Goal: Task Accomplishment & Management: Manage account settings

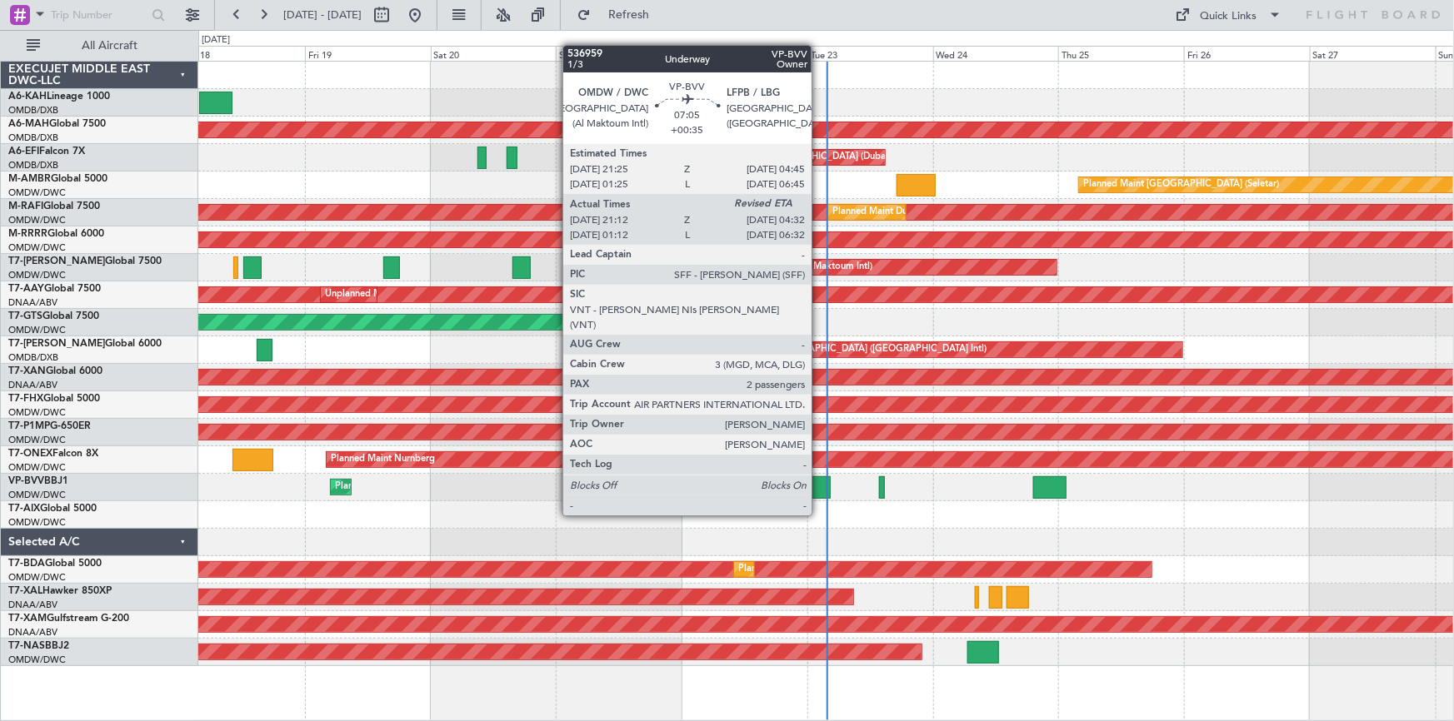
click at [819, 484] on div at bounding box center [810, 487] width 39 height 22
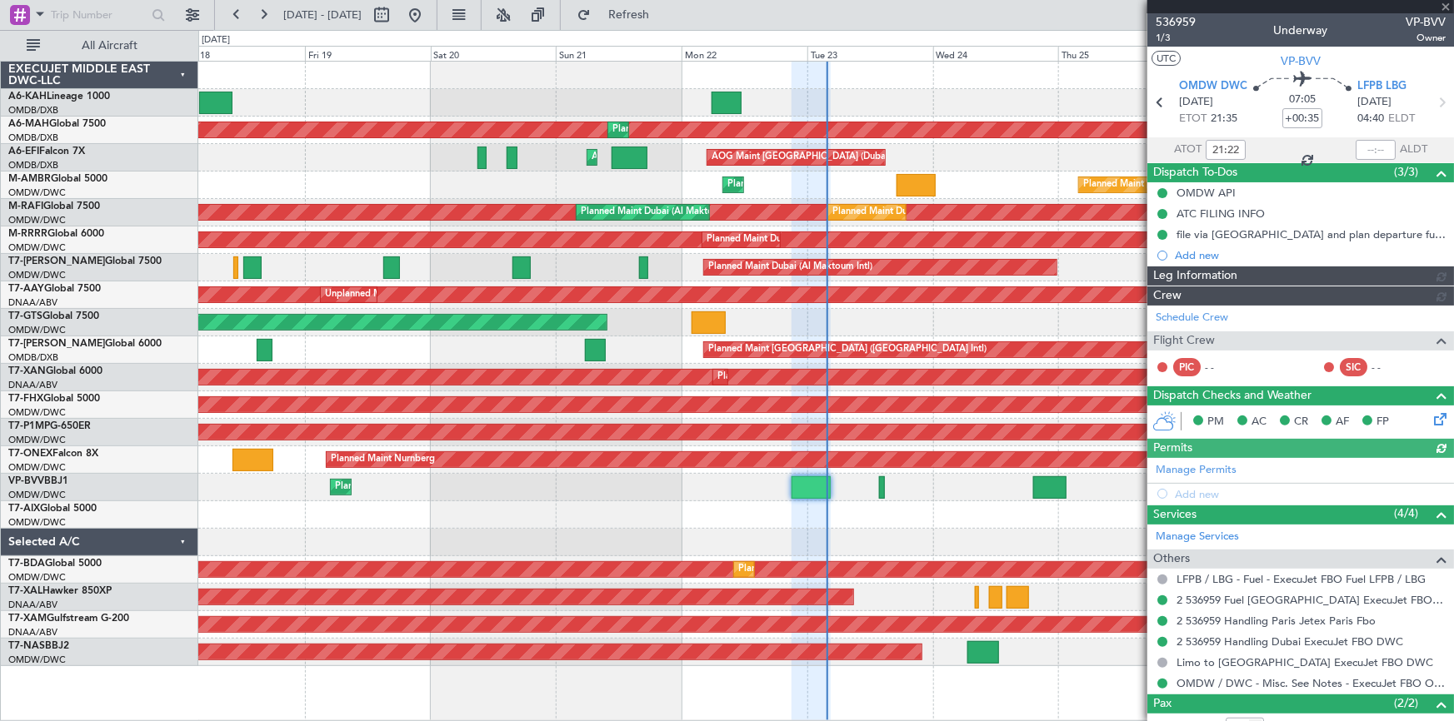
type input "[PERSON_NAME] ([PERSON_NAME])"
type input "7351"
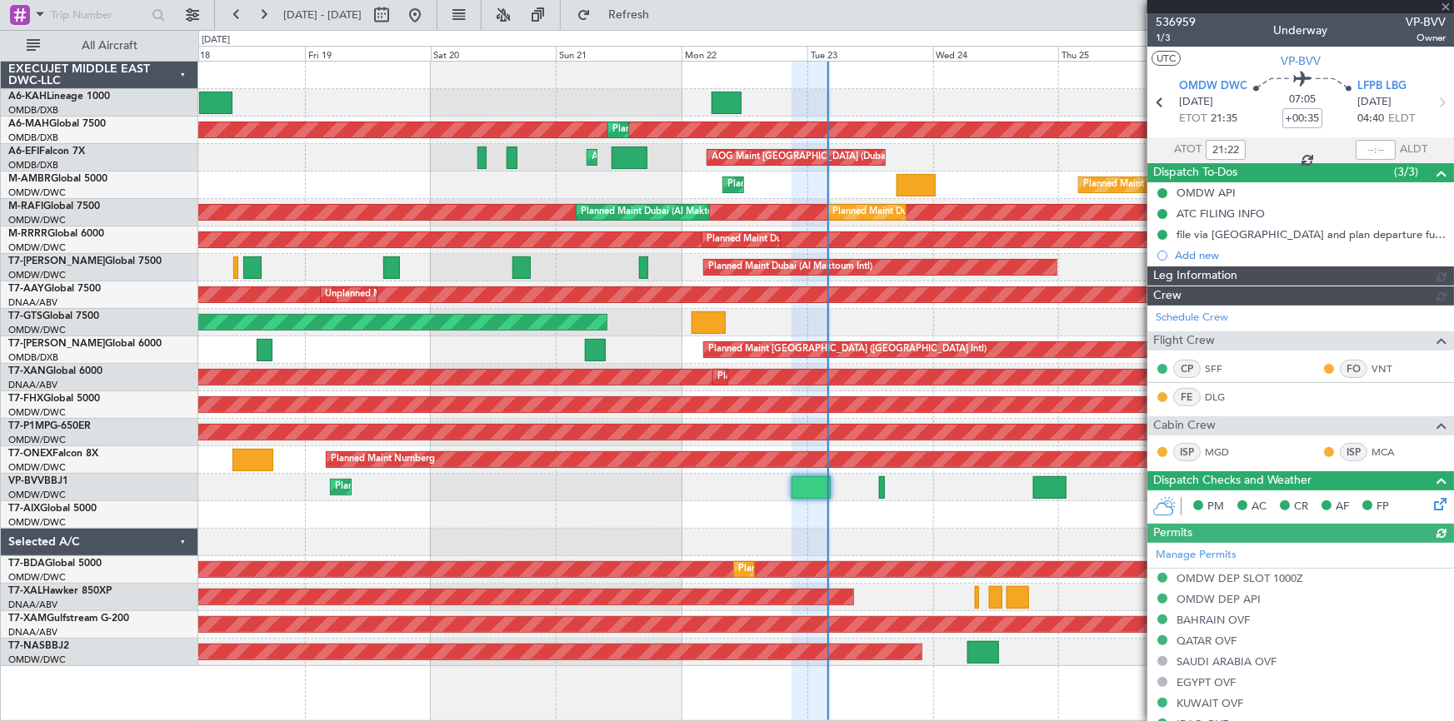
type input "[PERSON_NAME] ([PERSON_NAME])"
type input "7351"
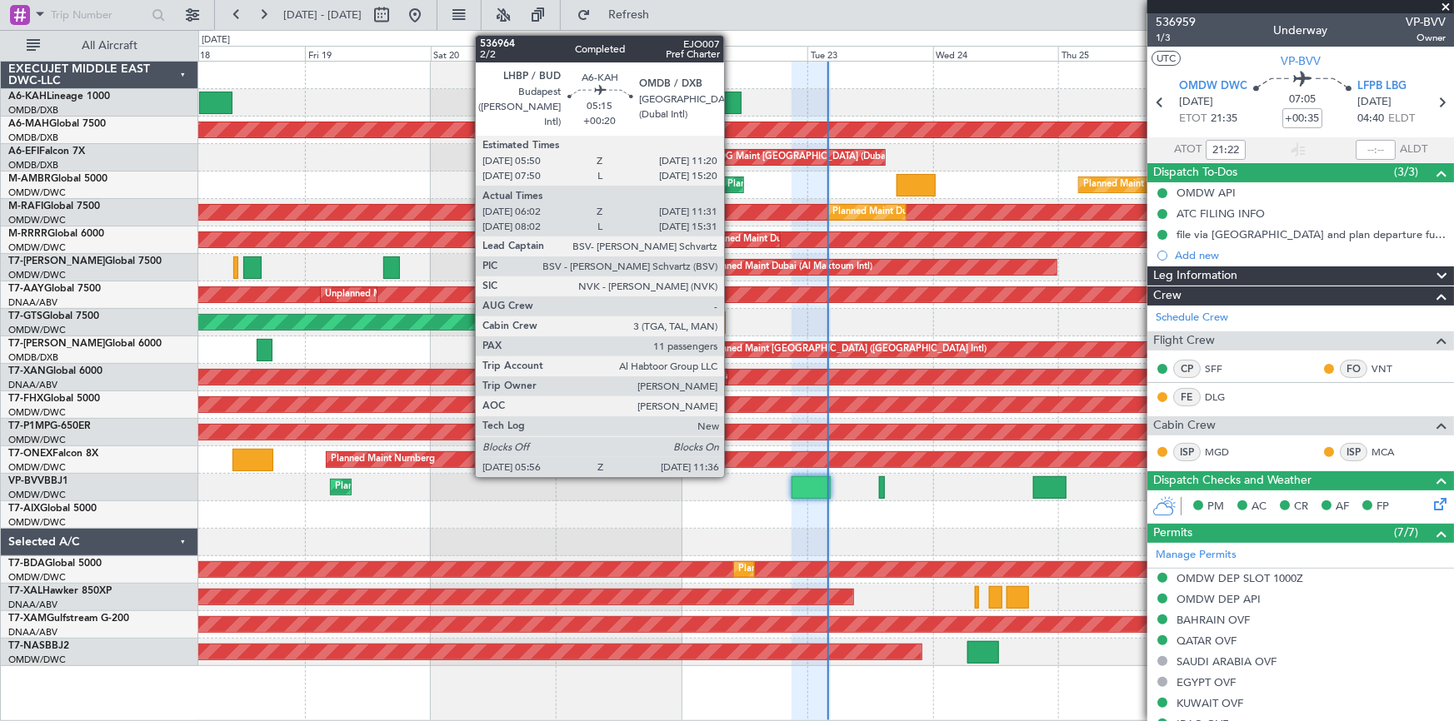
click at [726, 106] on div at bounding box center [726, 103] width 30 height 22
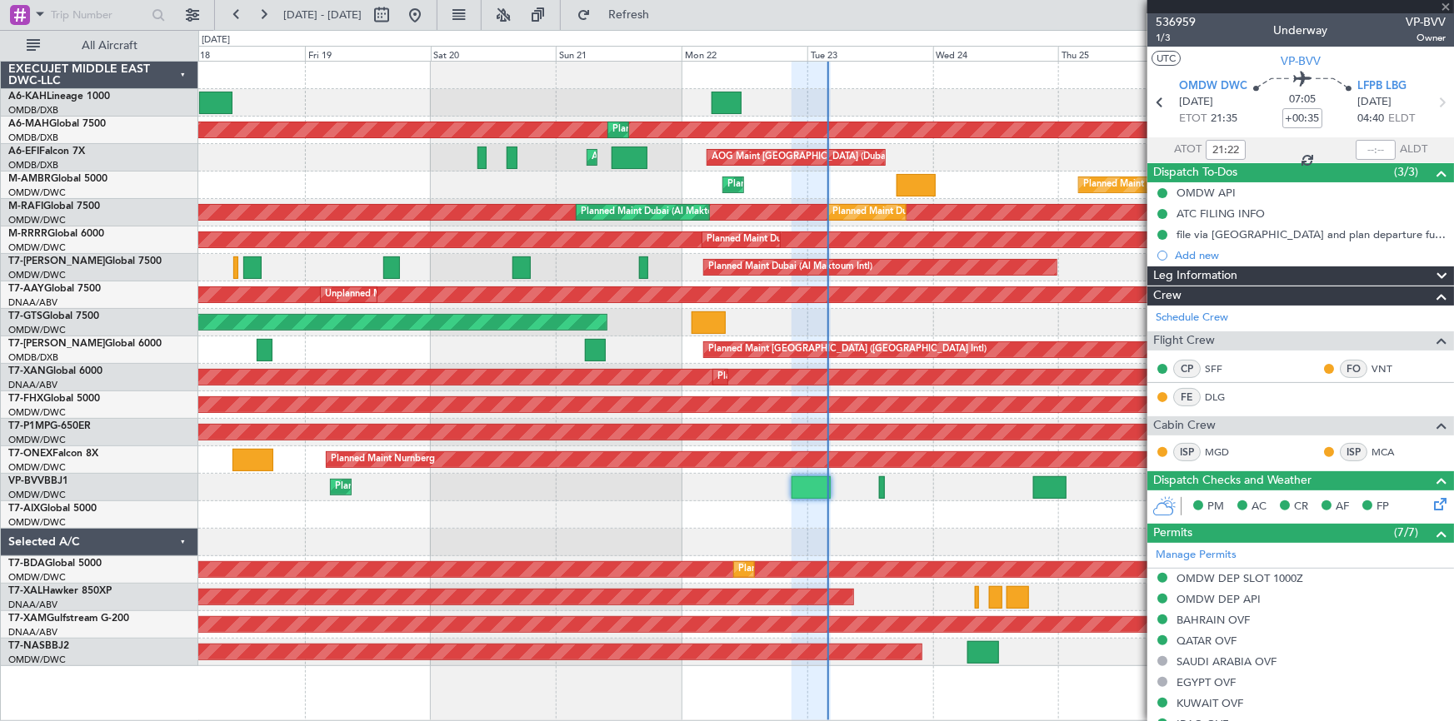
type input "+00:20"
type input "06:12"
type input "11:26"
type input "11"
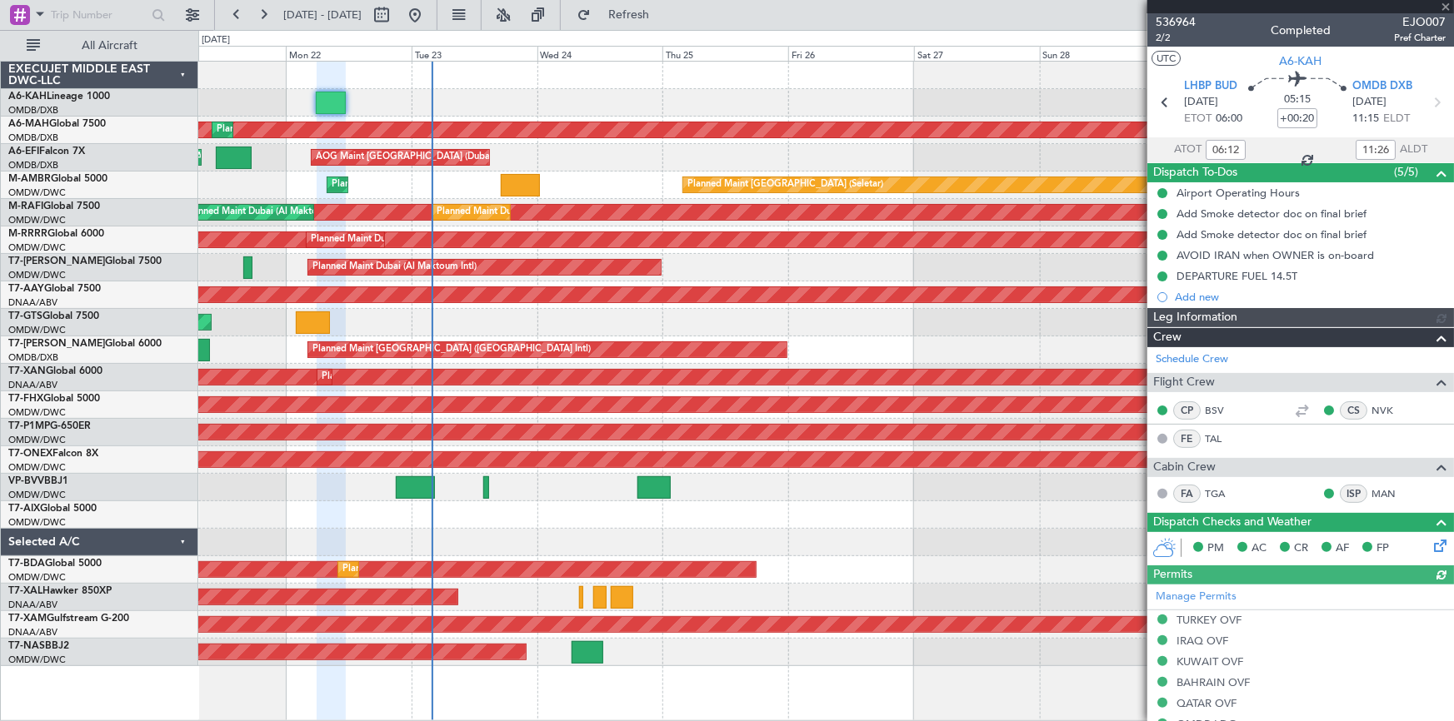
type input "[PERSON_NAME] ([PERSON_NAME])"
type input "7344"
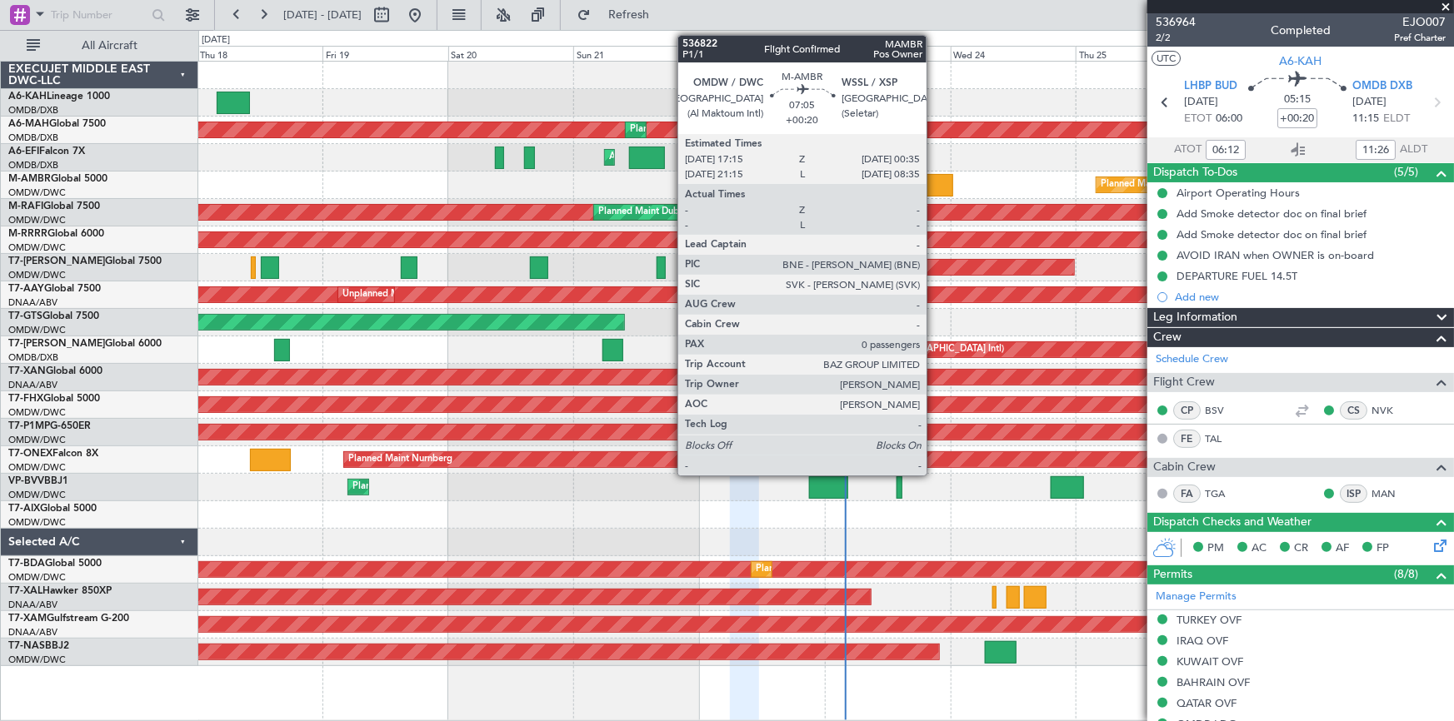
click at [933, 182] on div at bounding box center [933, 185] width 39 height 22
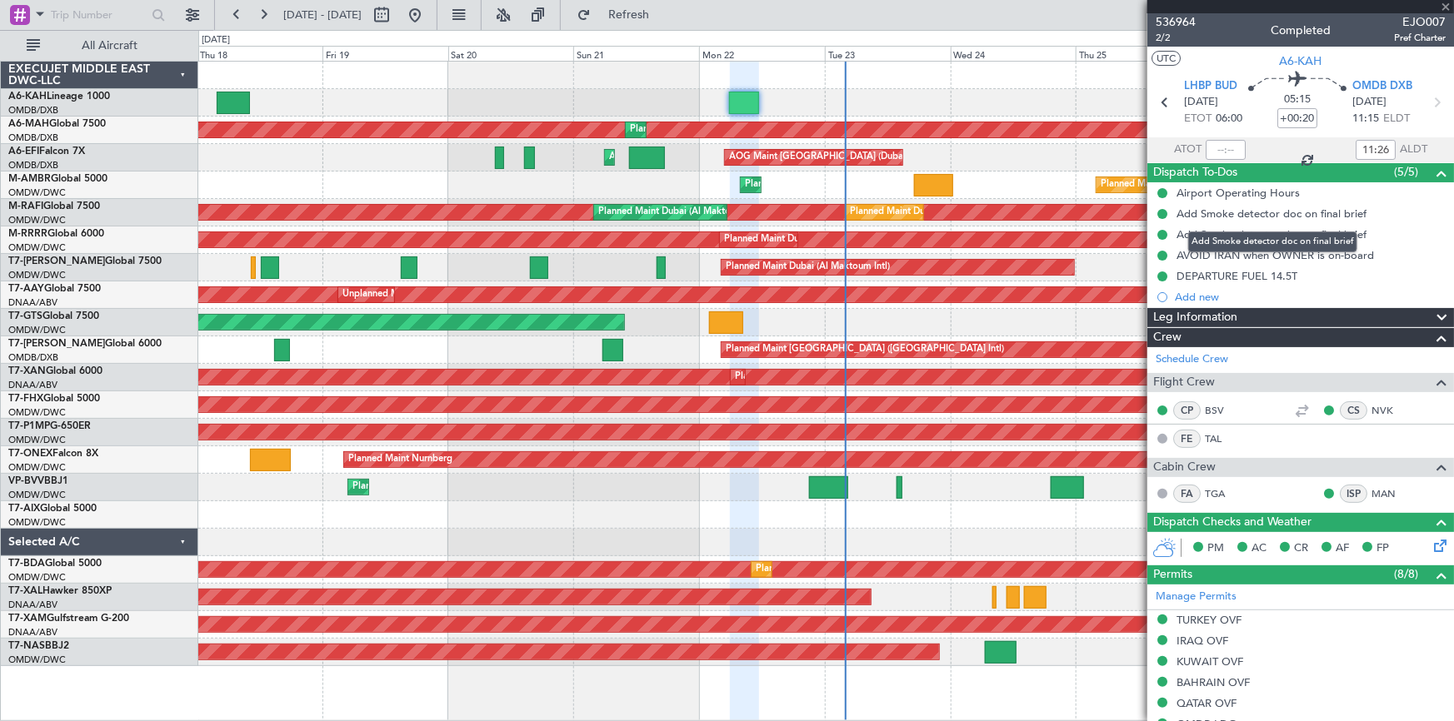
type input "0"
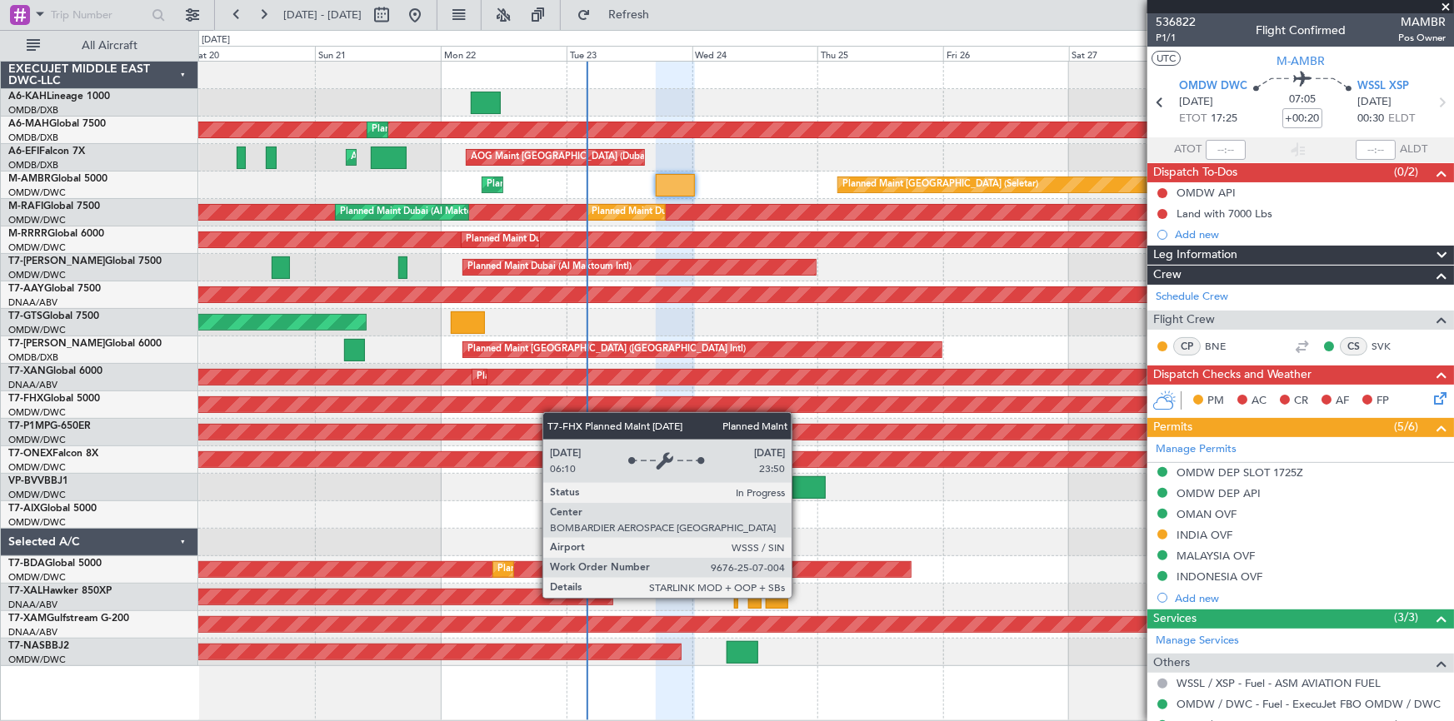
click at [379, 384] on div "Planned Maint Dubai (Dubai Intl) Planned Maint Dubai (Dubai Intl) AOG Maint Dub…" at bounding box center [825, 364] width 1255 height 605
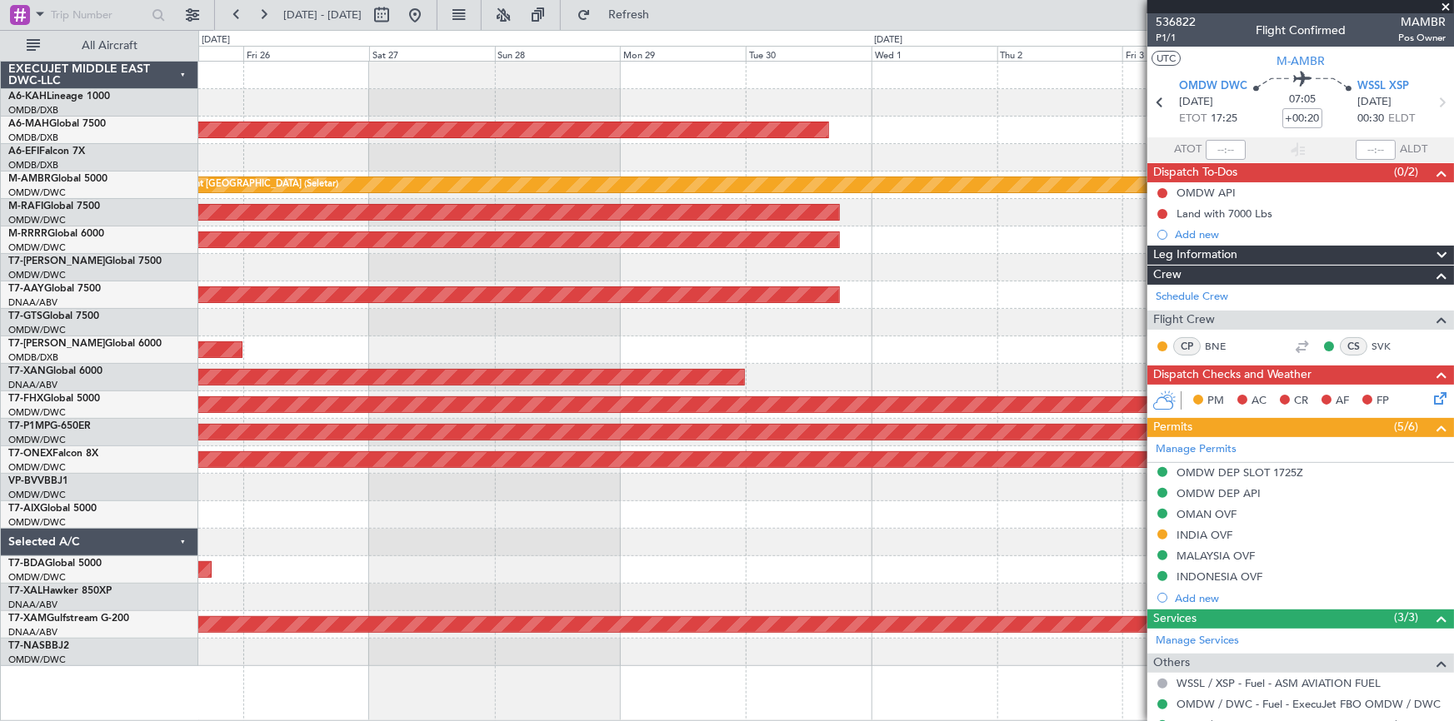
click at [626, 378] on div "Planned Maint Dubai (Dubai Intl) AOG Maint Dubai (Dubai Intl) Planned Maint Sin…" at bounding box center [825, 364] width 1255 height 605
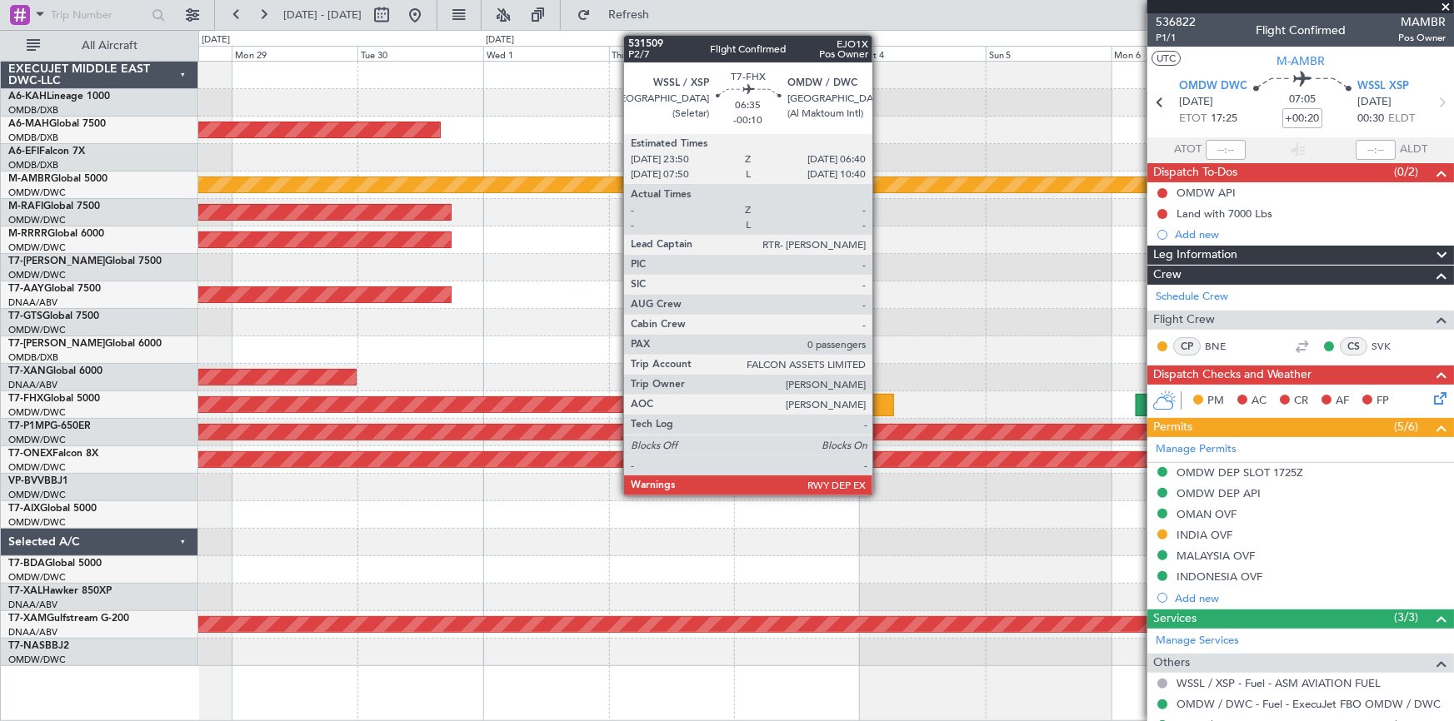
click at [880, 396] on div at bounding box center [876, 405] width 36 height 22
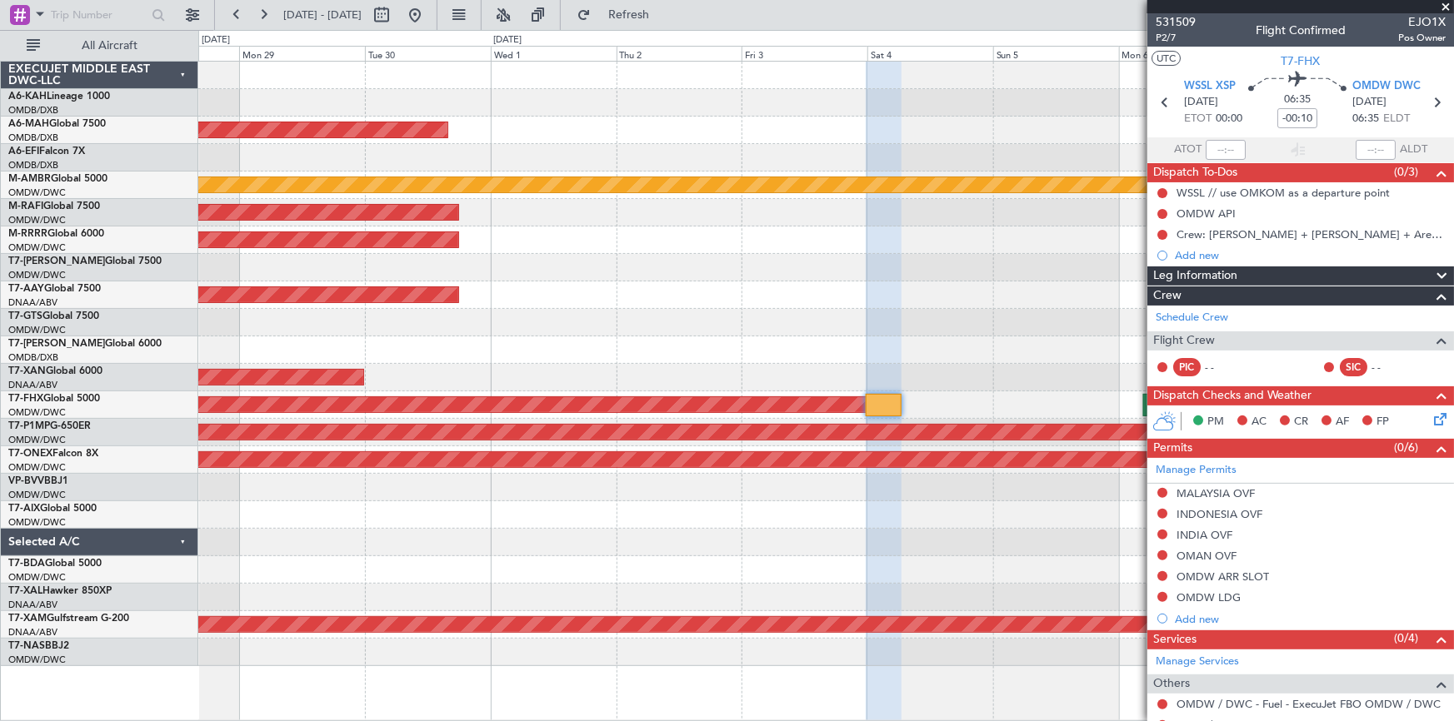
click at [413, 521] on div at bounding box center [825, 514] width 1255 height 27
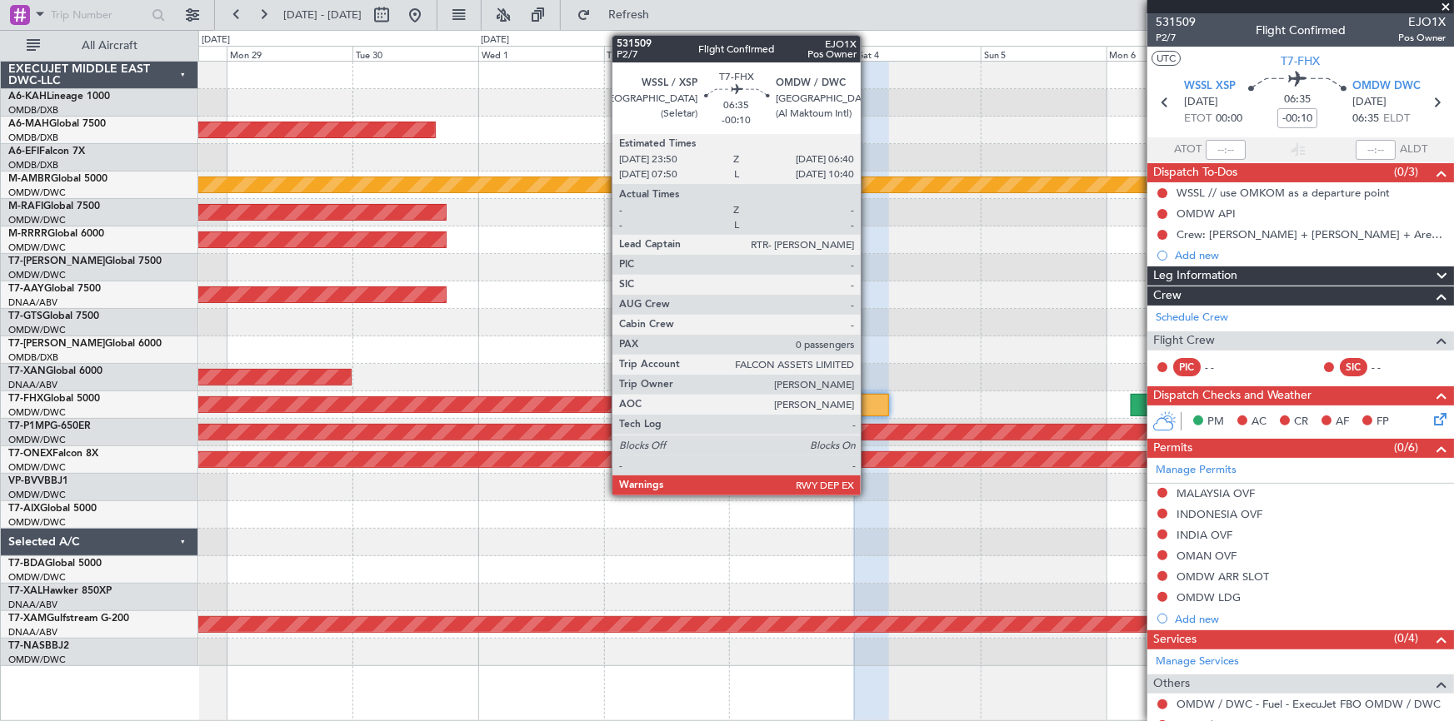
click at [868, 405] on div at bounding box center [871, 405] width 36 height 22
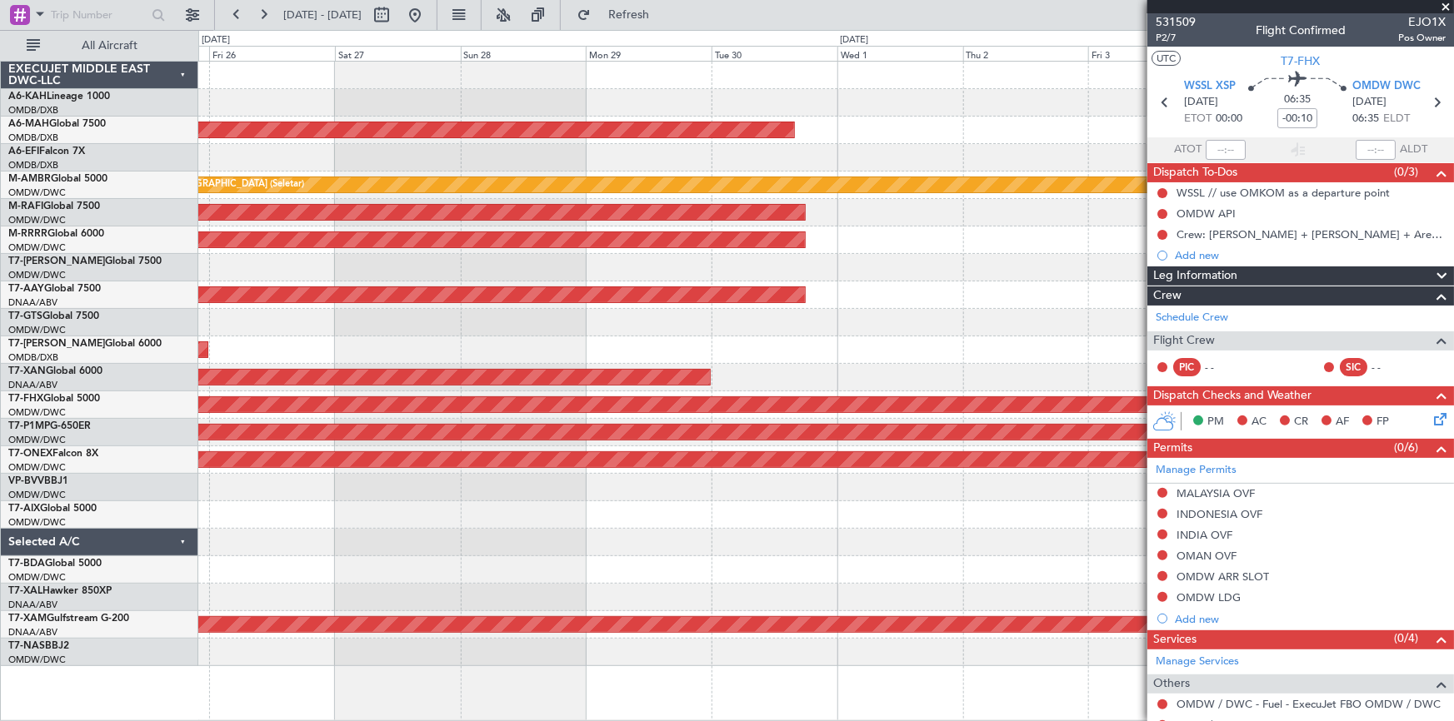
click at [870, 416] on div "Planned Maint Dubai (Dubai Intl) AOG Maint Dubai (Dubai Intl) Planned Maint Sin…" at bounding box center [825, 364] width 1255 height 605
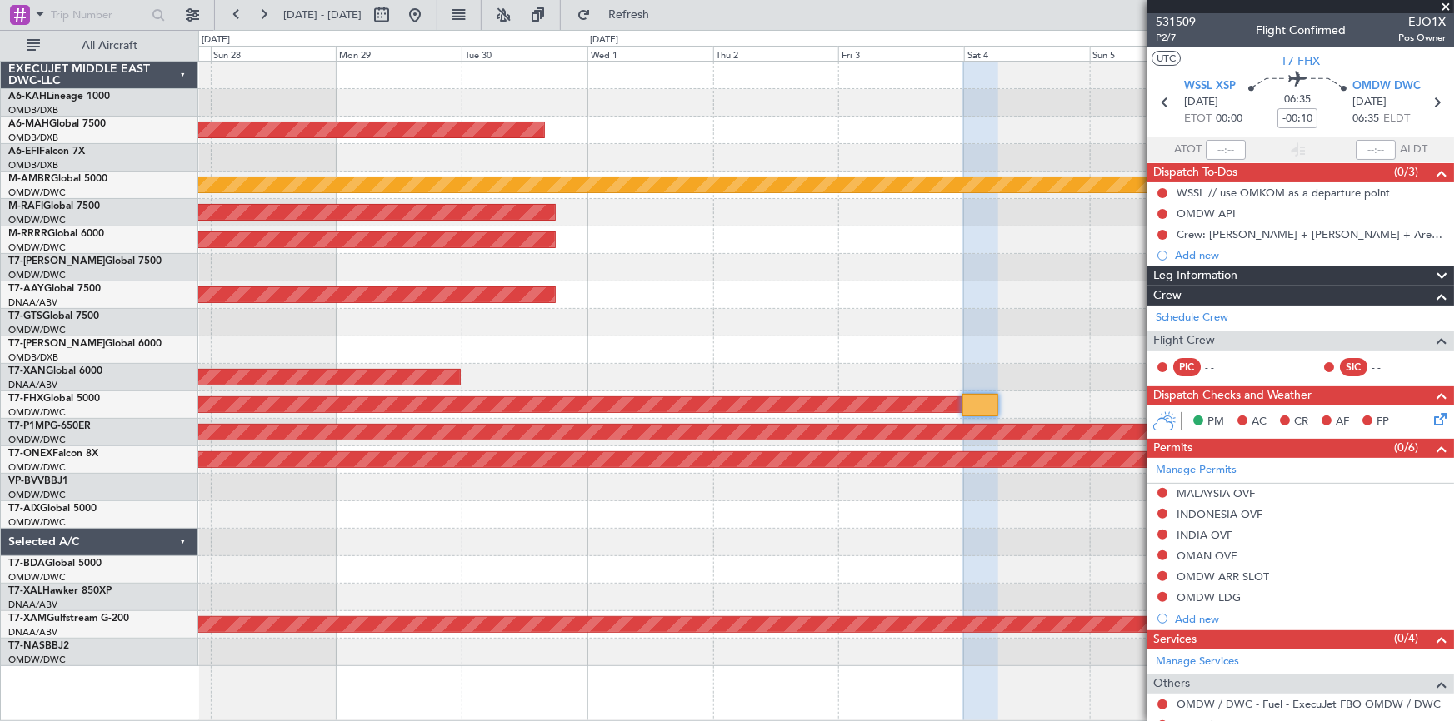
click at [524, 436] on div "Planned Maint Dubai (Dubai Intl) Planned Maint Singapore (Seletar) Planned Main…" at bounding box center [825, 364] width 1255 height 605
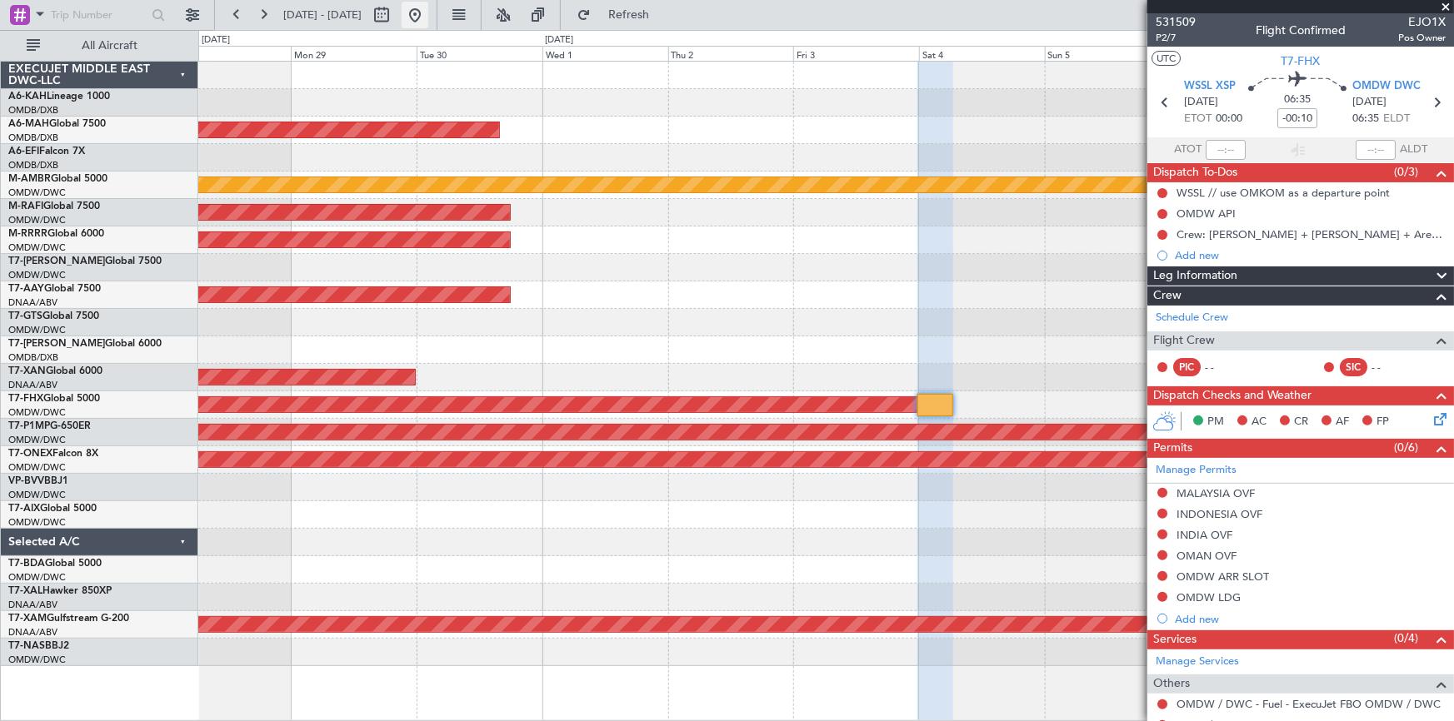
click at [428, 24] on button at bounding box center [415, 15] width 27 height 27
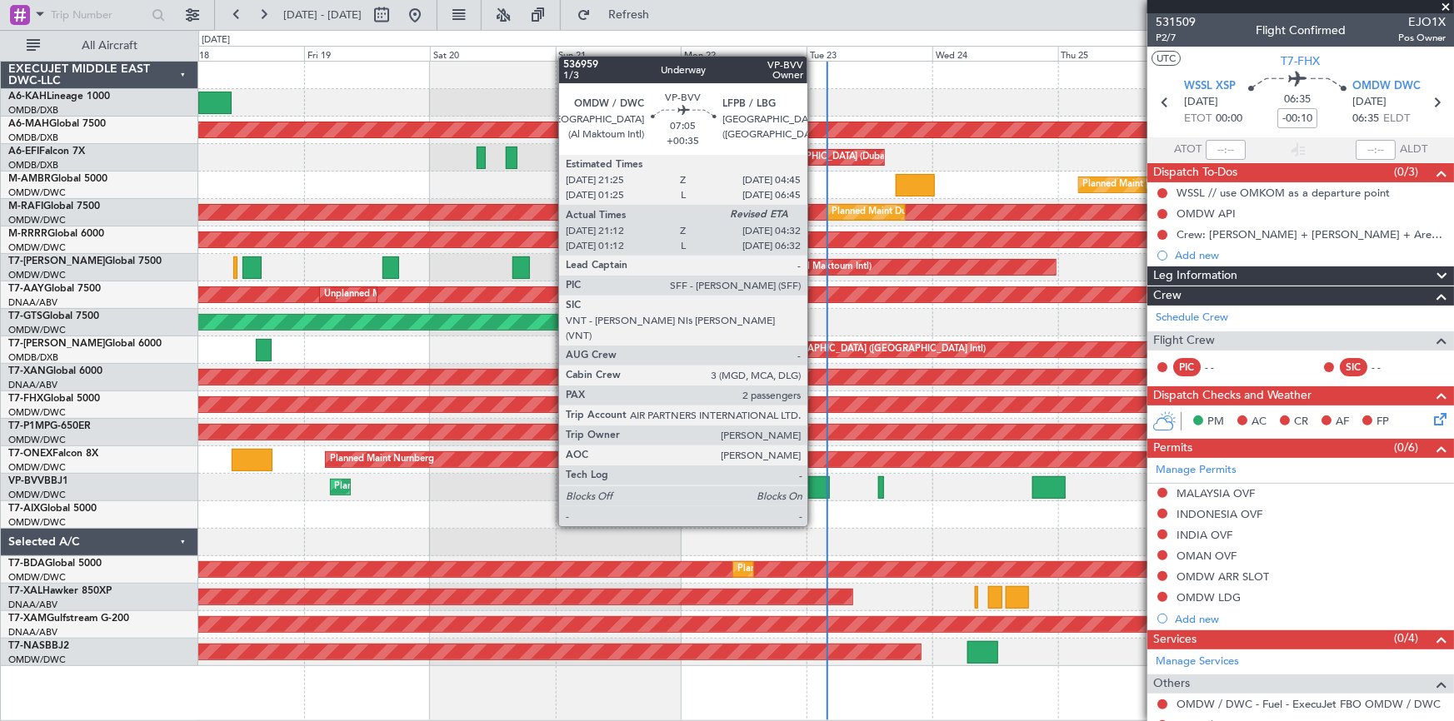
click at [815, 495] on div at bounding box center [810, 487] width 39 height 22
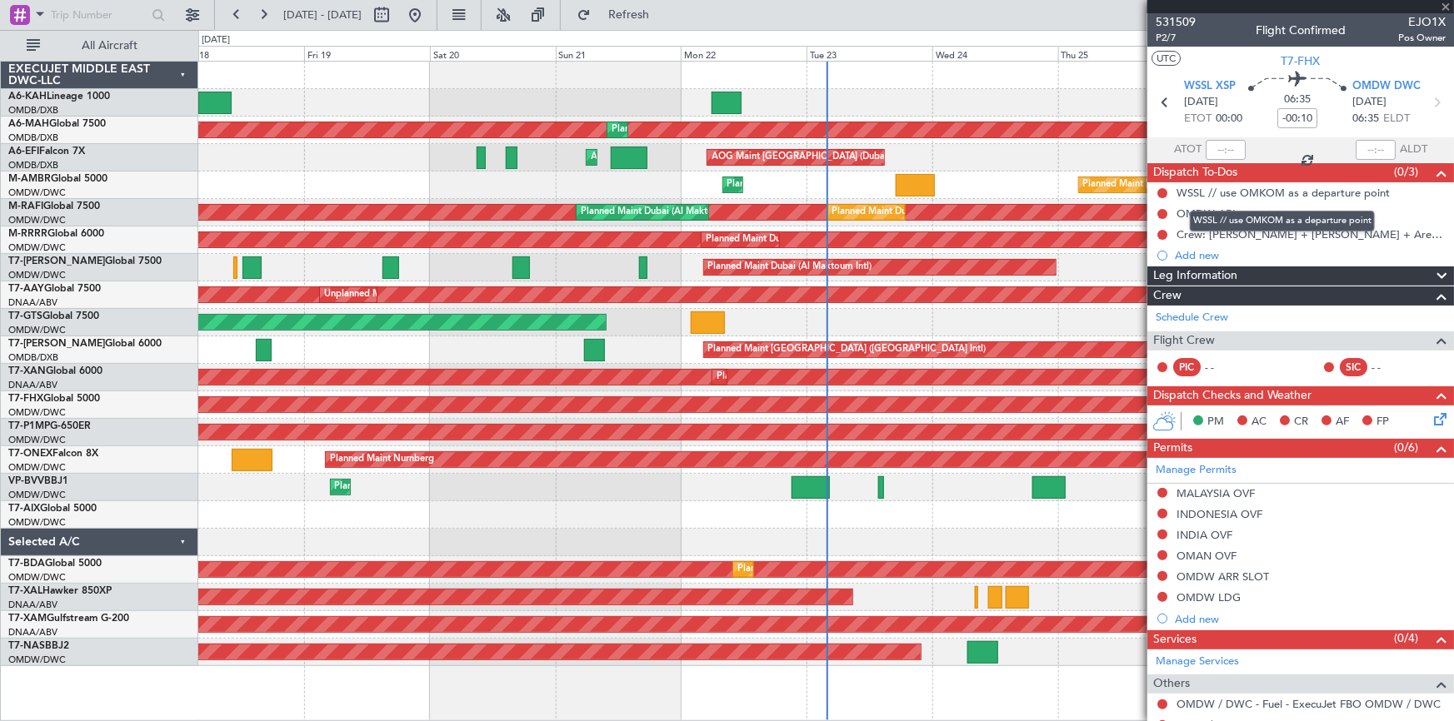
type input "+00:35"
type input "21:22"
type input "2"
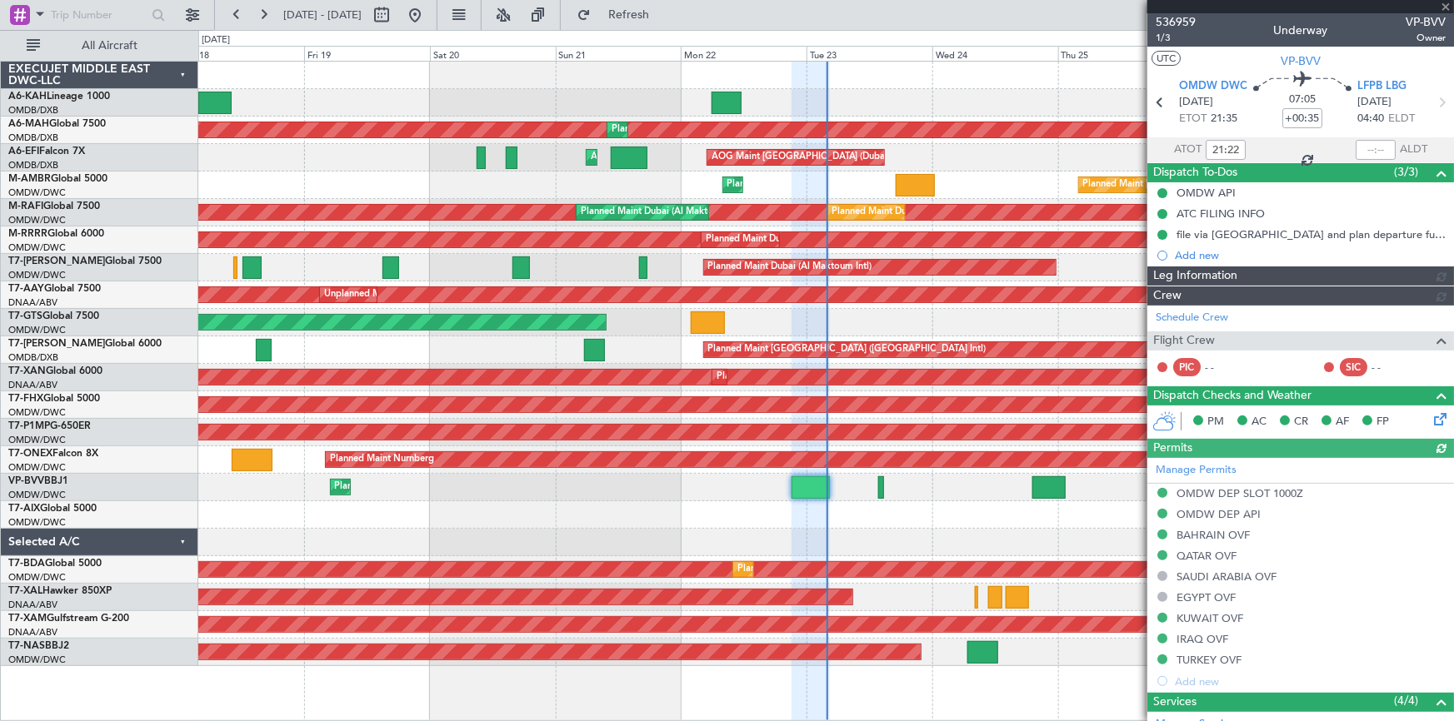
type input "[PERSON_NAME] ([PERSON_NAME])"
type input "7351"
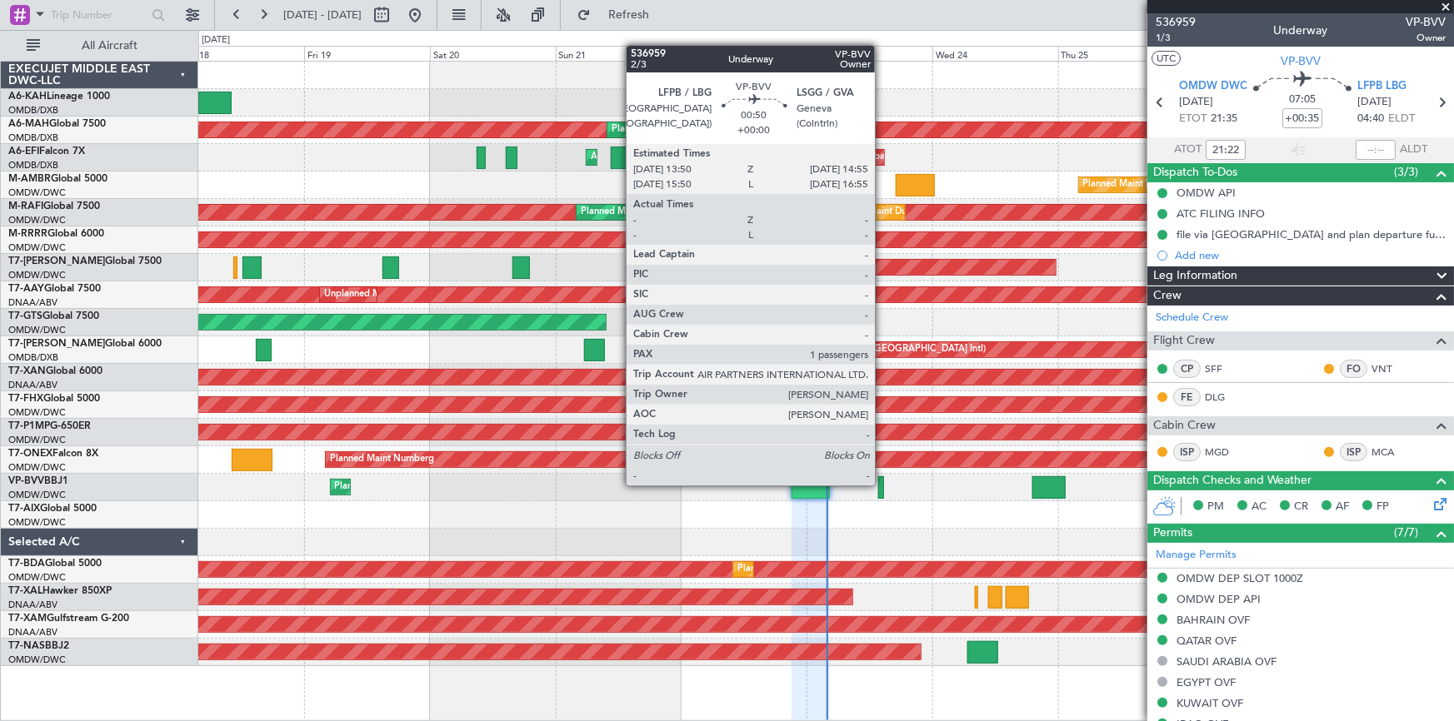
click at [882, 484] on div at bounding box center [881, 487] width 6 height 22
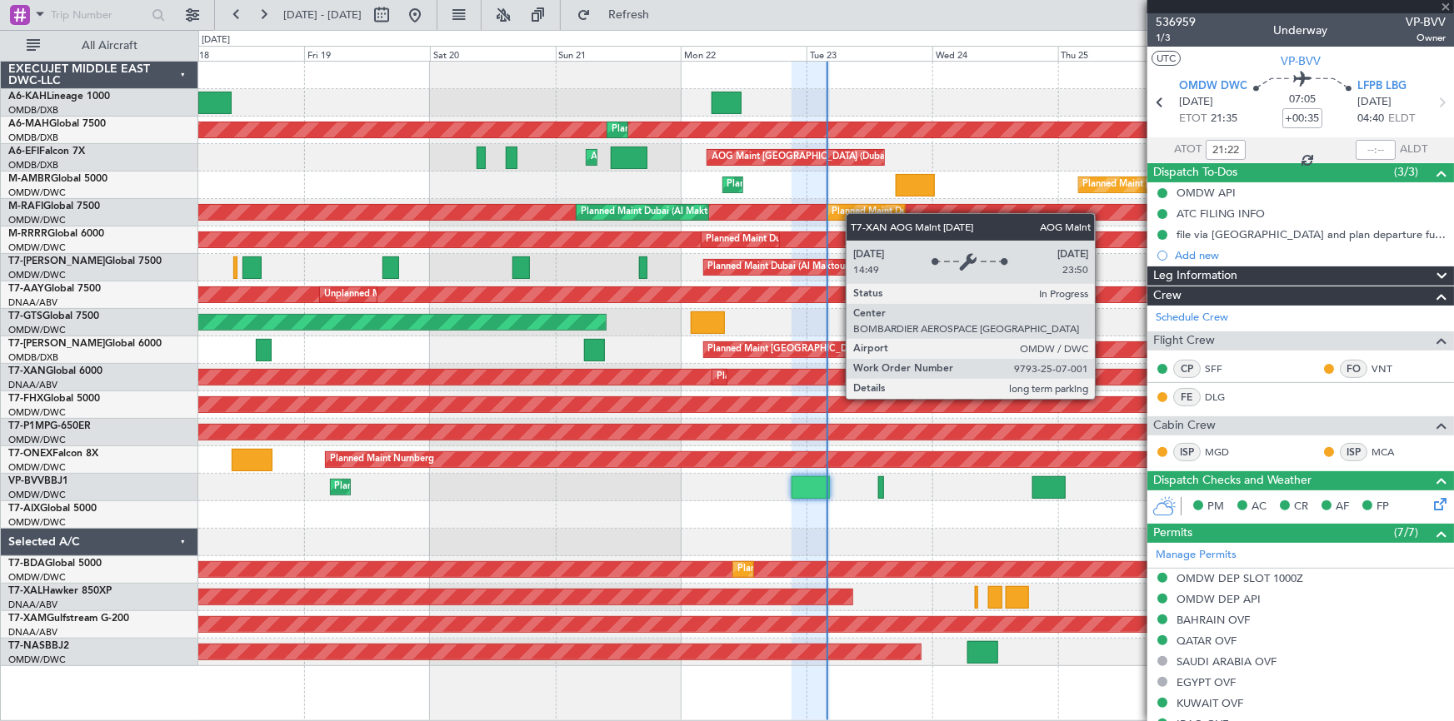
type input "1"
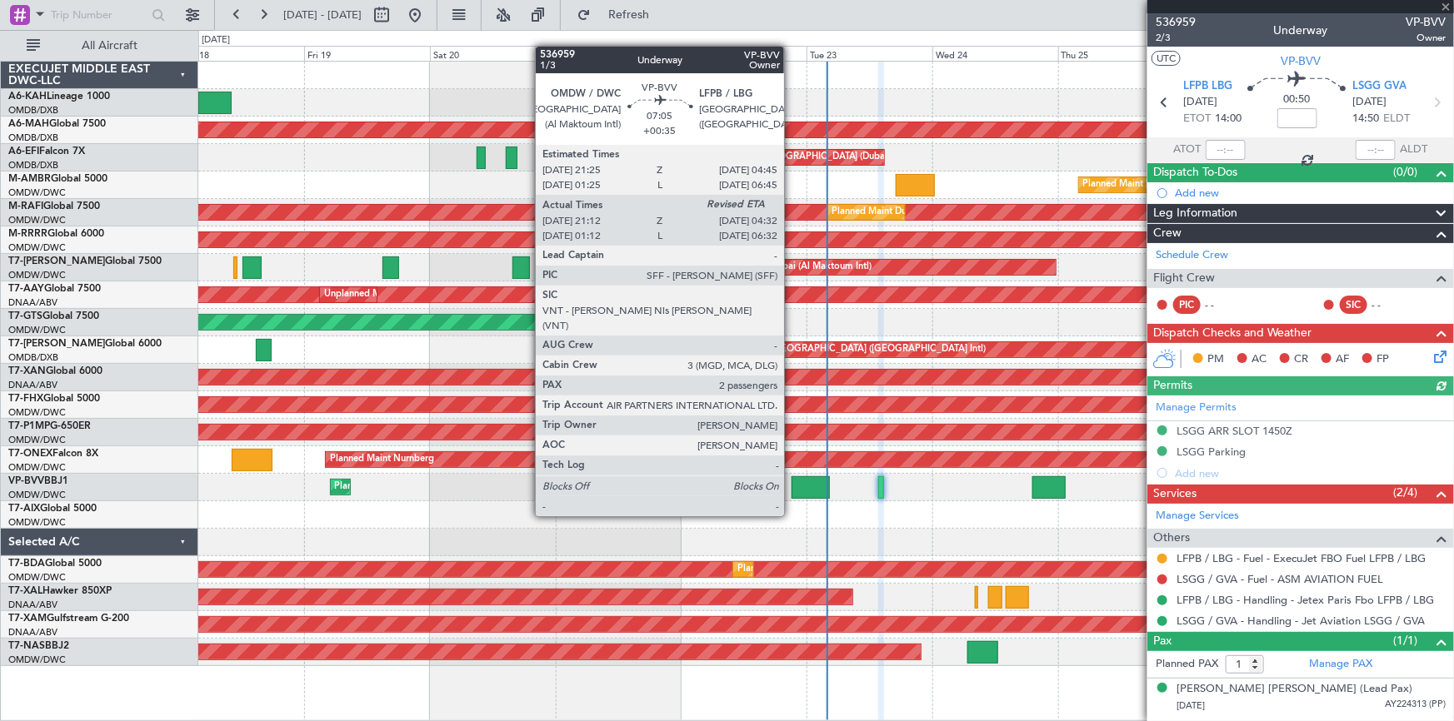
click at [791, 485] on div at bounding box center [810, 487] width 39 height 22
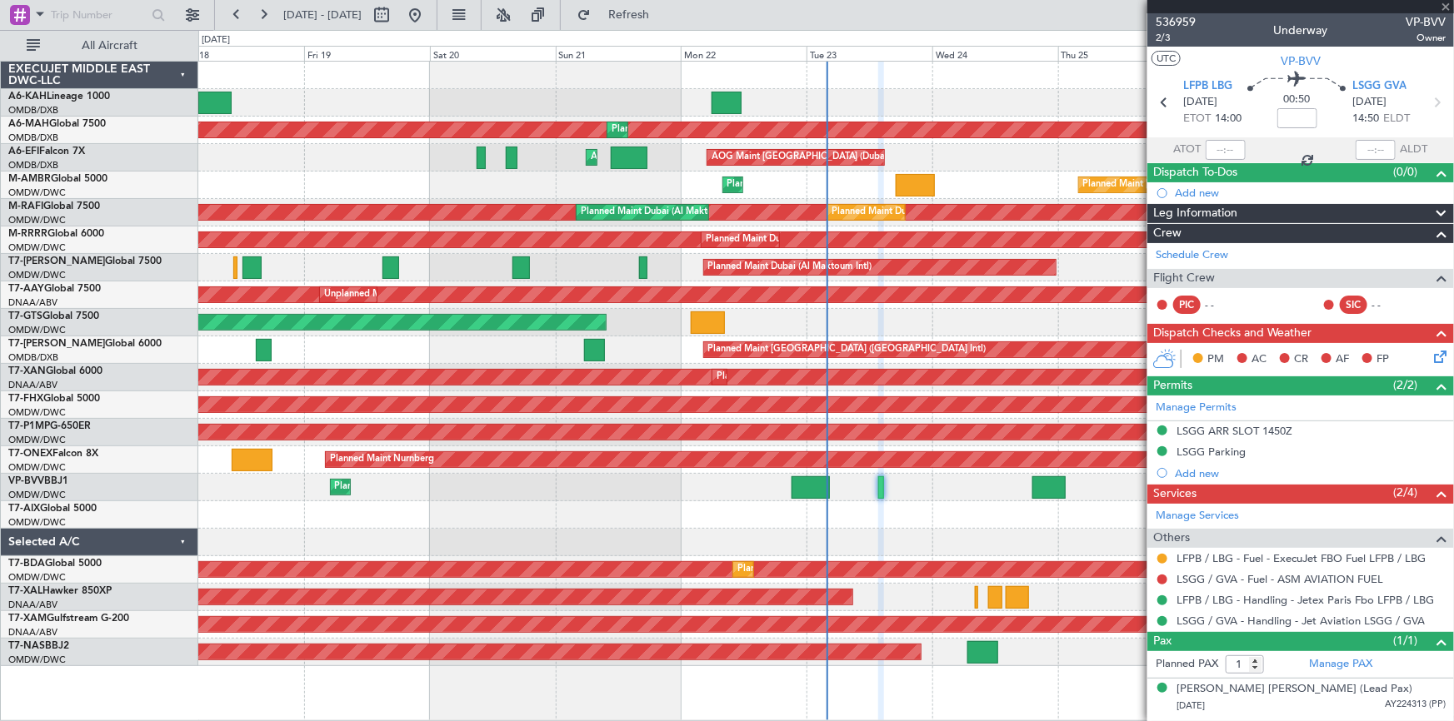
type input "+00:35"
type input "21:22"
type input "2"
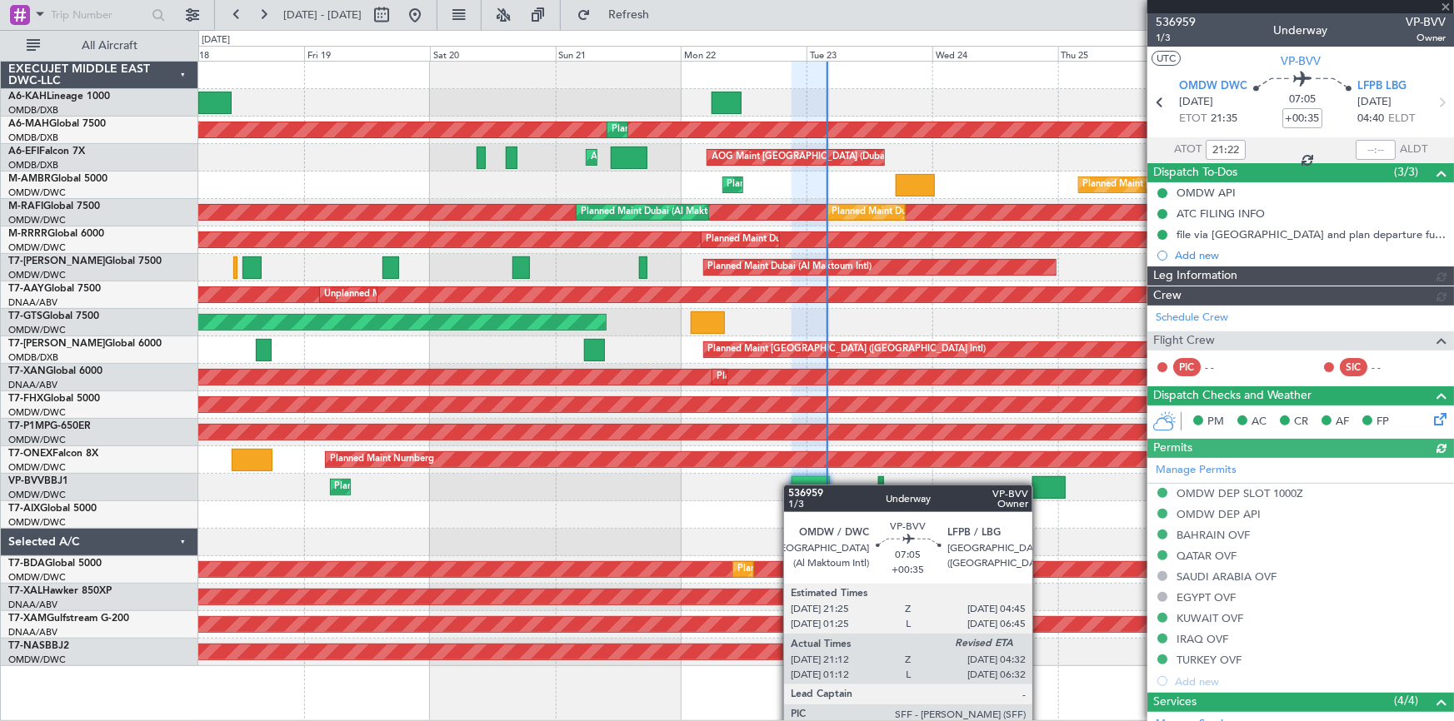
type input "[PERSON_NAME] ([PERSON_NAME])"
type input "7351"
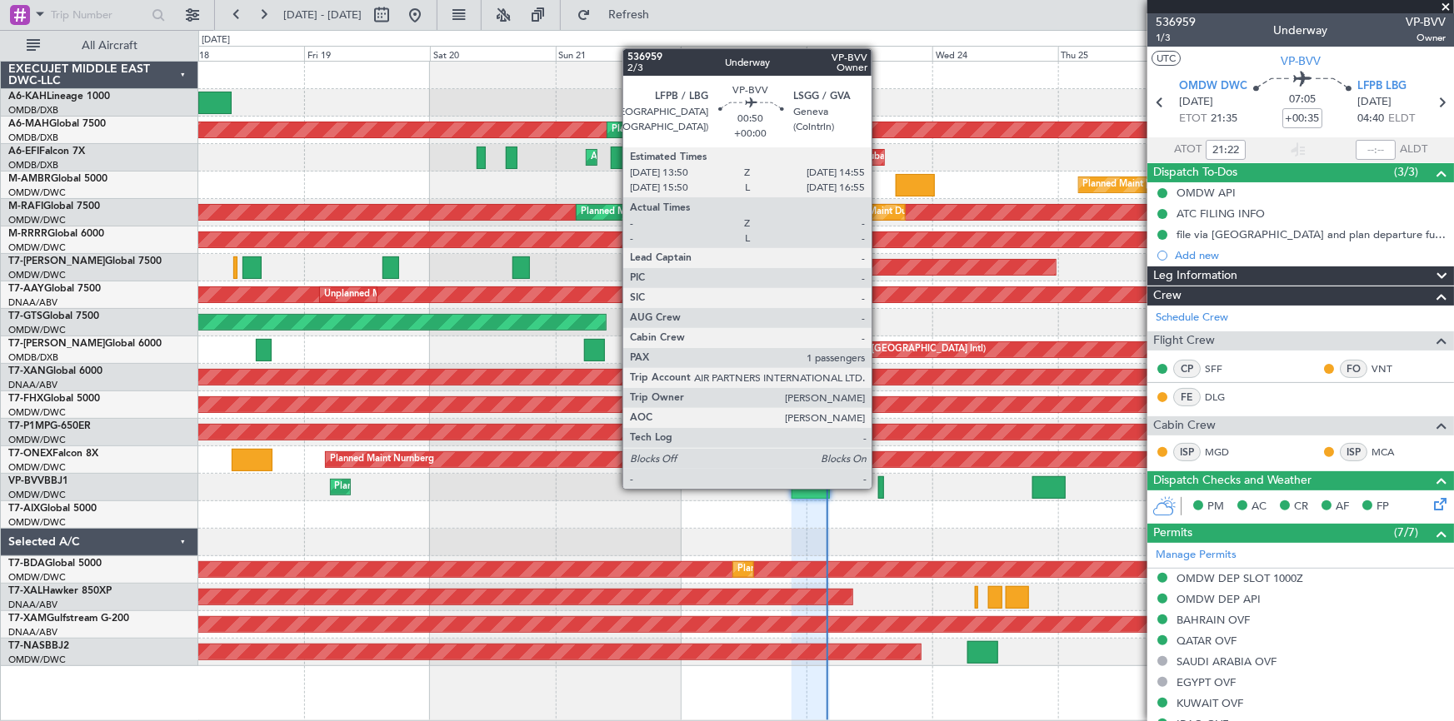
click at [879, 487] on div at bounding box center [881, 487] width 6 height 22
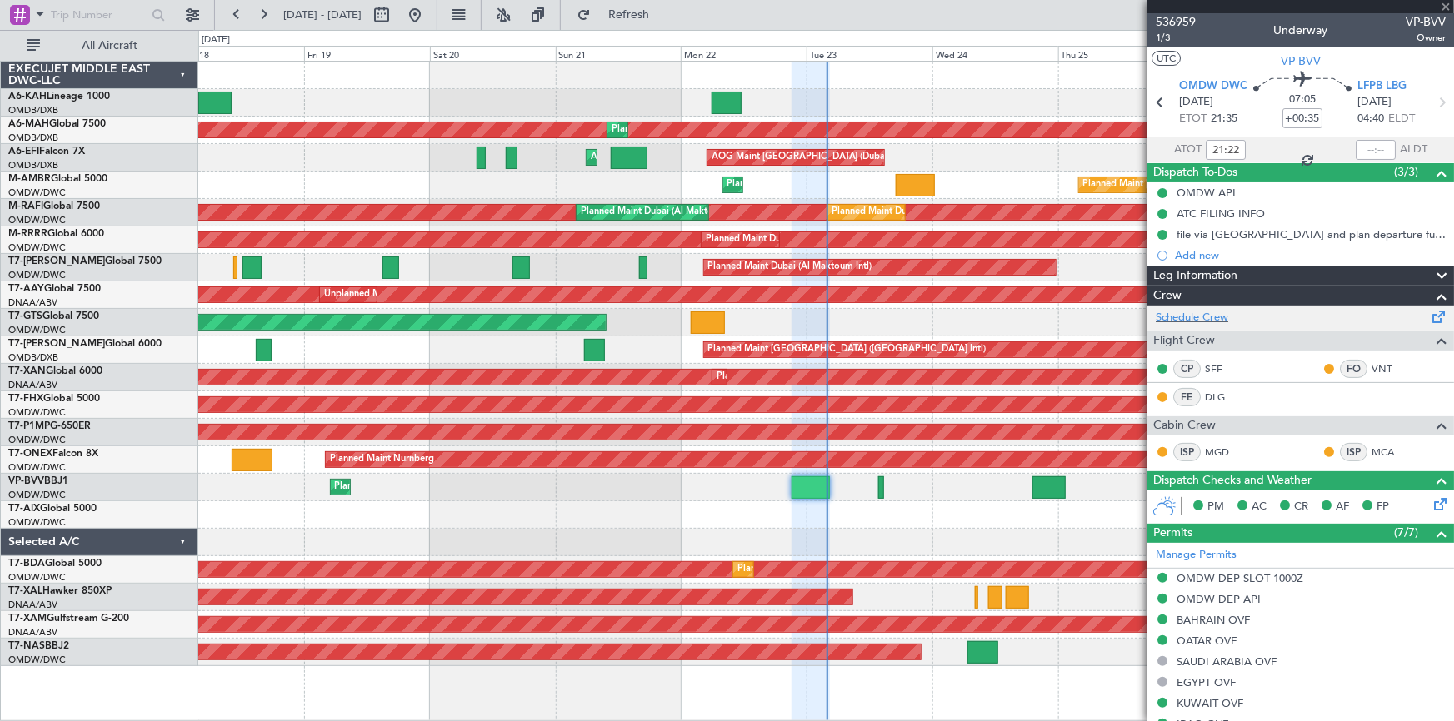
type input "1"
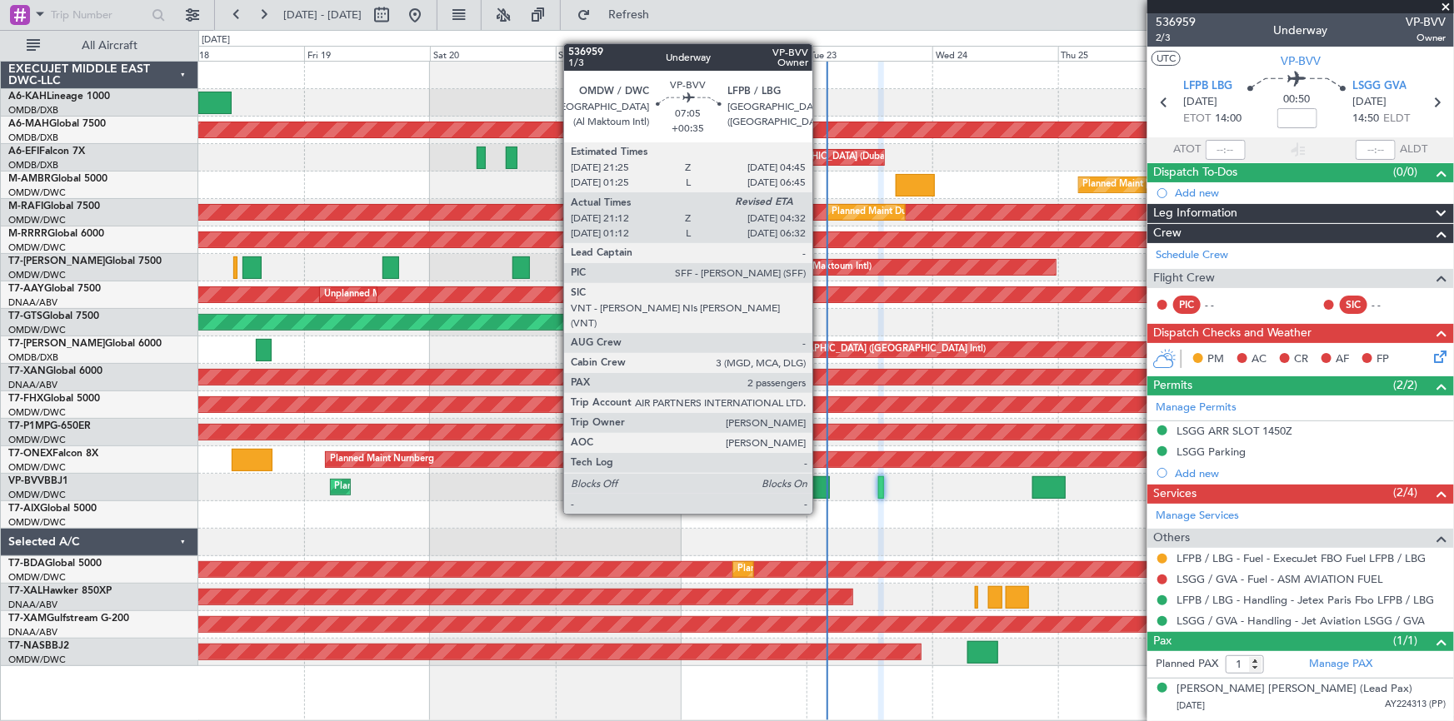
click at [820, 482] on div at bounding box center [810, 487] width 39 height 22
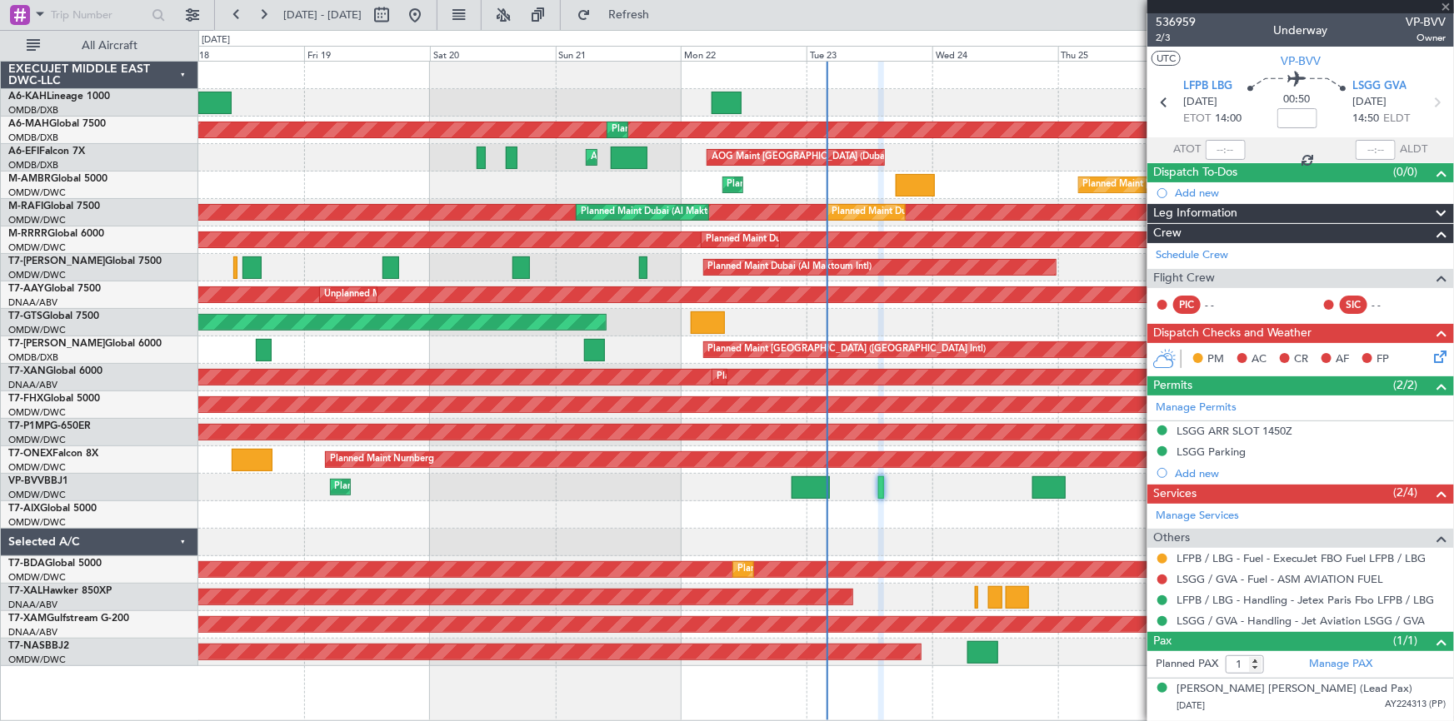
type input "+00:35"
type input "21:22"
type input "2"
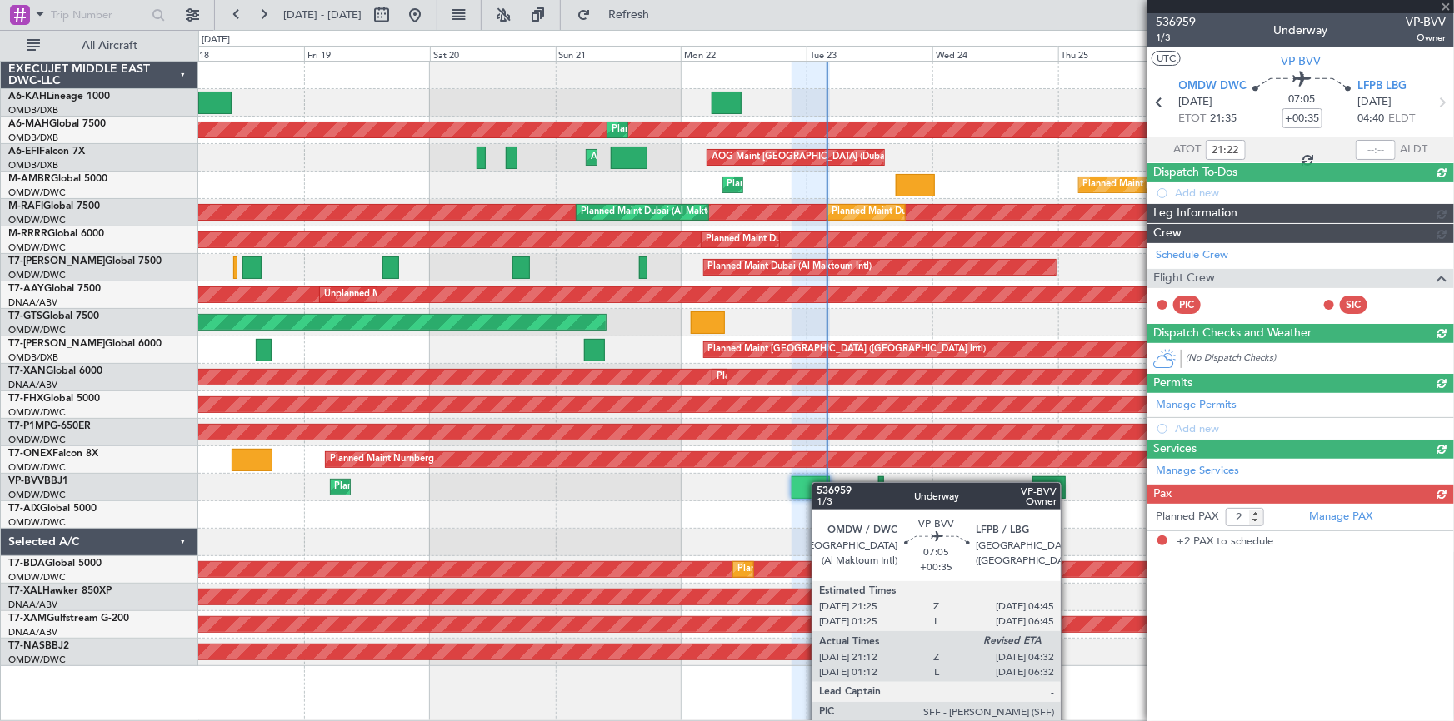
type input "[PERSON_NAME] ([PERSON_NAME])"
type input "7351"
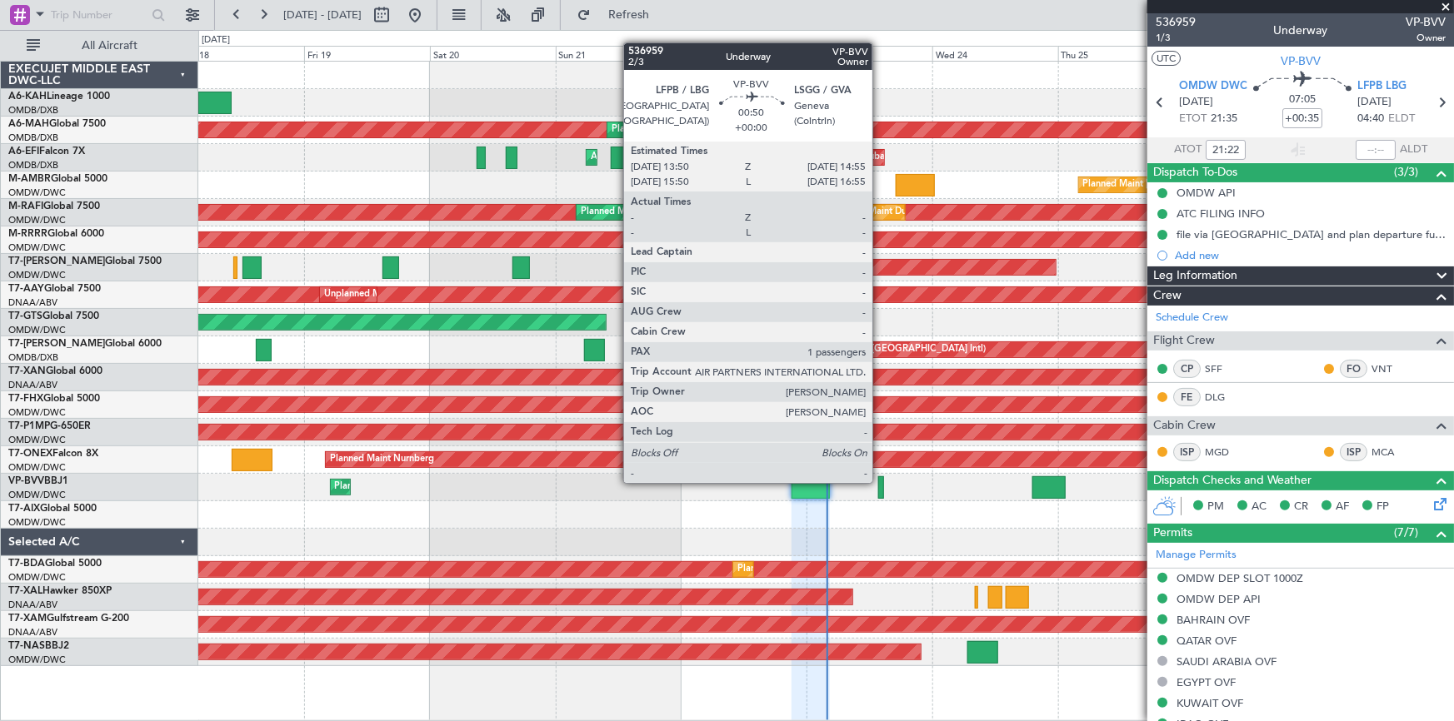
click at [880, 481] on div at bounding box center [881, 487] width 6 height 22
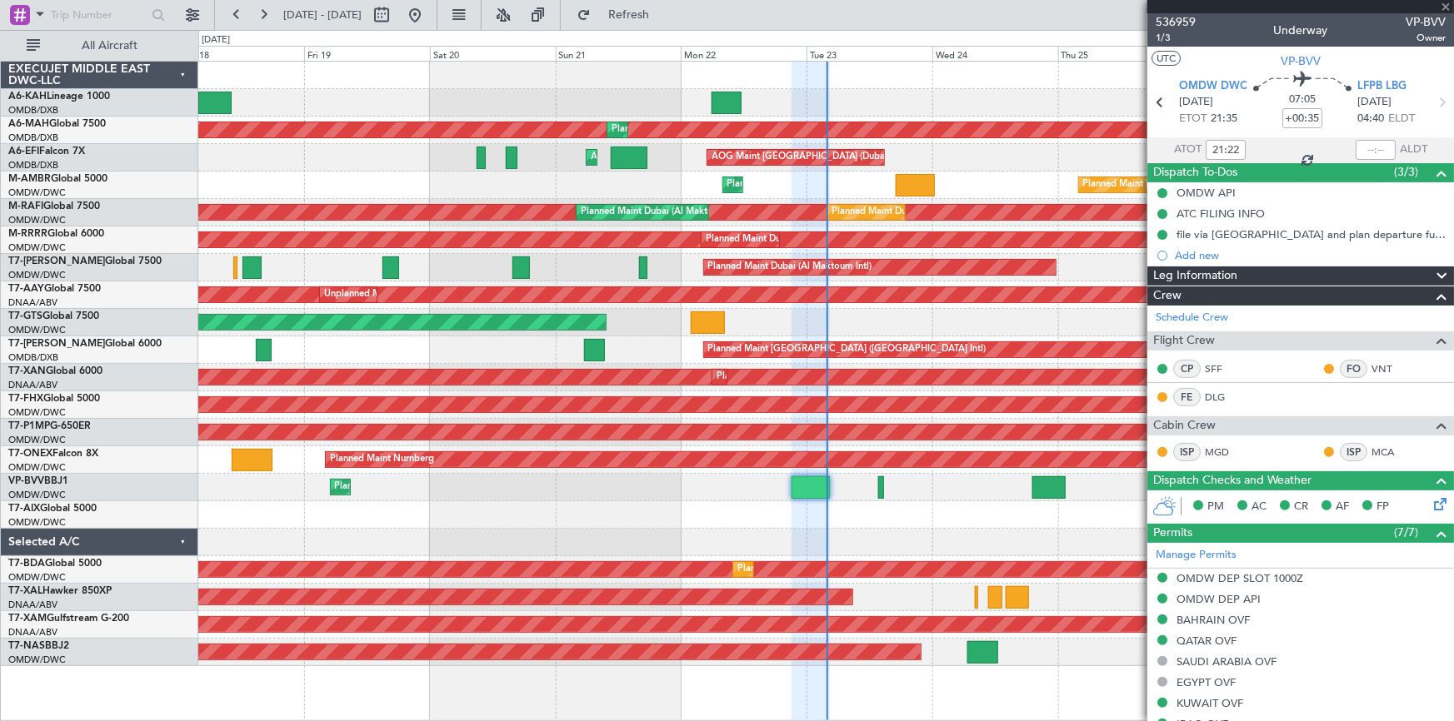
type input "1"
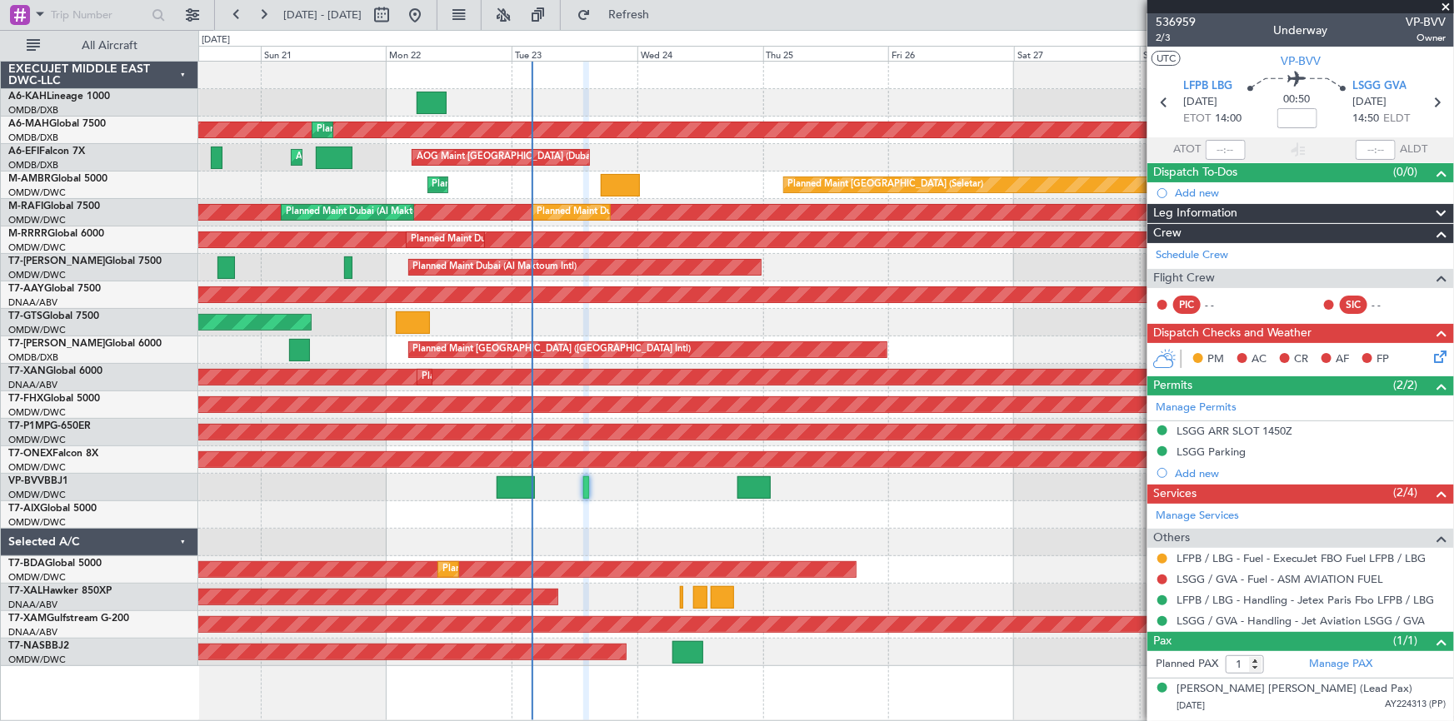
click at [642, 547] on div "Planned Maint Dubai (Dubai Intl) Planned Maint Dubai (Dubai Intl) AOG Maint Dub…" at bounding box center [825, 364] width 1255 height 605
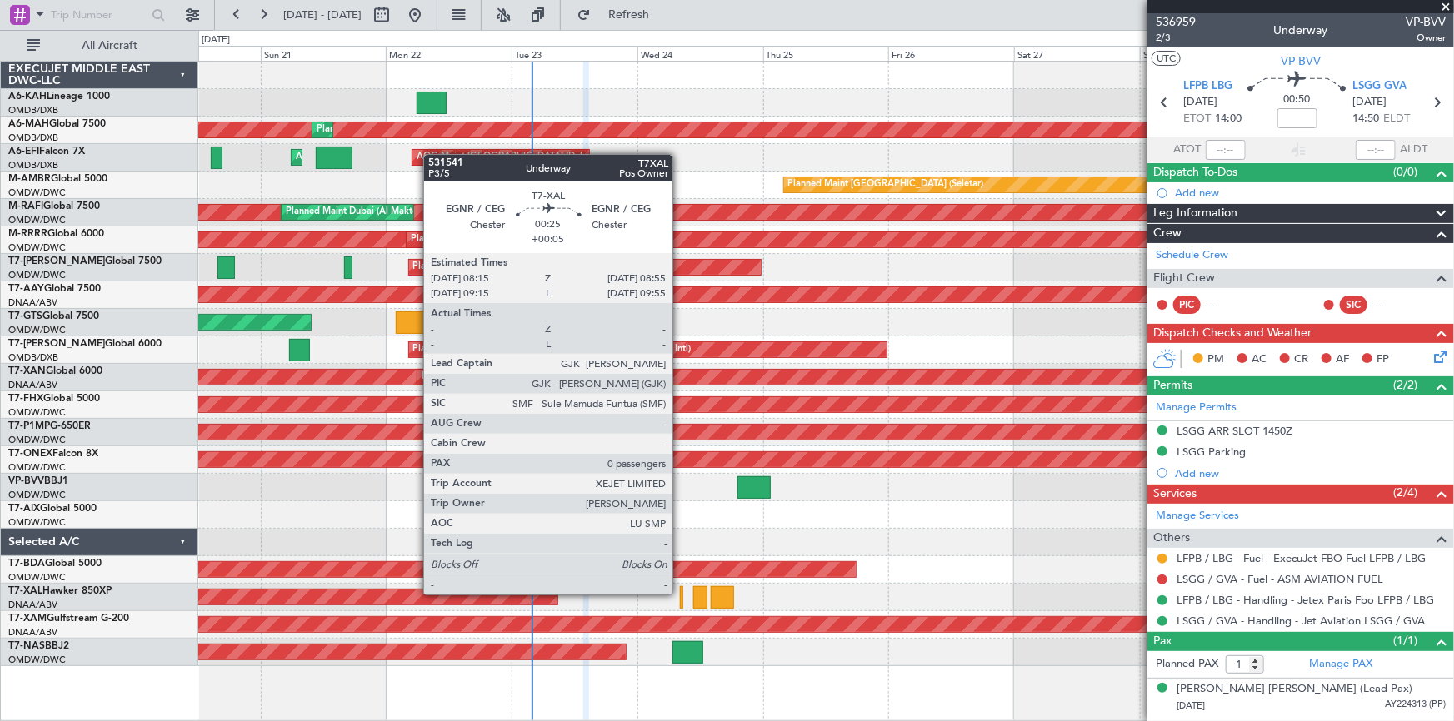
click at [680, 593] on div at bounding box center [682, 597] width 4 height 22
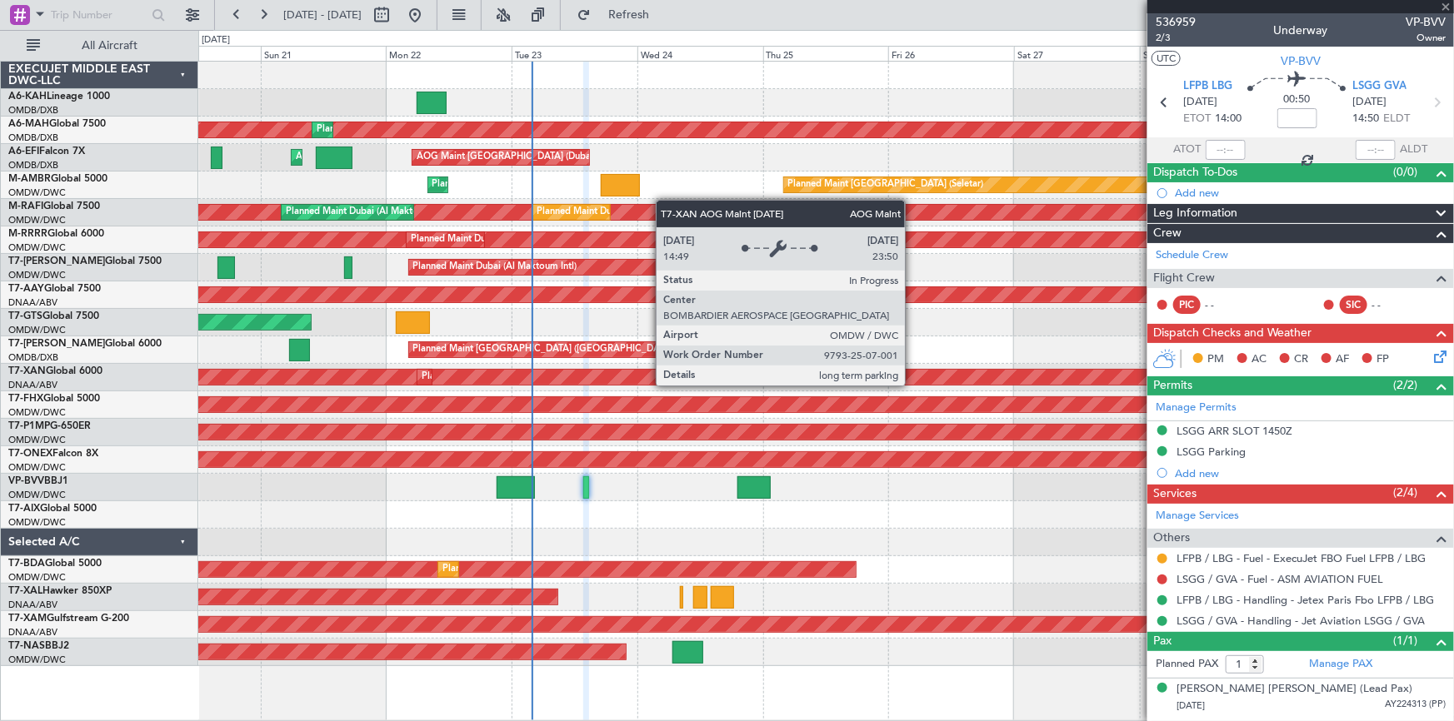
type input "+00:05"
type input "0"
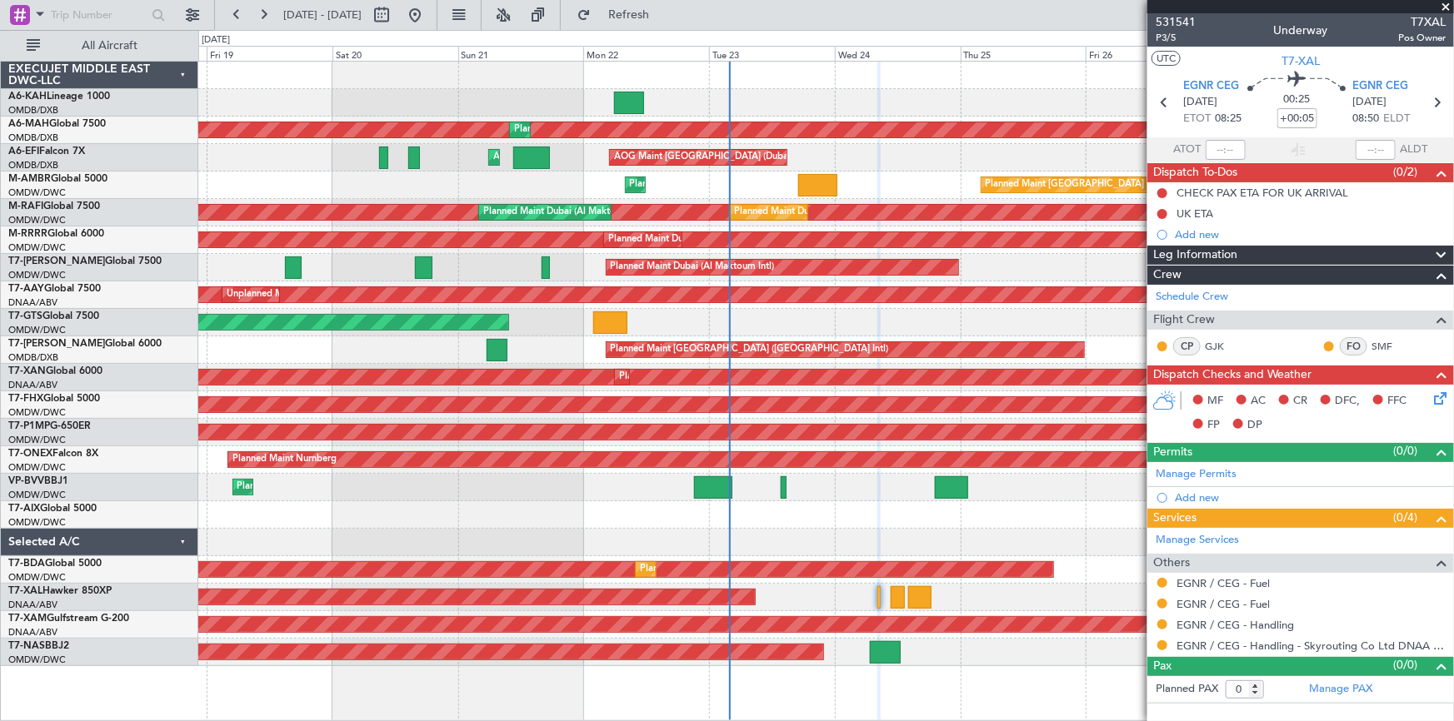
click at [1031, 604] on div "Planned Maint [PERSON_NAME]" at bounding box center [825, 597] width 1255 height 27
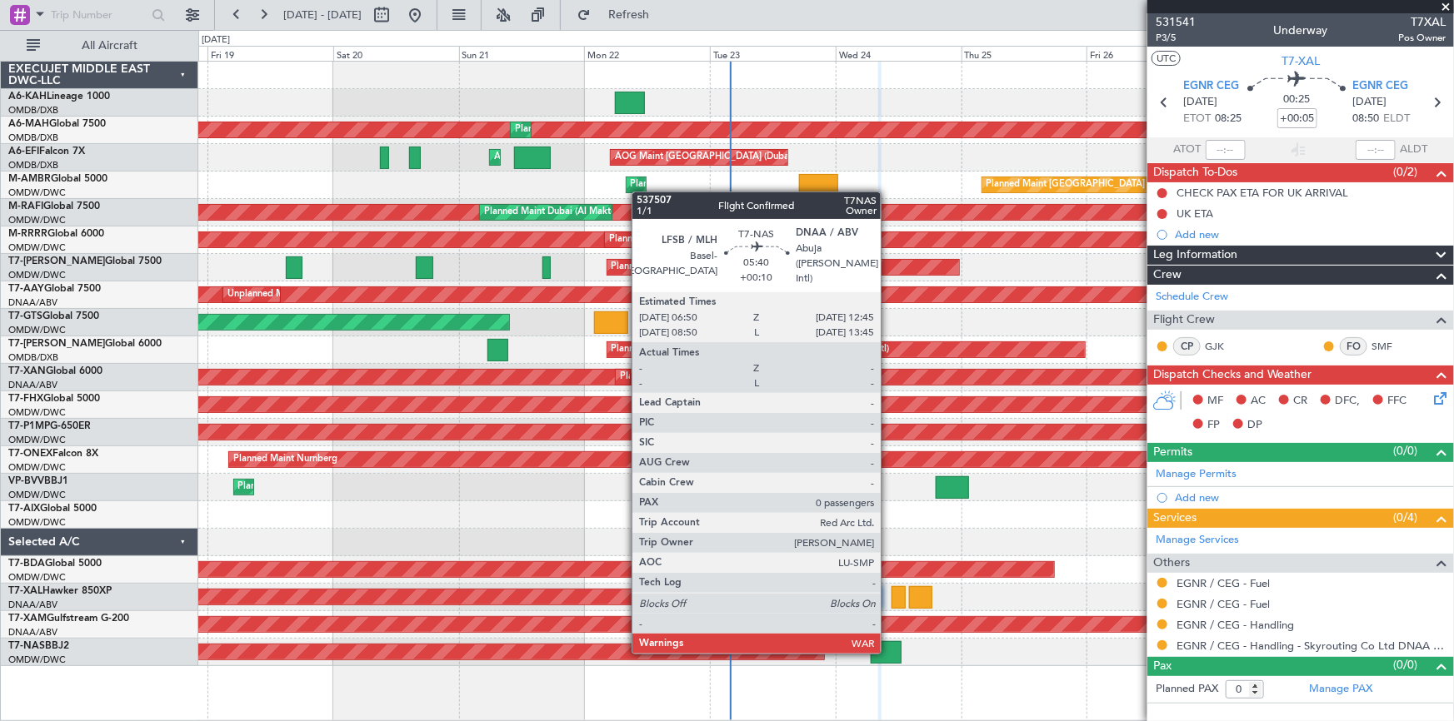
click at [888, 651] on div at bounding box center [886, 652] width 32 height 22
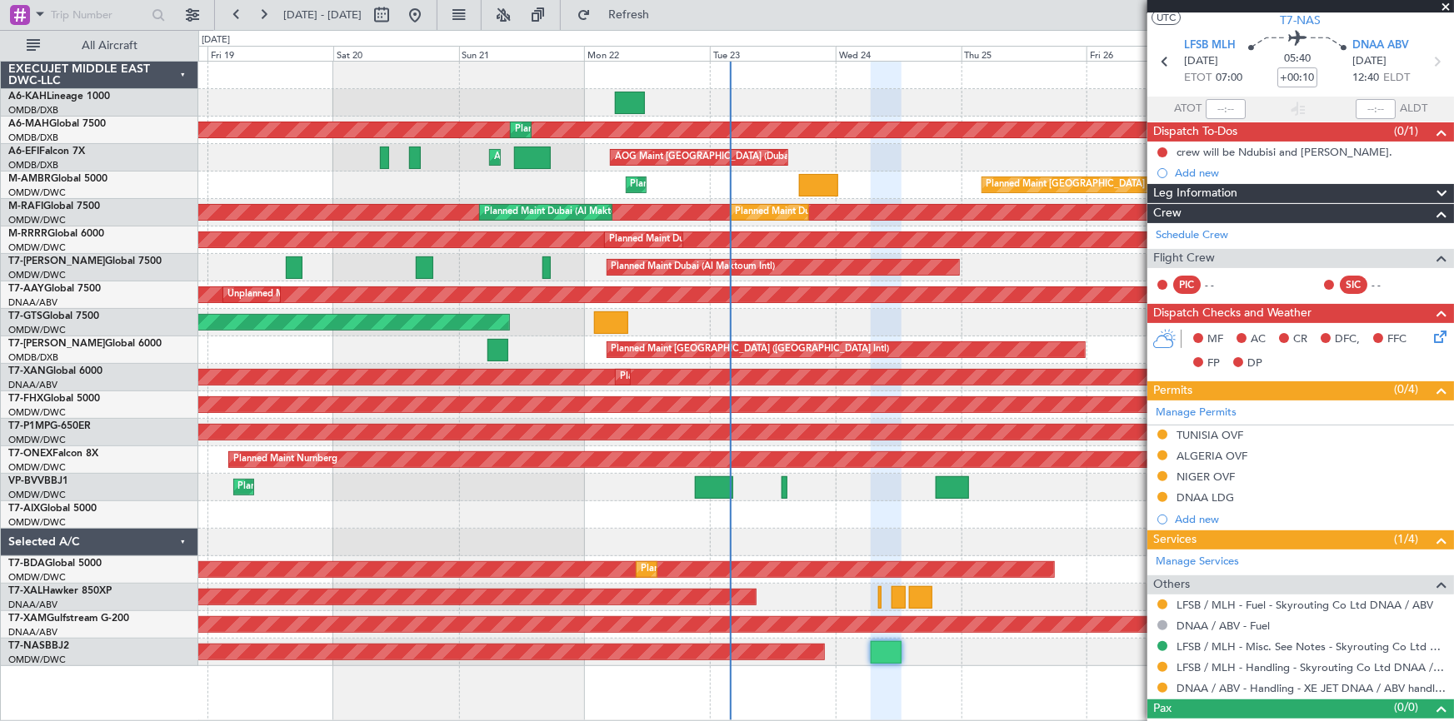
scroll to position [63, 0]
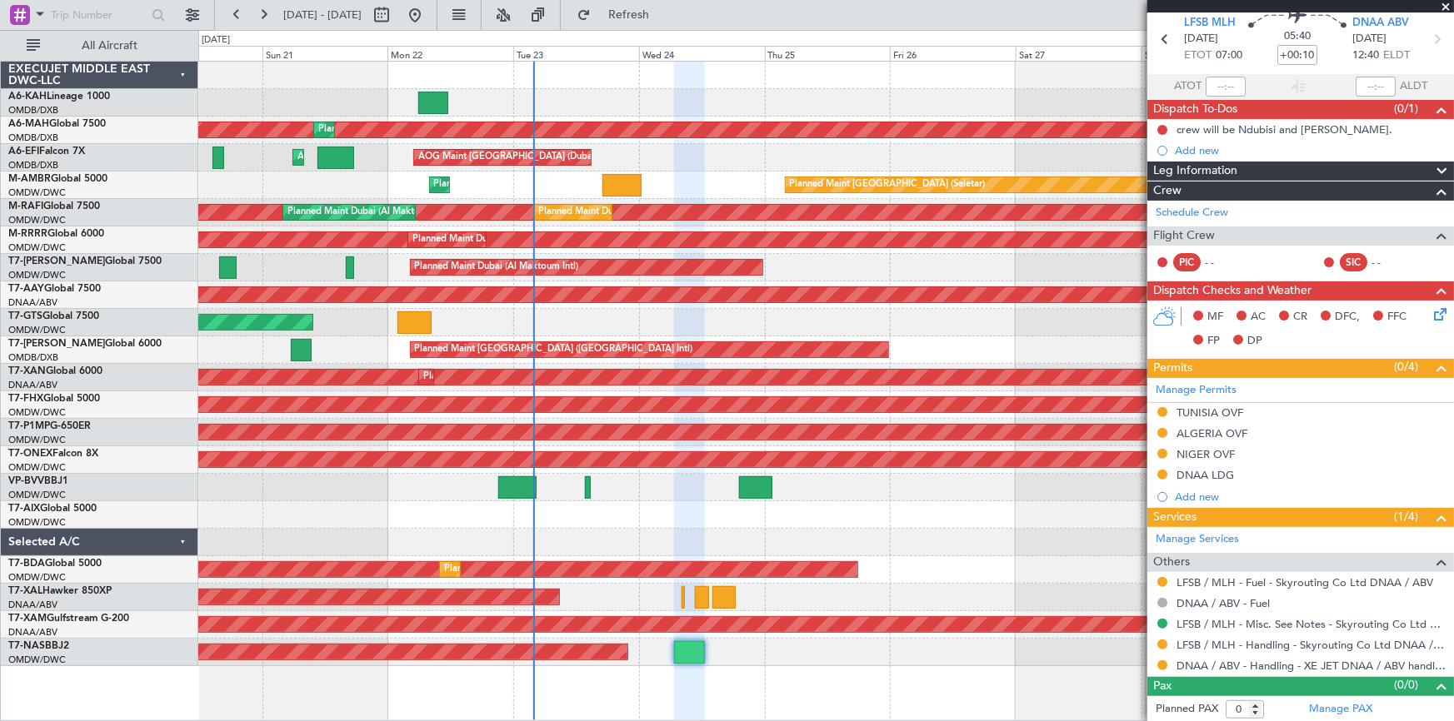
click at [480, 509] on div "Planned Maint Dubai (Dubai Intl) Planned Maint Dubai (Dubai Intl) AOG Maint Dub…" at bounding box center [825, 364] width 1255 height 605
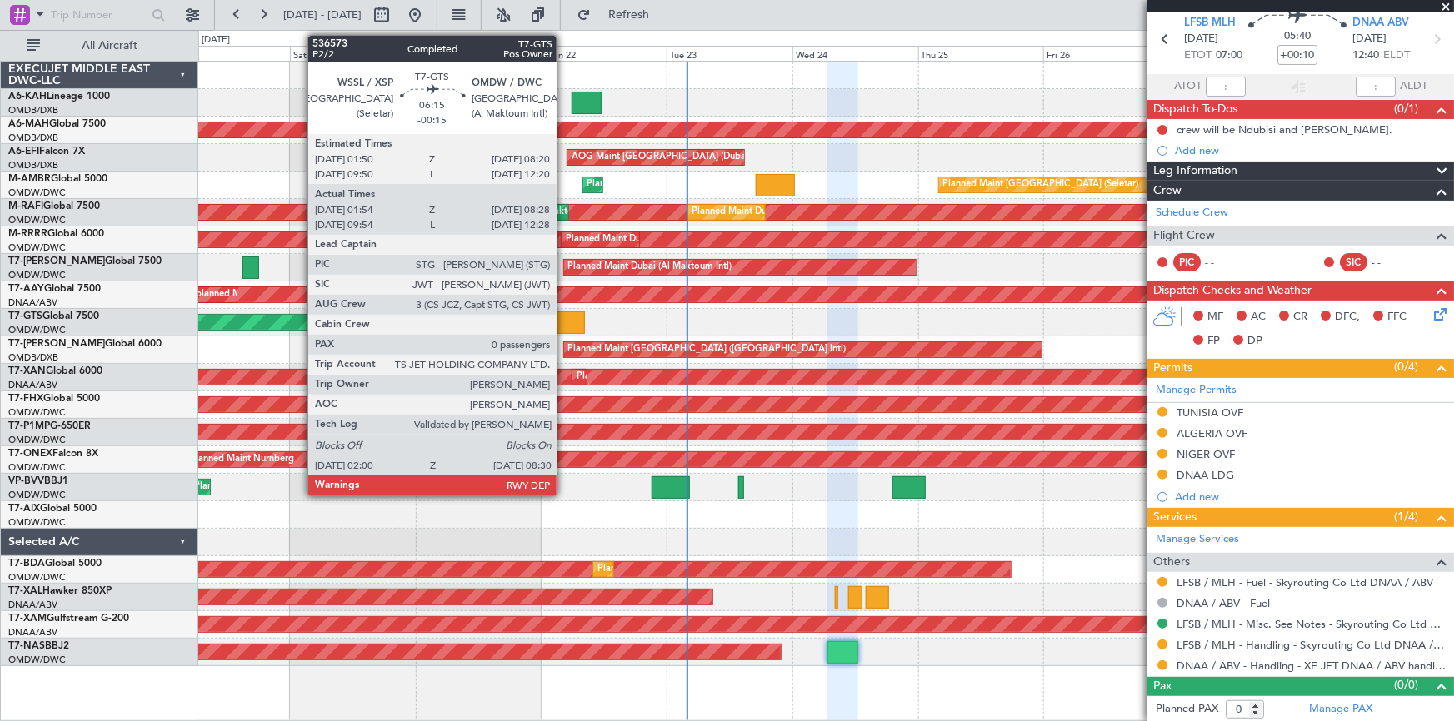
click at [564, 322] on div at bounding box center [568, 323] width 34 height 22
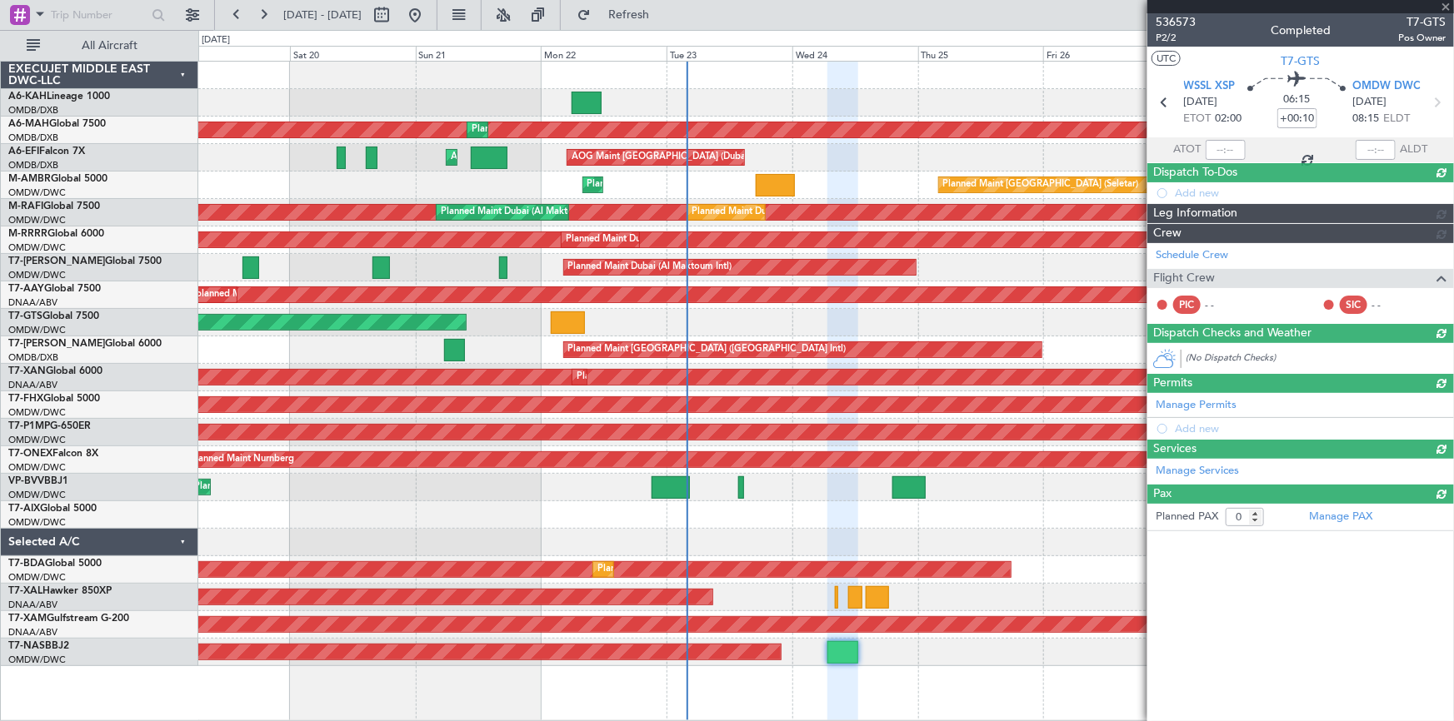
type input "-00:15"
type input "02:04"
type input "08:23"
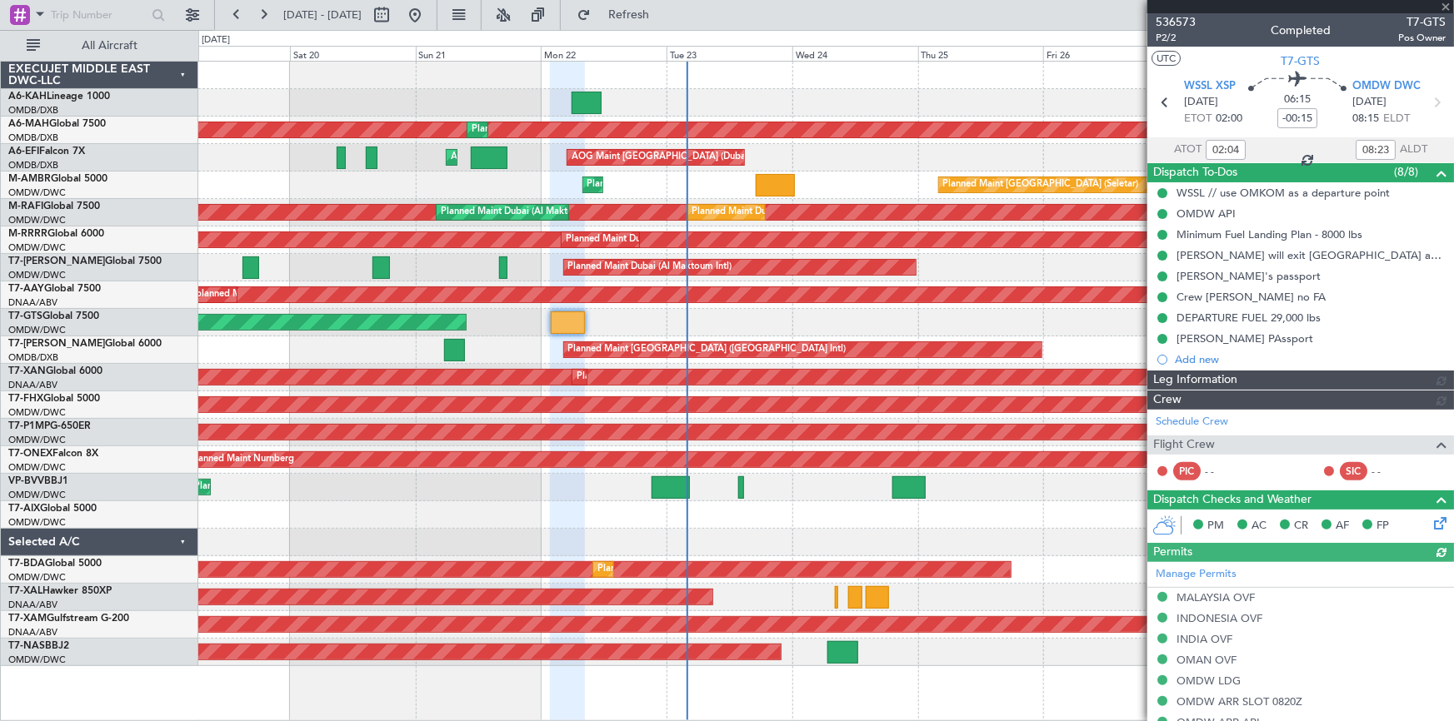
type input "[PERSON_NAME] ([PERSON_NAME])"
type input "7342"
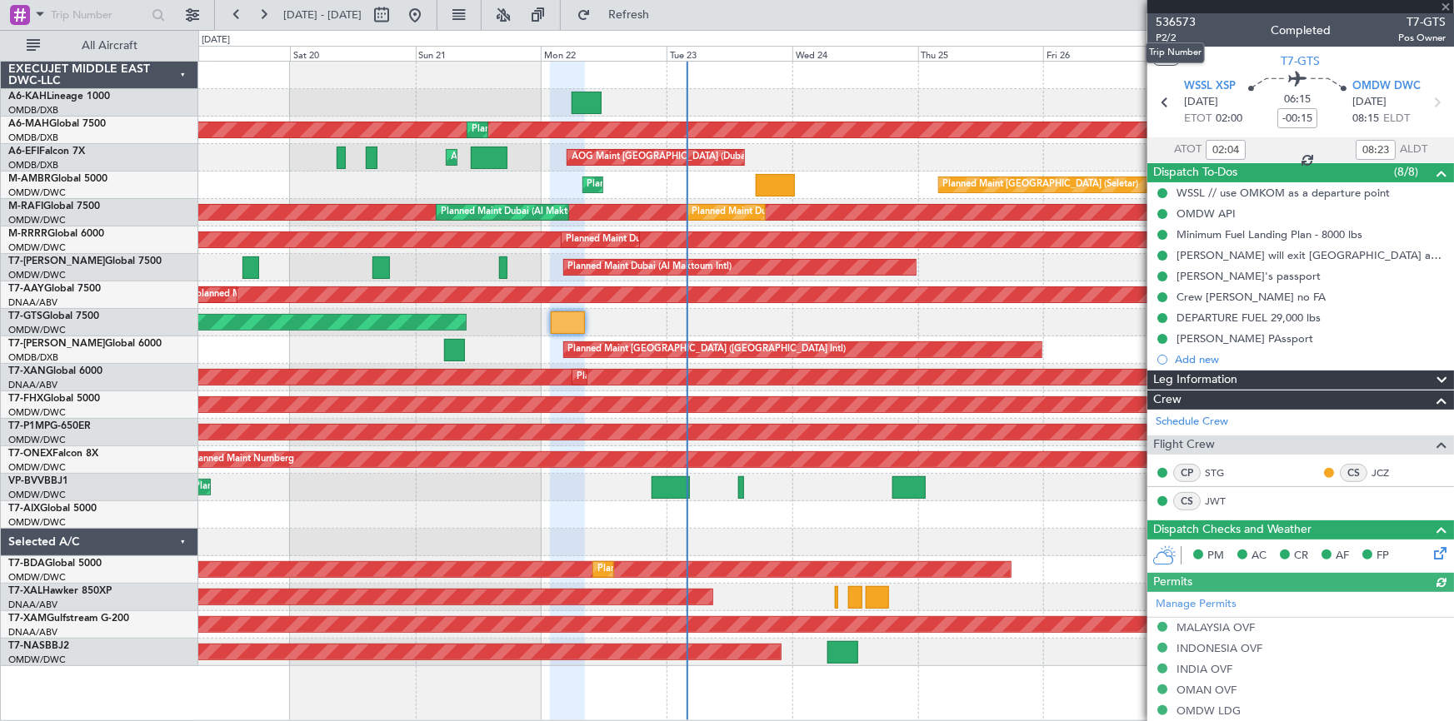
click at [1168, 33] on mat-tooltip-component "Trip Number" at bounding box center [1175, 53] width 82 height 44
type input "10:04"
type input "12:23"
type input "02:04"
type input "08:23"
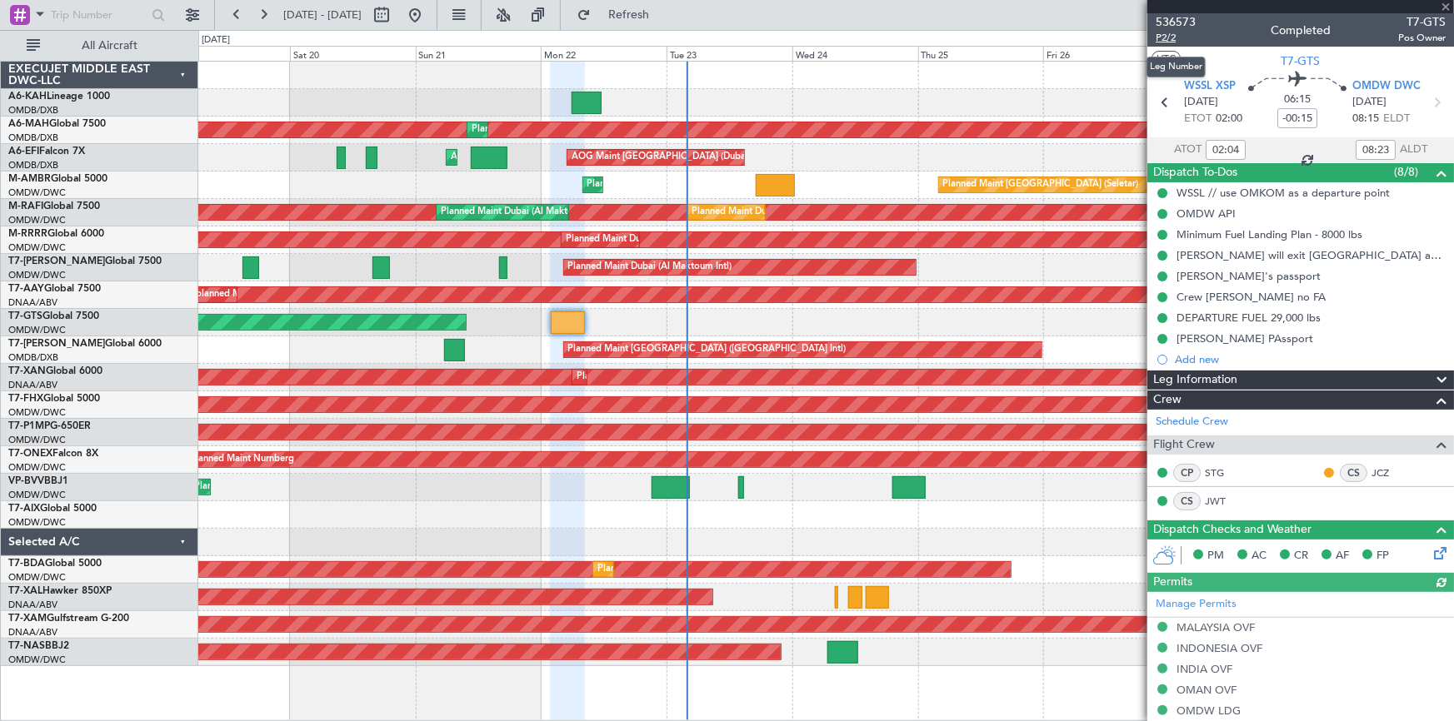
click at [1166, 39] on span "P2/2" at bounding box center [1175, 38] width 40 height 14
type input "10:04"
type input "12:23"
type input "02:04"
type input "08:23"
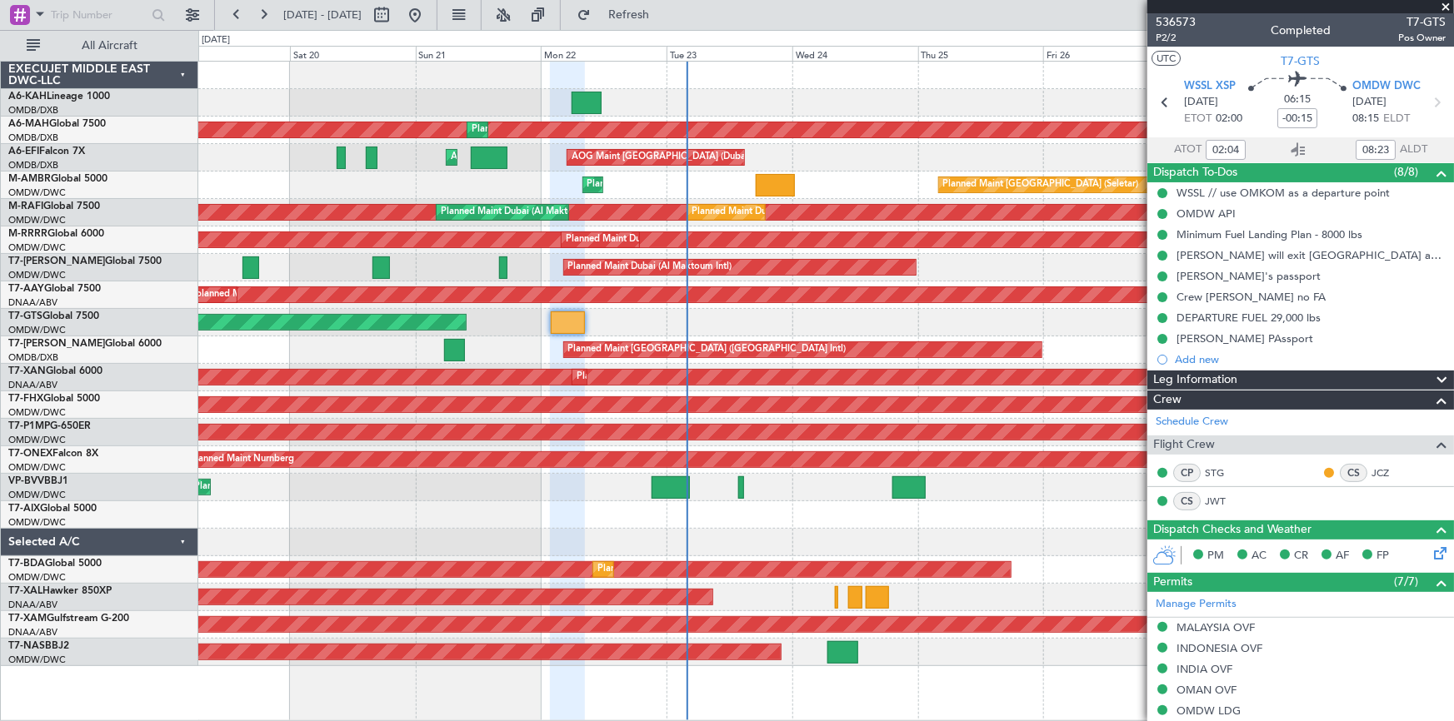
type input "10:04"
type input "12:23"
type input "02:04"
type input "08:23"
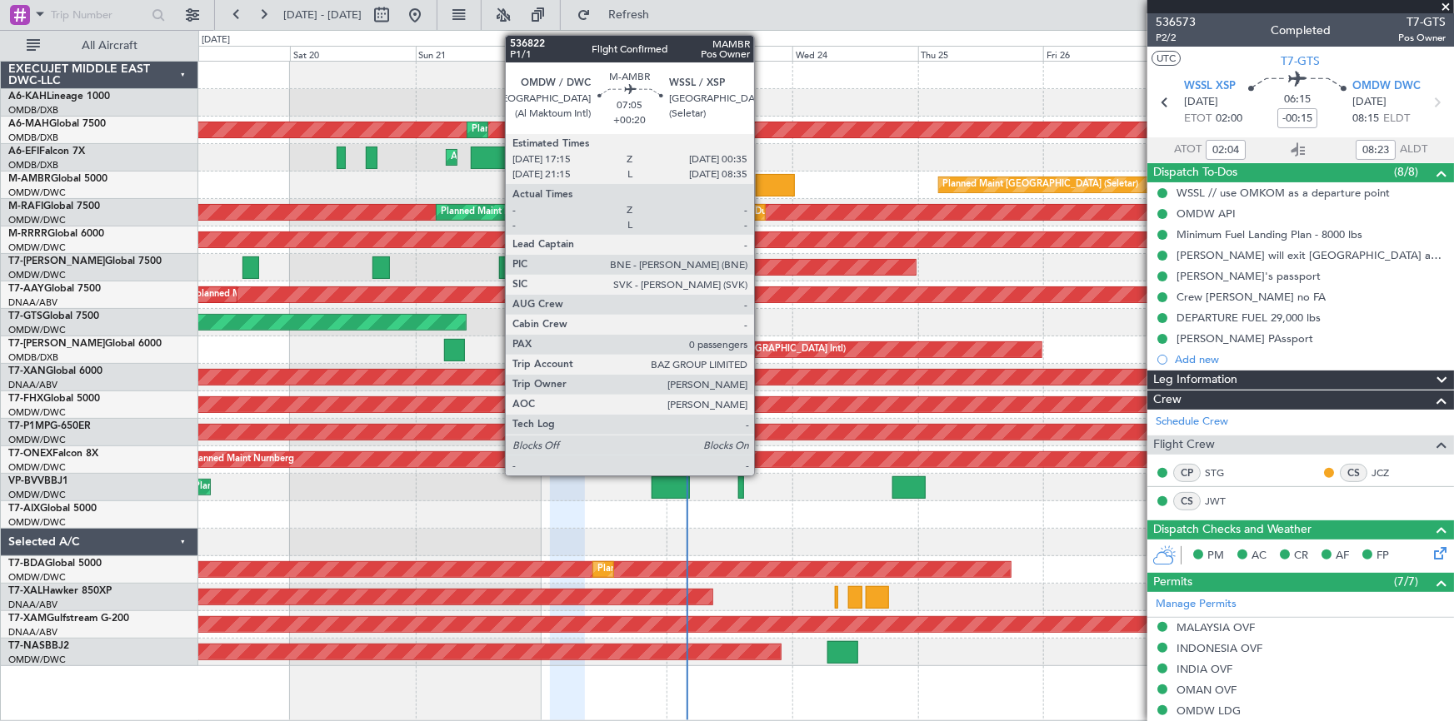
click at [761, 182] on div at bounding box center [775, 185] width 39 height 22
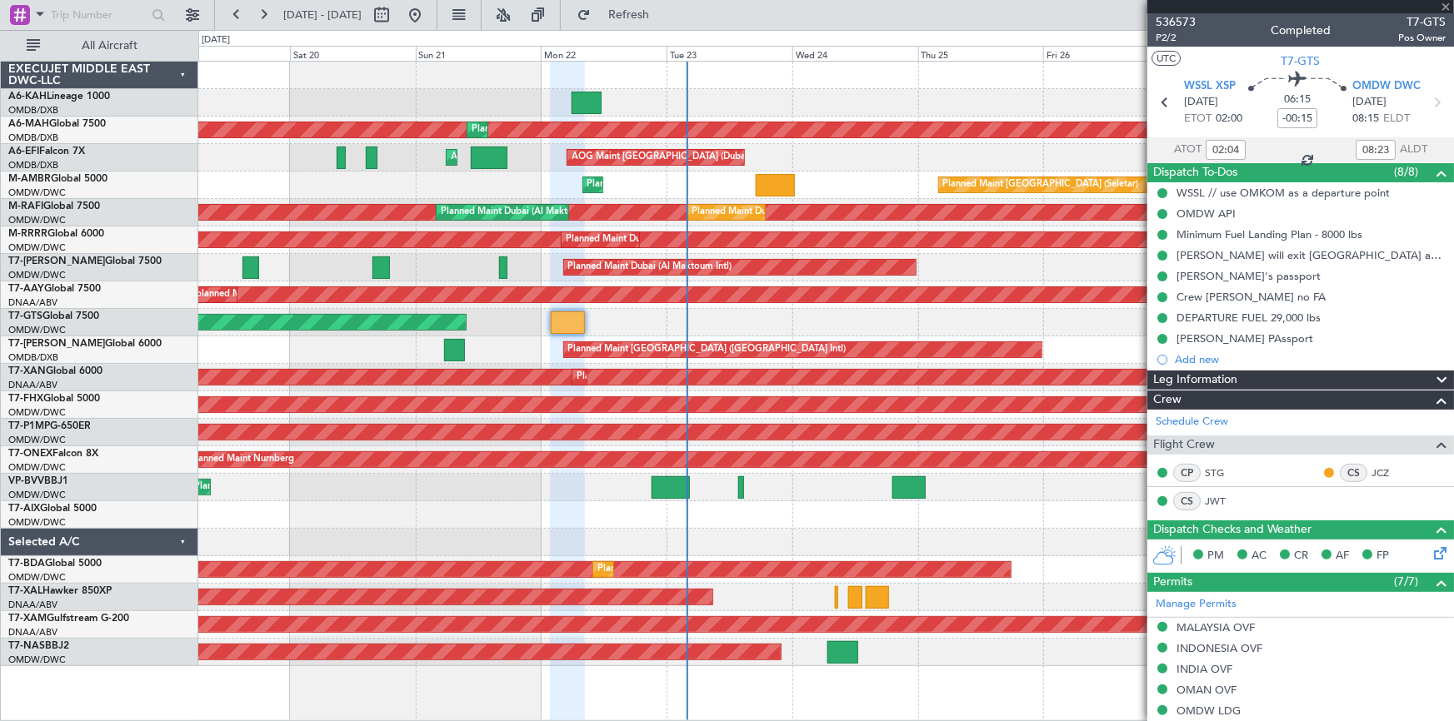
type input "+00:20"
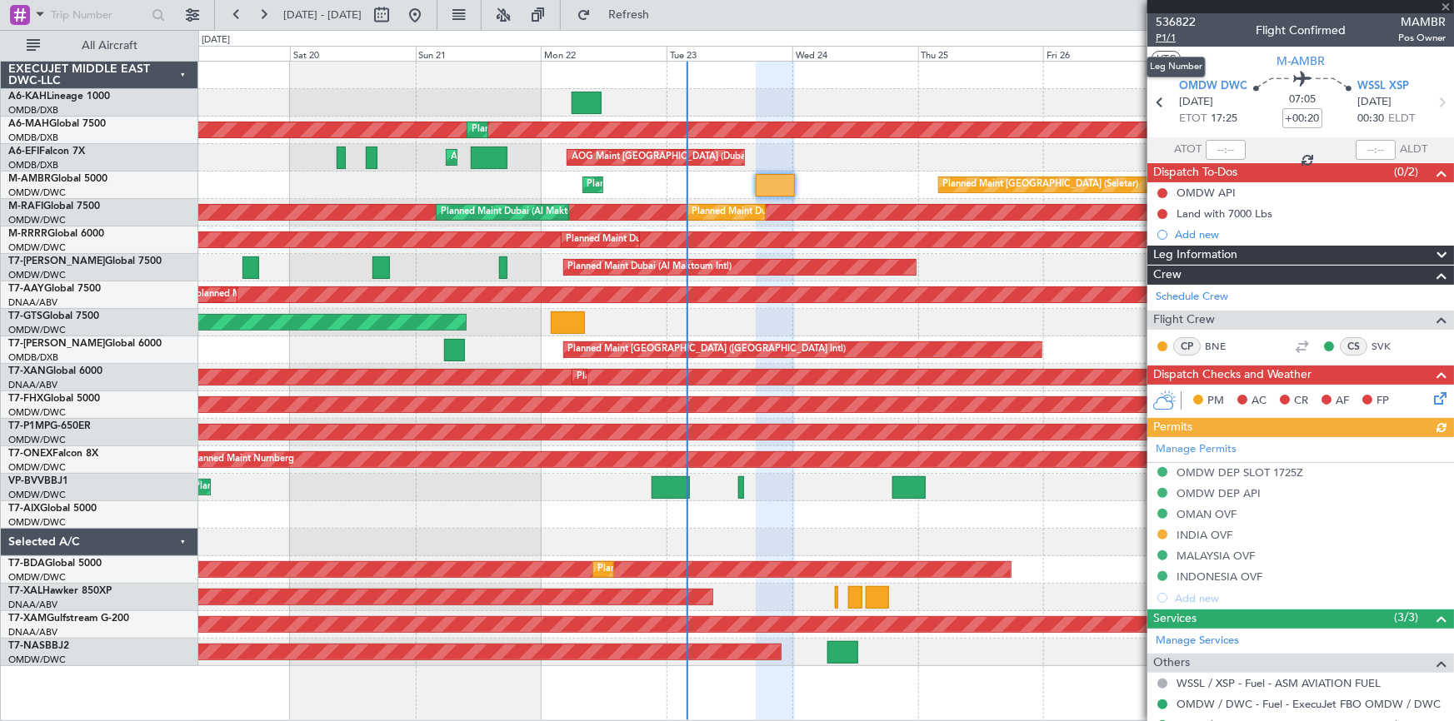
click at [1167, 40] on span "P1/1" at bounding box center [1175, 38] width 40 height 14
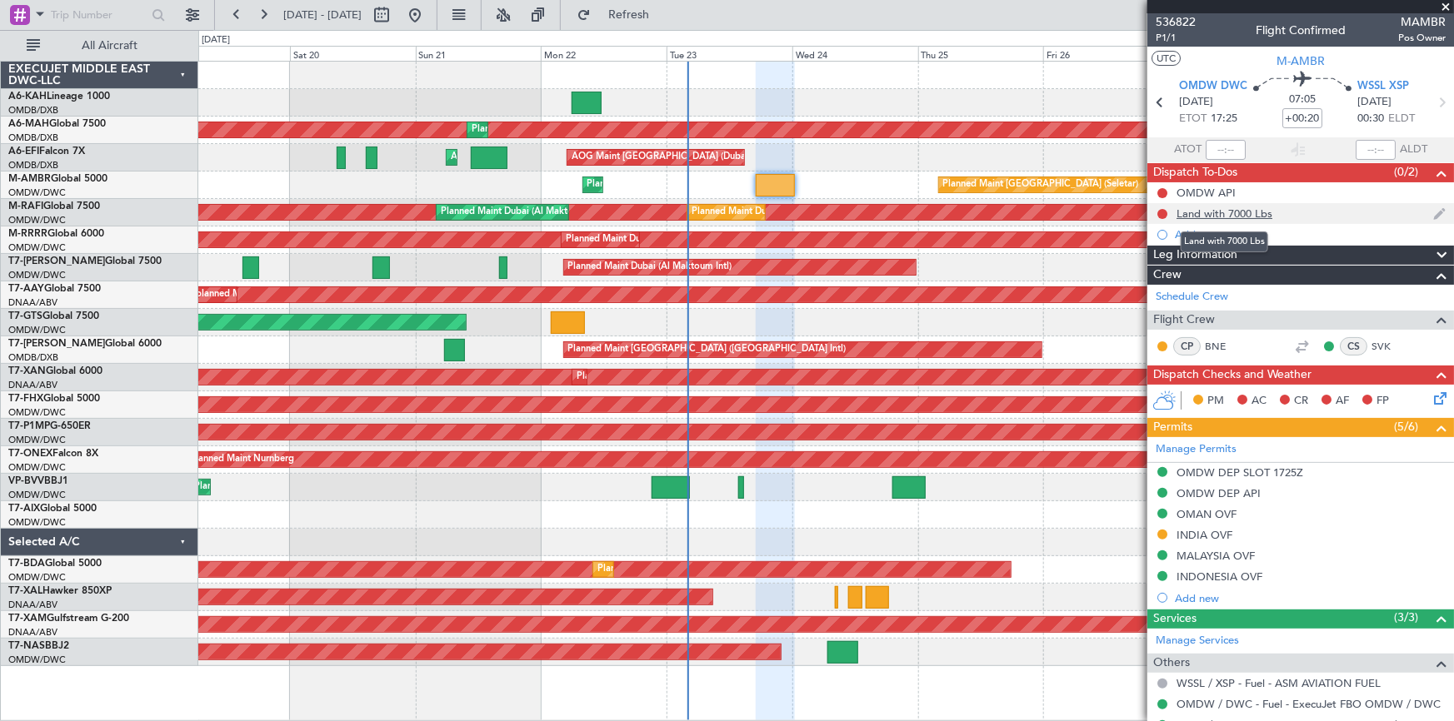
click at [1243, 207] on div "Land with 7000 Lbs" at bounding box center [1224, 214] width 96 height 14
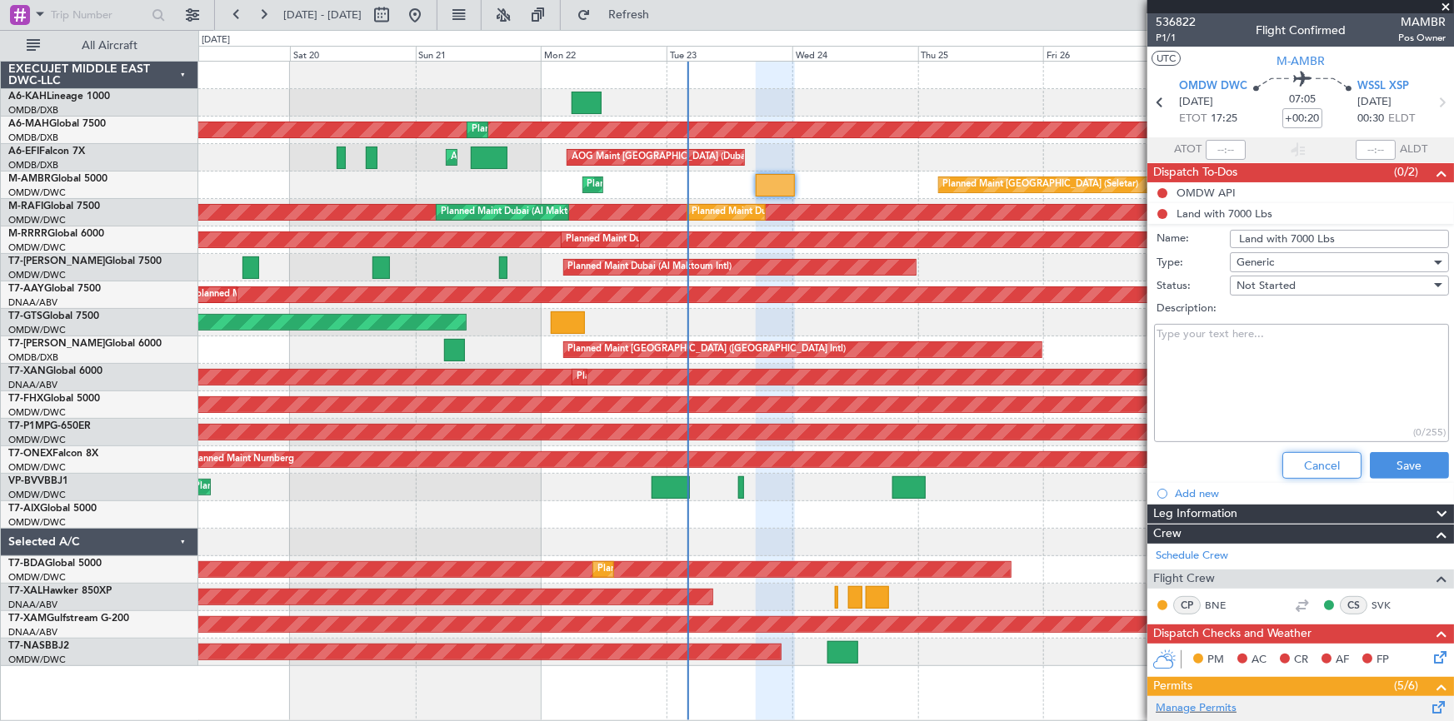
drag, startPoint x: 1297, startPoint y: 471, endPoint x: 1255, endPoint y: 446, distance: 49.0
click at [1298, 470] on button "Cancel" at bounding box center [1321, 465] width 79 height 27
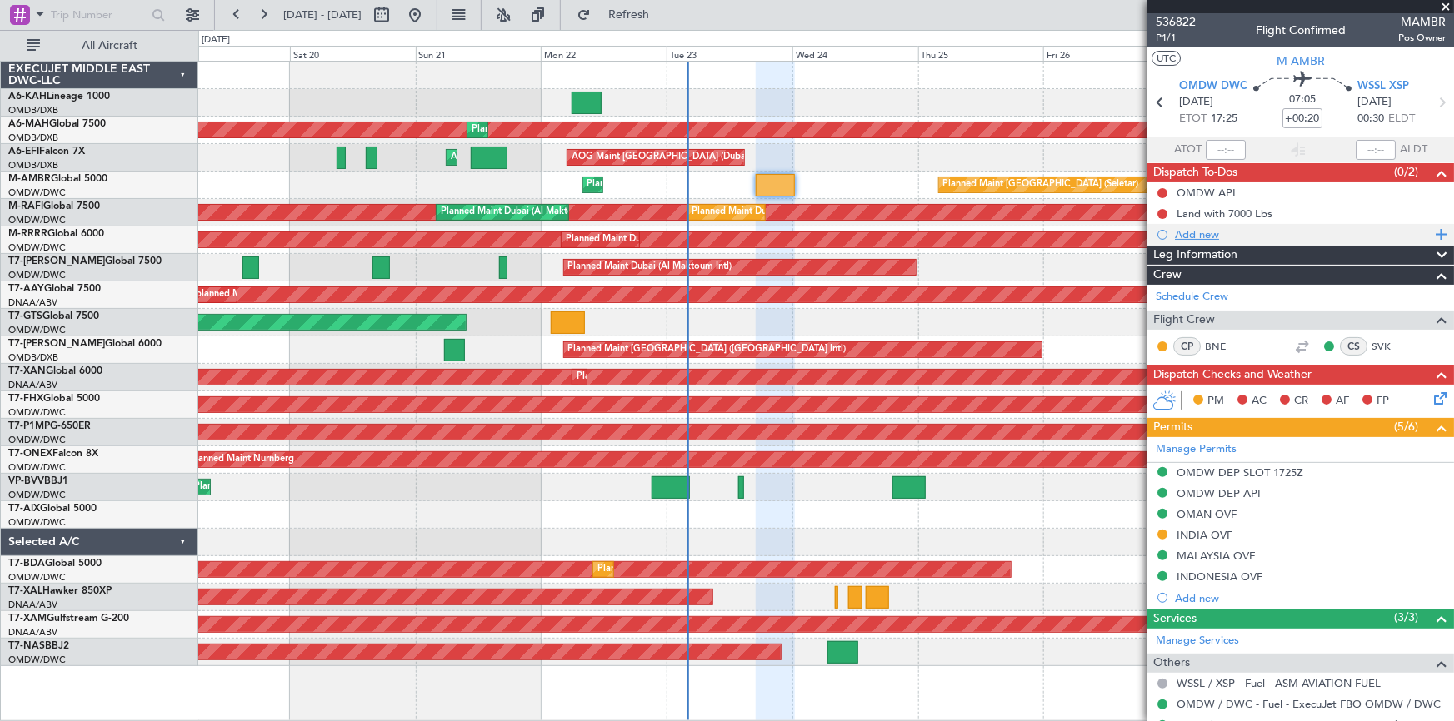
click at [1200, 232] on div "Add new" at bounding box center [1303, 234] width 256 height 14
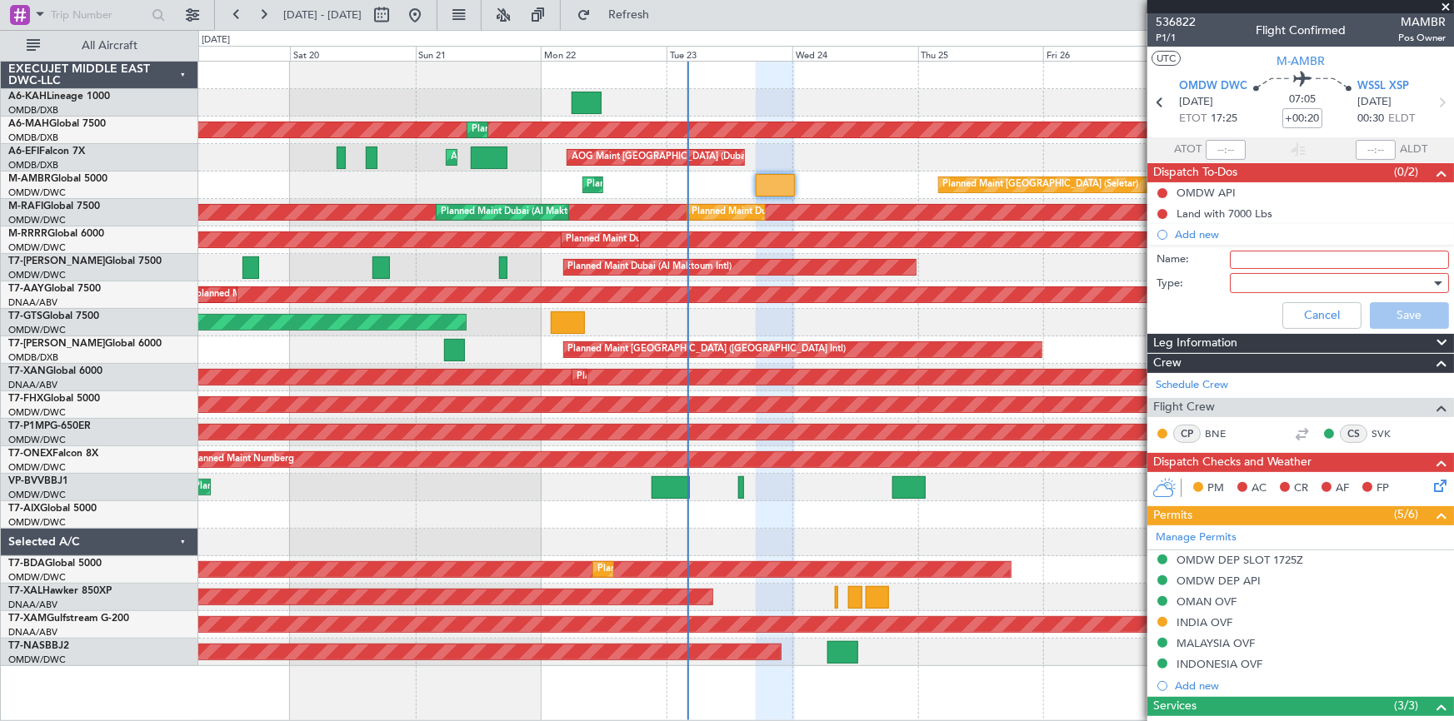
click at [1247, 261] on input "Name:" at bounding box center [1339, 260] width 219 height 18
type input "s"
type input "Crew SGAC FORMS"
click at [1262, 277] on div at bounding box center [1333, 283] width 194 height 25
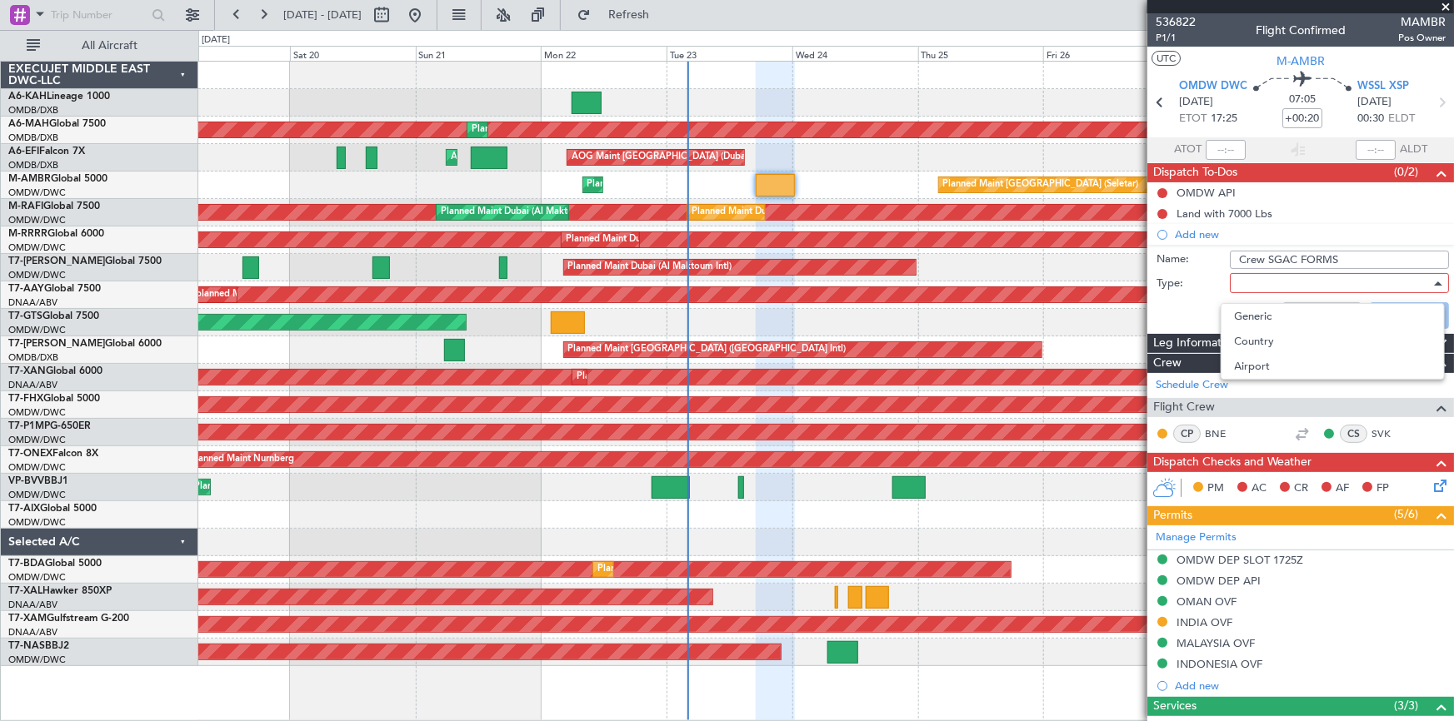
click at [1255, 307] on span "Generic" at bounding box center [1333, 316] width 196 height 25
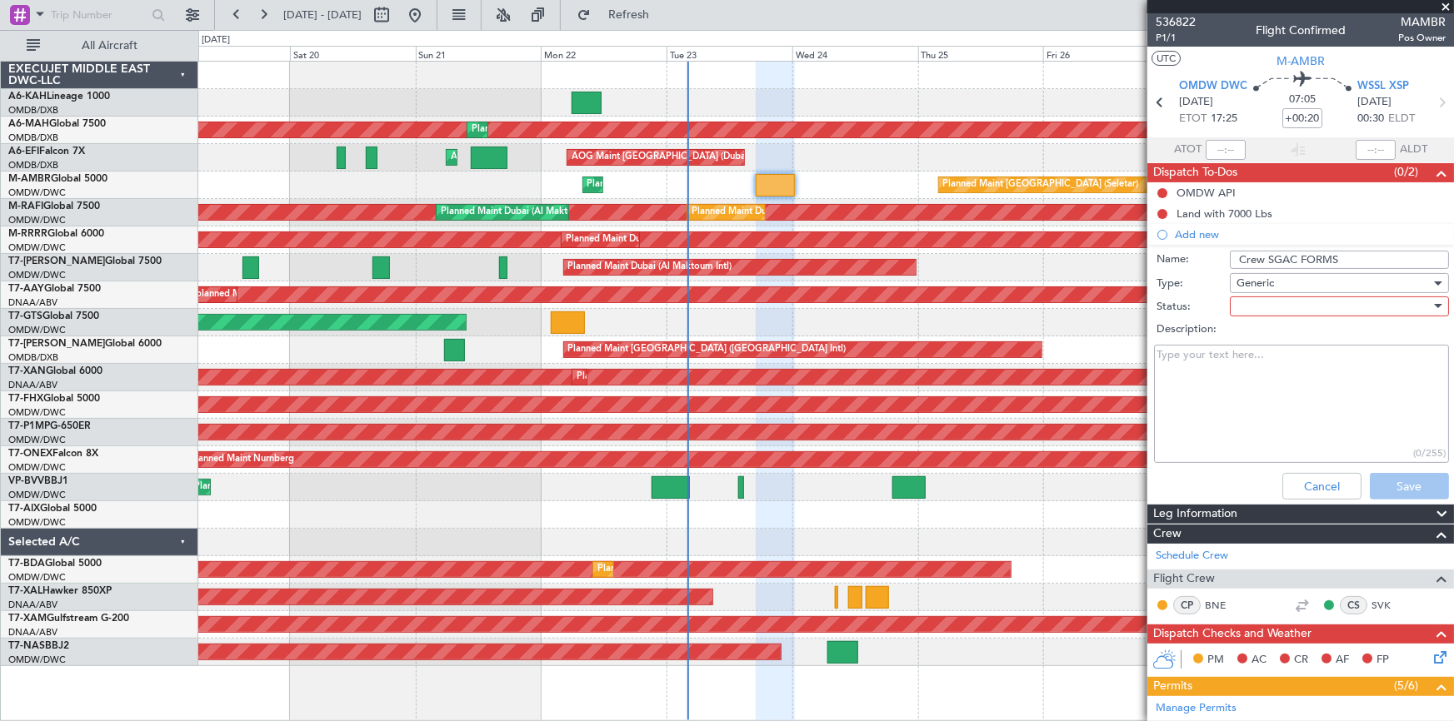
click at [1255, 302] on div at bounding box center [1333, 306] width 194 height 25
click at [1265, 333] on span "Not Started" at bounding box center [1333, 339] width 196 height 25
drag, startPoint x: 1399, startPoint y: 481, endPoint x: 1270, endPoint y: 471, distance: 130.4
click at [1398, 481] on button "Save" at bounding box center [1408, 486] width 79 height 27
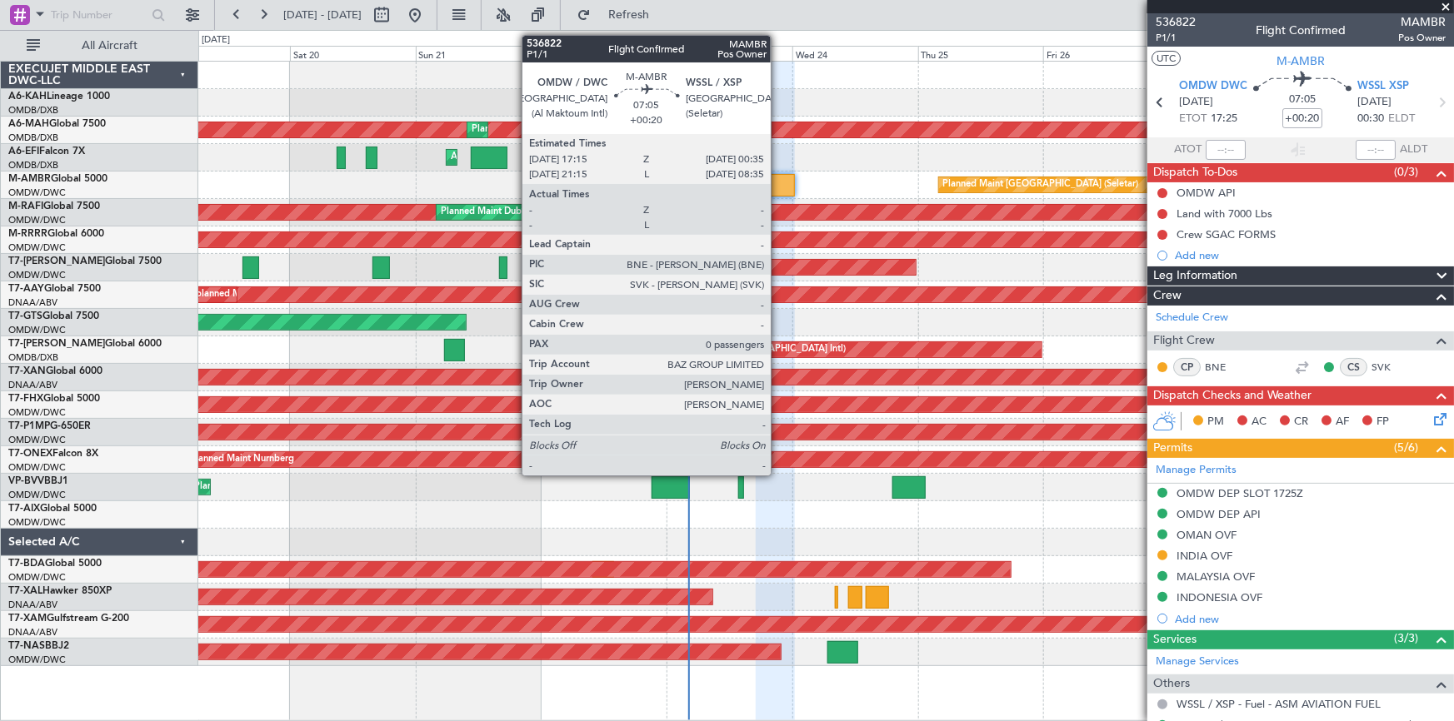
click at [778, 181] on div at bounding box center [775, 185] width 39 height 22
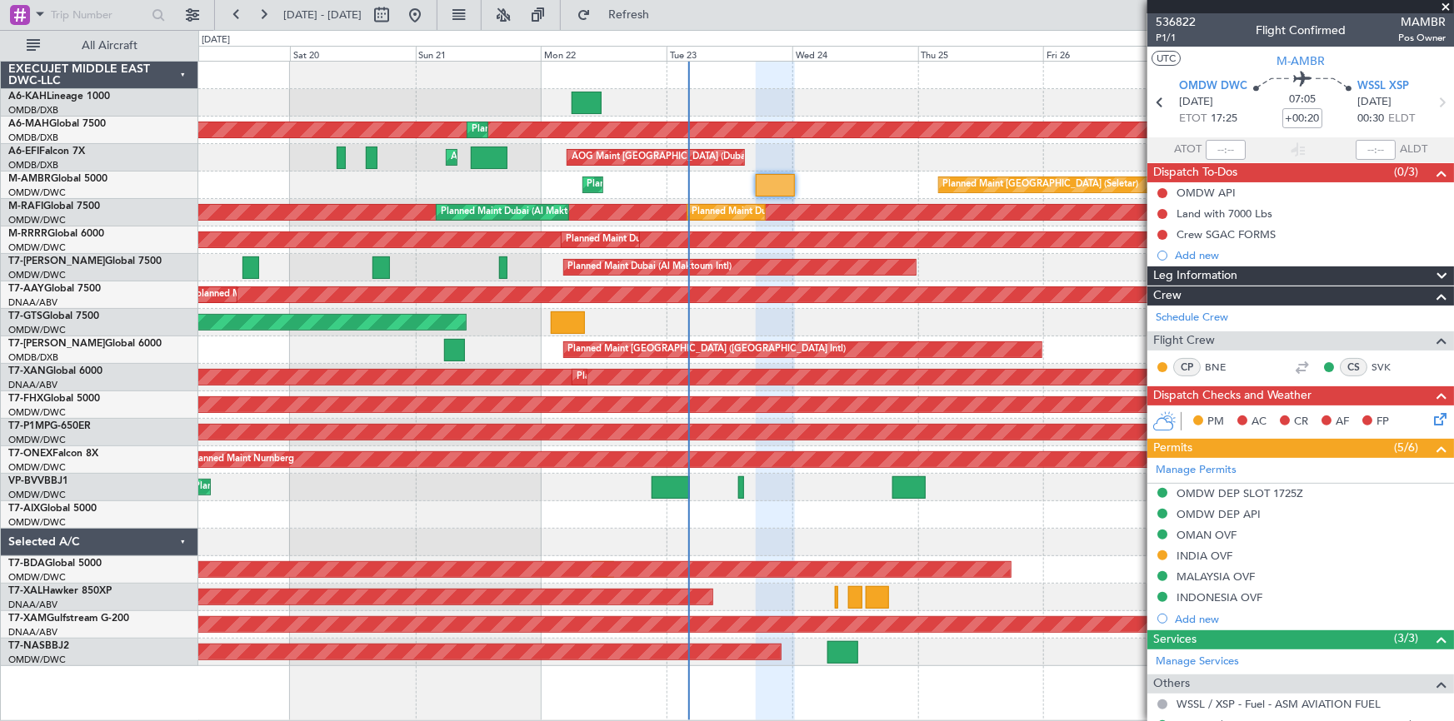
click at [342, 272] on div "Planned Maint Dubai (Al Maktoum Intl)" at bounding box center [825, 267] width 1255 height 27
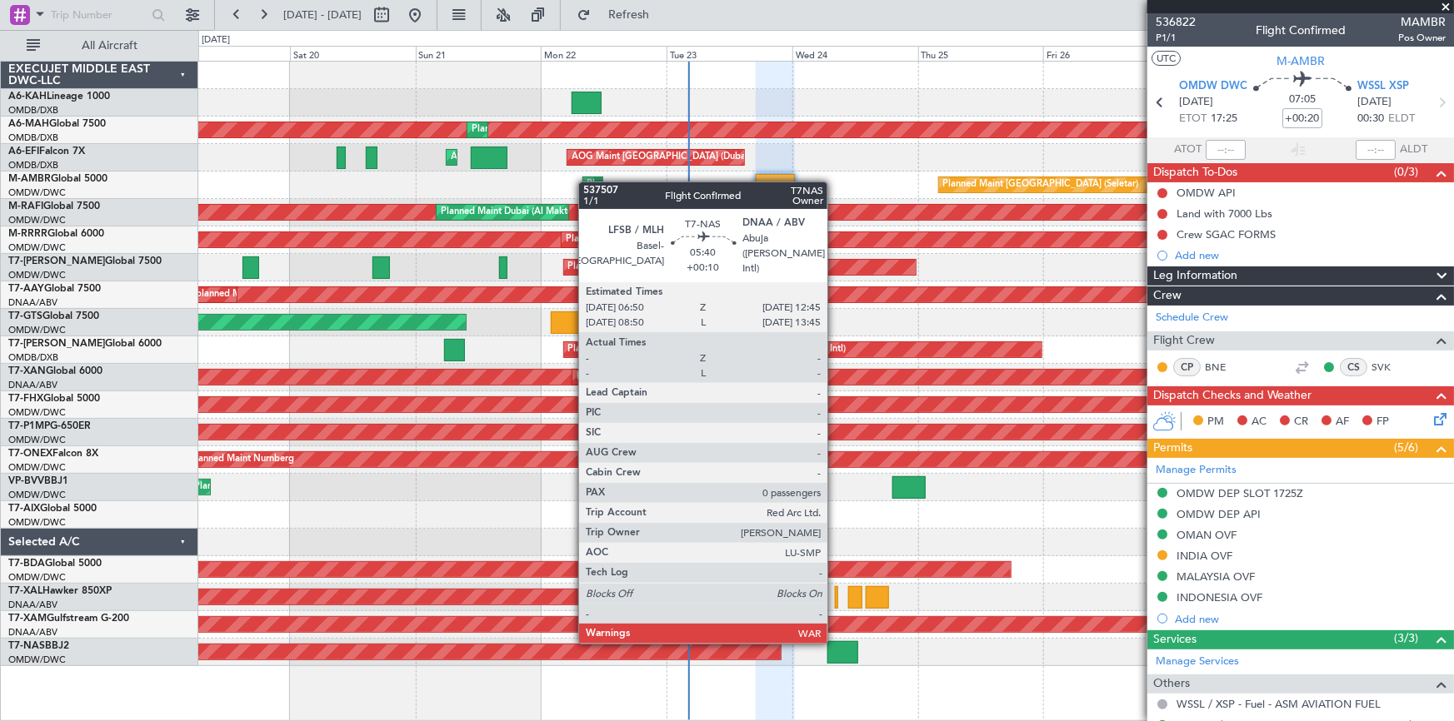
click at [836, 641] on div at bounding box center [843, 652] width 32 height 22
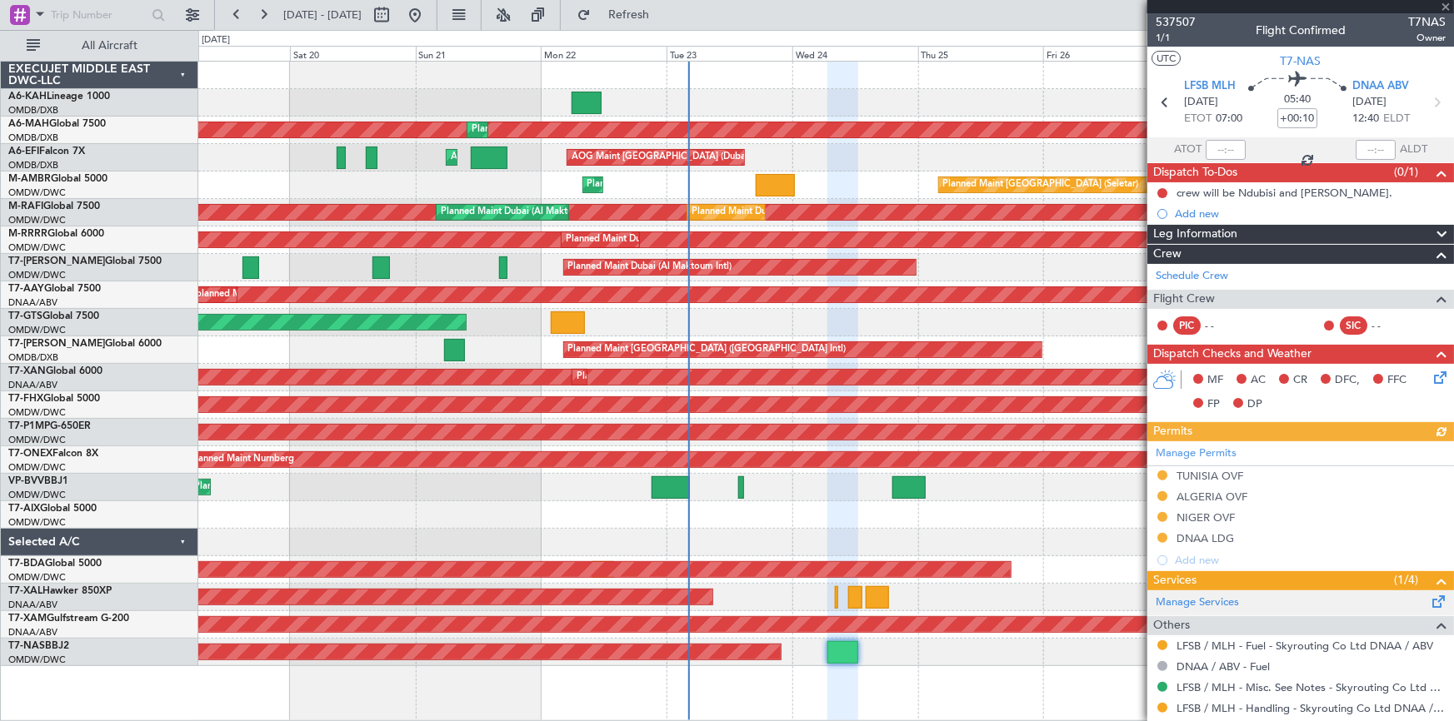
scroll to position [63, 0]
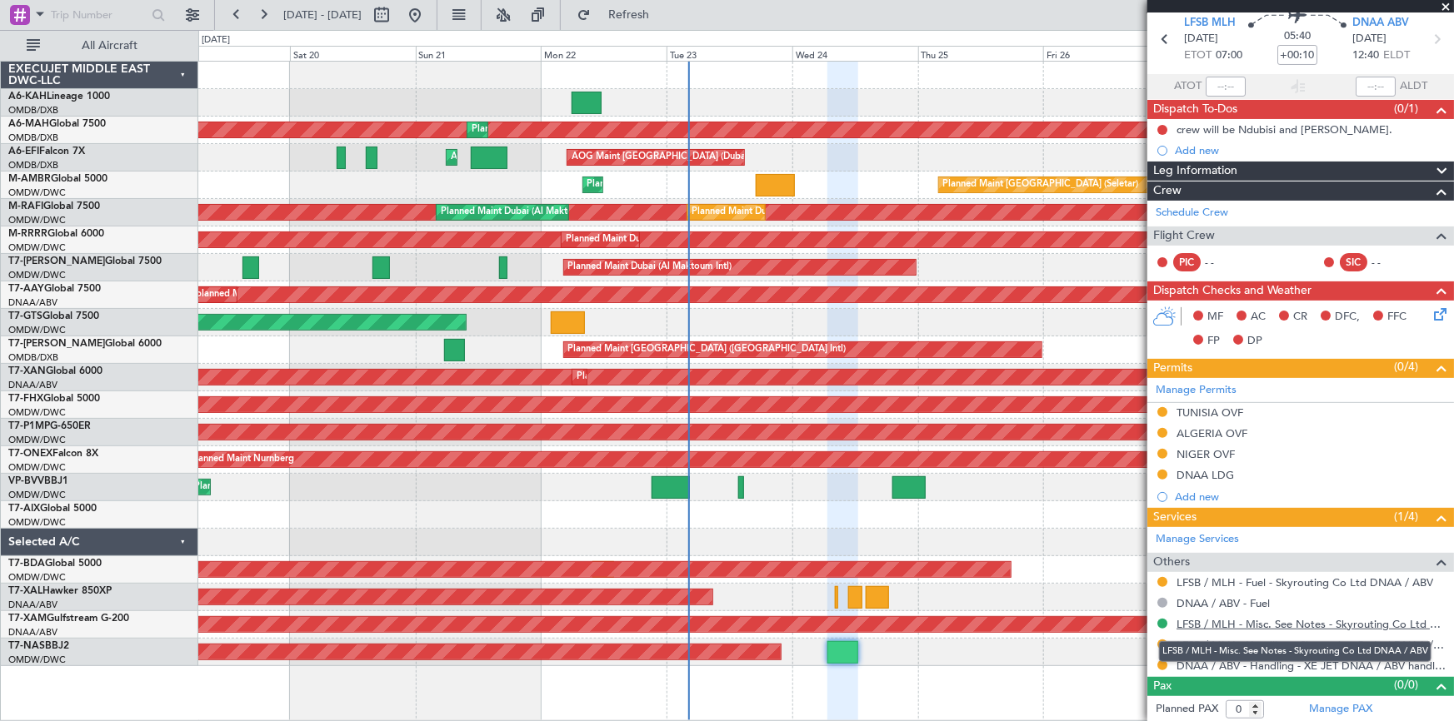
click at [1210, 625] on link "LFSB / MLH - Misc. See Notes - Skyrouting Co Ltd DNAA / ABV" at bounding box center [1310, 624] width 269 height 14
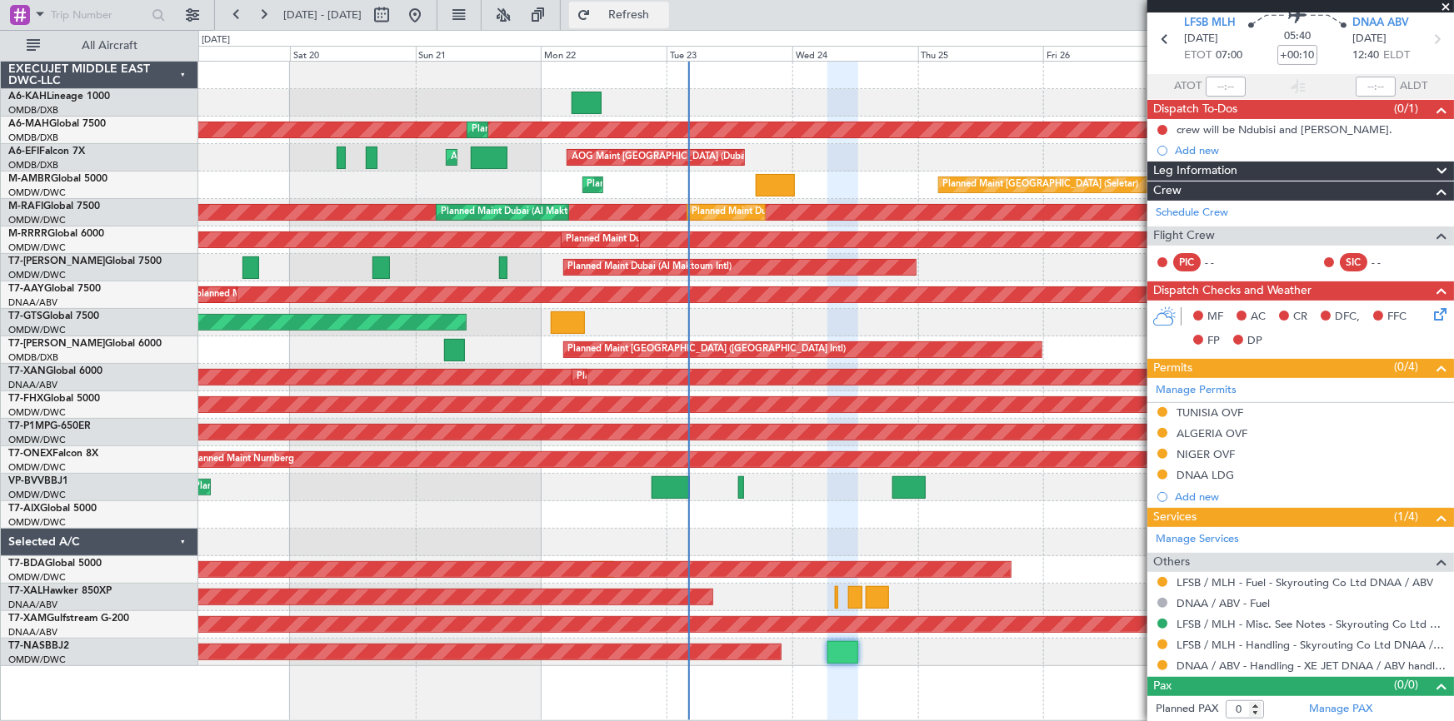
click at [664, 12] on span "Refresh" at bounding box center [629, 15] width 70 height 12
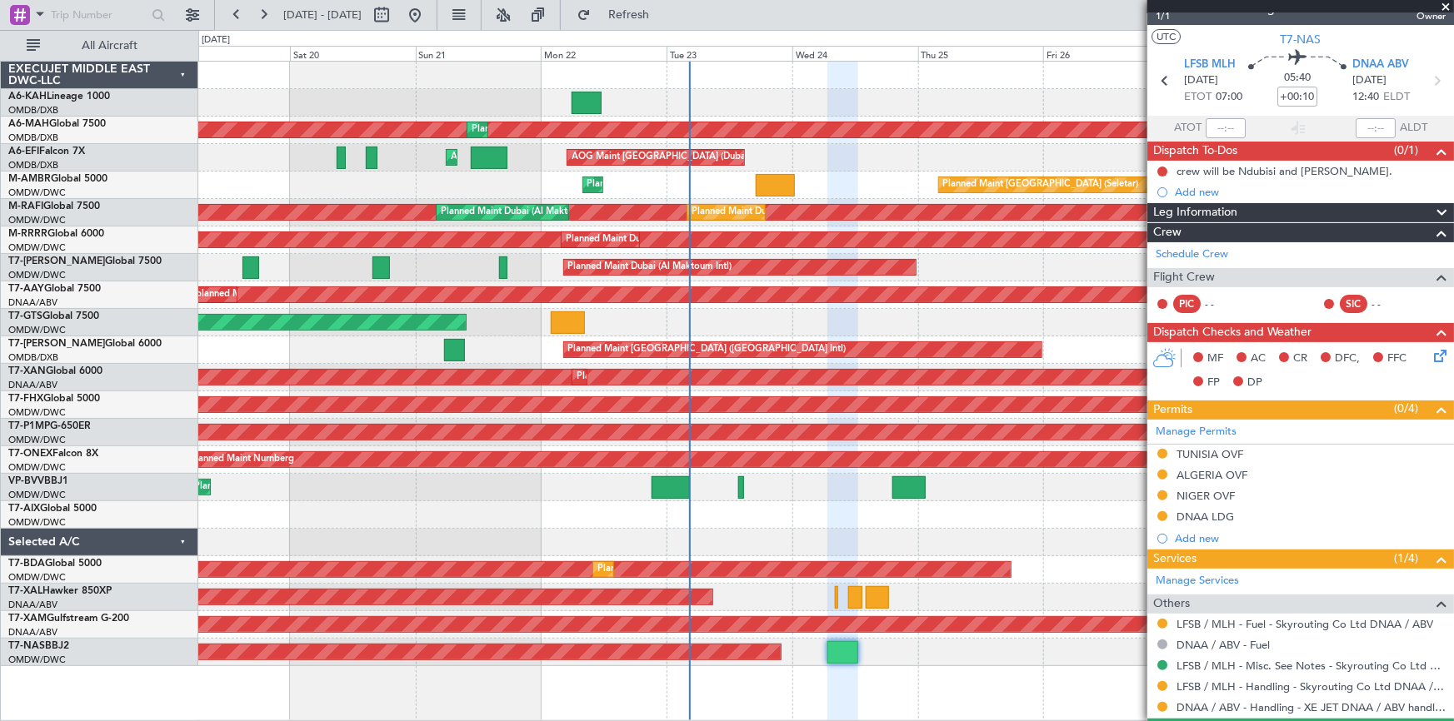
scroll to position [0, 0]
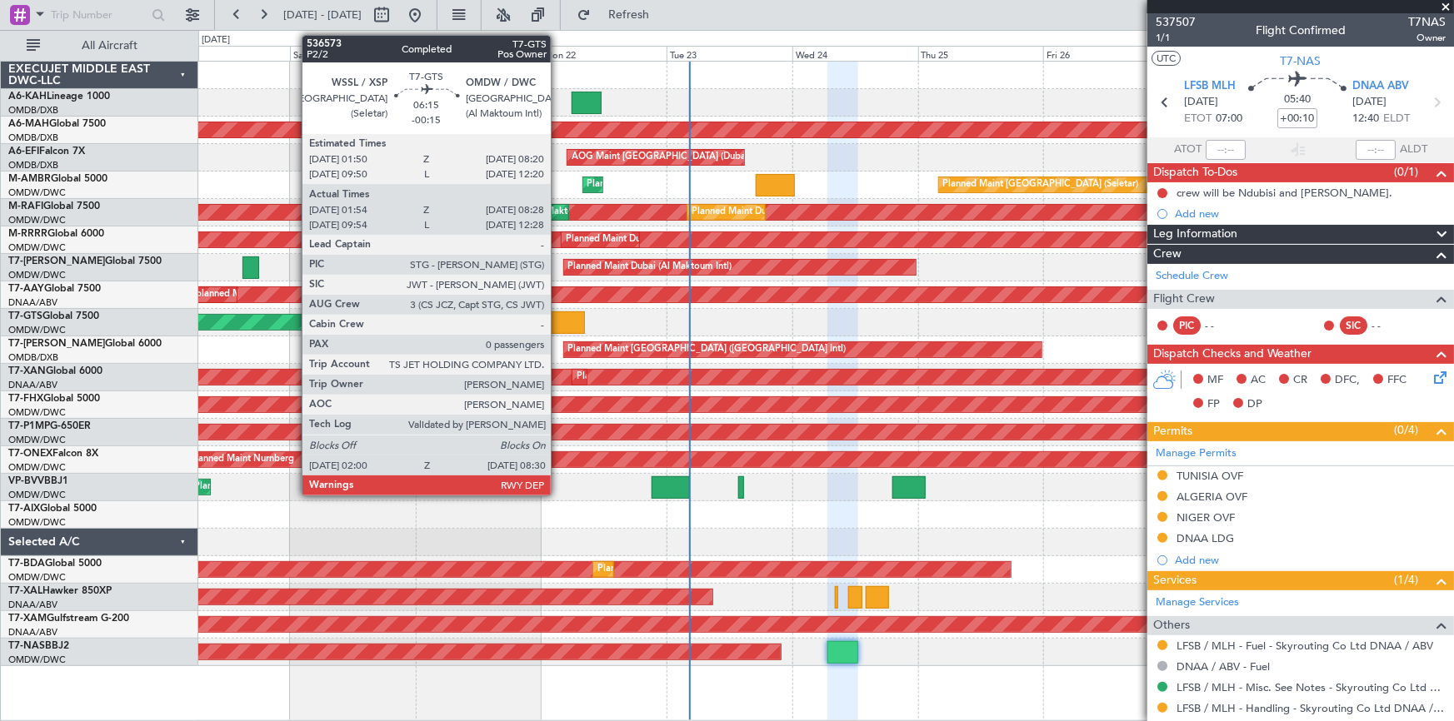
click at [558, 324] on div at bounding box center [568, 323] width 34 height 22
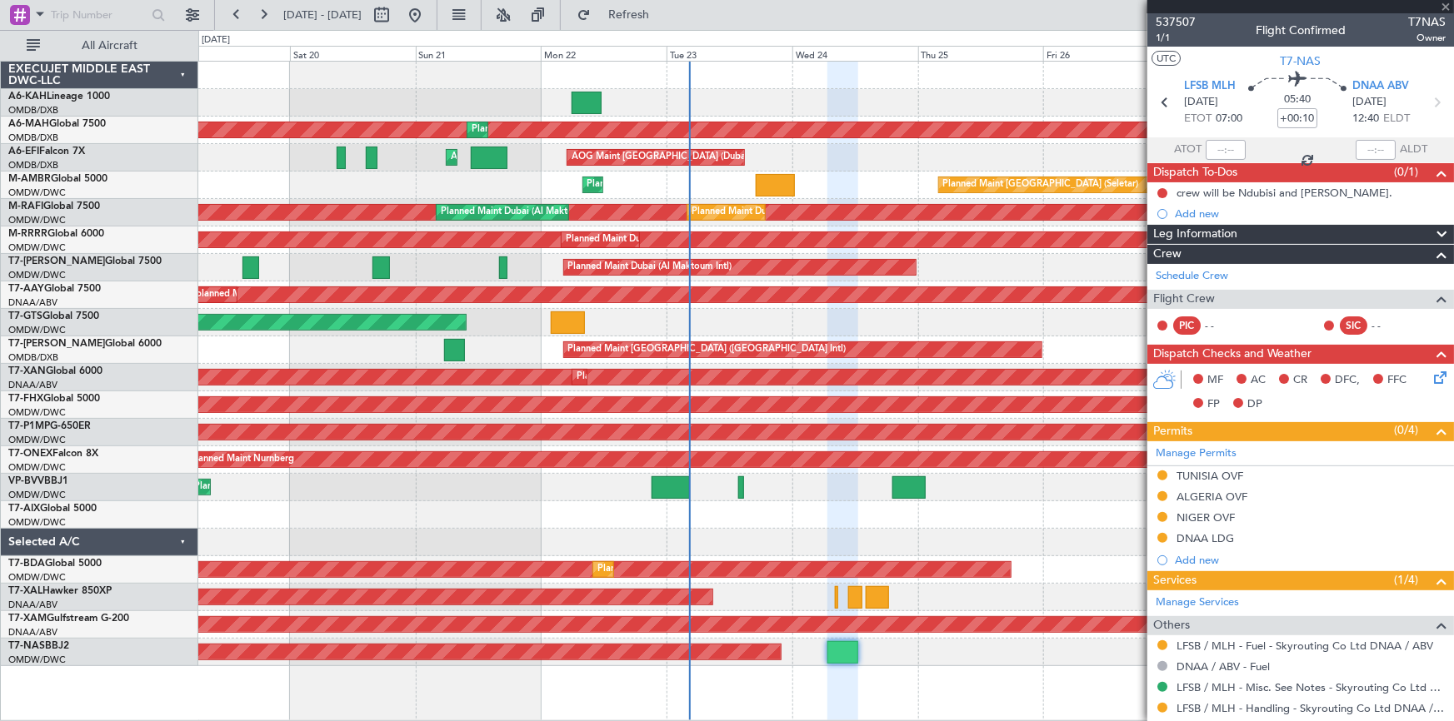
type input "-00:15"
type input "02:04"
type input "08:23"
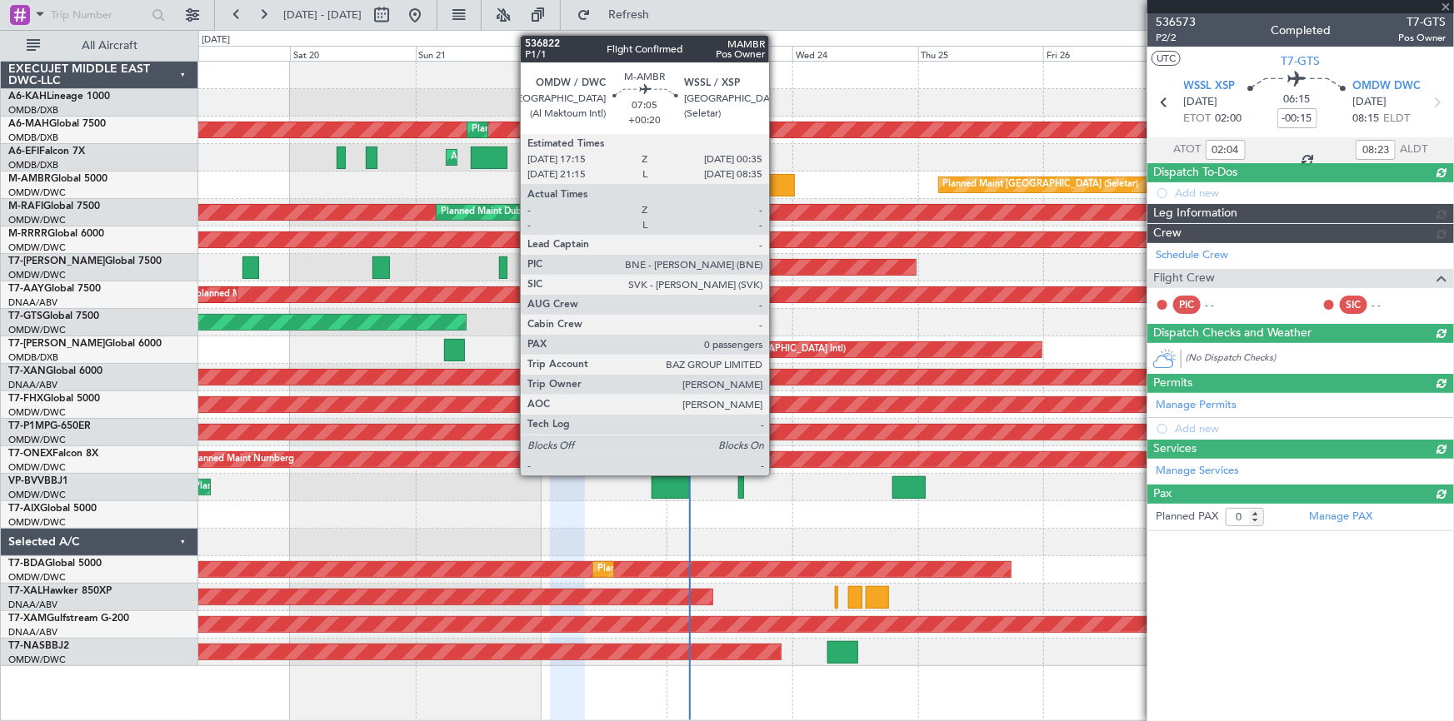
click at [776, 176] on div at bounding box center [775, 185] width 39 height 22
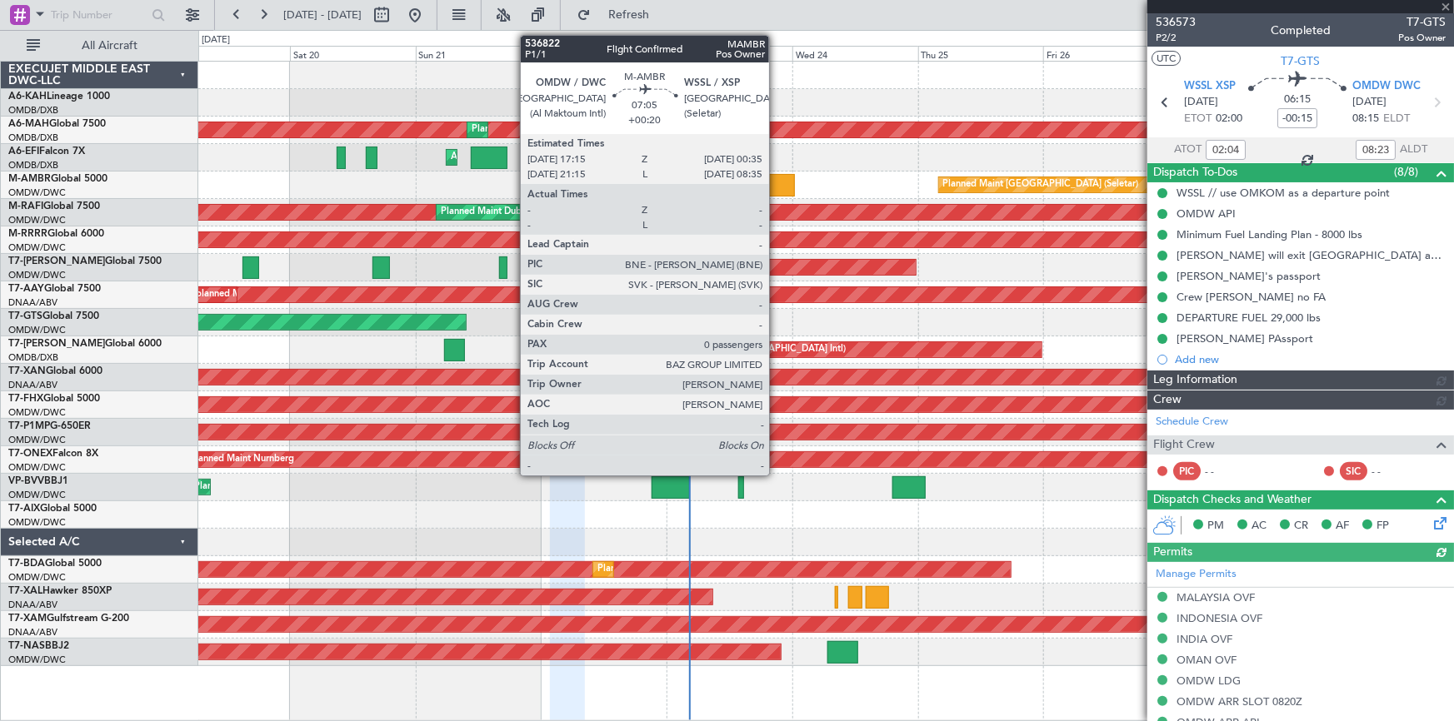
type input "[PERSON_NAME] ([PERSON_NAME])"
type input "7342"
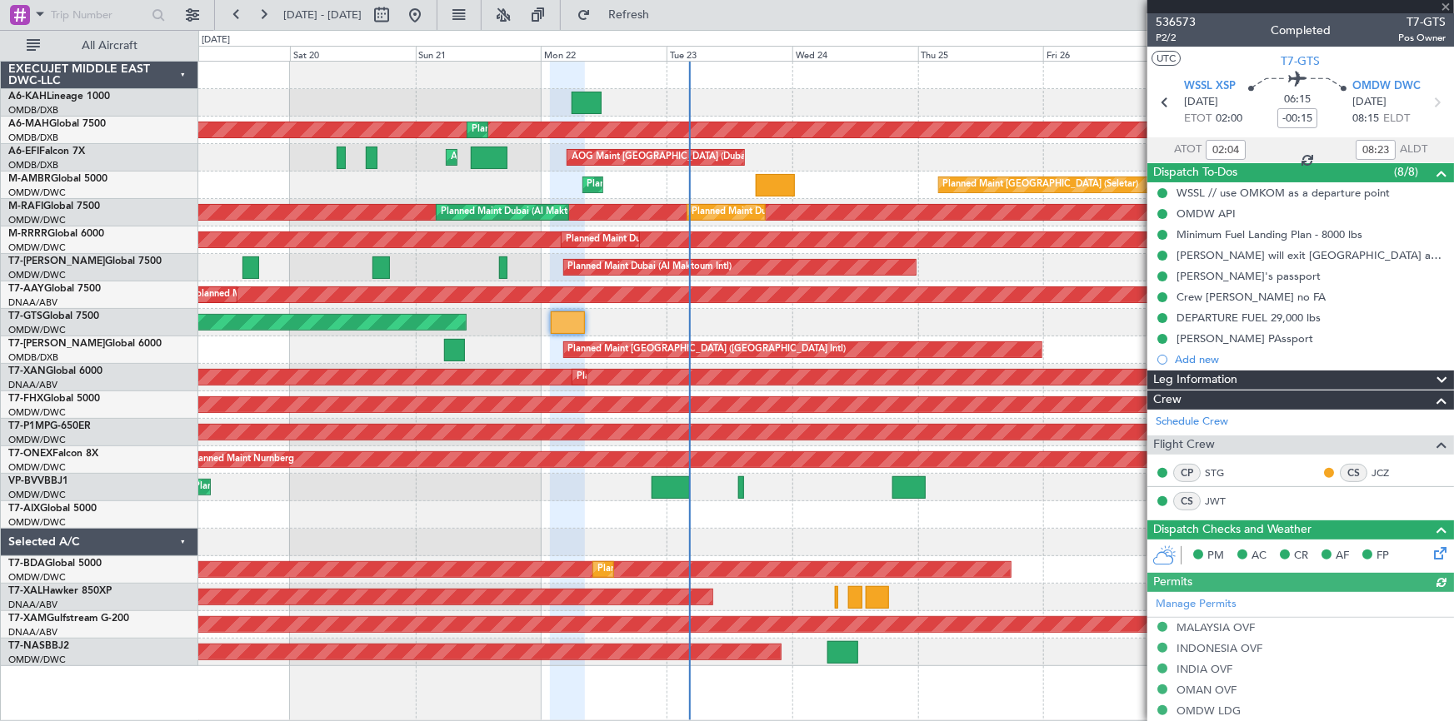
type input "10:04"
type input "12:23"
type input "02:04"
type input "08:23"
type input "+00:20"
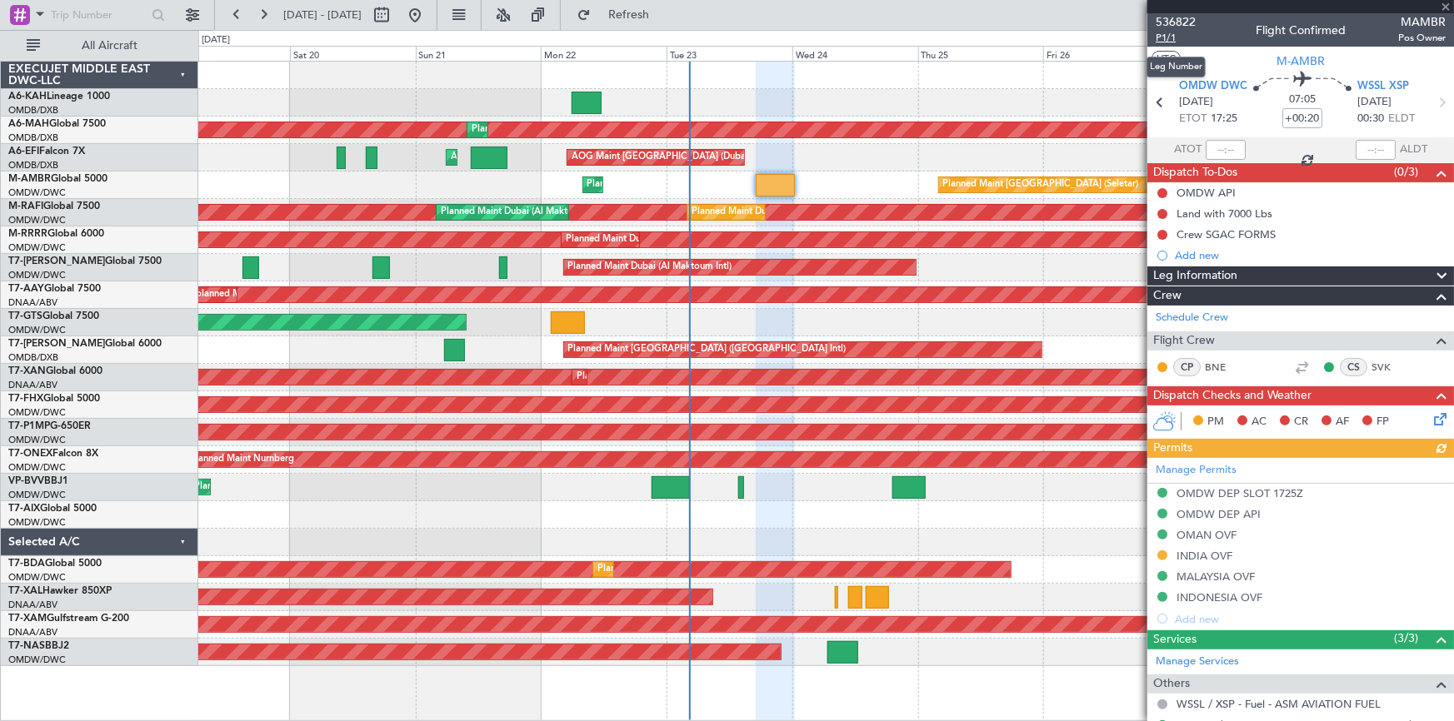
click at [1167, 41] on span "P1/1" at bounding box center [1175, 38] width 40 height 14
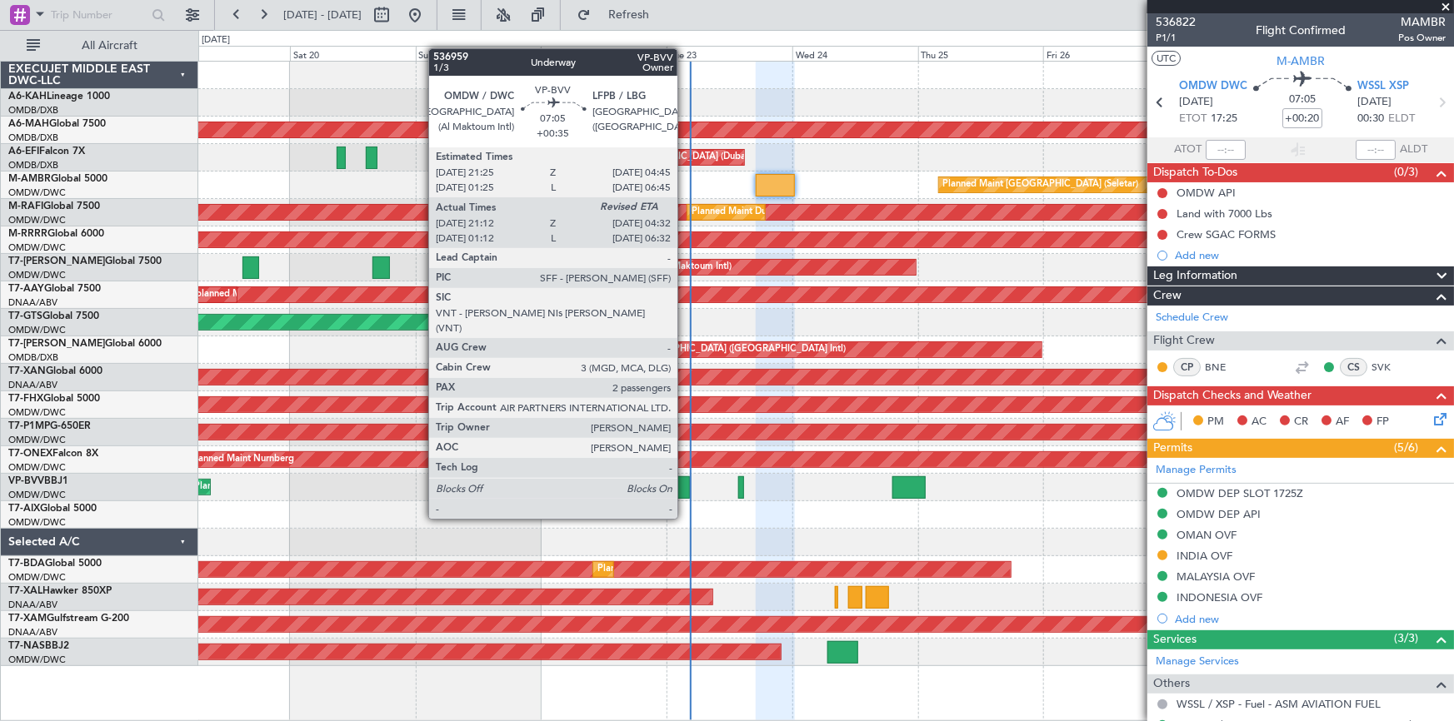
click at [685, 487] on div at bounding box center [670, 487] width 39 height 22
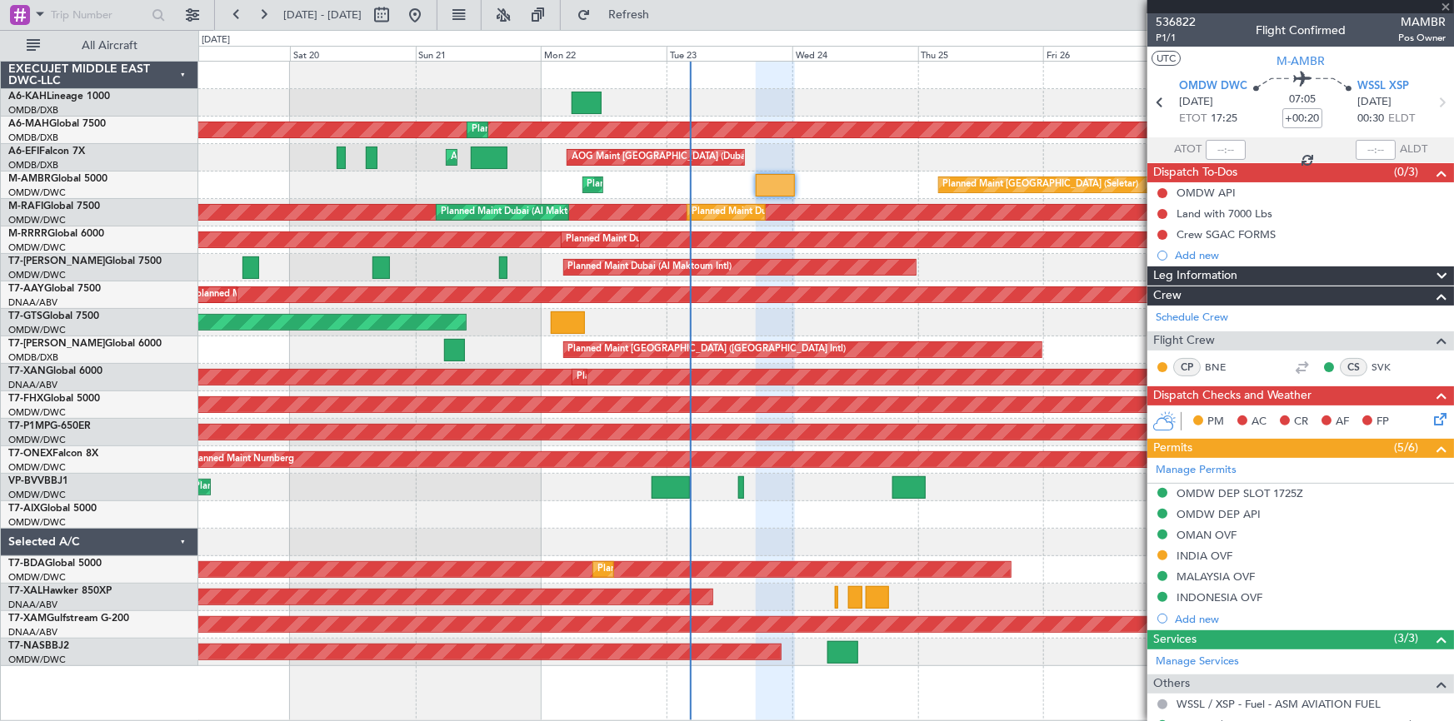
type input "+00:35"
type input "21:22"
type input "2"
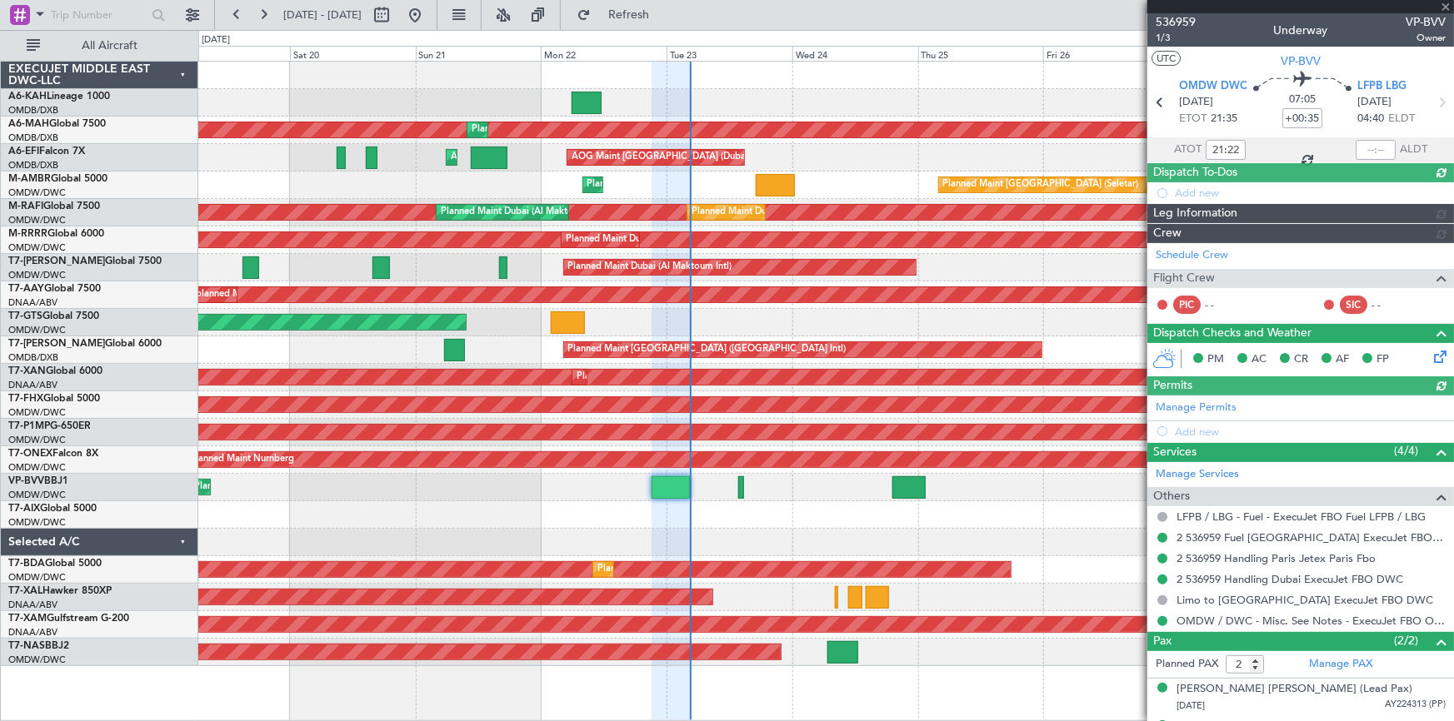
type input "[PERSON_NAME] ([PERSON_NAME])"
type input "7351"
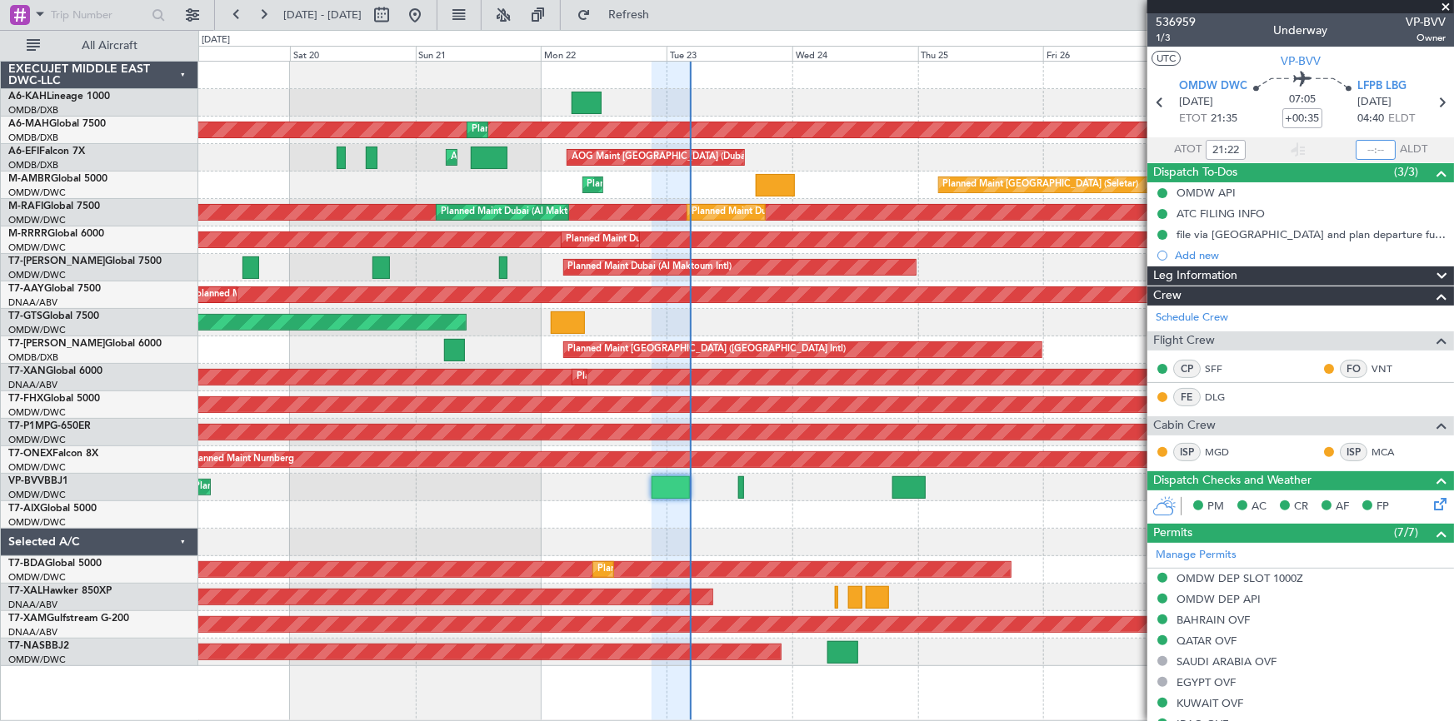
click at [1359, 146] on input "text" at bounding box center [1375, 150] width 40 height 20
click at [887, 94] on div "Planned Maint Dubai (Al Maktoum Intl)" at bounding box center [825, 102] width 1255 height 27
type input "04:23"
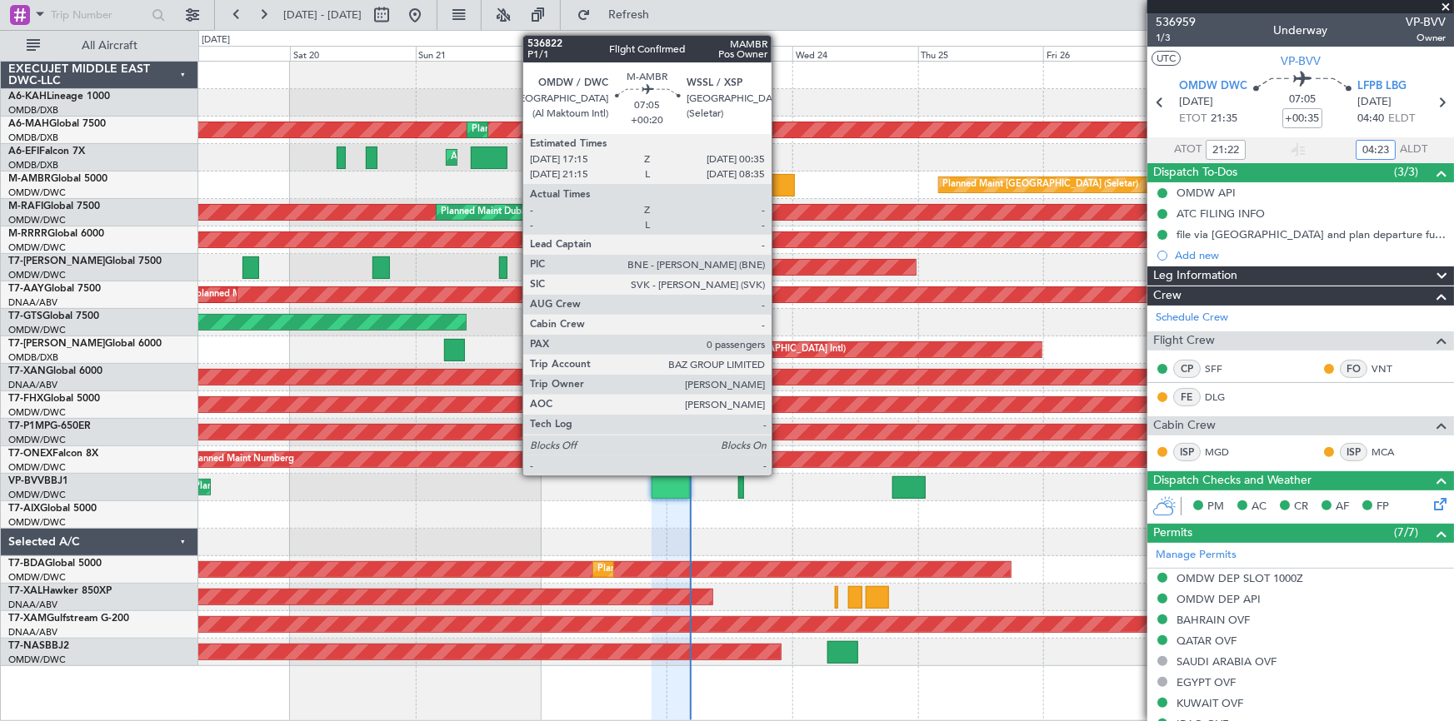
click at [781, 176] on div at bounding box center [775, 185] width 39 height 22
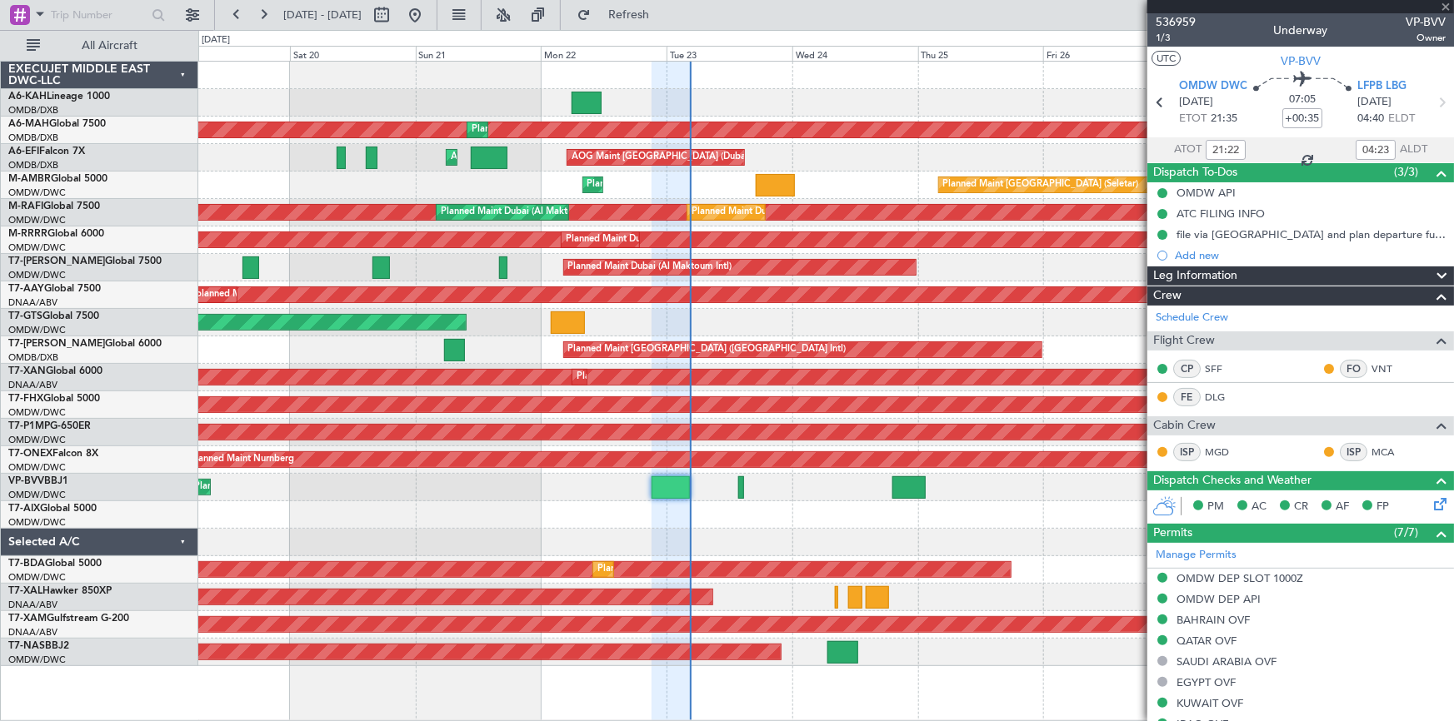
type input "+00:20"
type input "0"
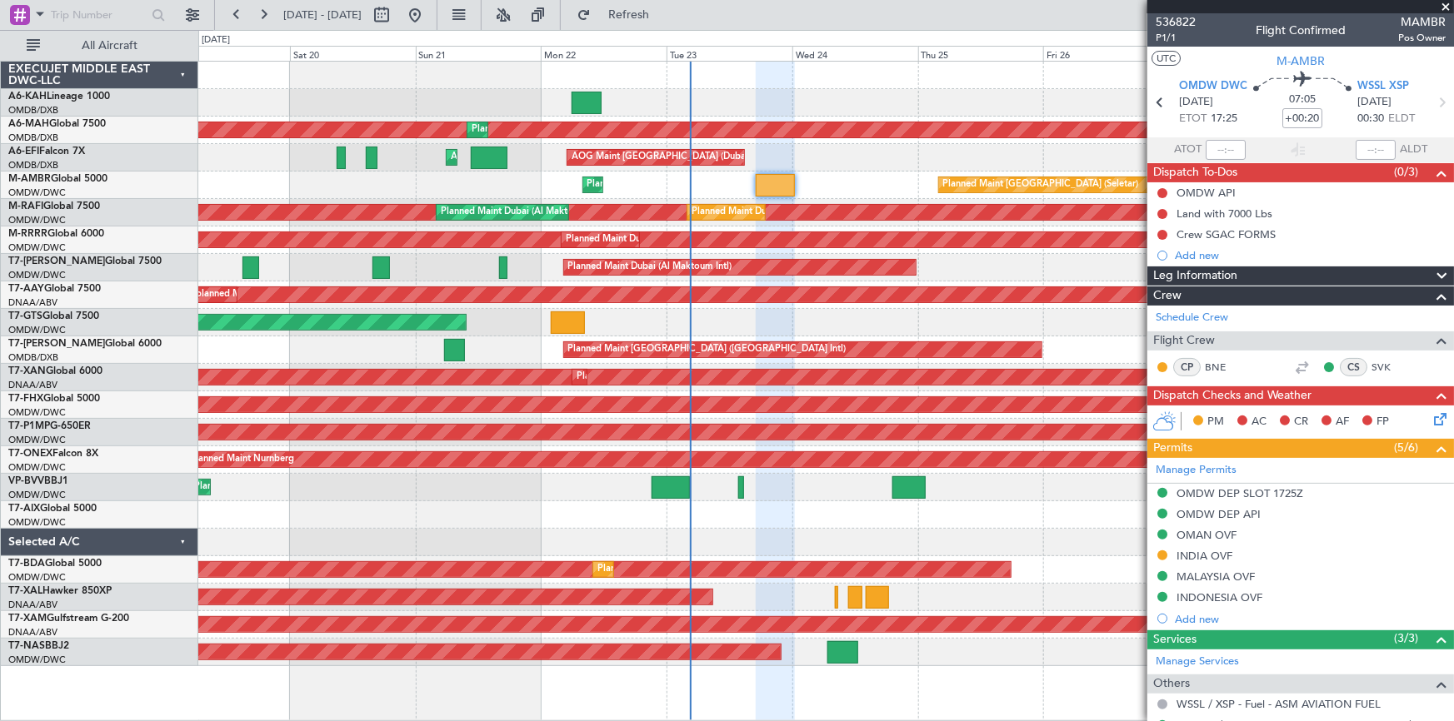
click at [1446, 0] on span at bounding box center [1445, 7] width 17 height 15
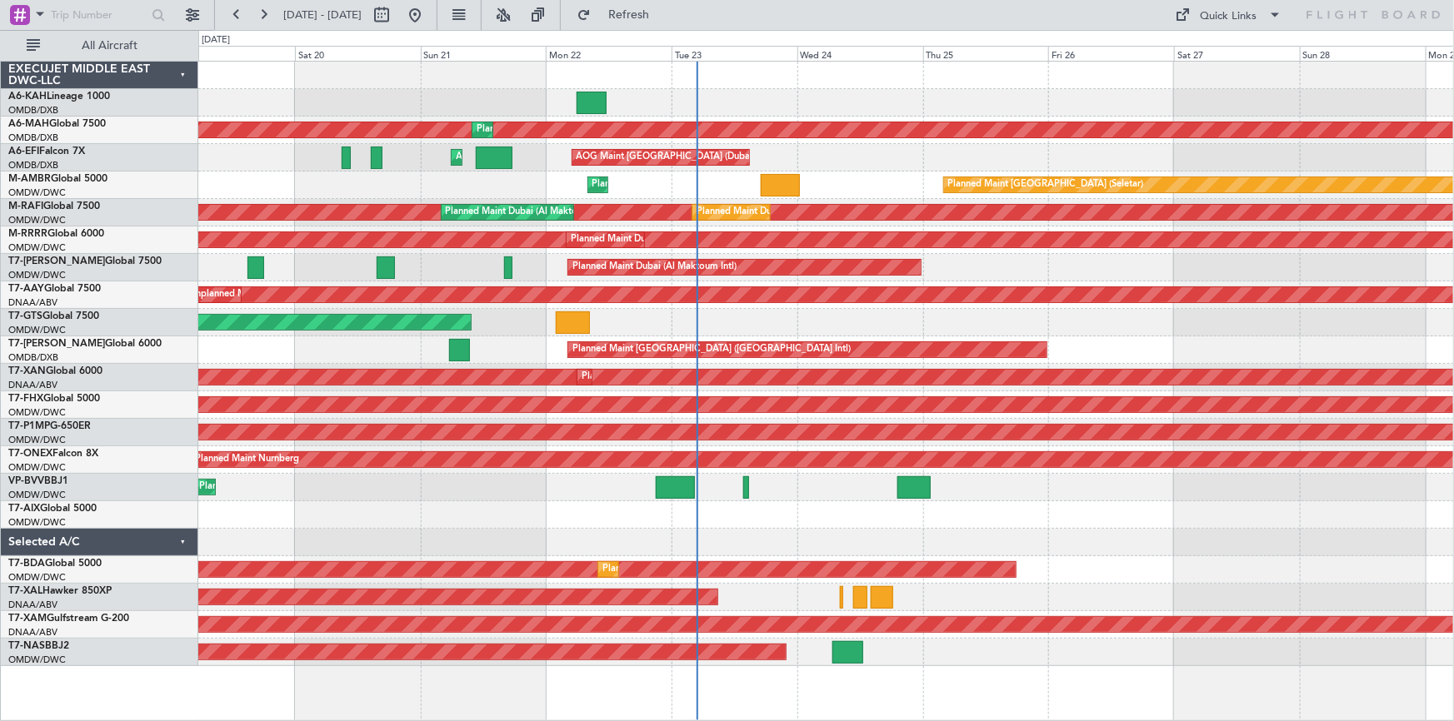
click at [1060, 473] on div "Planned Maint Dubai (Al Maktoum Intl) Planned Maint [GEOGRAPHIC_DATA] ([GEOGRAP…" at bounding box center [825, 364] width 1255 height 605
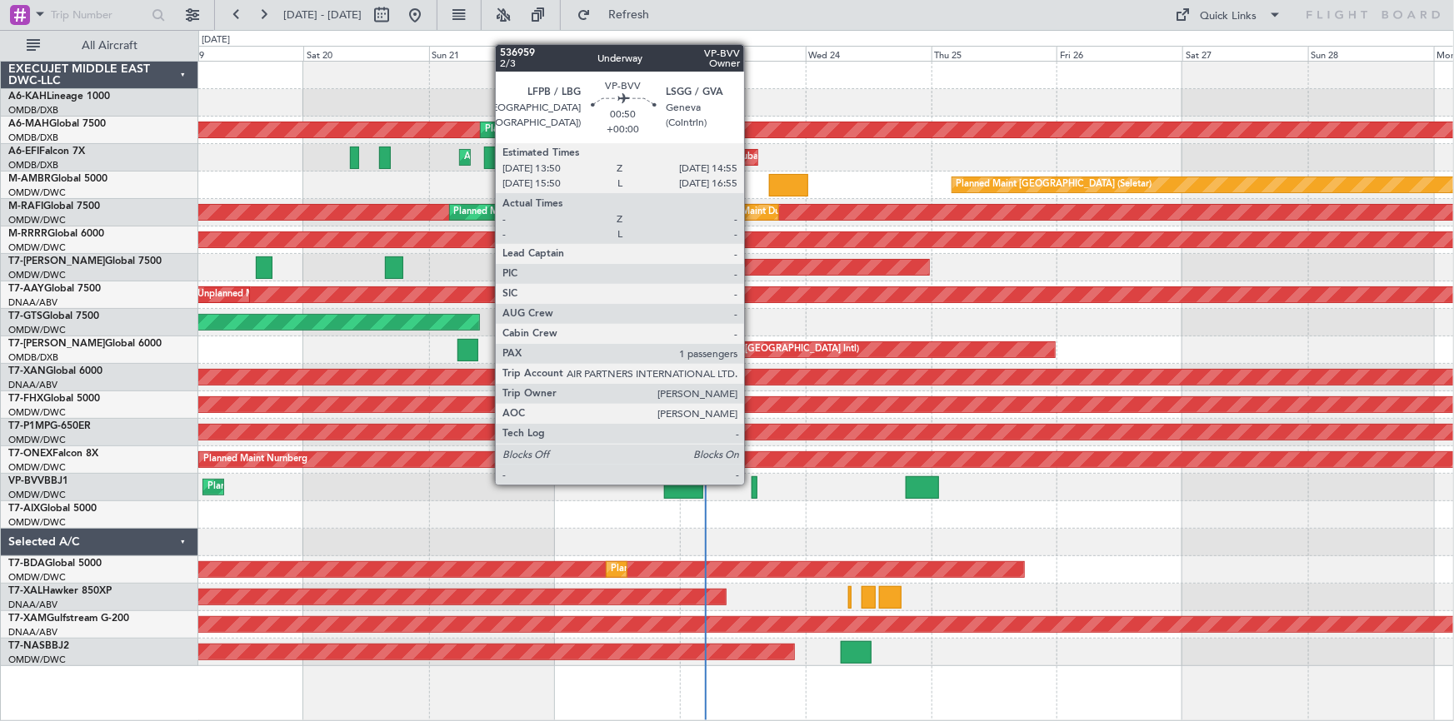
click at [751, 483] on div at bounding box center [754, 487] width 6 height 22
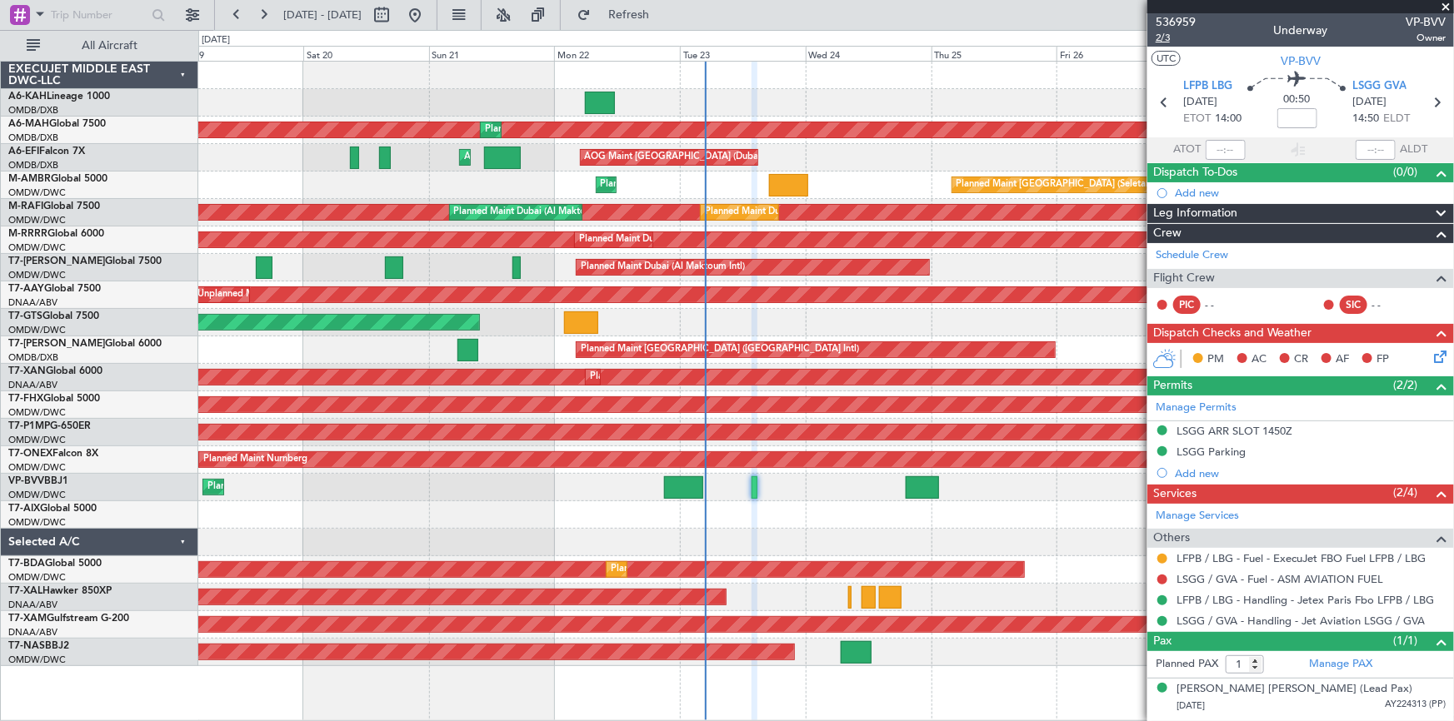
click at [1168, 37] on span "2/3" at bounding box center [1175, 38] width 40 height 14
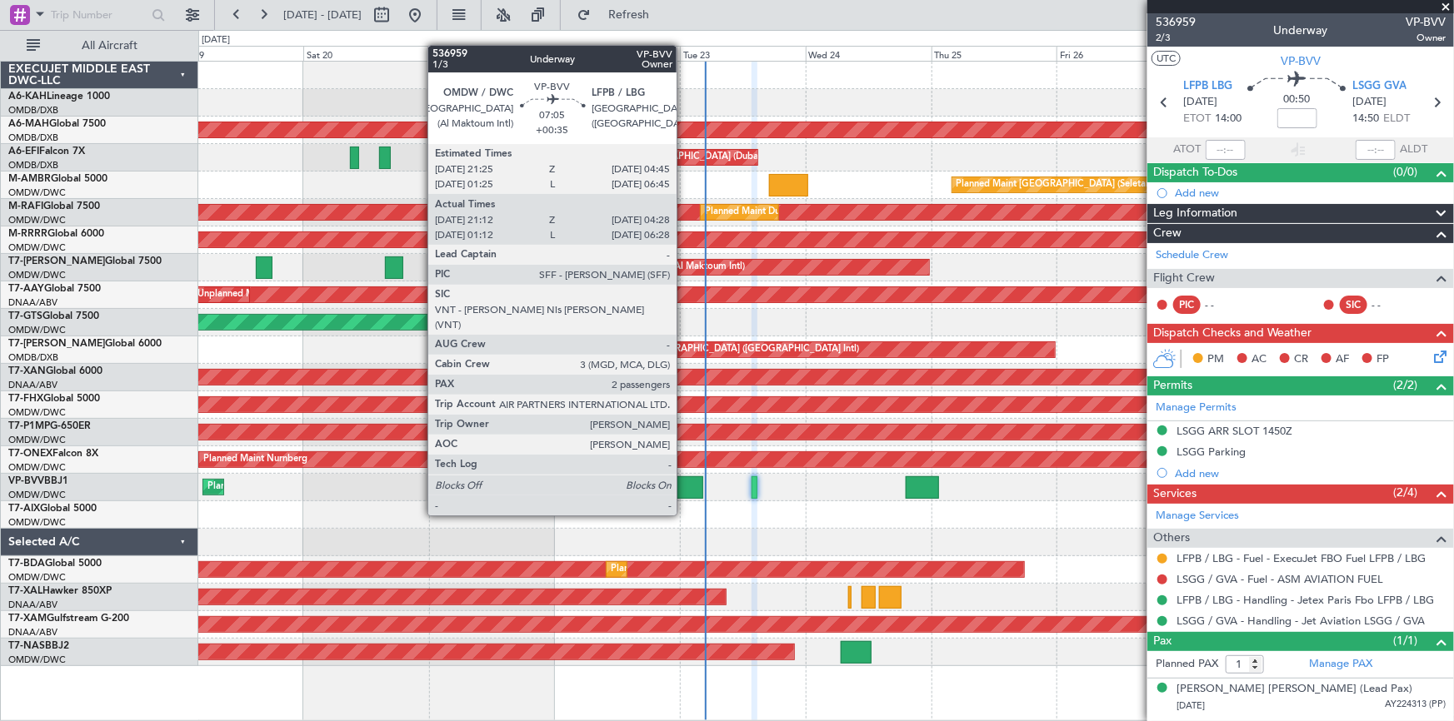
click at [684, 484] on div at bounding box center [683, 487] width 38 height 22
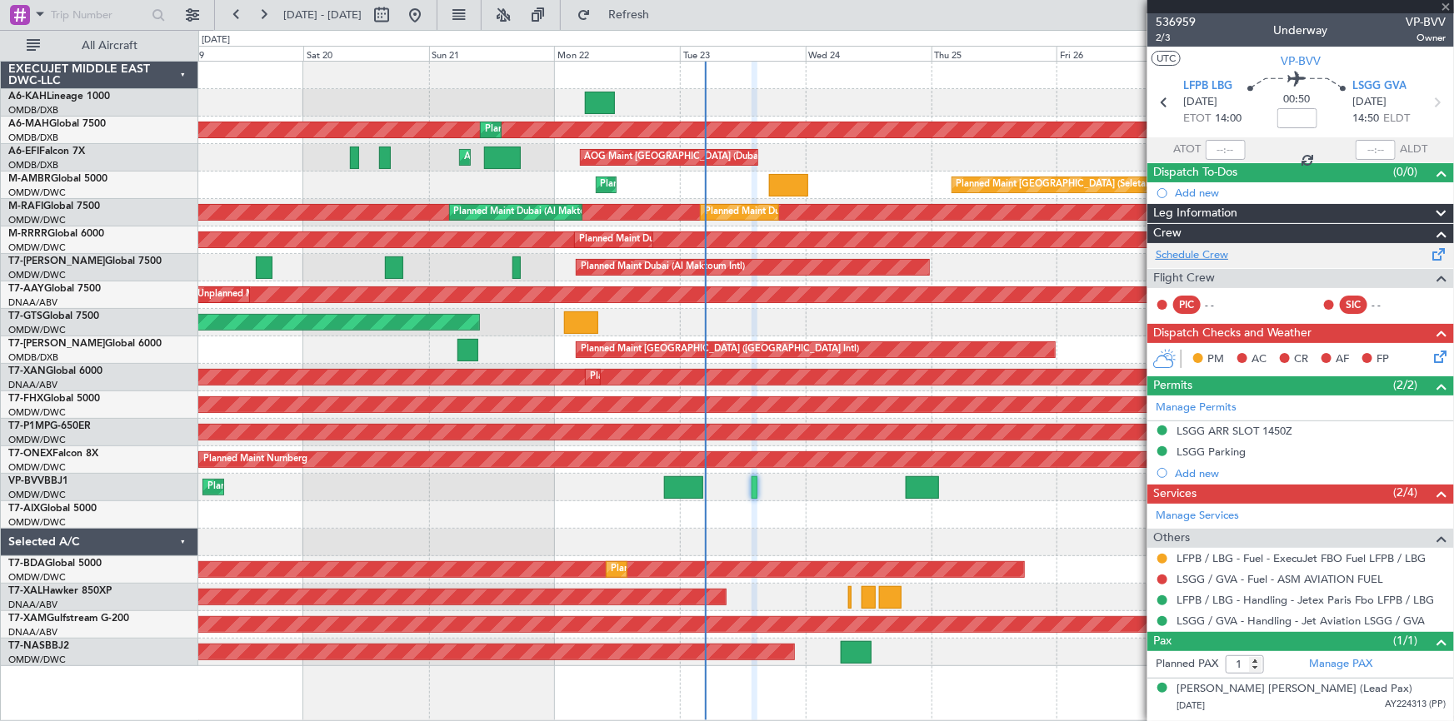
type input "+00:35"
type input "21:22"
type input "04:23"
type input "2"
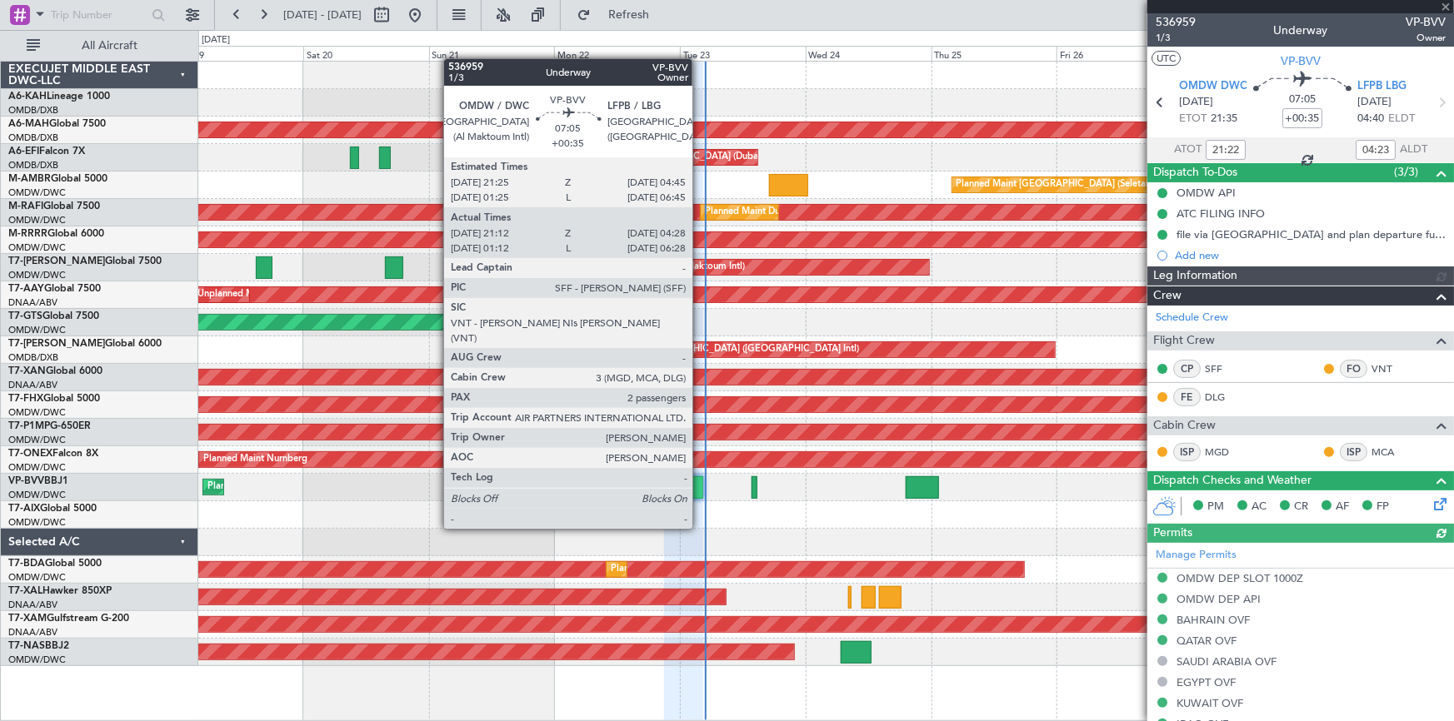
type input "[PERSON_NAME] ([PERSON_NAME])"
type input "7351"
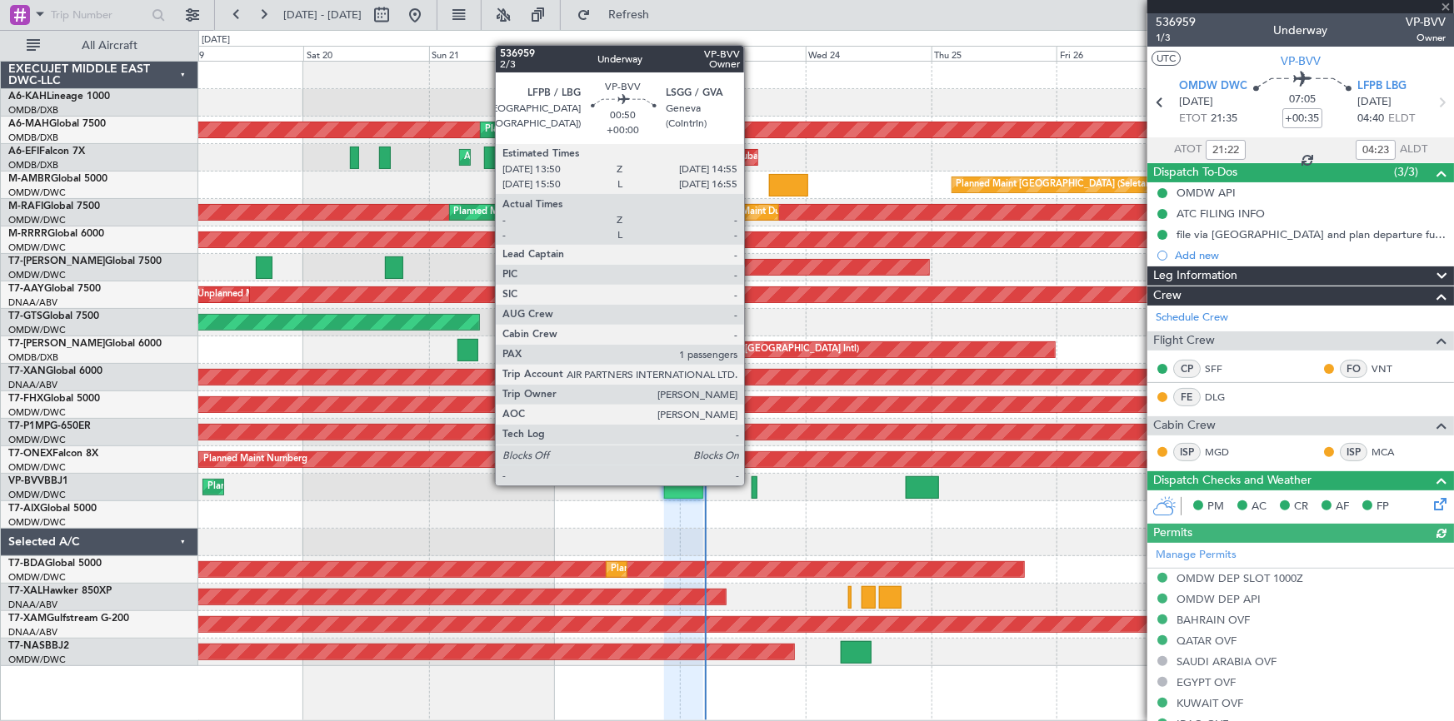
click at [751, 483] on div at bounding box center [754, 487] width 6 height 22
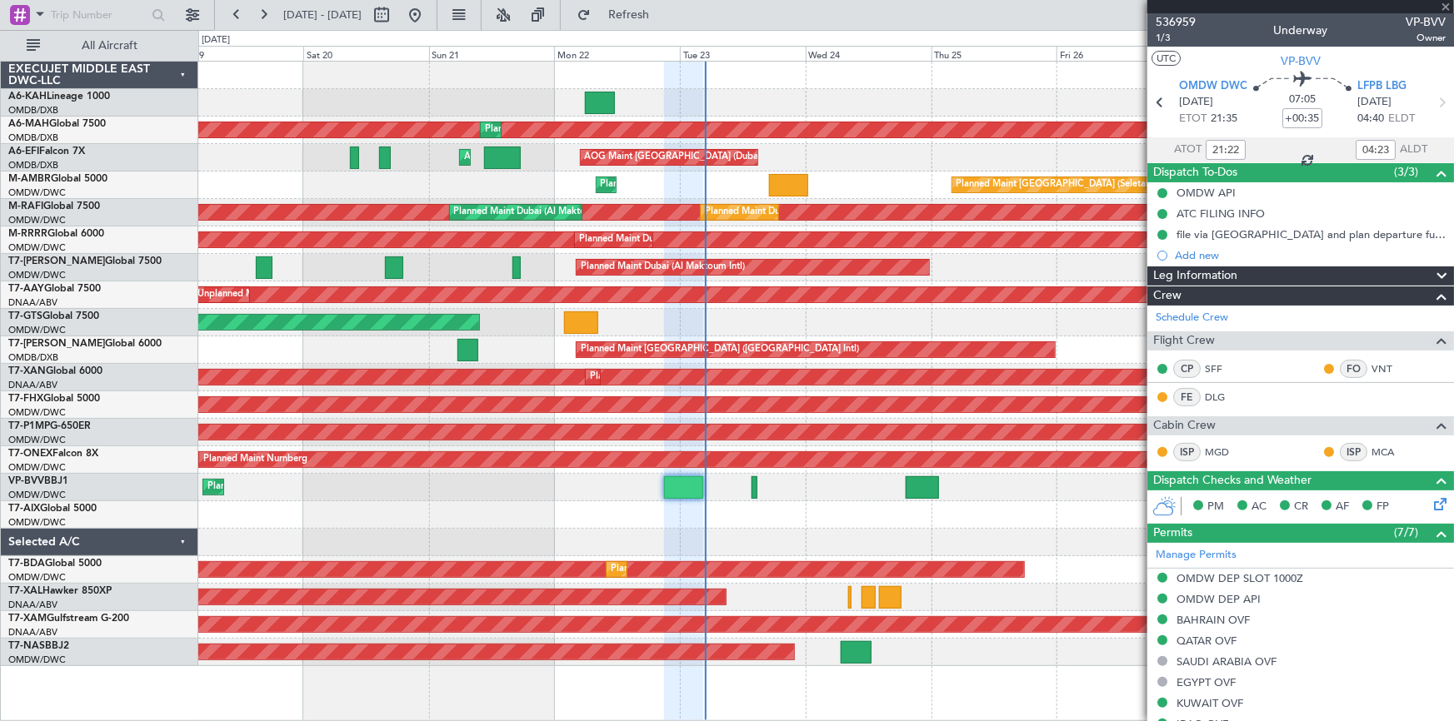
type input "1"
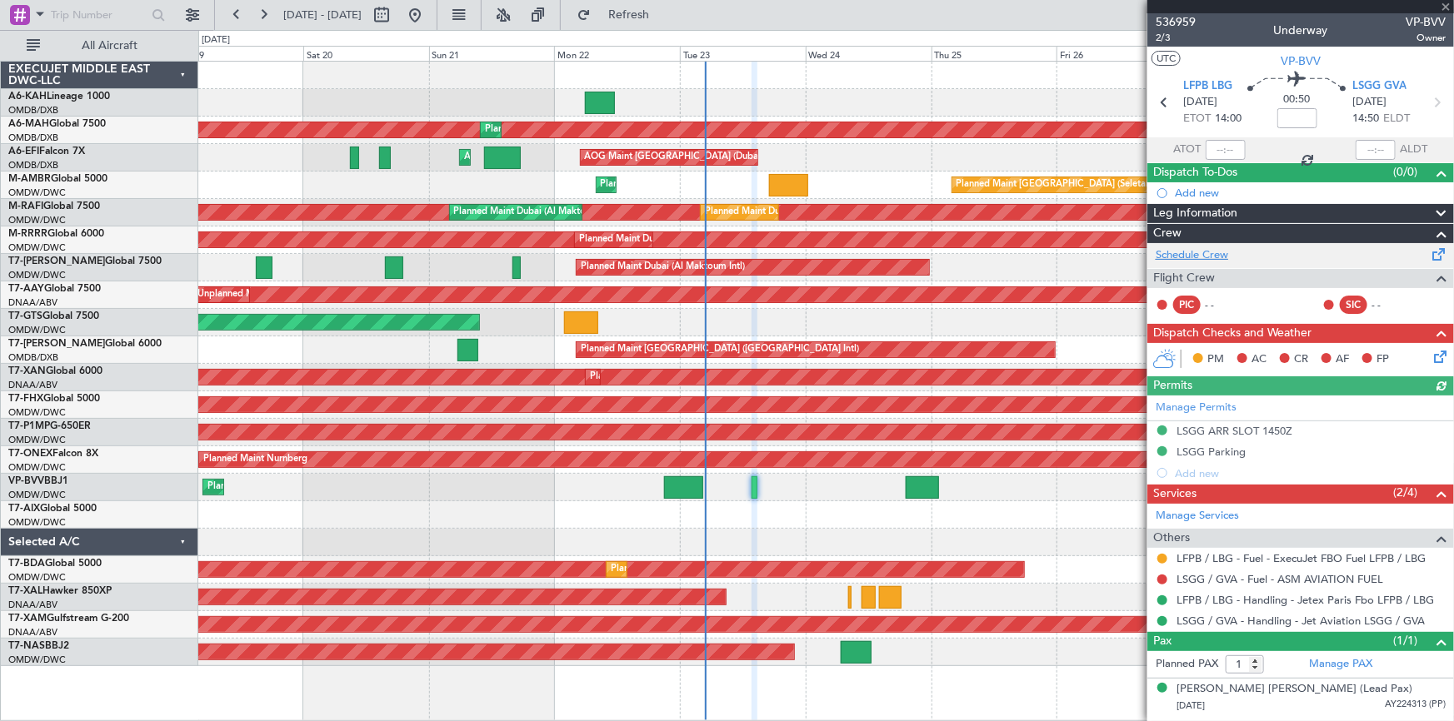
drag, startPoint x: 1200, startPoint y: 252, endPoint x: 1191, endPoint y: 252, distance: 8.4
click at [1196, 252] on link "Schedule Crew" at bounding box center [1191, 255] width 72 height 17
click at [197, 12] on button at bounding box center [192, 15] width 27 height 27
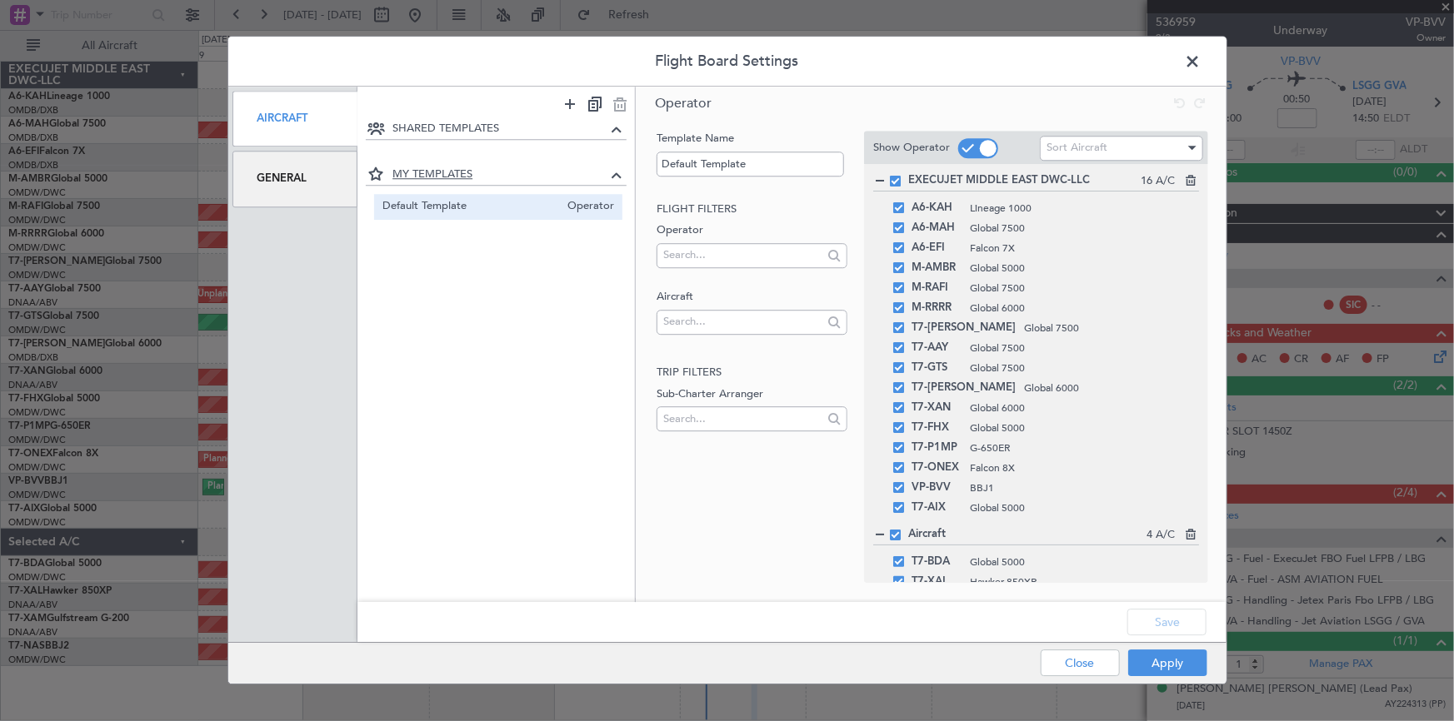
click at [431, 172] on span "MY TEMPLATES" at bounding box center [499, 175] width 214 height 17
click at [495, 210] on span "Default Template" at bounding box center [470, 206] width 177 height 17
click at [292, 175] on div "General" at bounding box center [295, 180] width 126 height 56
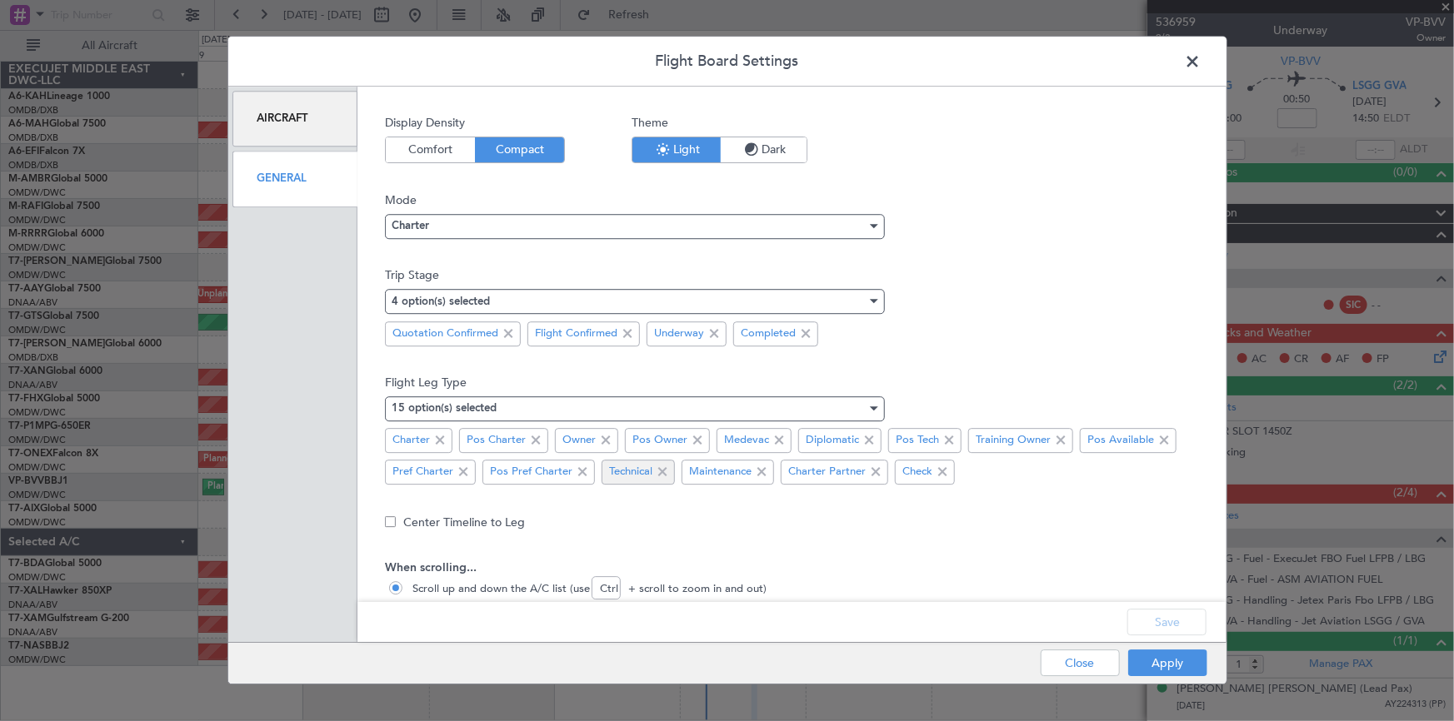
scroll to position [51, 0]
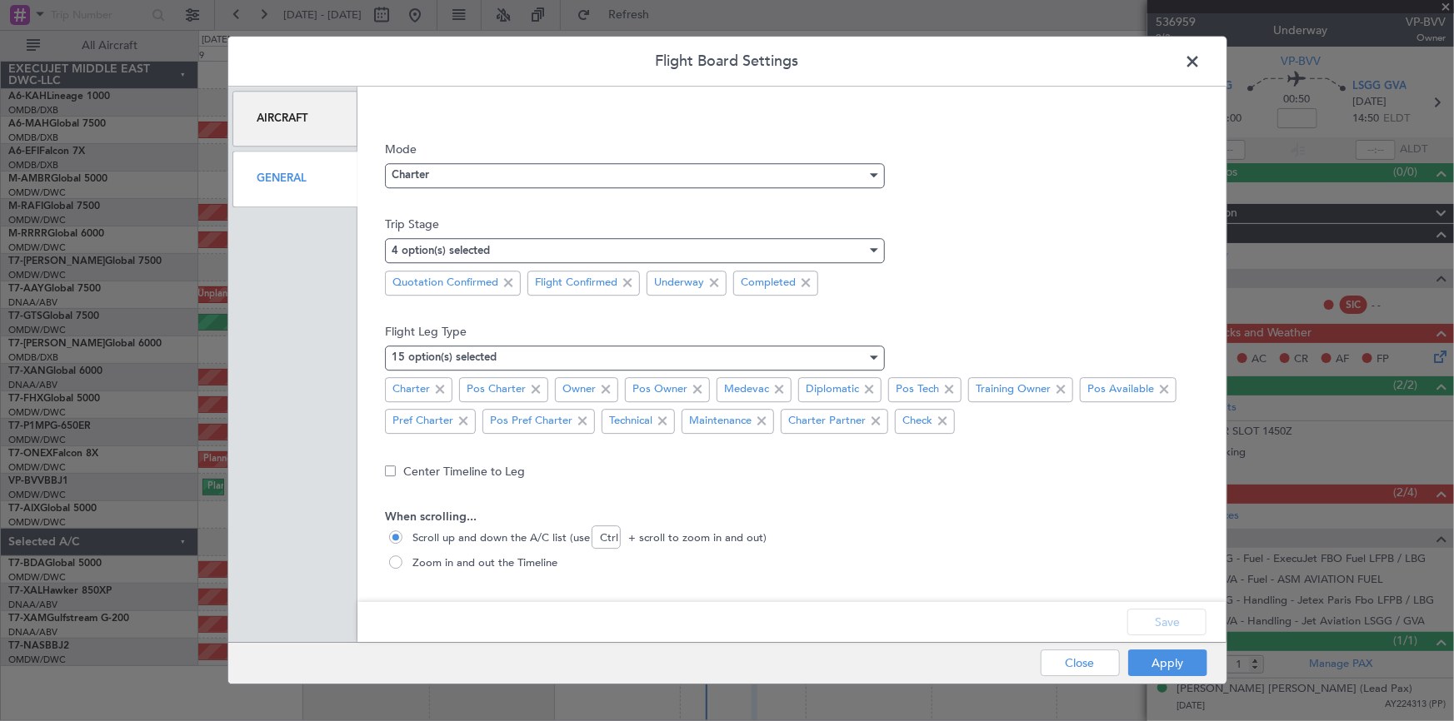
click at [393, 562] on span at bounding box center [395, 562] width 13 height 13
click at [393, 562] on input "Zoom in and out the Timeline" at bounding box center [397, 564] width 17 height 17
radio input "true"
click at [391, 532] on span at bounding box center [395, 537] width 13 height 13
click at [391, 532] on input "Scroll up and down the A/C list (use Ctrl + scroll to zoom in and out)" at bounding box center [397, 539] width 17 height 17
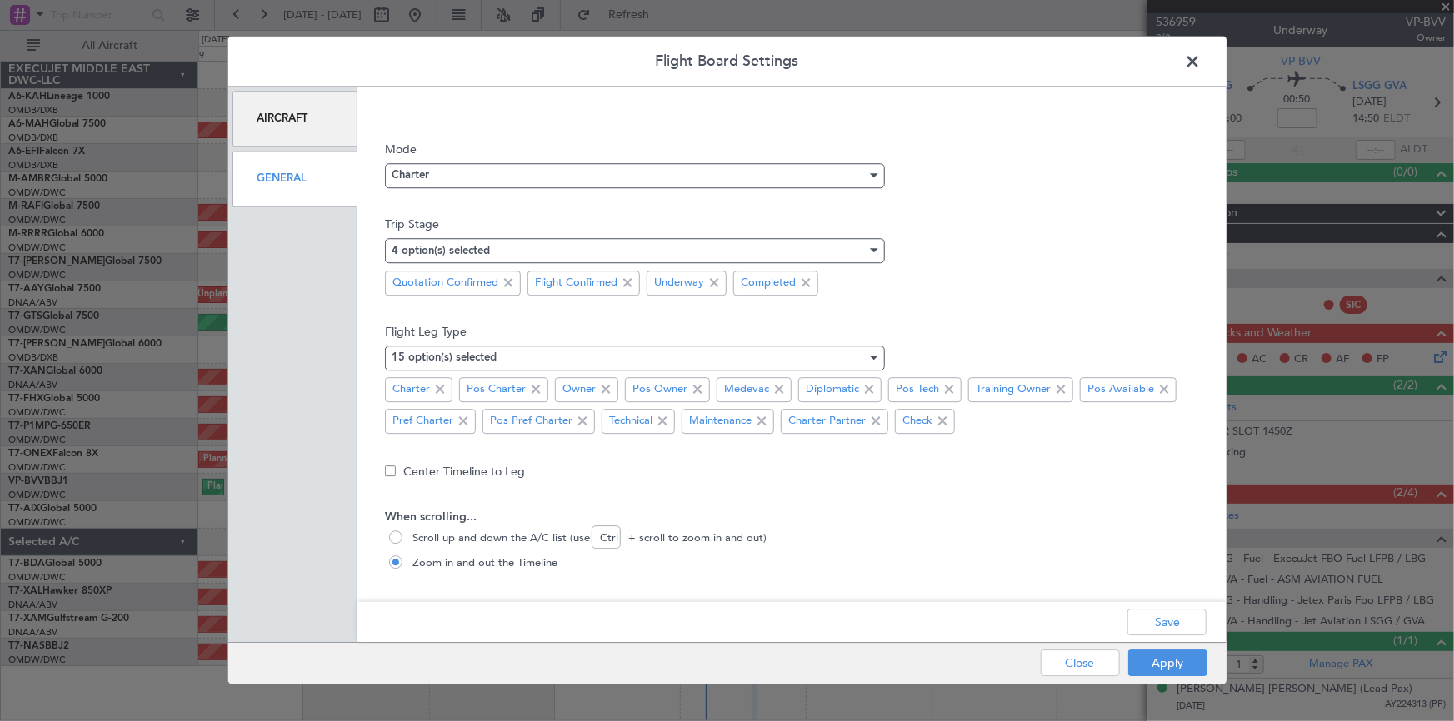
radio input "true"
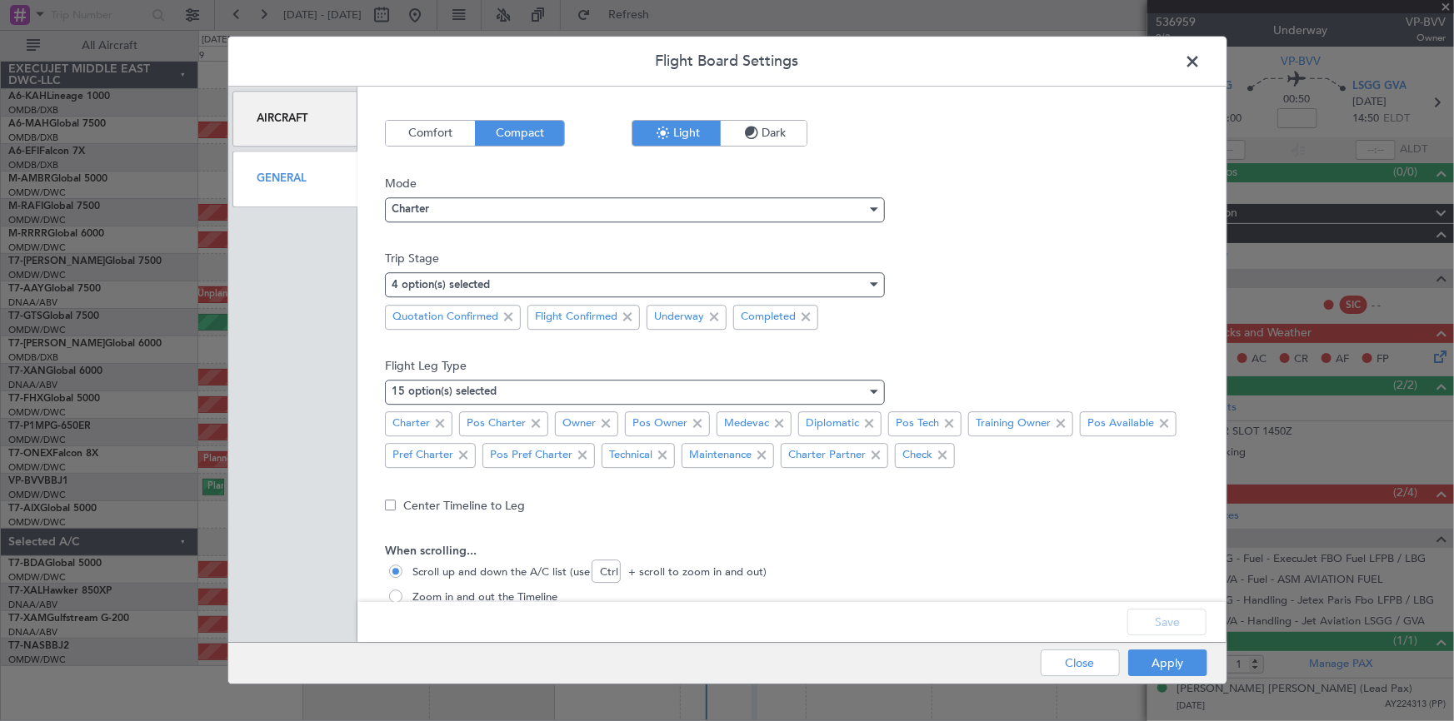
scroll to position [0, 0]
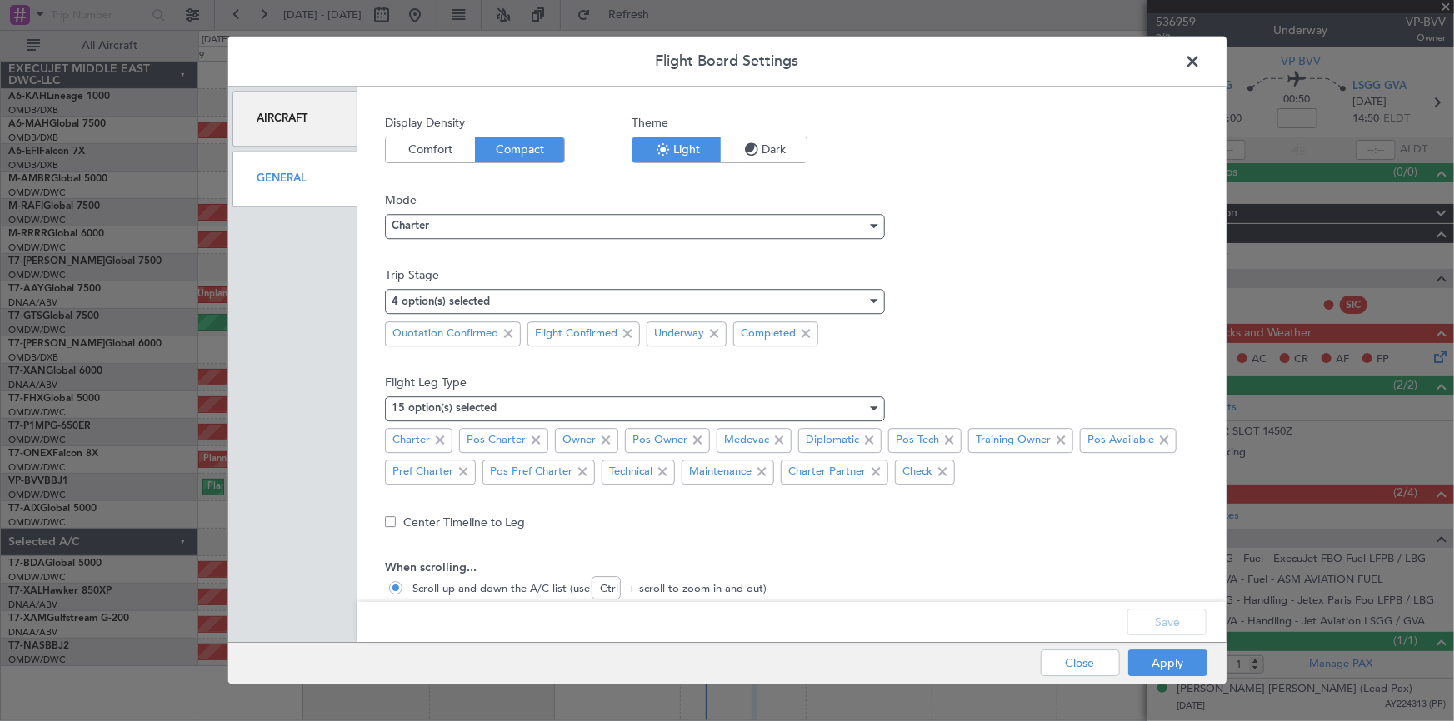
click at [425, 152] on span "Comfort" at bounding box center [430, 149] width 89 height 25
click at [1169, 620] on button "Save" at bounding box center [1166, 623] width 79 height 27
click at [1164, 664] on button "Apply" at bounding box center [1167, 664] width 79 height 27
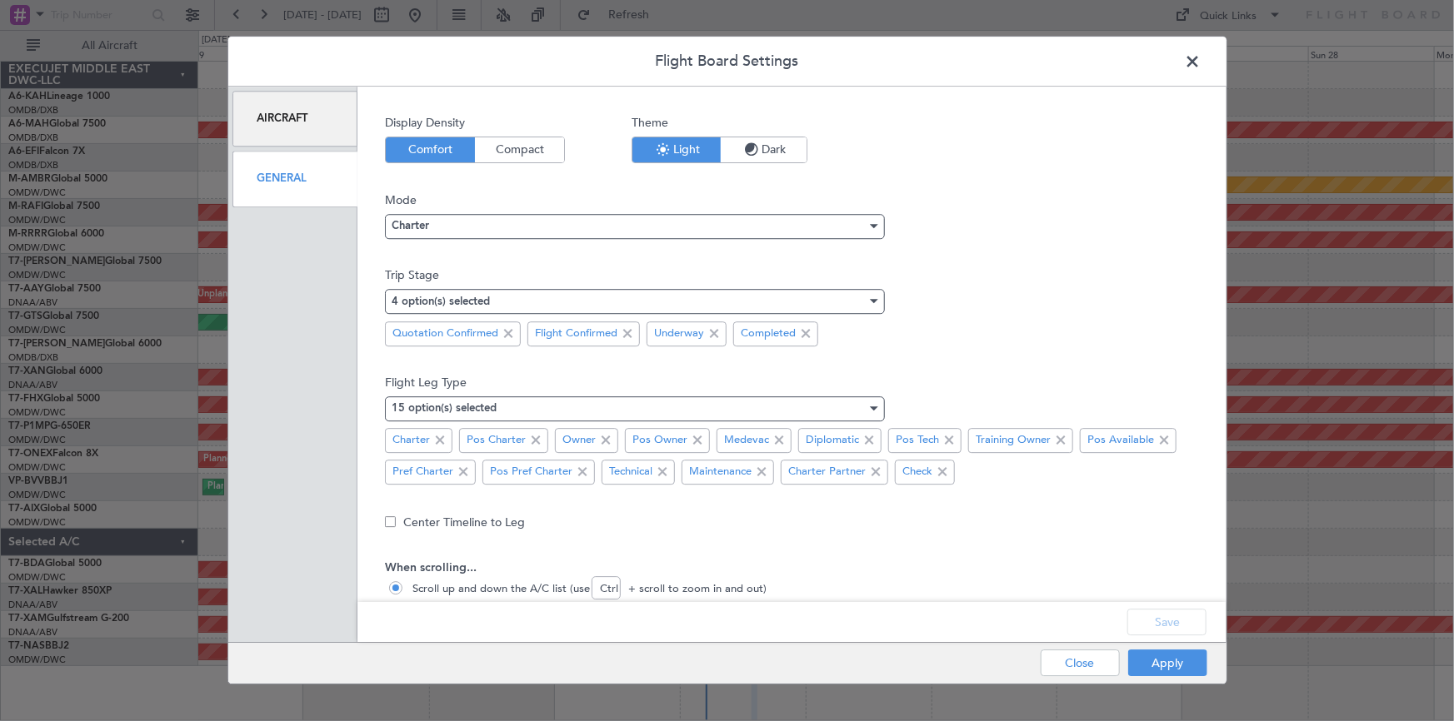
type input "0"
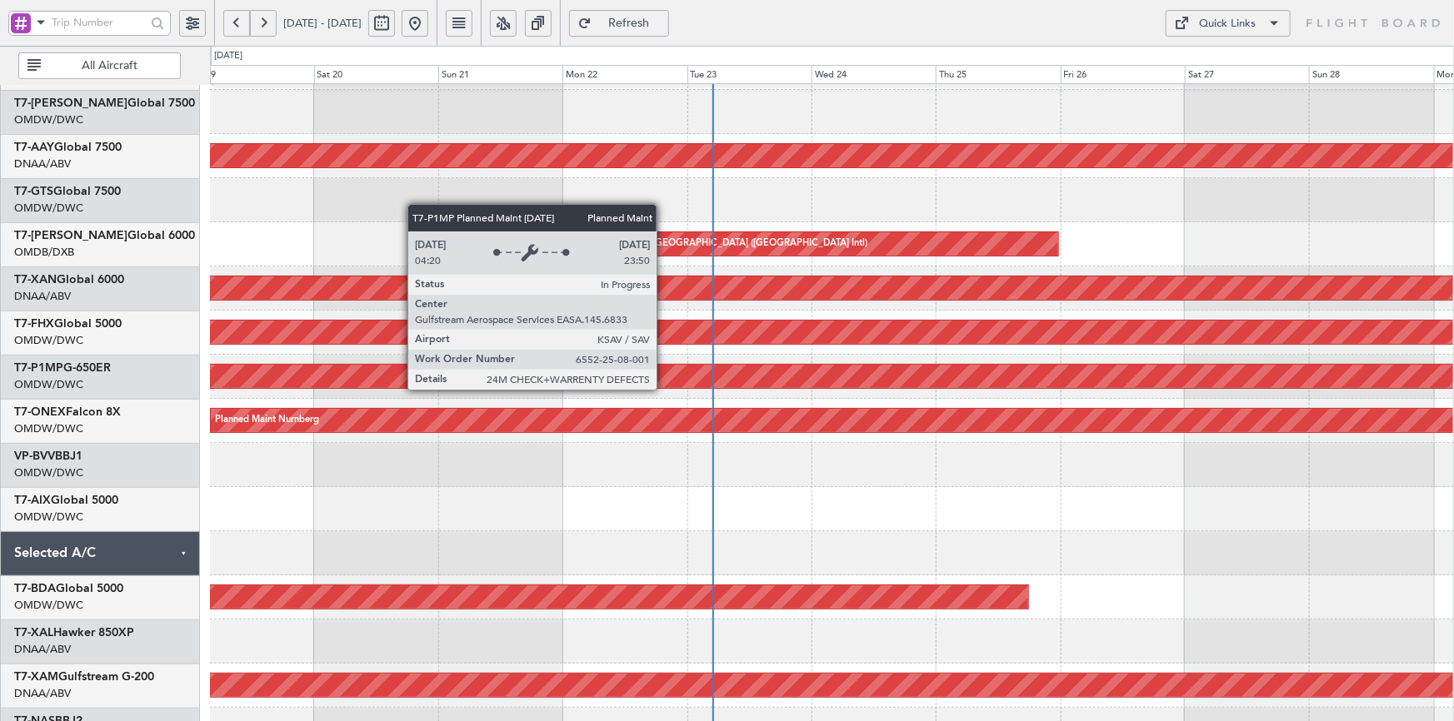
scroll to position [317, 0]
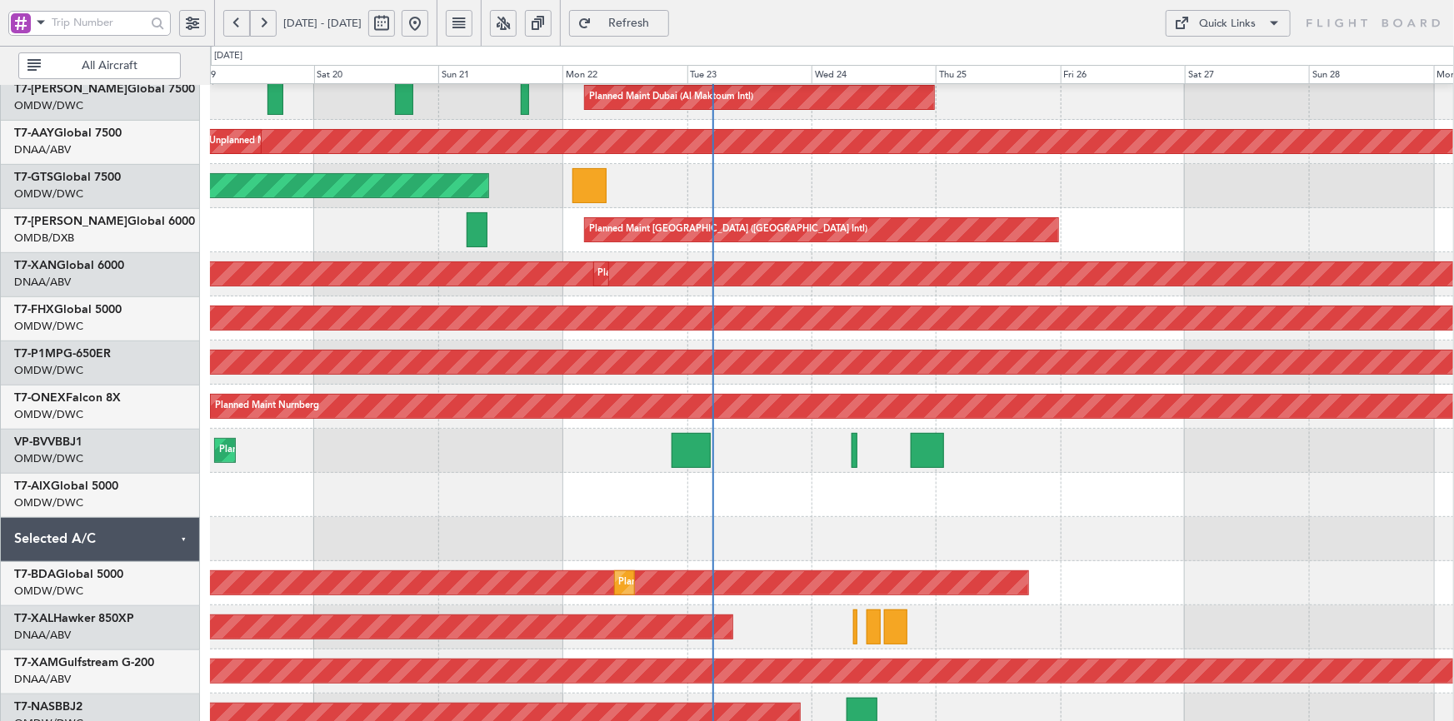
click at [192, 19] on button at bounding box center [192, 23] width 27 height 27
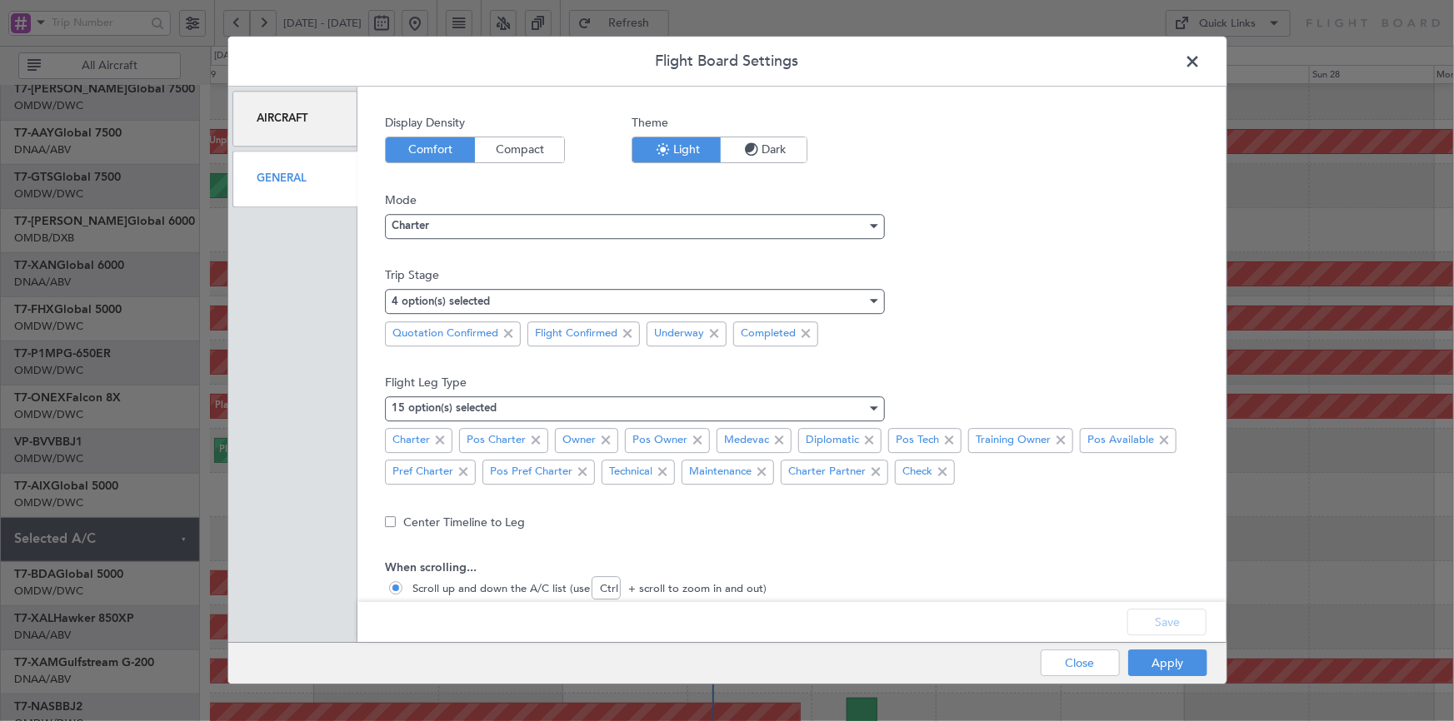
click at [297, 175] on div "General" at bounding box center [295, 180] width 126 height 56
click at [293, 115] on div "Aircraft" at bounding box center [295, 119] width 126 height 56
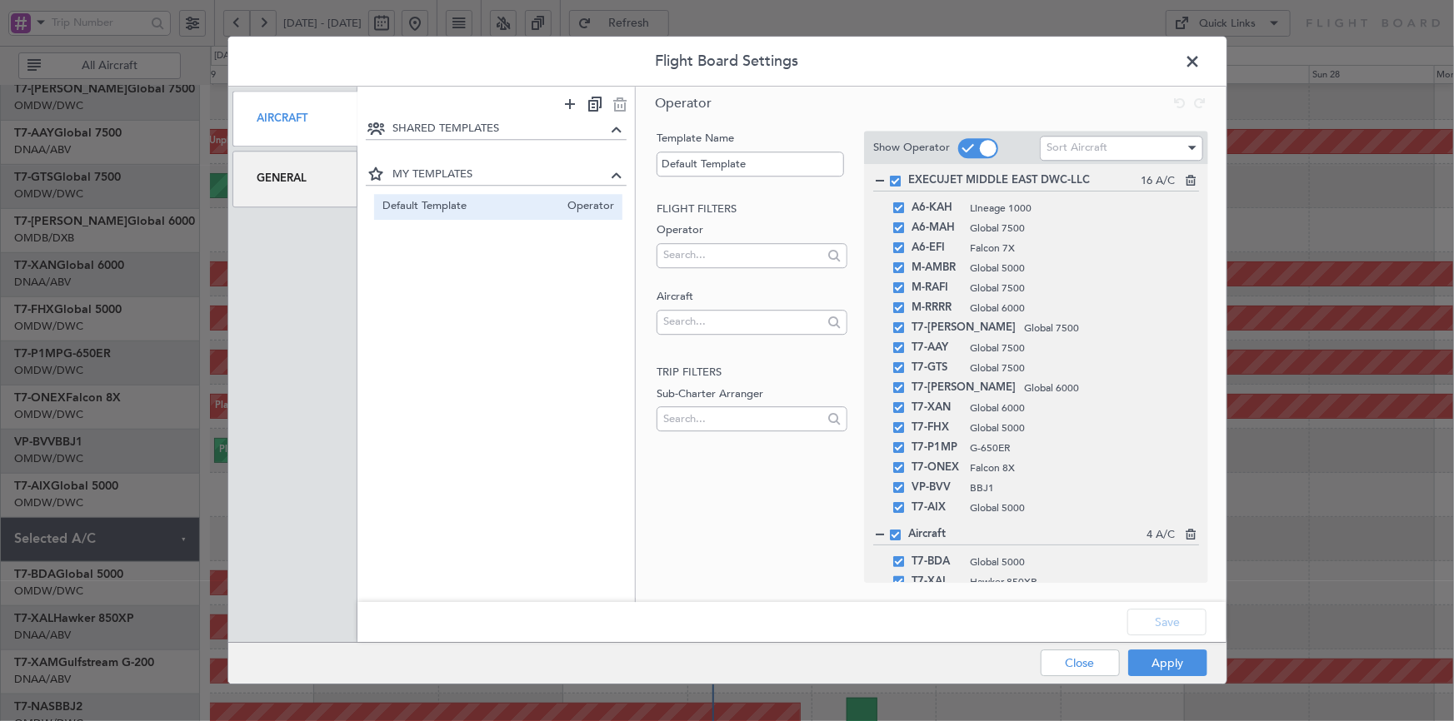
click at [279, 172] on div "General" at bounding box center [295, 180] width 126 height 56
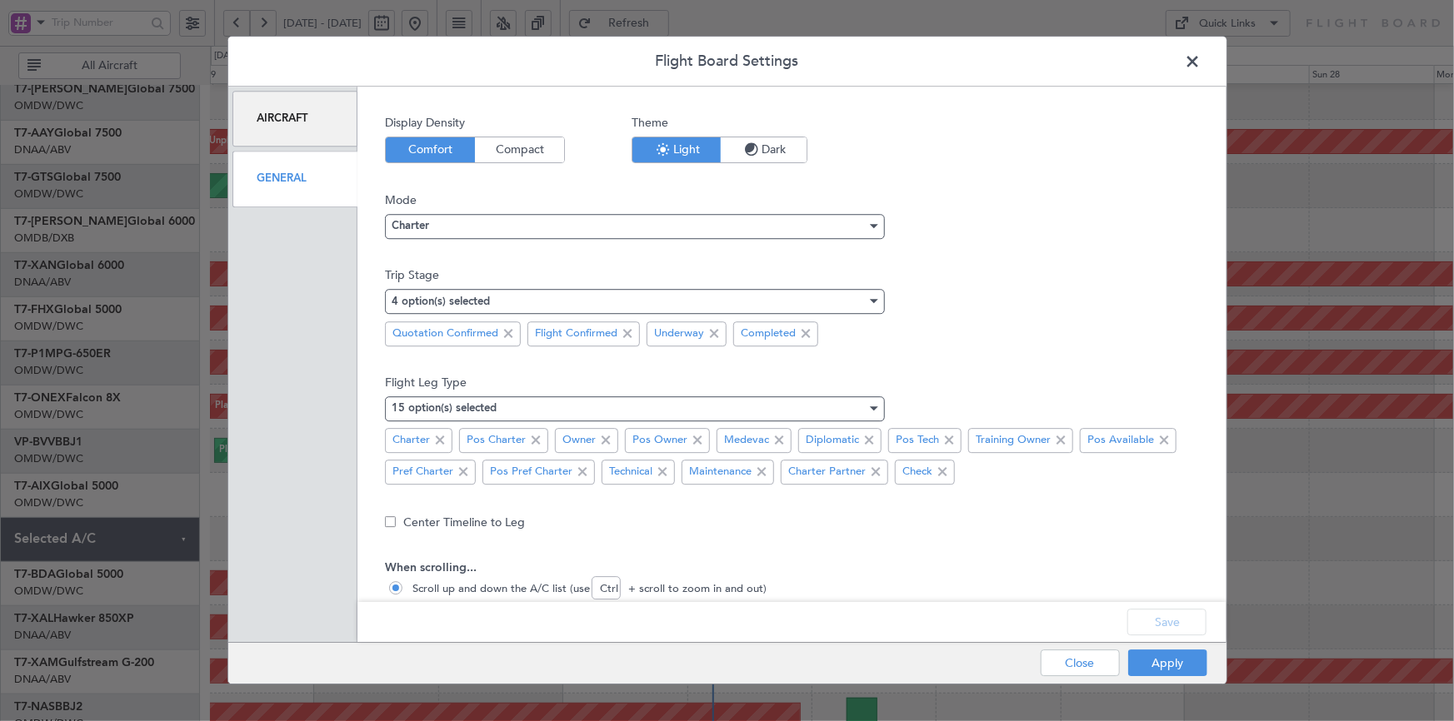
click at [524, 139] on span "Compact" at bounding box center [519, 149] width 89 height 25
click at [591, 226] on div "Charter" at bounding box center [629, 226] width 475 height 25
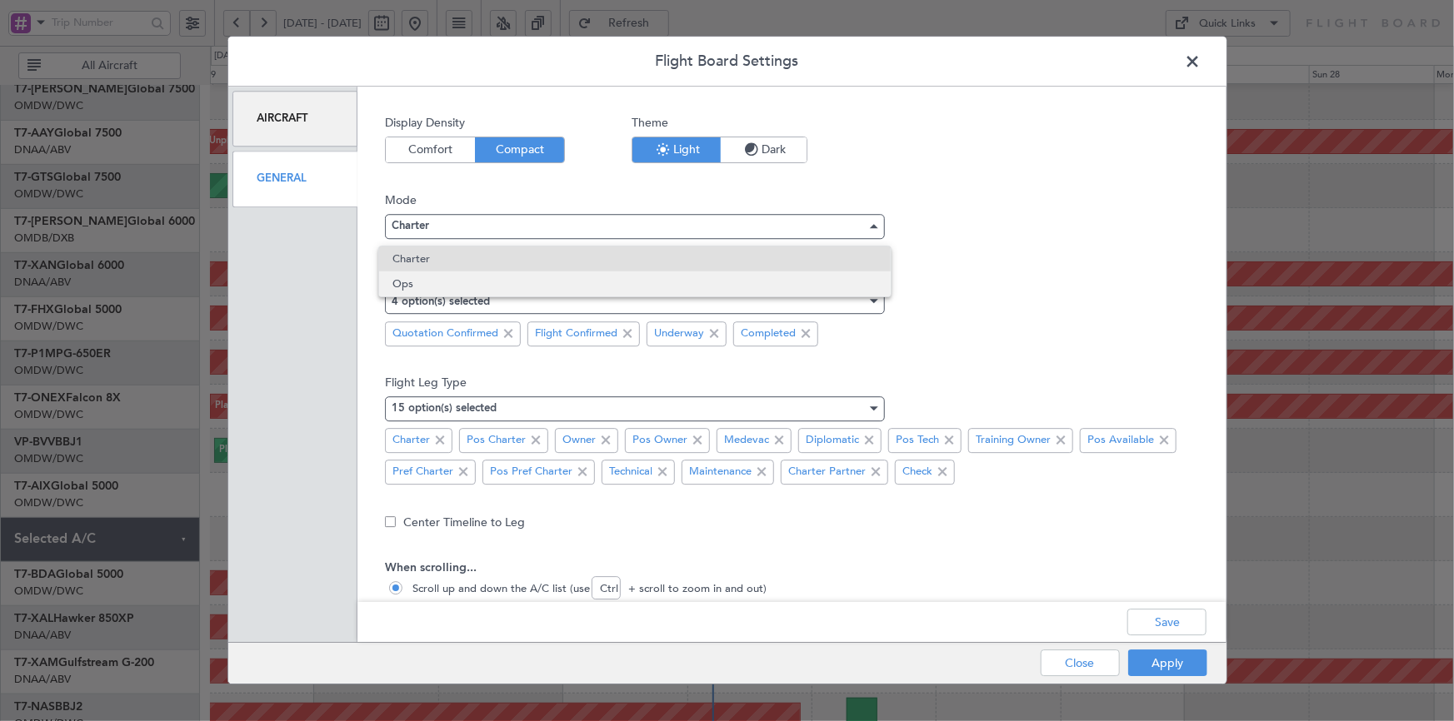
click at [454, 284] on span "Ops" at bounding box center [634, 284] width 485 height 25
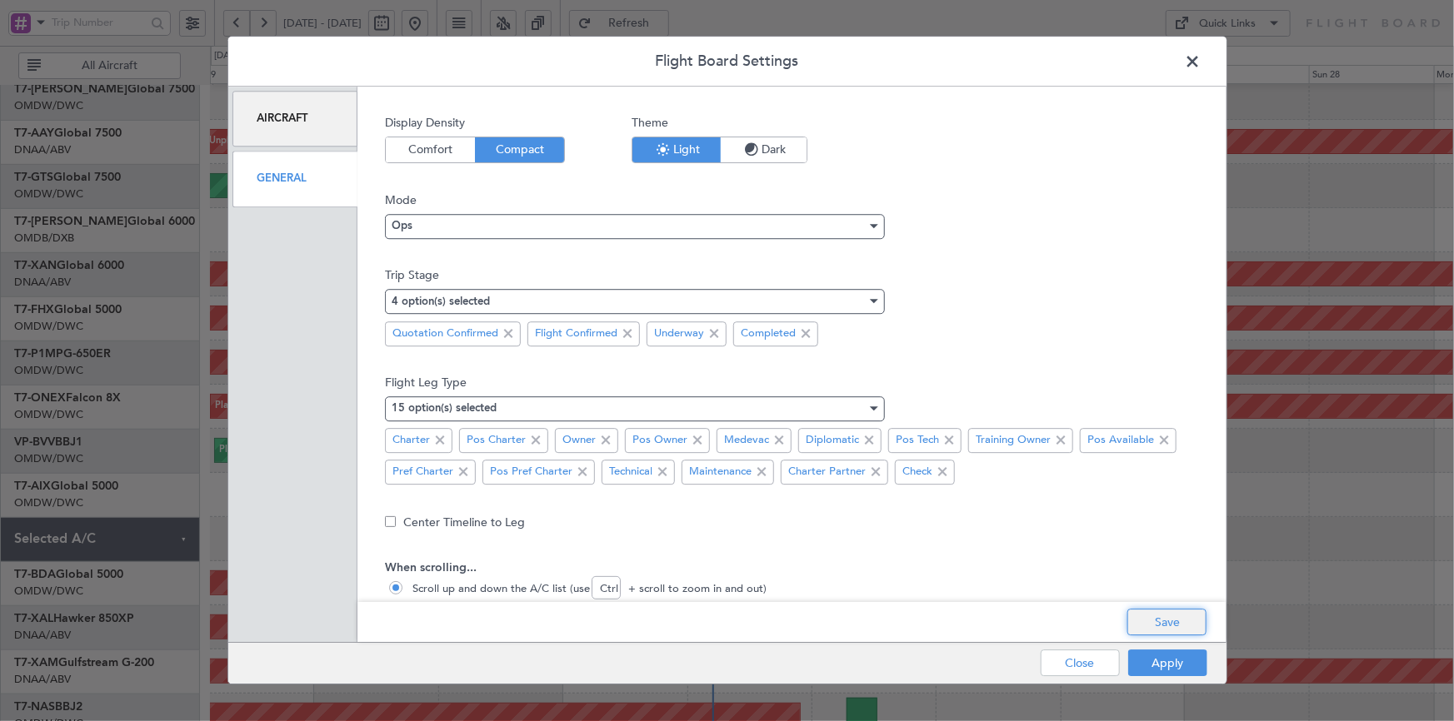
click at [1151, 630] on button "Save" at bounding box center [1166, 623] width 79 height 27
click at [1150, 662] on button "Apply" at bounding box center [1167, 664] width 79 height 27
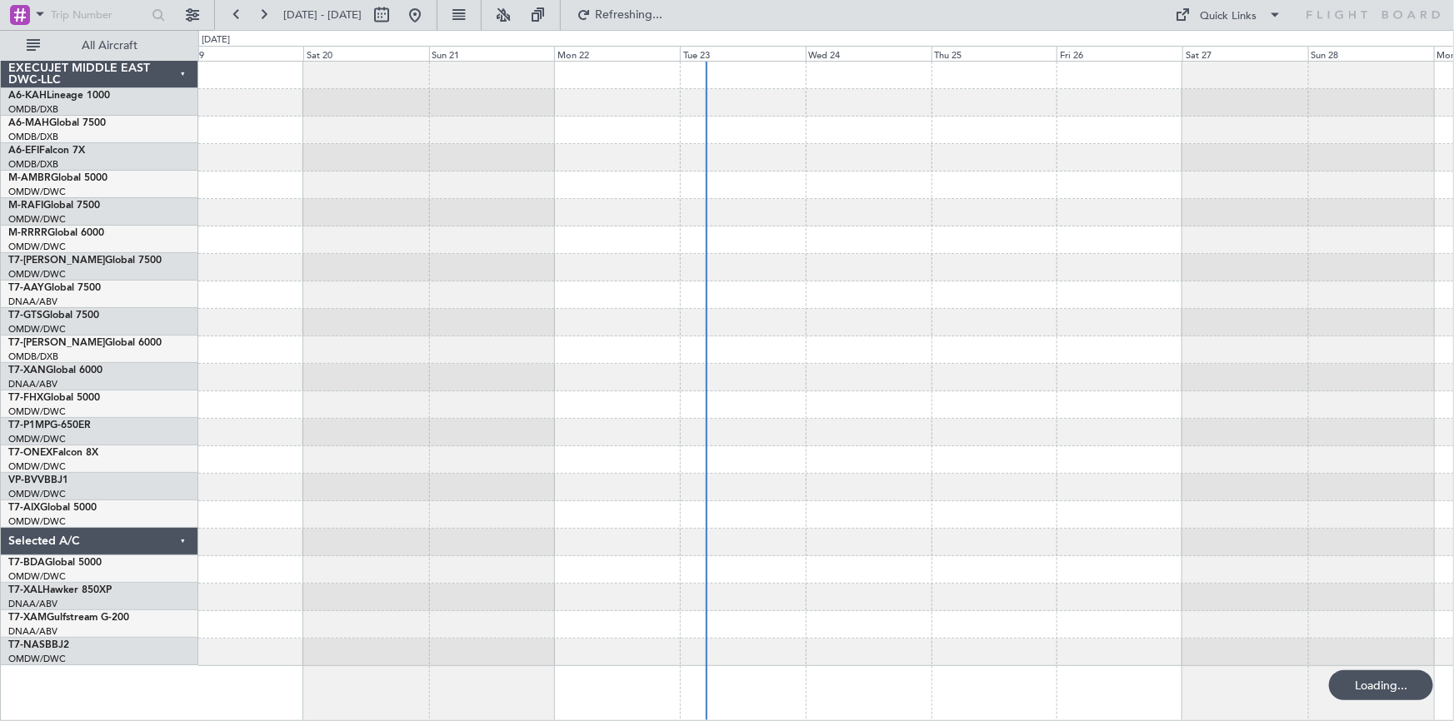
scroll to position [0, 0]
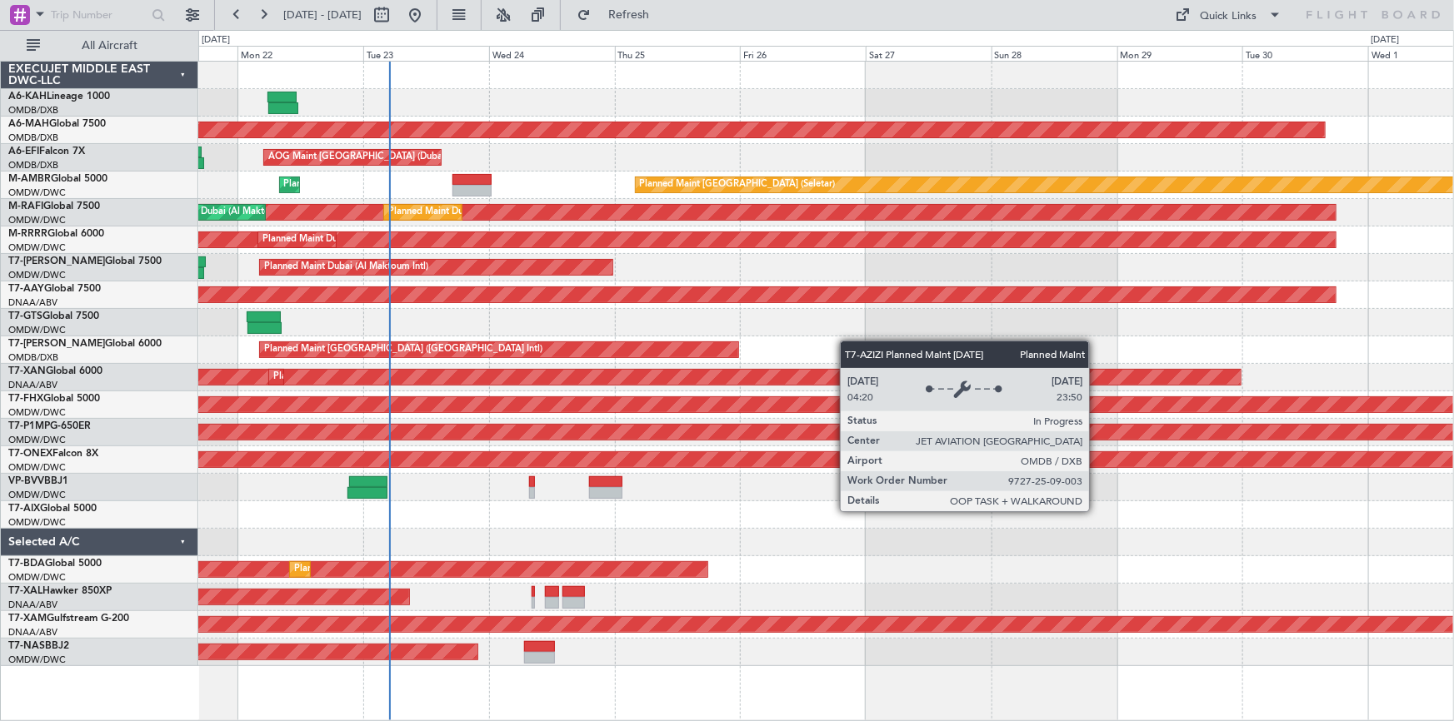
click at [556, 347] on div "Planned Maint [GEOGRAPHIC_DATA] ([GEOGRAPHIC_DATA] Intl)" at bounding box center [825, 350] width 1255 height 27
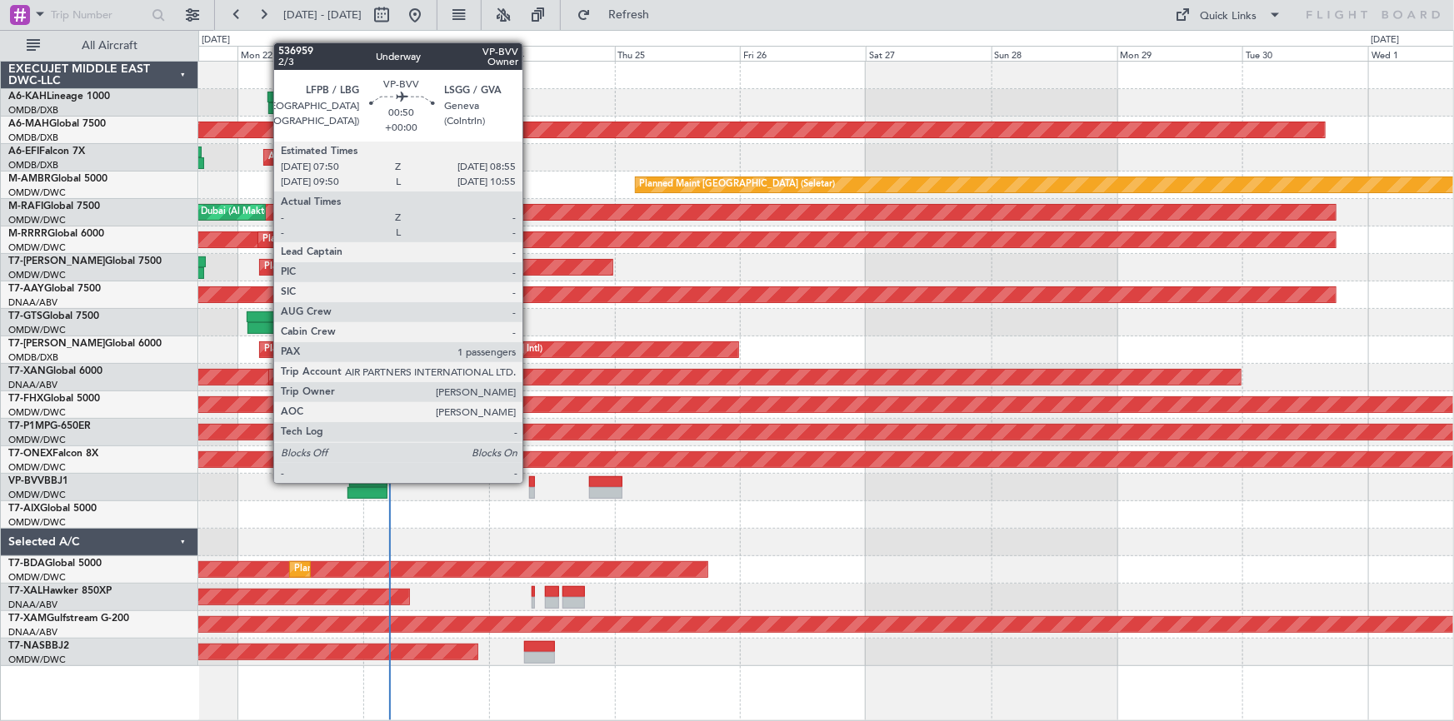
click at [530, 481] on div at bounding box center [532, 482] width 6 height 12
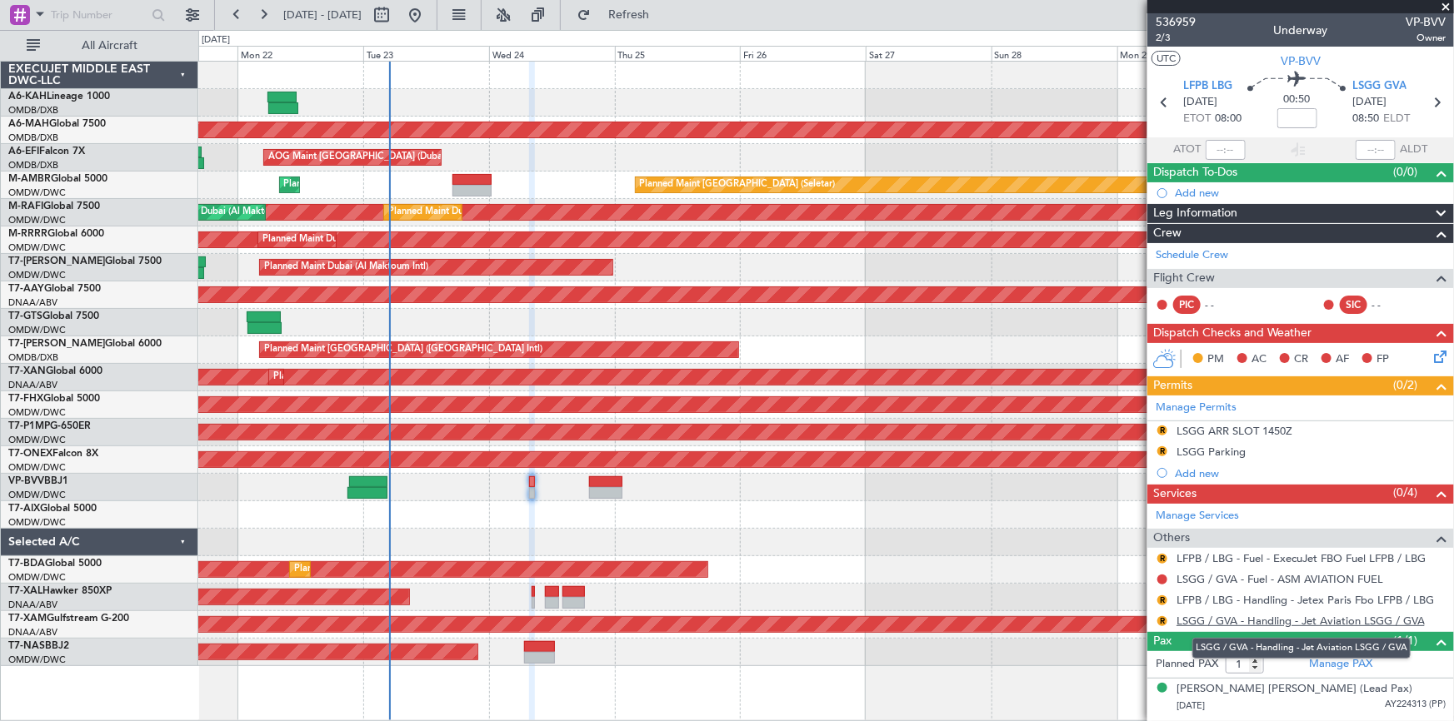
click at [1292, 620] on link "LSGG / GVA - Handling - Jet Aviation LSGG / GVA" at bounding box center [1300, 621] width 248 height 14
click at [1161, 37] on span "2/3" at bounding box center [1175, 38] width 40 height 14
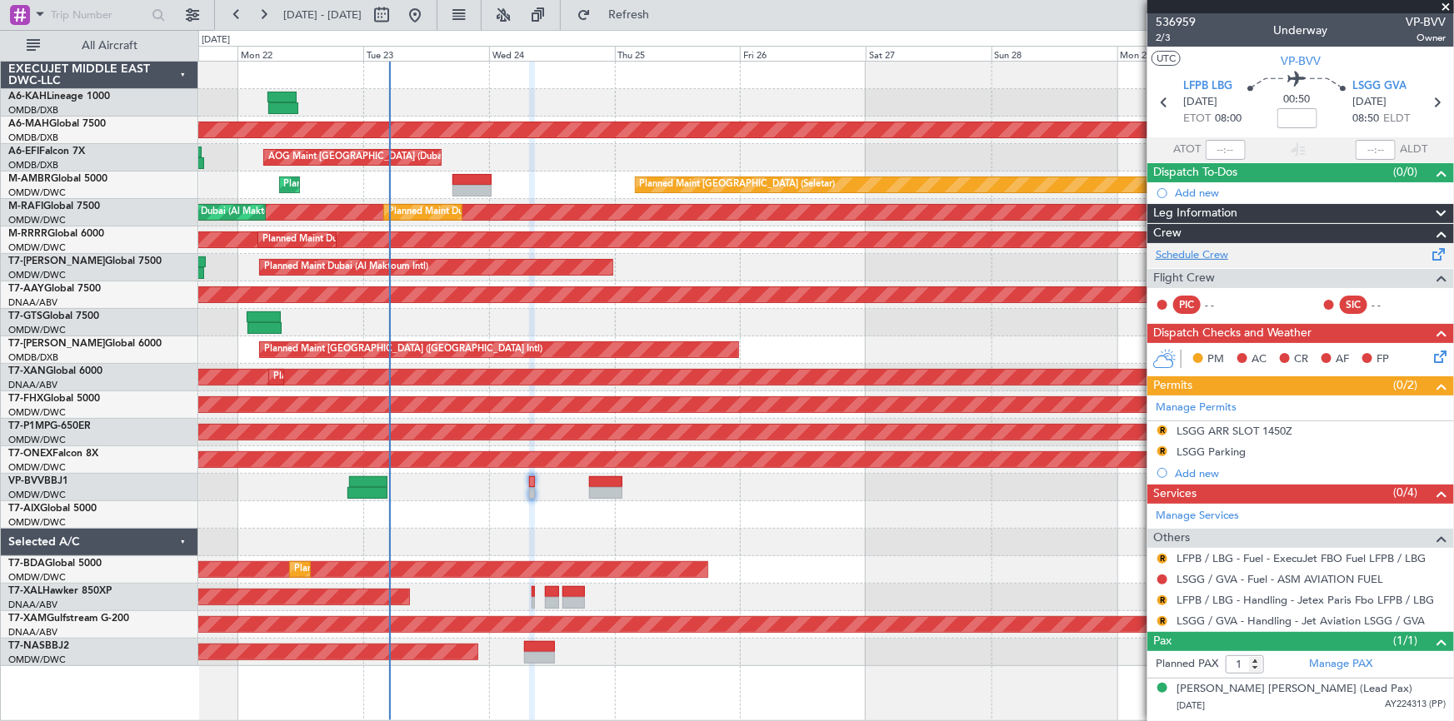
click at [1194, 249] on link "Schedule Crew" at bounding box center [1191, 255] width 72 height 17
click at [1166, 41] on span "2/3" at bounding box center [1175, 38] width 40 height 14
drag, startPoint x: 668, startPoint y: 20, endPoint x: 797, endPoint y: 83, distance: 143.8
click at [677, 28] on fb-refresh-button "Refresh" at bounding box center [619, 15] width 117 height 30
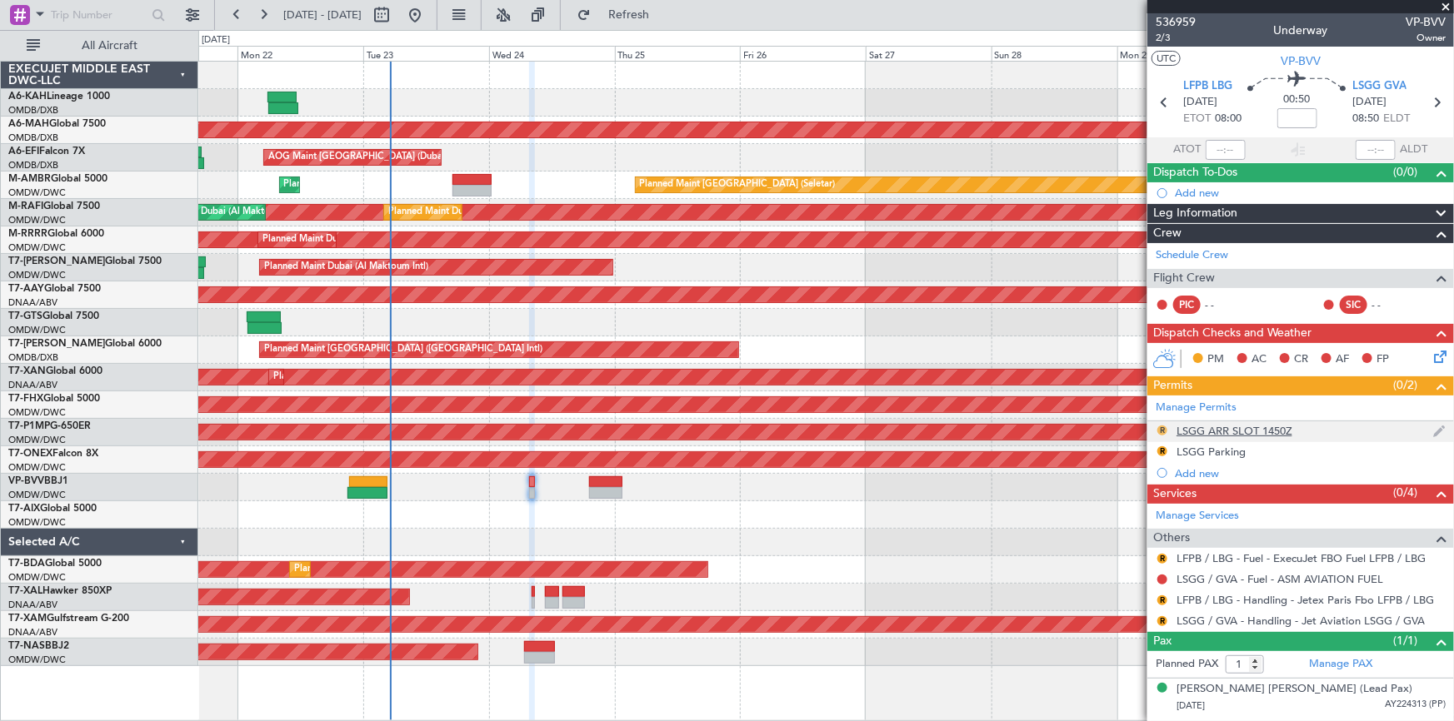
click at [1165, 428] on button "R" at bounding box center [1162, 431] width 10 height 10
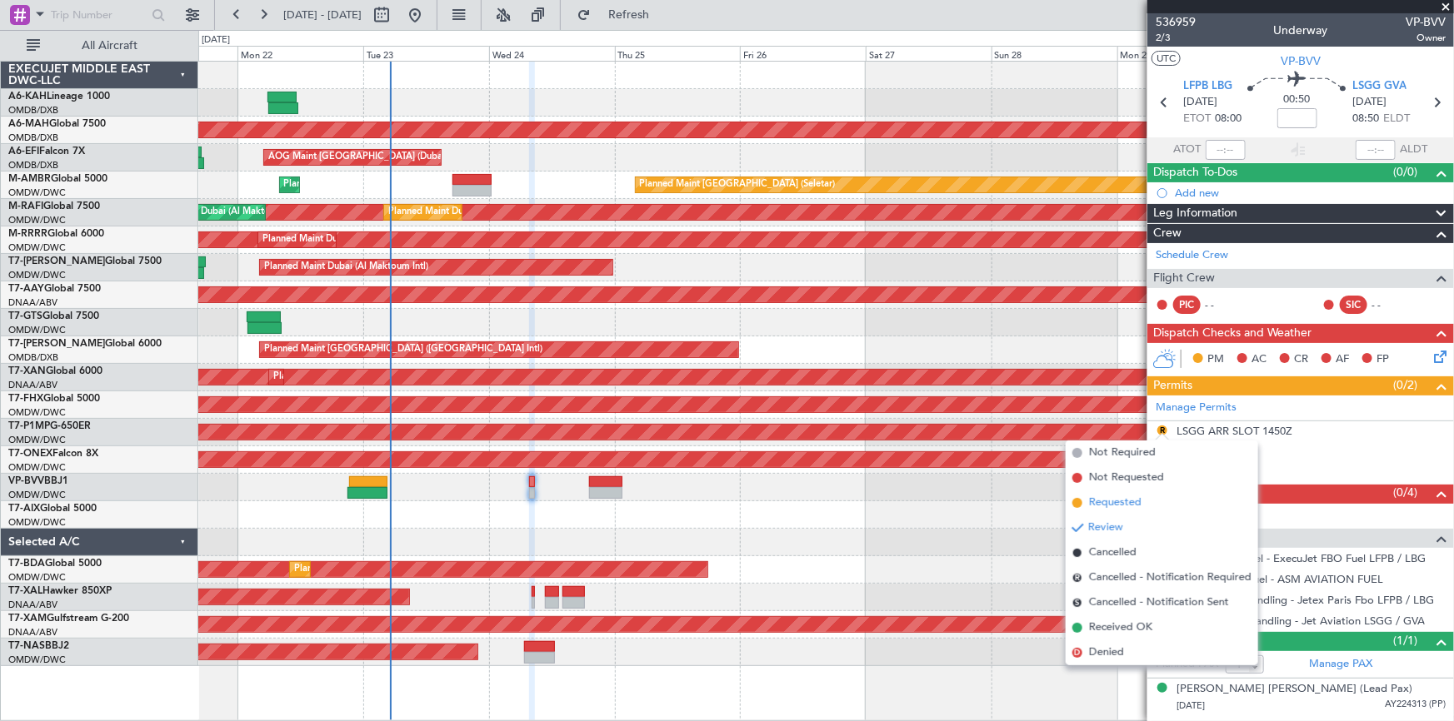
drag, startPoint x: 1118, startPoint y: 504, endPoint x: 1137, endPoint y: 502, distance: 19.2
click at [1125, 503] on span "Requested" at bounding box center [1115, 503] width 52 height 17
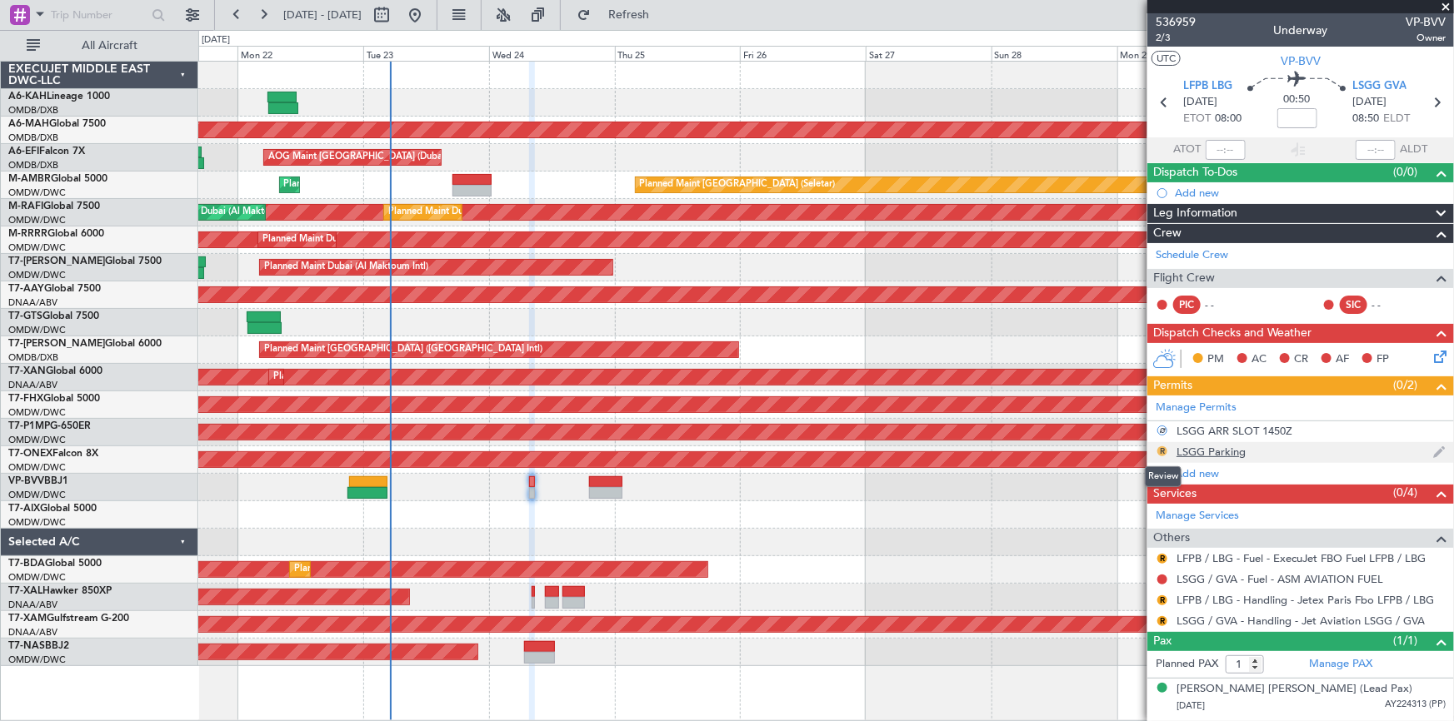
click at [1161, 450] on button "R" at bounding box center [1162, 451] width 10 height 10
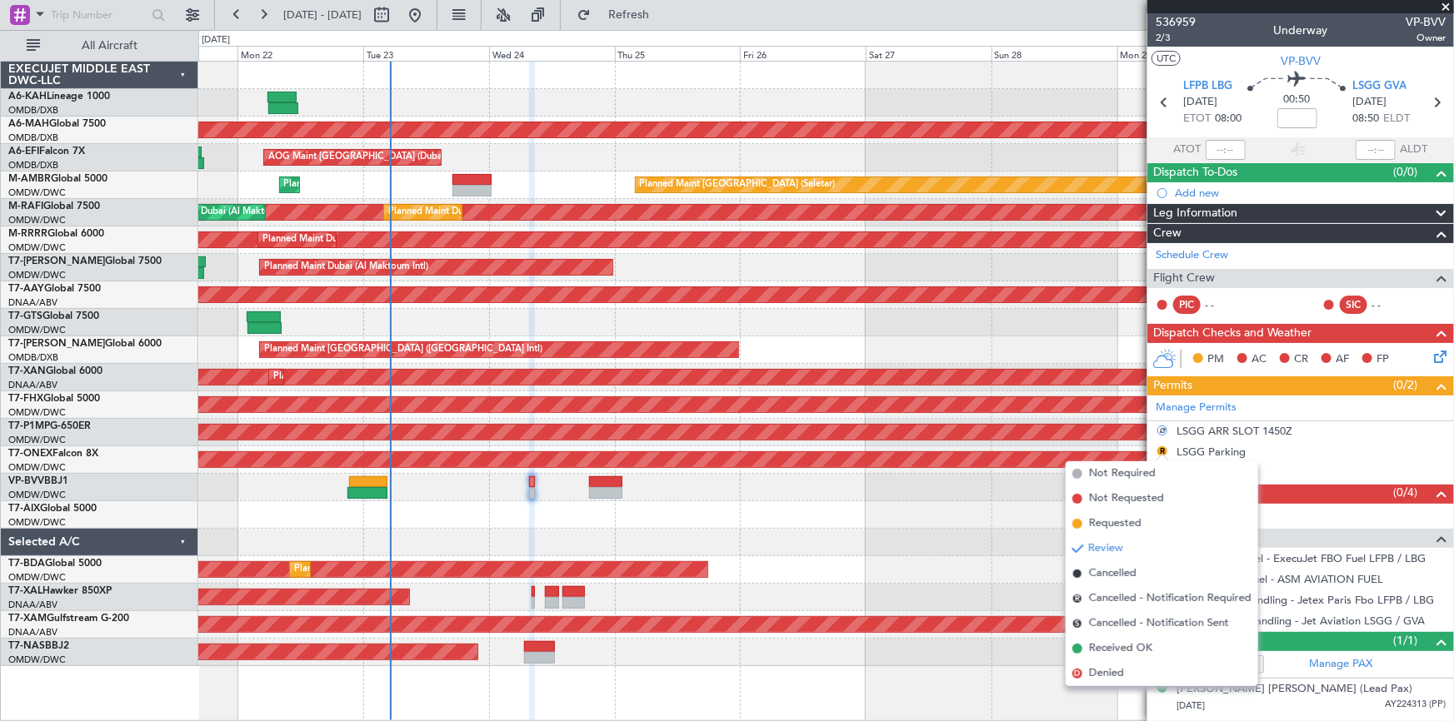
drag, startPoint x: 1123, startPoint y: 526, endPoint x: 1159, endPoint y: 558, distance: 47.8
click at [1124, 526] on span "Requested" at bounding box center [1115, 524] width 52 height 17
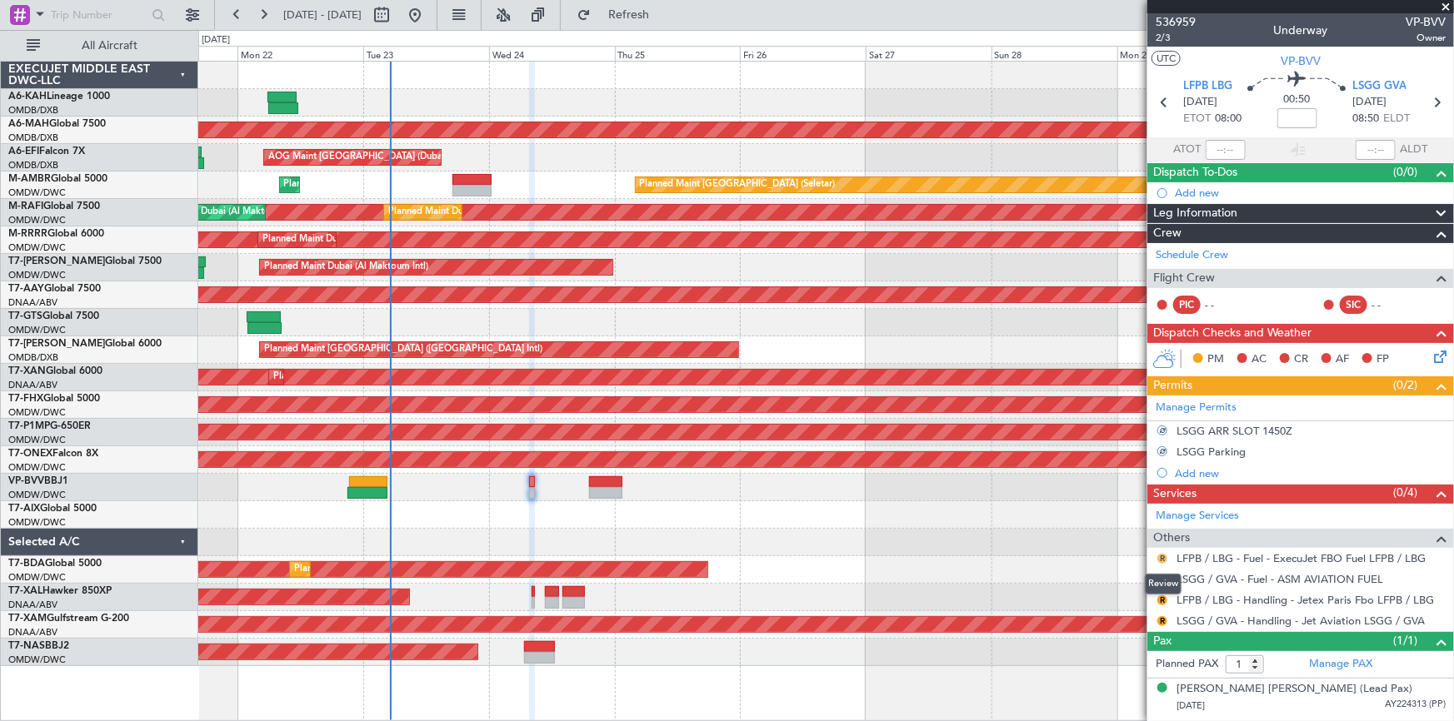
click at [1159, 555] on button "R" at bounding box center [1162, 559] width 10 height 10
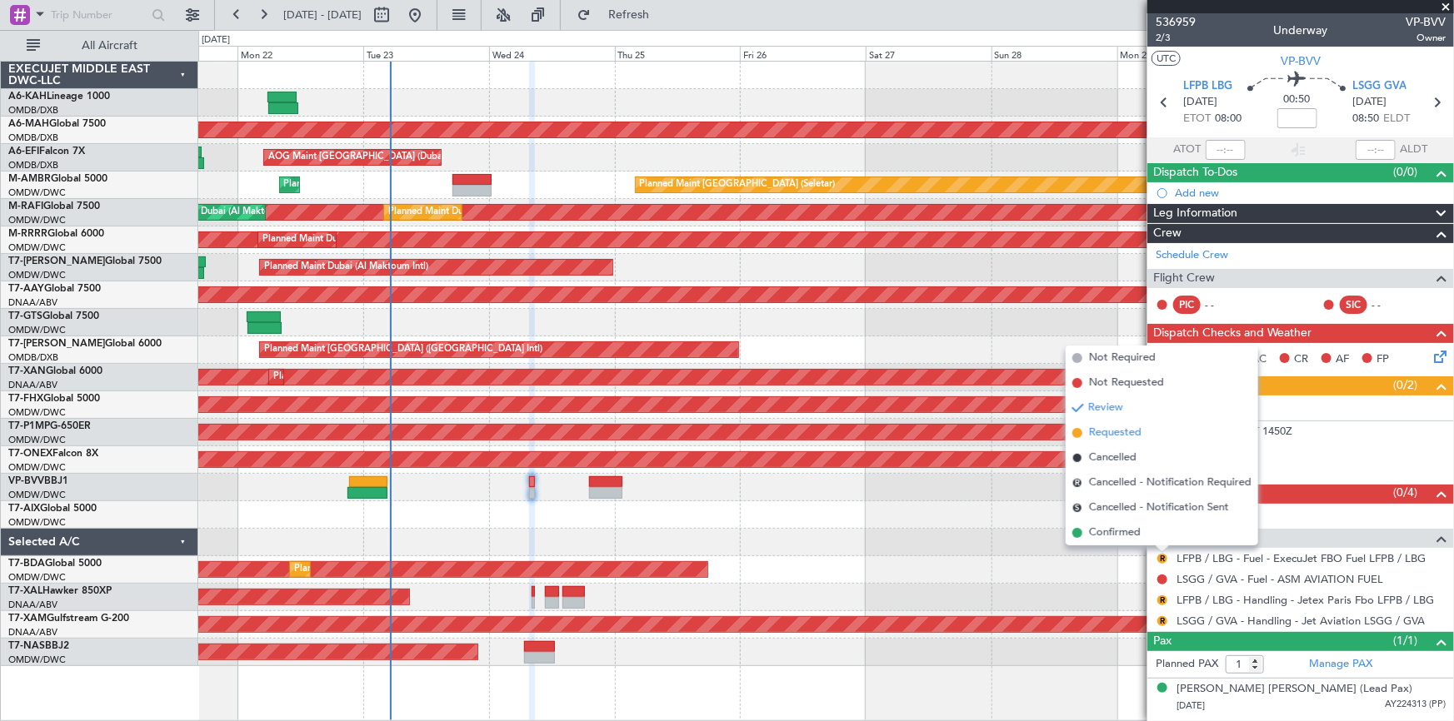
click at [1106, 431] on span "Requested" at bounding box center [1115, 433] width 52 height 17
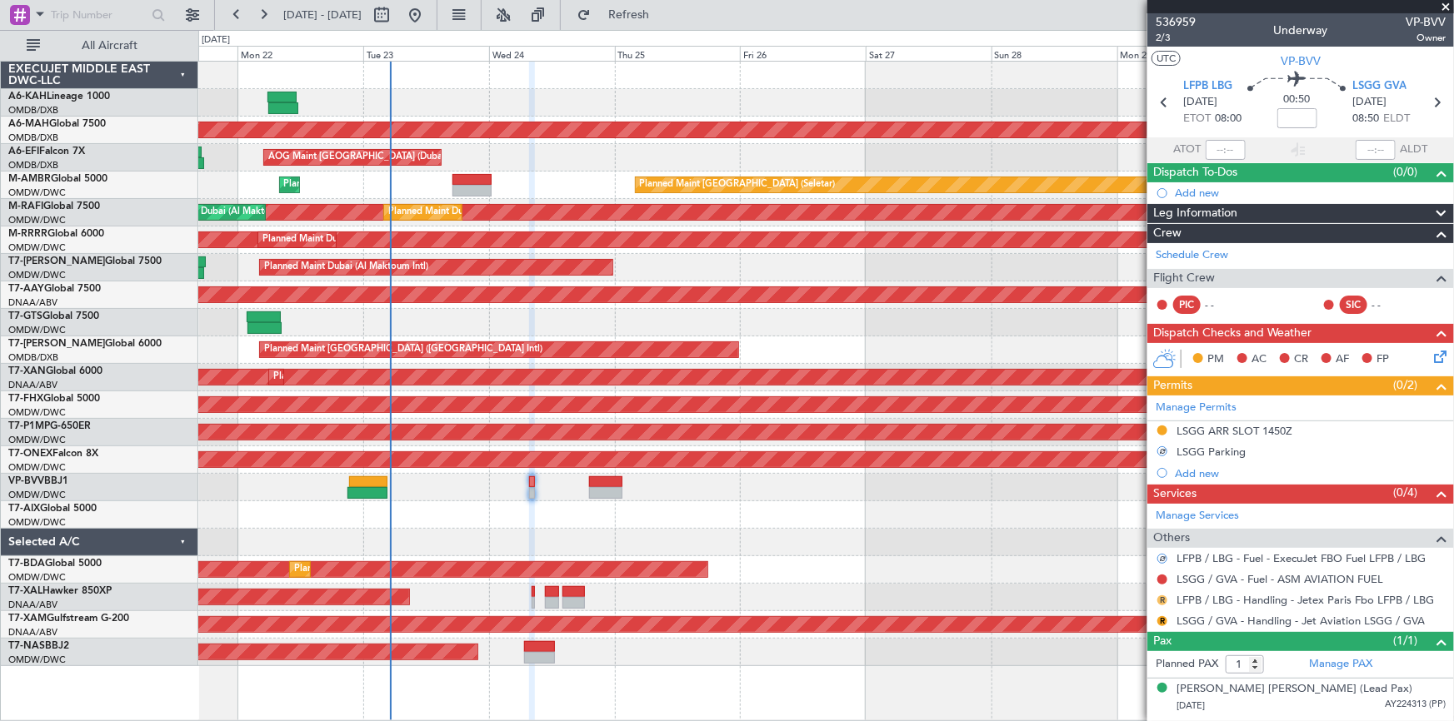
click at [1166, 598] on button "R" at bounding box center [1162, 601] width 10 height 10
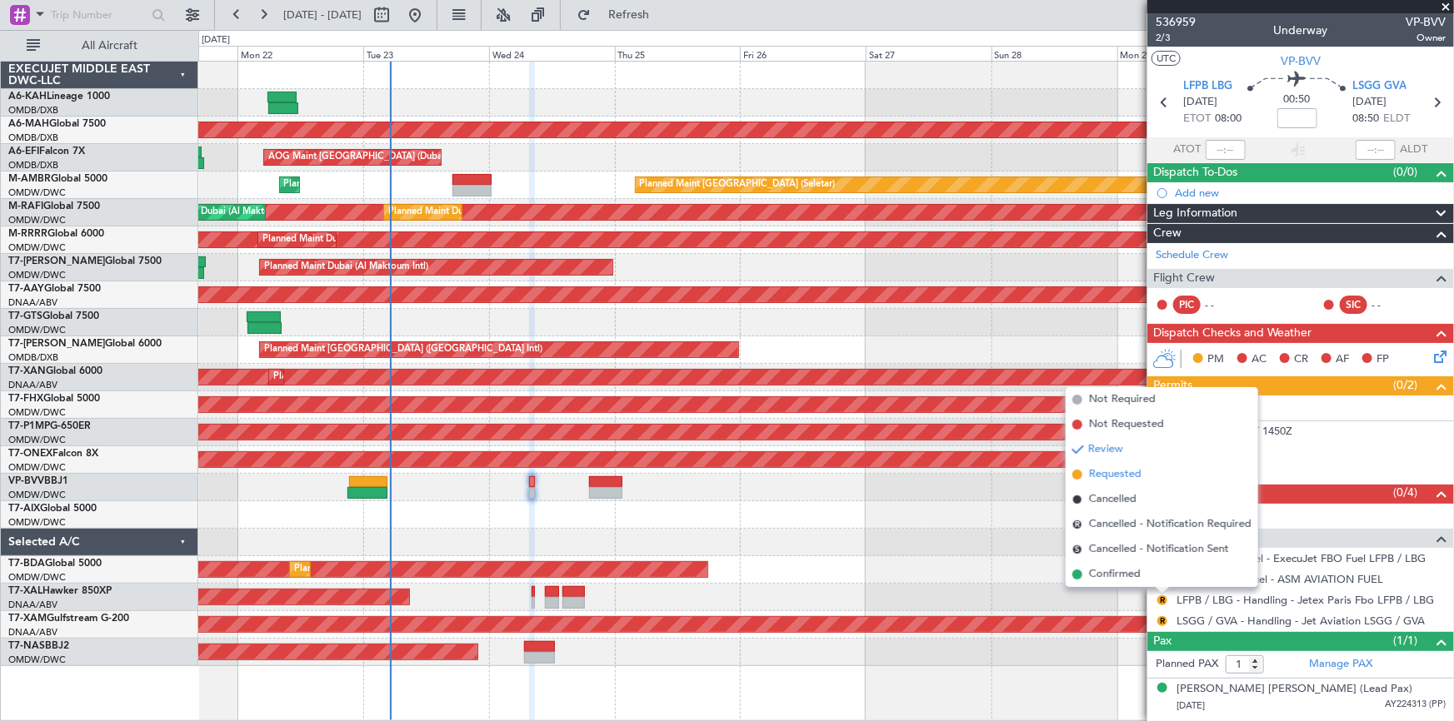
click at [1118, 473] on span "Requested" at bounding box center [1115, 474] width 52 height 17
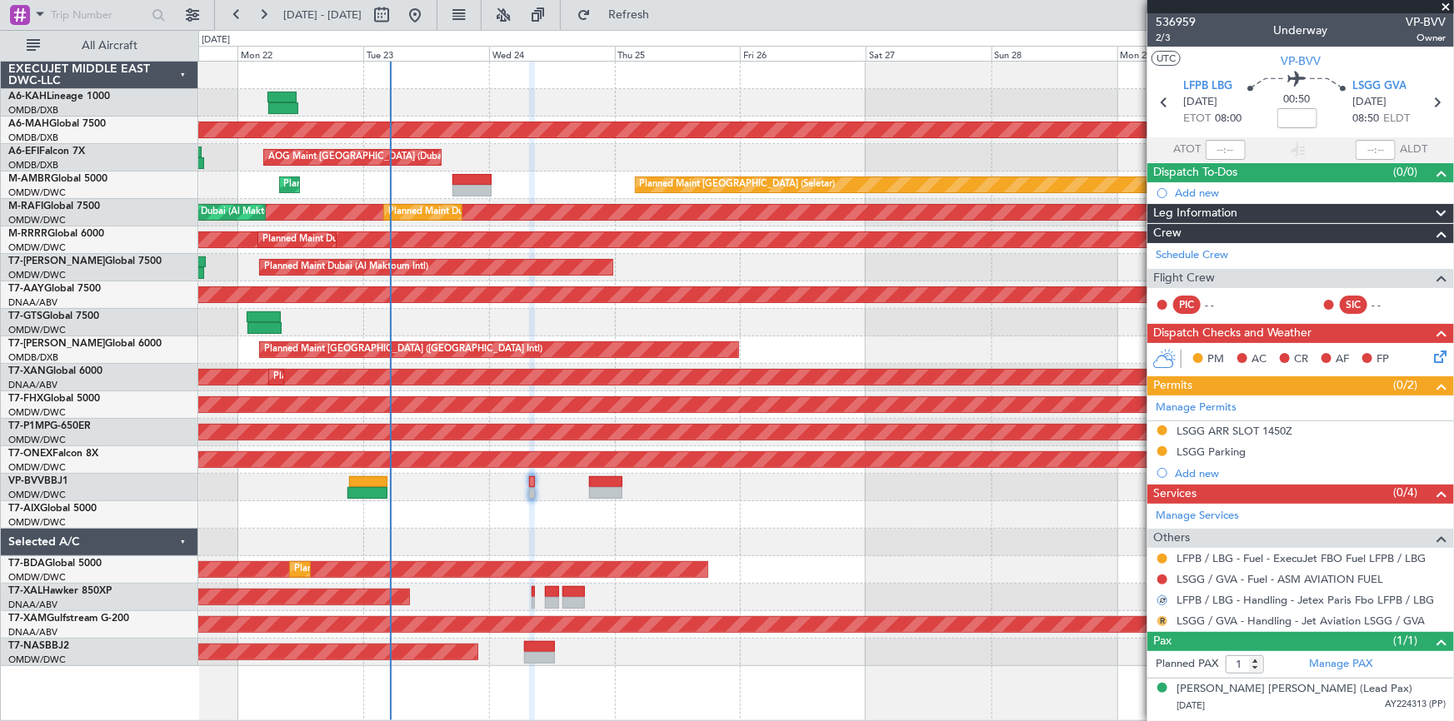
click at [1164, 620] on button "R" at bounding box center [1162, 621] width 10 height 10
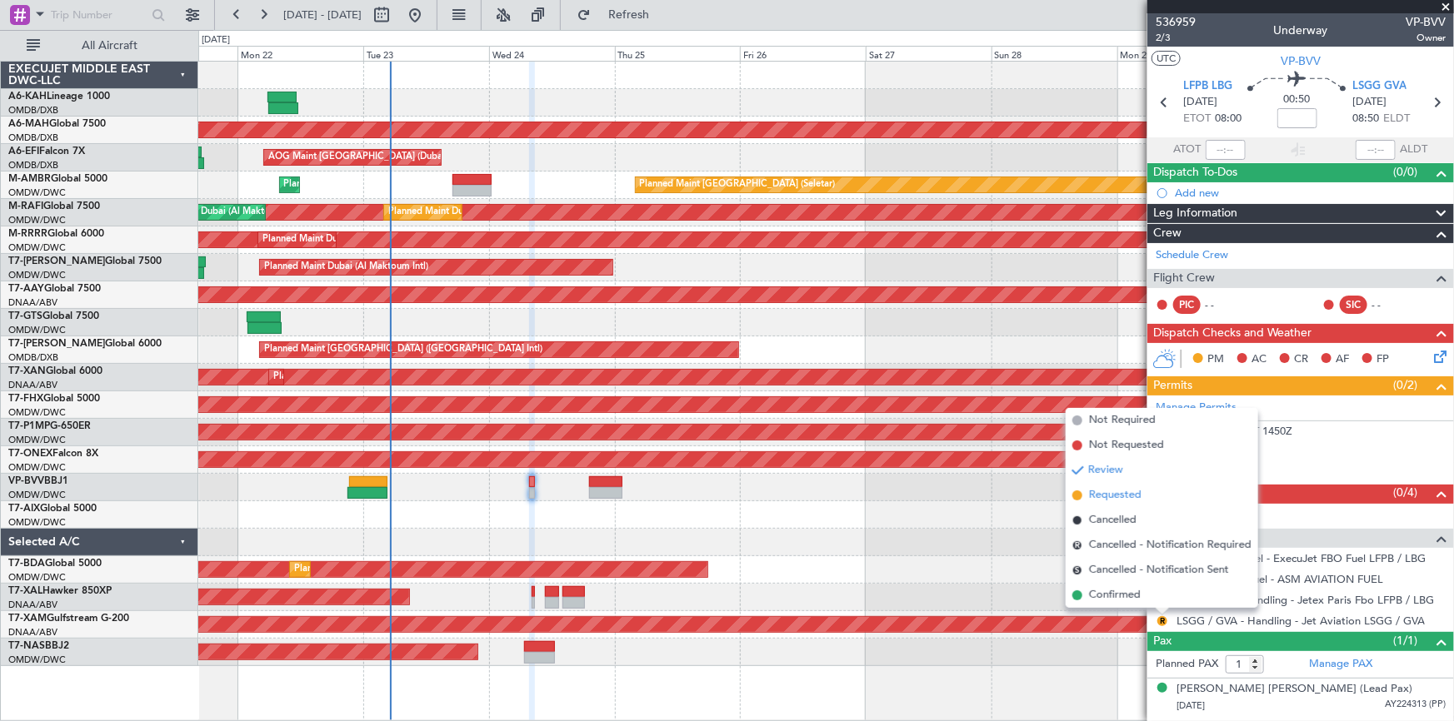
click at [1119, 499] on span "Requested" at bounding box center [1115, 495] width 52 height 17
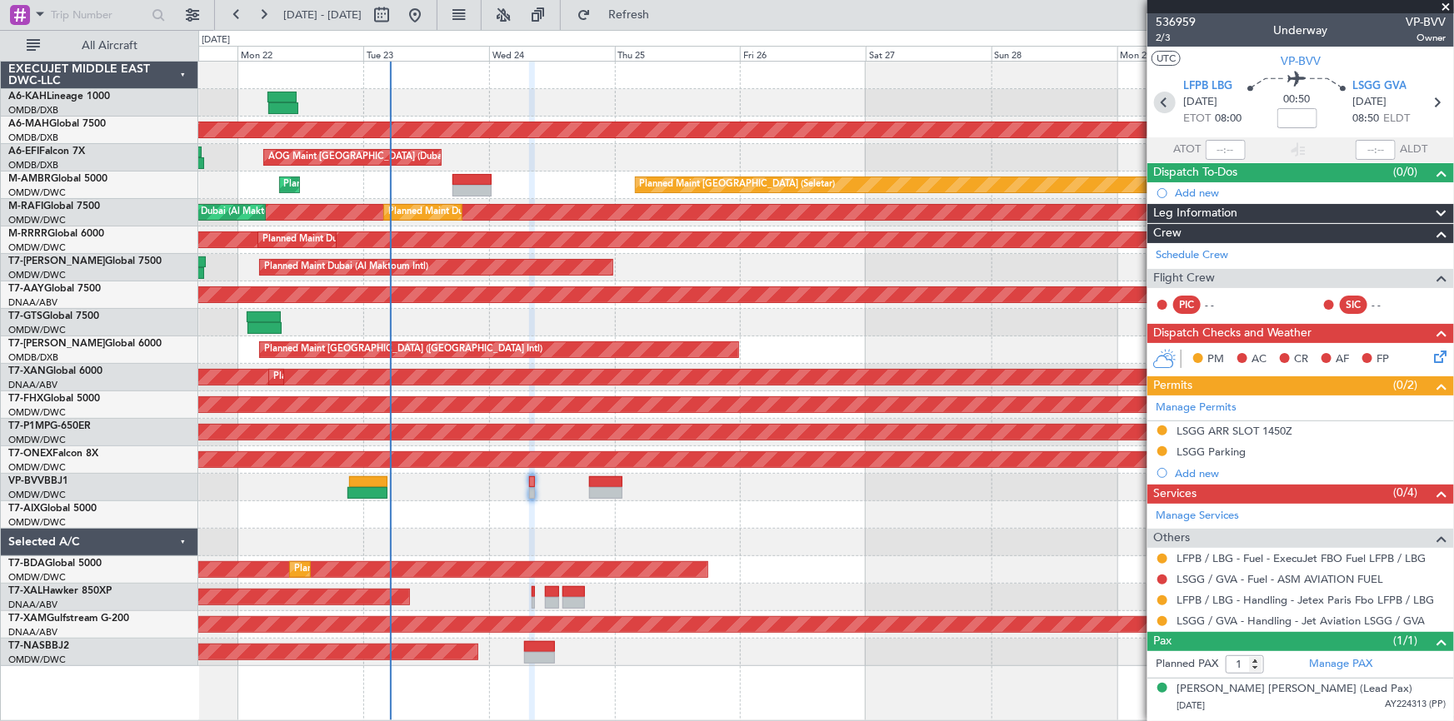
click at [1163, 97] on icon at bounding box center [1165, 103] width 22 height 22
type input "+00:35"
type input "21:22"
type input "04:23"
type input "2"
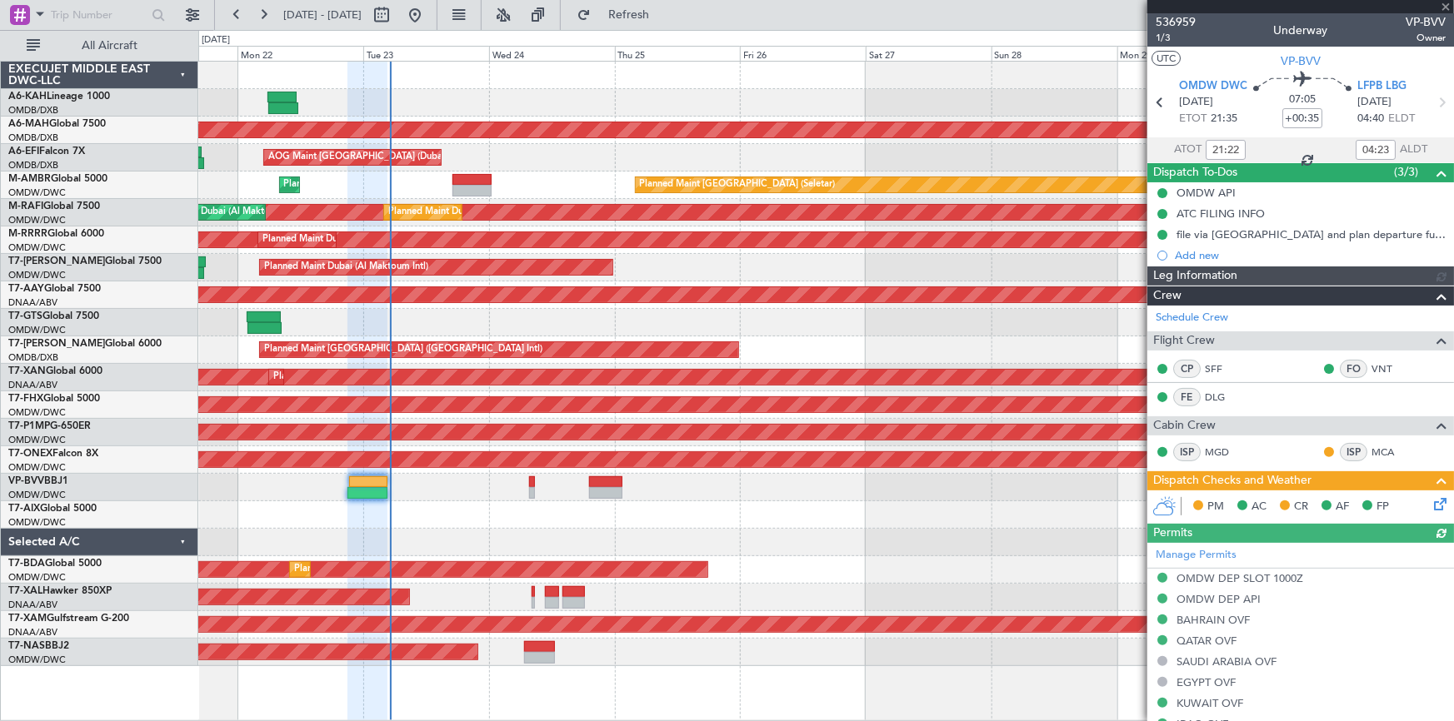
type input "[PERSON_NAME] ([PERSON_NAME])"
type input "7351"
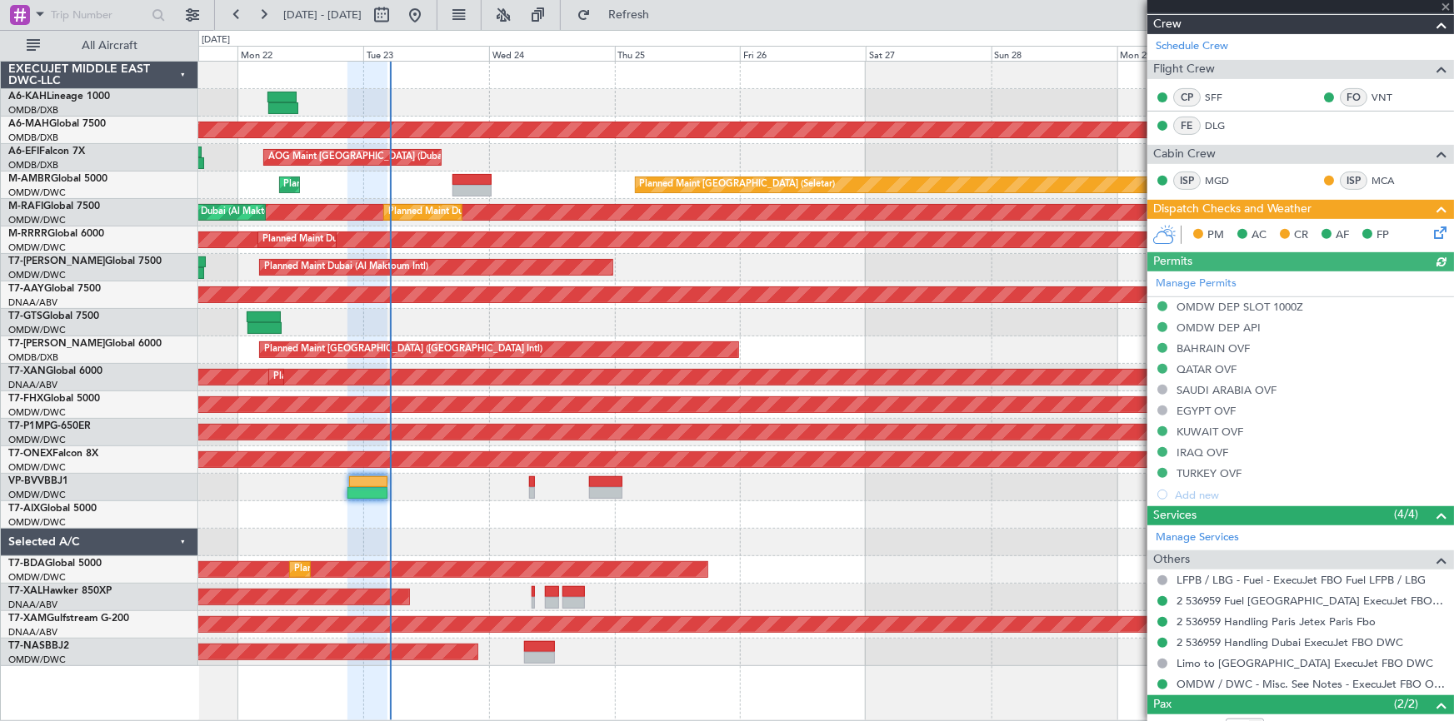
scroll to position [365, 0]
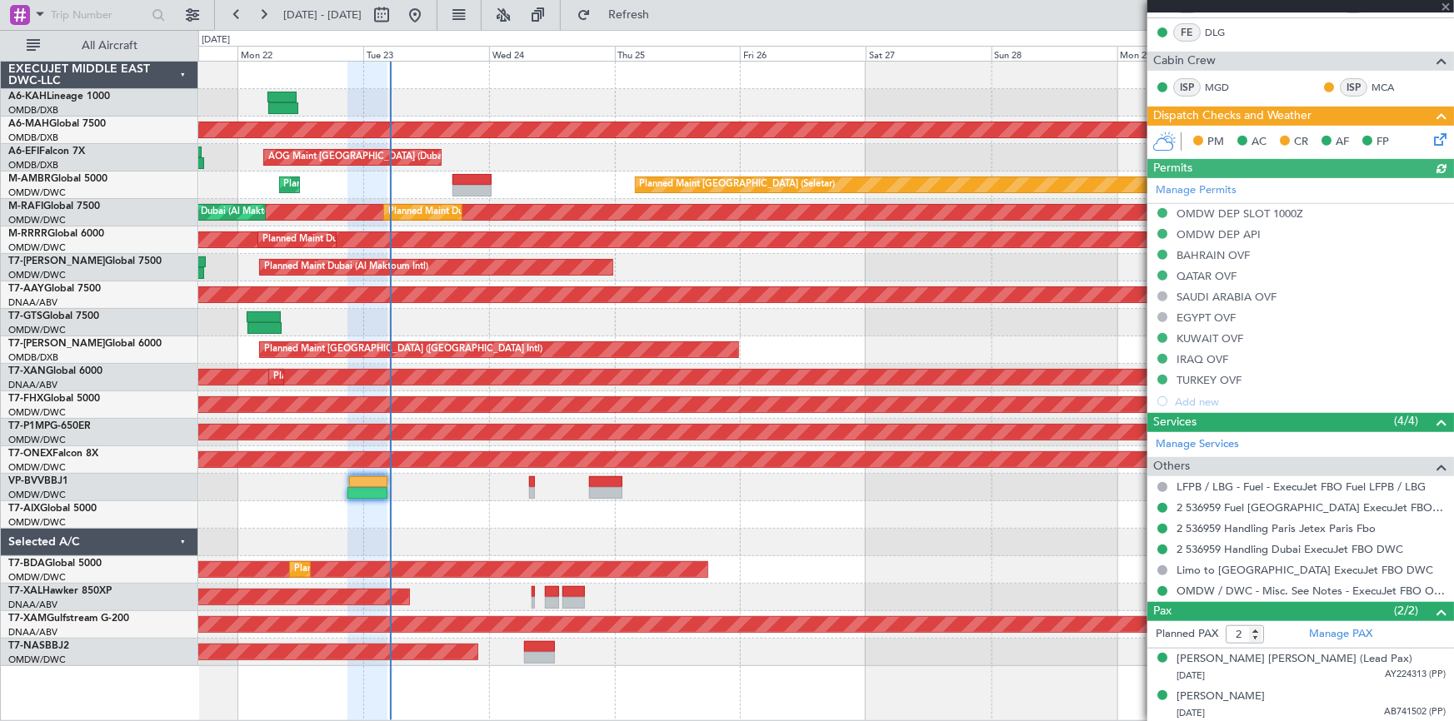
click at [1430, 135] on icon at bounding box center [1436, 136] width 13 height 13
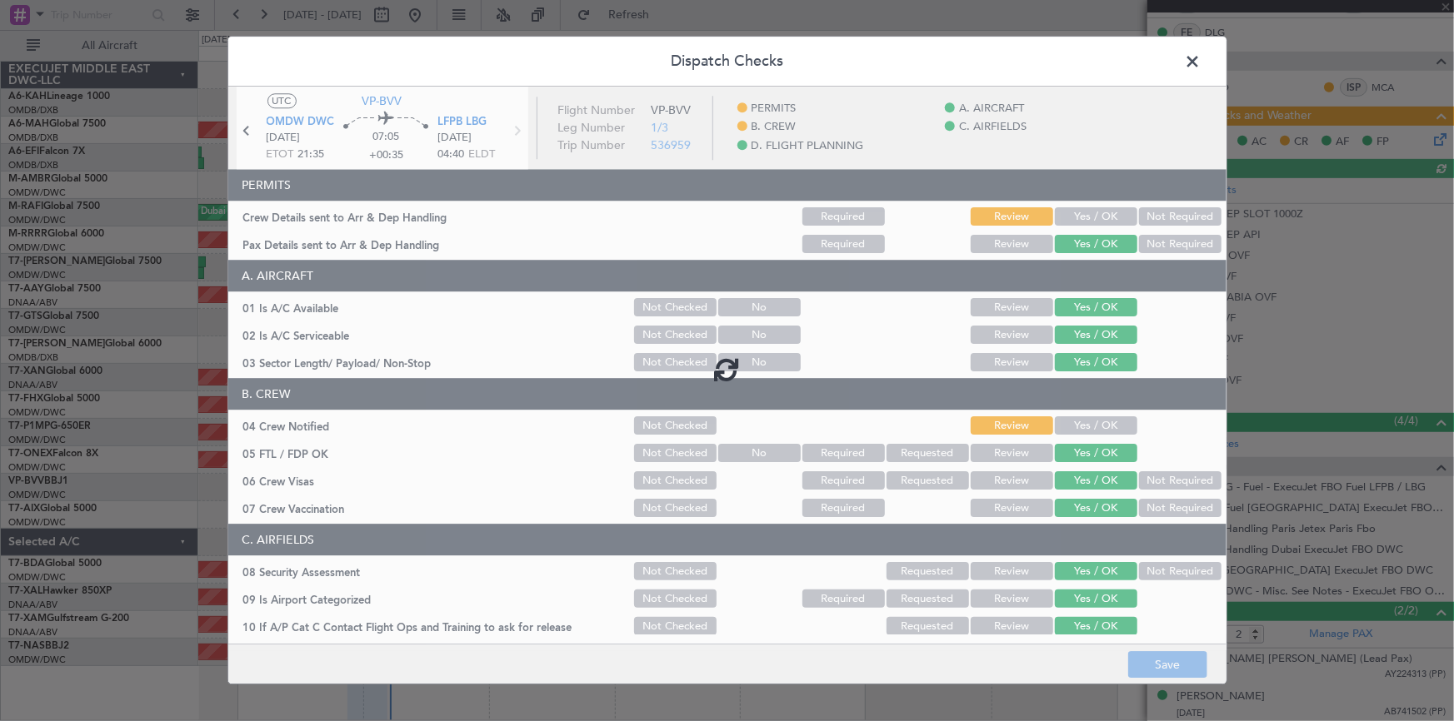
drag, startPoint x: 1083, startPoint y: 213, endPoint x: 1075, endPoint y: 216, distance: 8.7
click at [1082, 212] on button "Yes / OK" at bounding box center [1096, 217] width 82 height 18
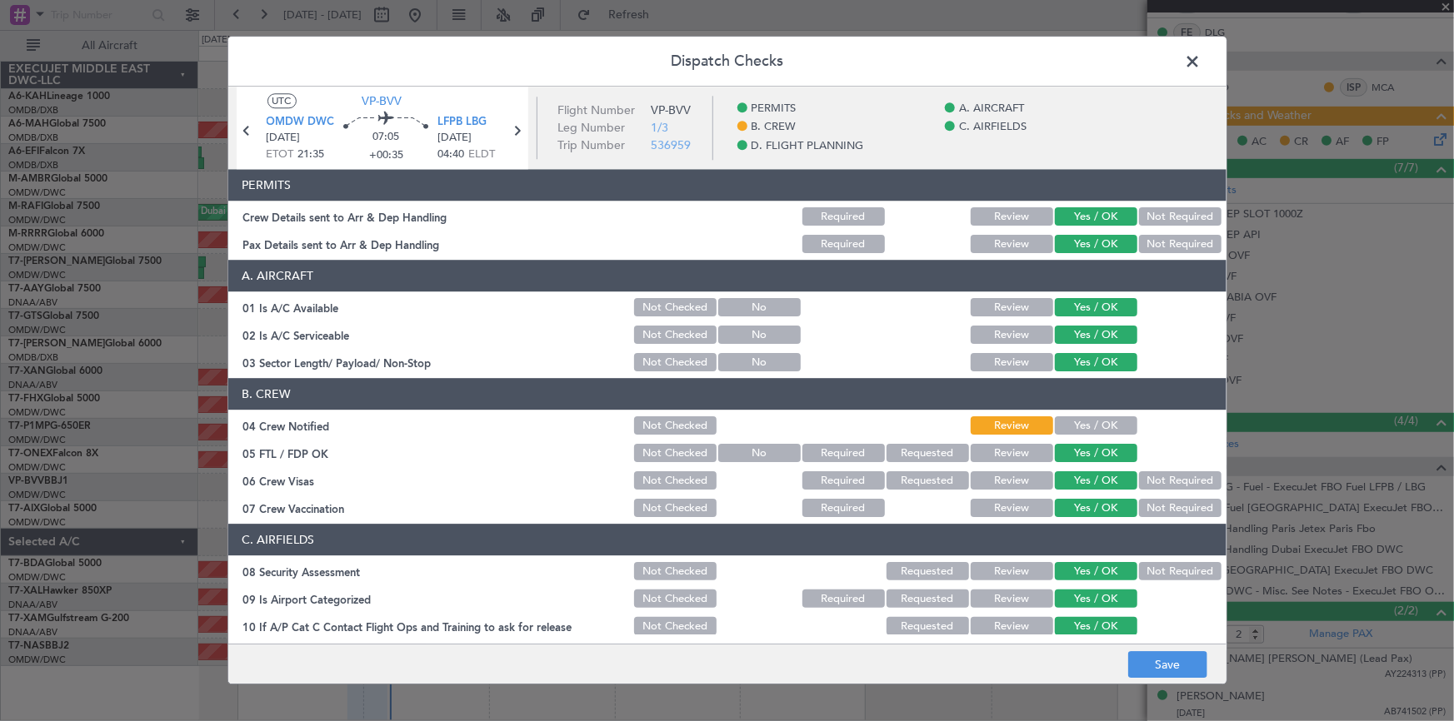
click at [1077, 417] on button "Yes / OK" at bounding box center [1096, 426] width 82 height 18
drag, startPoint x: 1169, startPoint y: 660, endPoint x: 1176, endPoint y: 327, distance: 332.5
click at [1166, 651] on footer "Save" at bounding box center [727, 665] width 998 height 40
click at [1172, 666] on button "Save" at bounding box center [1167, 665] width 79 height 27
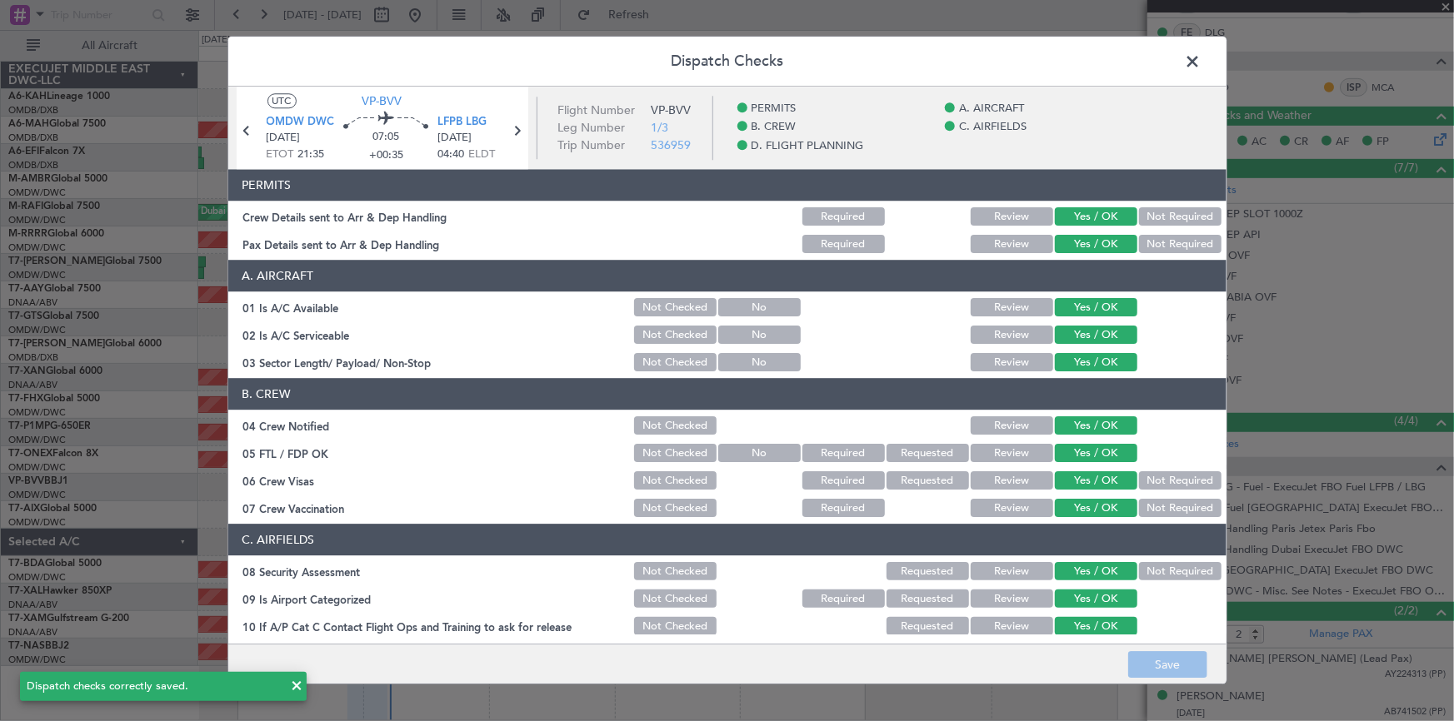
click at [1201, 62] on span at bounding box center [1201, 65] width 0 height 33
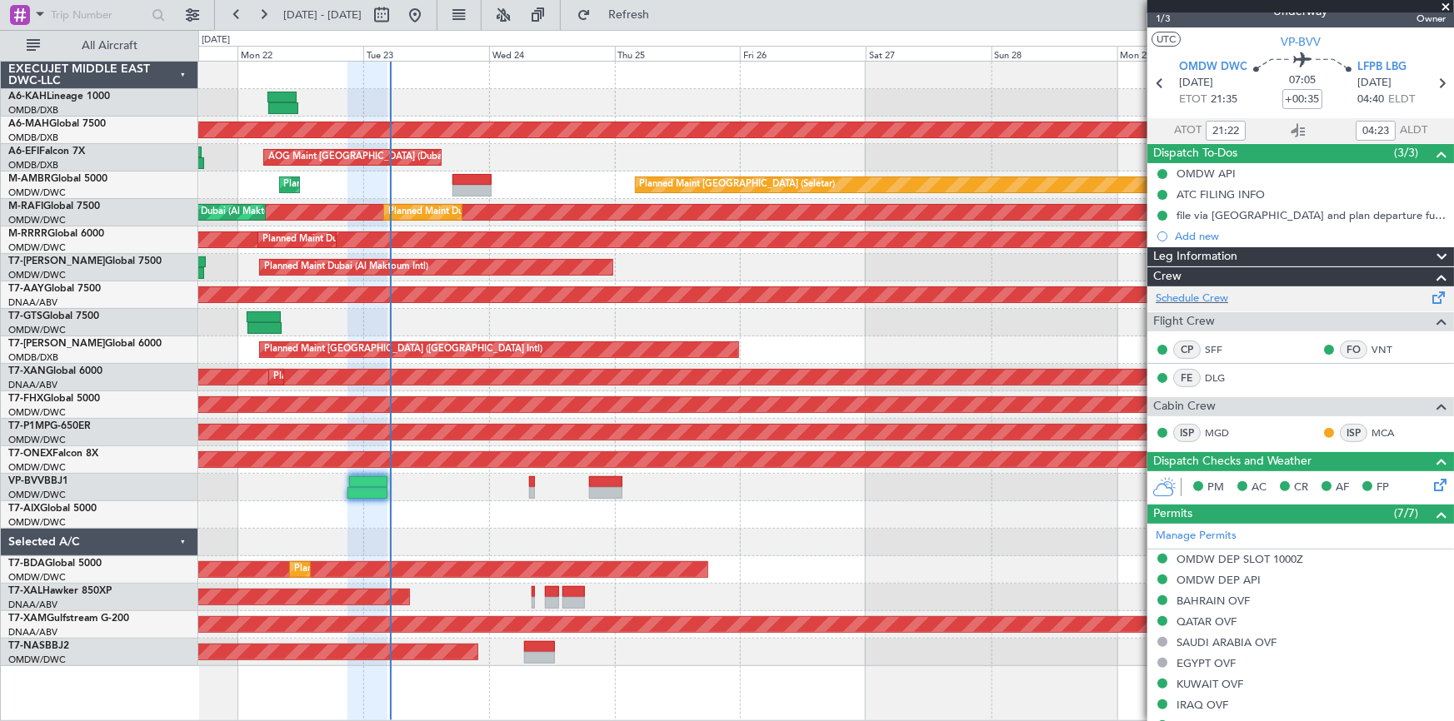
scroll to position [0, 0]
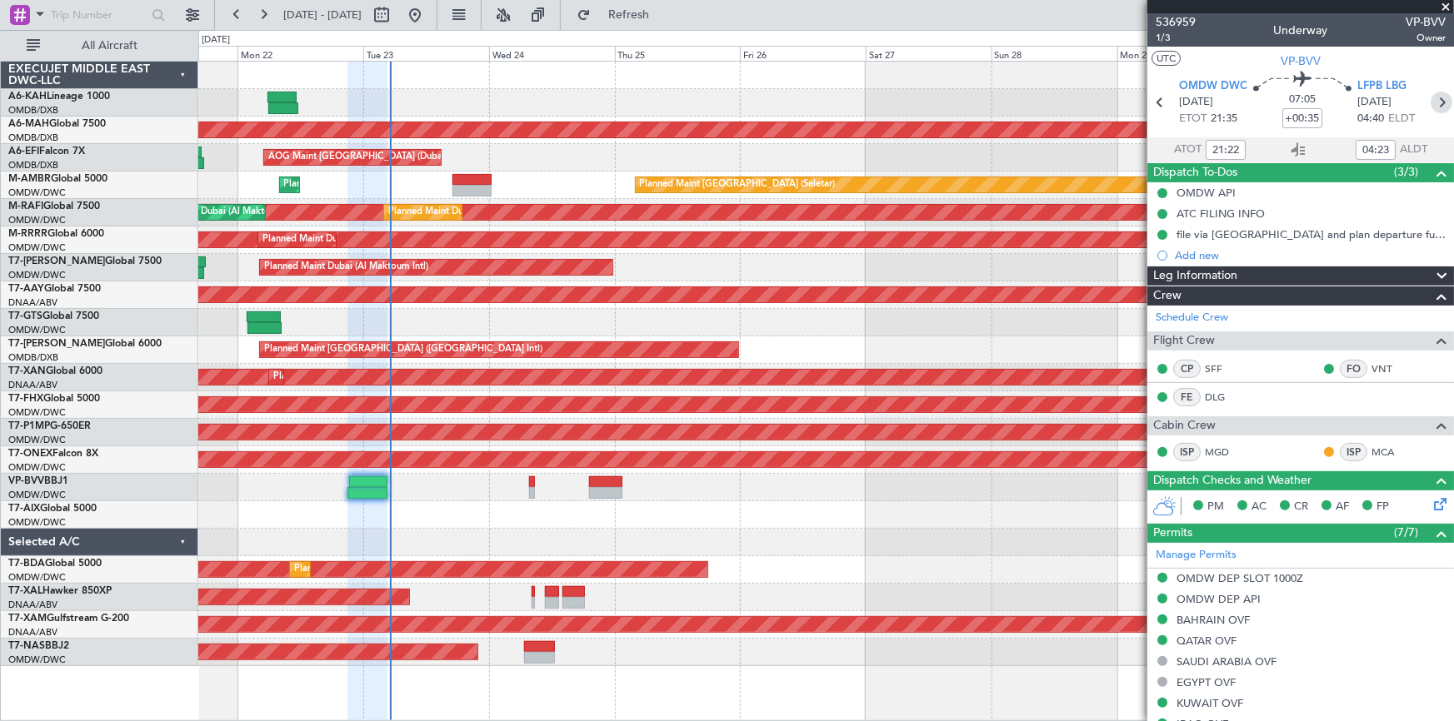
click at [1430, 101] on icon at bounding box center [1441, 103] width 22 height 22
type input "1"
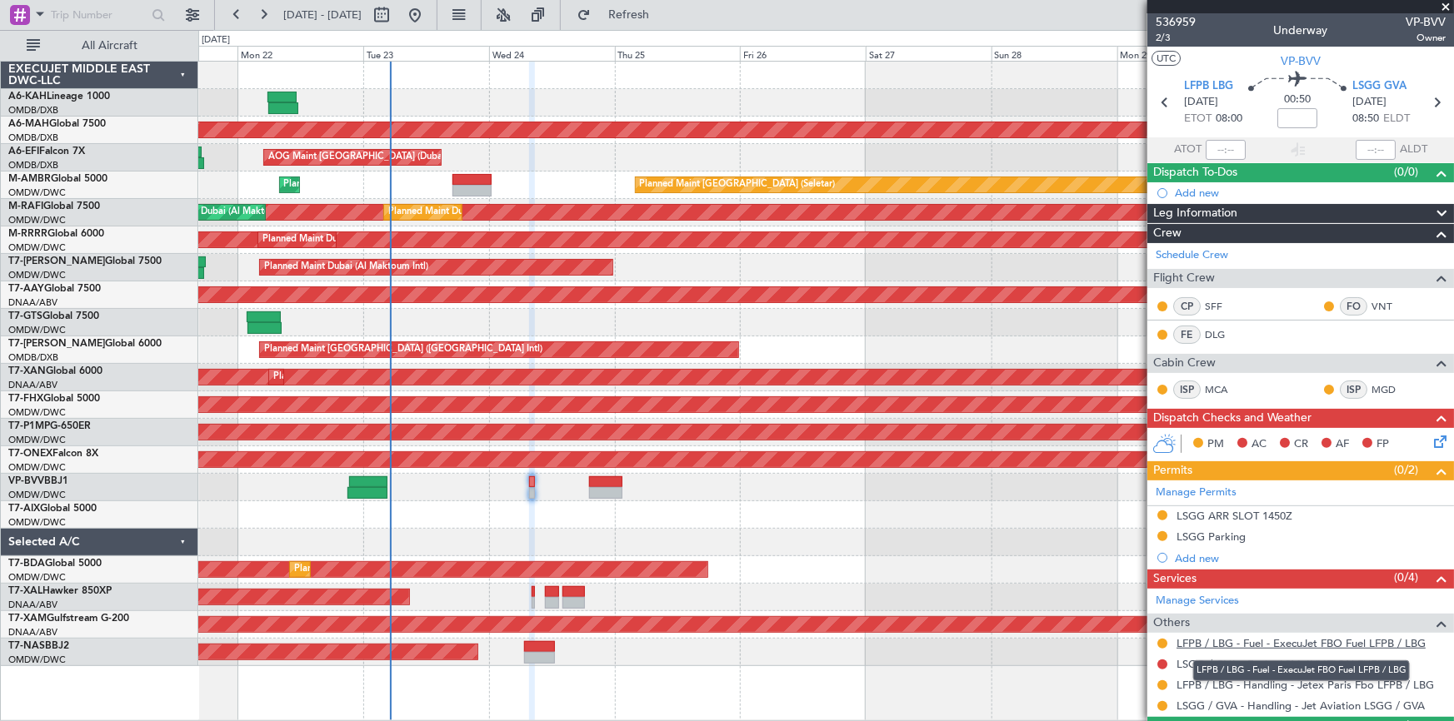
click at [1294, 641] on link "LFPB / LBG - Fuel - ExecuJet FBO Fuel LFPB / LBG" at bounding box center [1300, 643] width 249 height 14
click at [646, 11] on button "Refreshing..." at bounding box center [619, 15] width 100 height 27
click at [1195, 661] on div "LFPB / LBG - Handling - Jetex Paris Fbo LFPB / LBG" at bounding box center [1305, 655] width 224 height 21
click at [1193, 660] on link "LSGG / GVA - Fuel - ASM AVIATION FUEL" at bounding box center [1279, 664] width 207 height 14
click at [1156, 662] on div at bounding box center [1161, 664] width 13 height 13
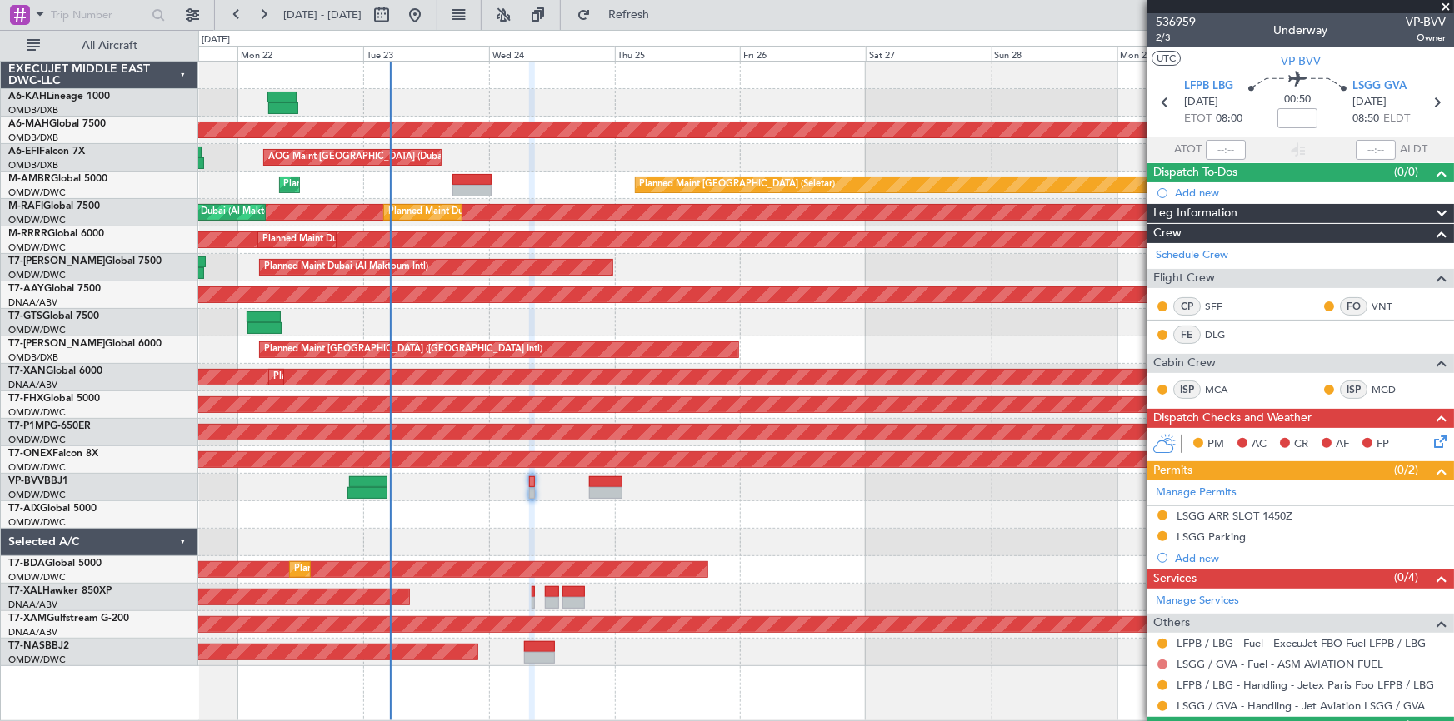
click at [1160, 662] on button at bounding box center [1162, 665] width 10 height 10
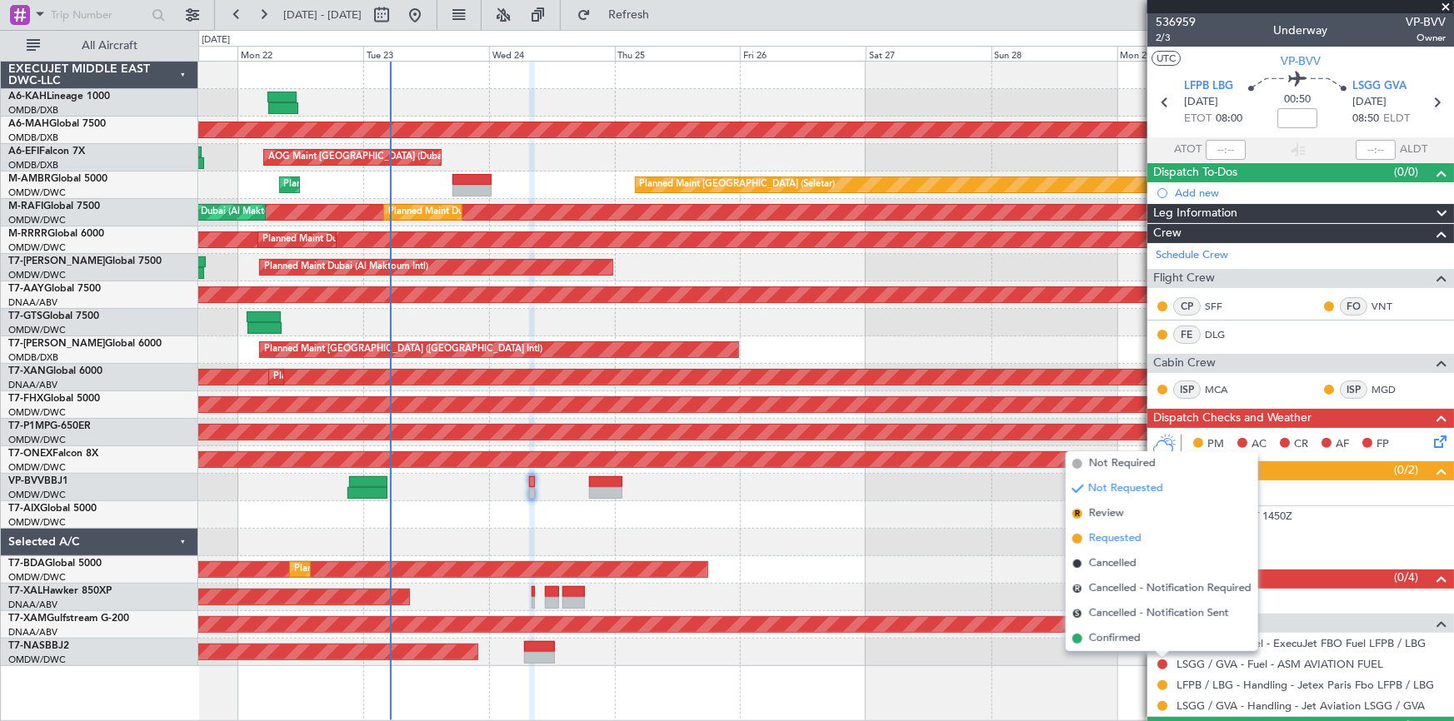
click at [1115, 541] on span "Requested" at bounding box center [1115, 539] width 52 height 17
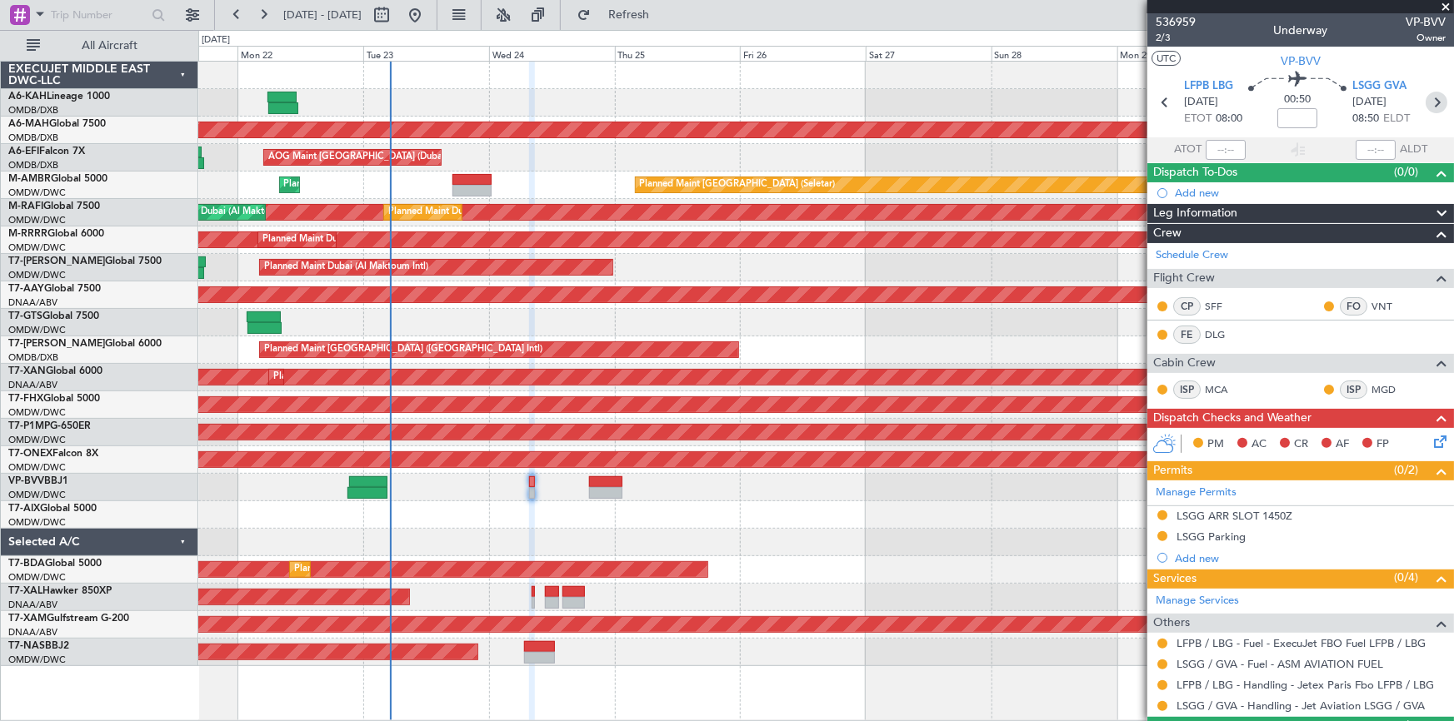
click at [1430, 100] on icon at bounding box center [1436, 103] width 22 height 22
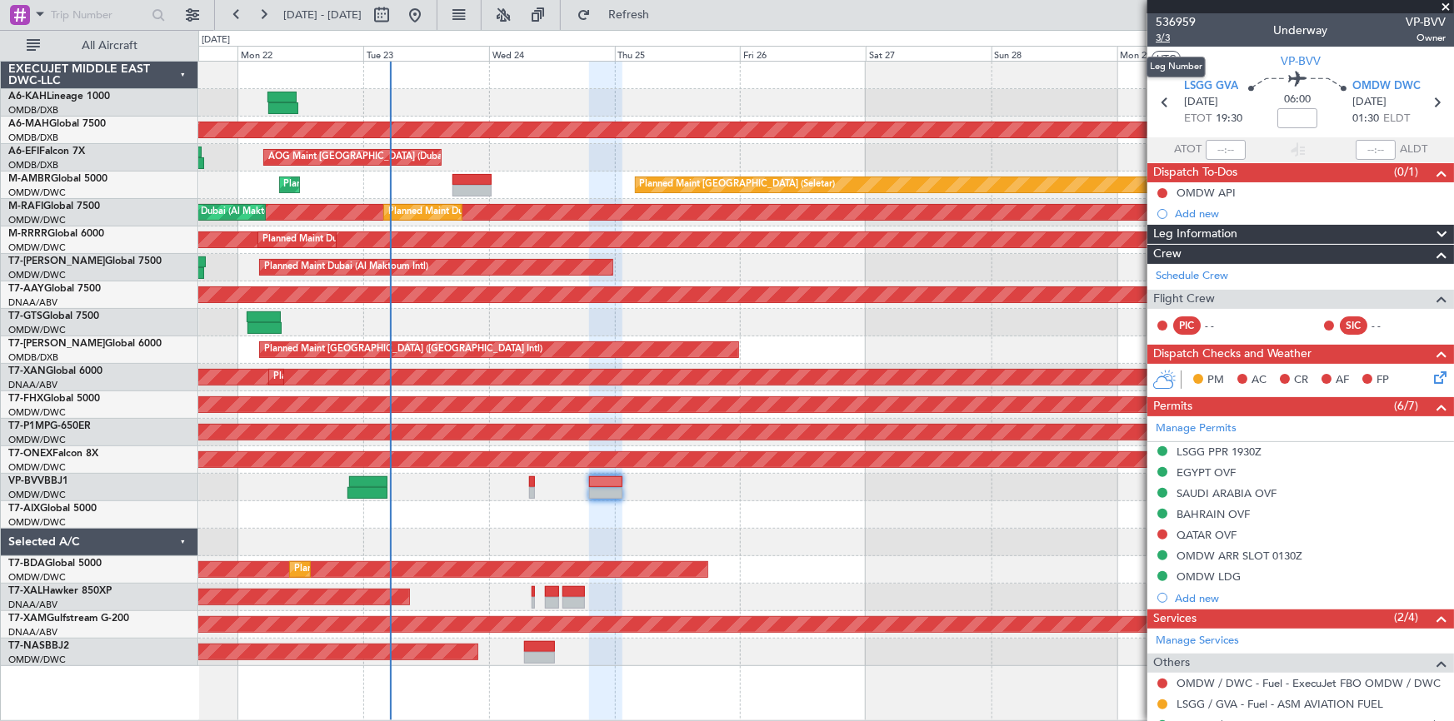
click at [1161, 38] on span "3/3" at bounding box center [1175, 38] width 40 height 14
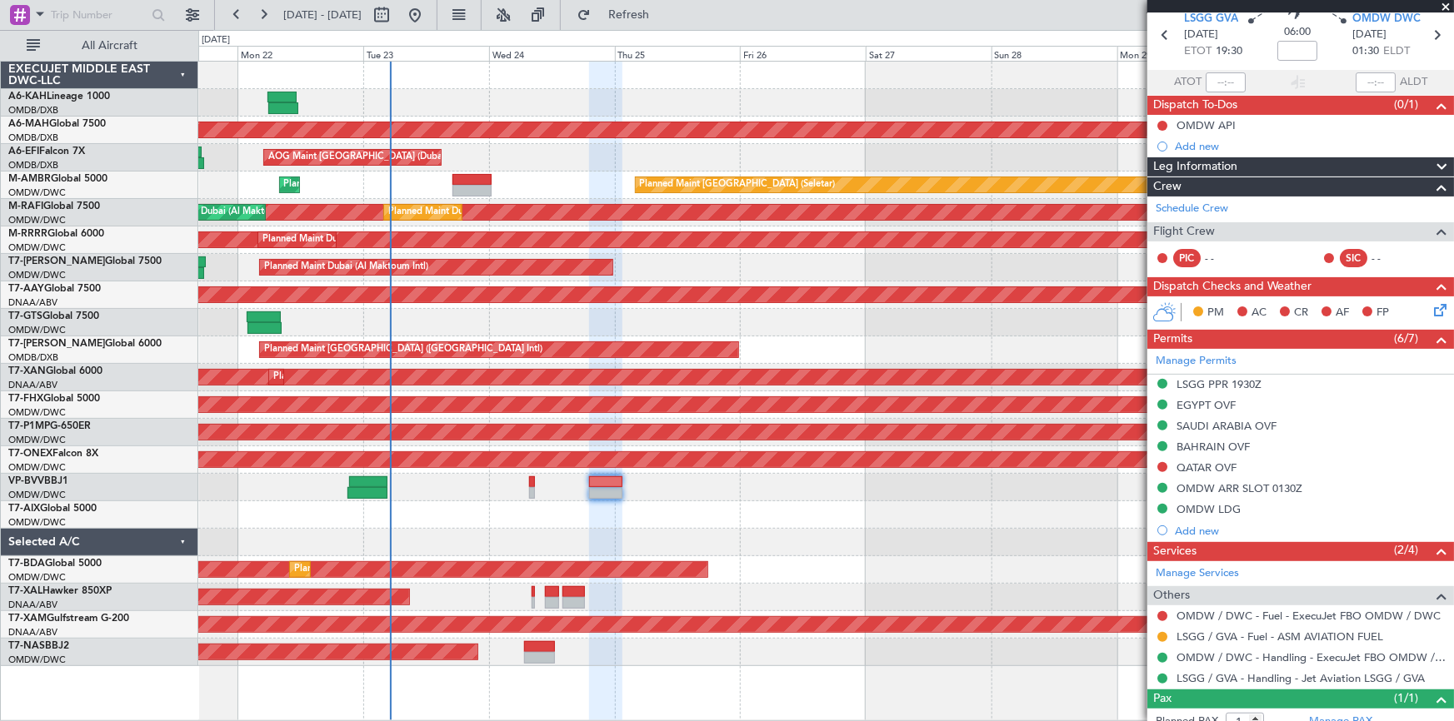
scroll to position [117, 0]
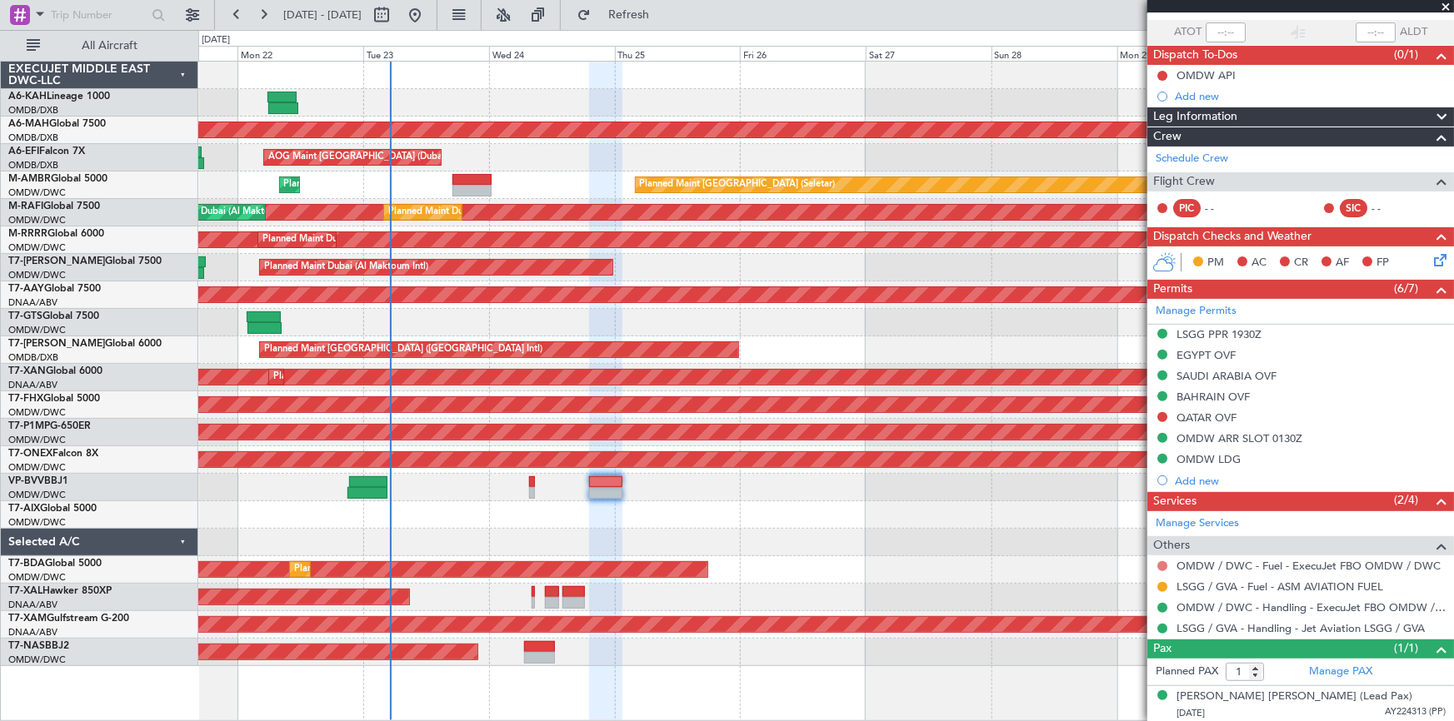
click at [1163, 565] on button at bounding box center [1162, 566] width 10 height 10
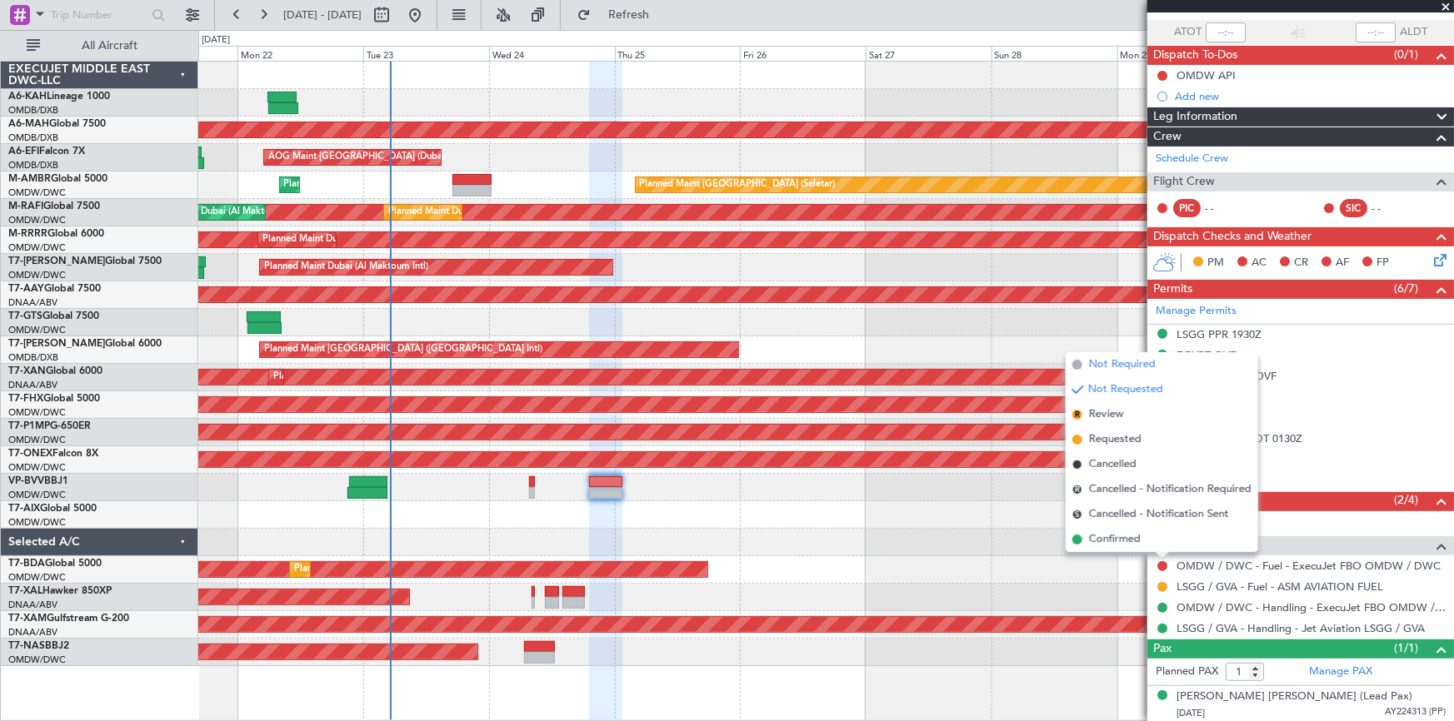
click at [1115, 369] on span "Not Required" at bounding box center [1122, 365] width 67 height 17
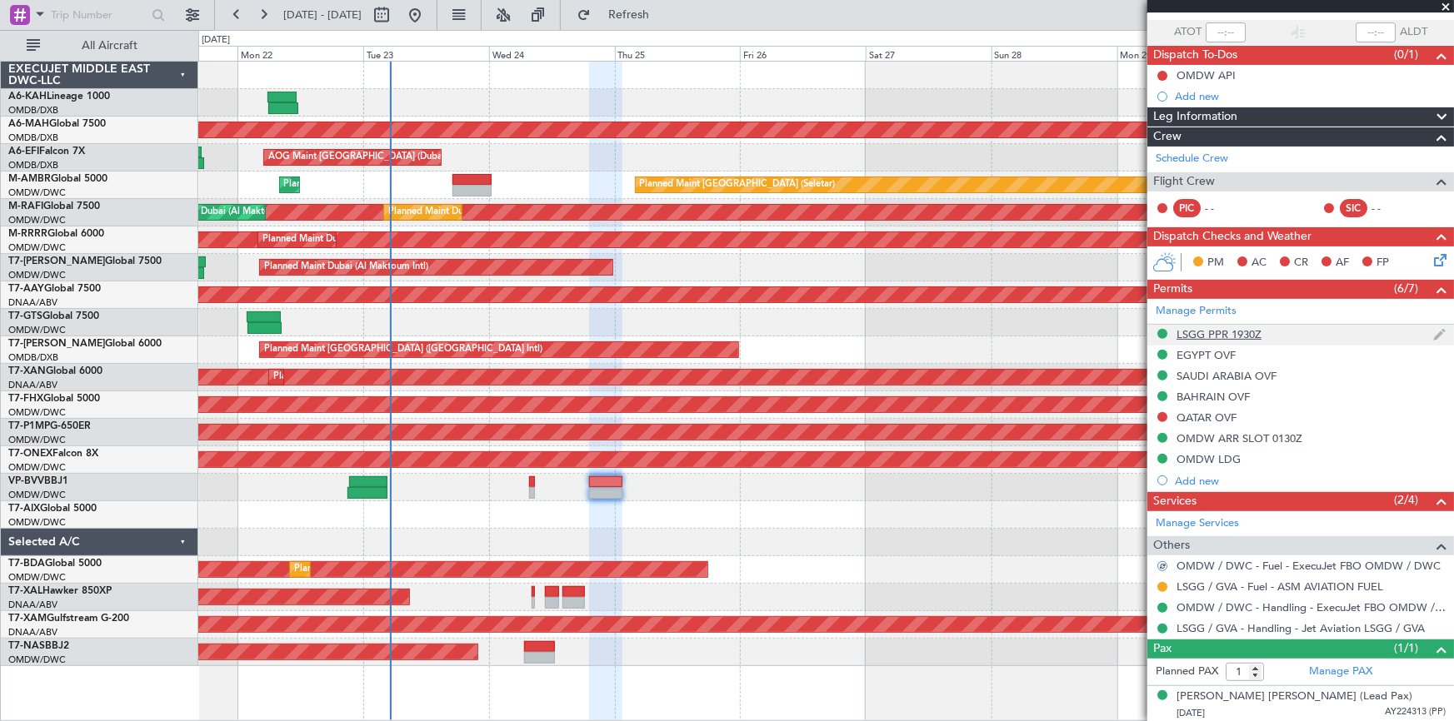
scroll to position [0, 0]
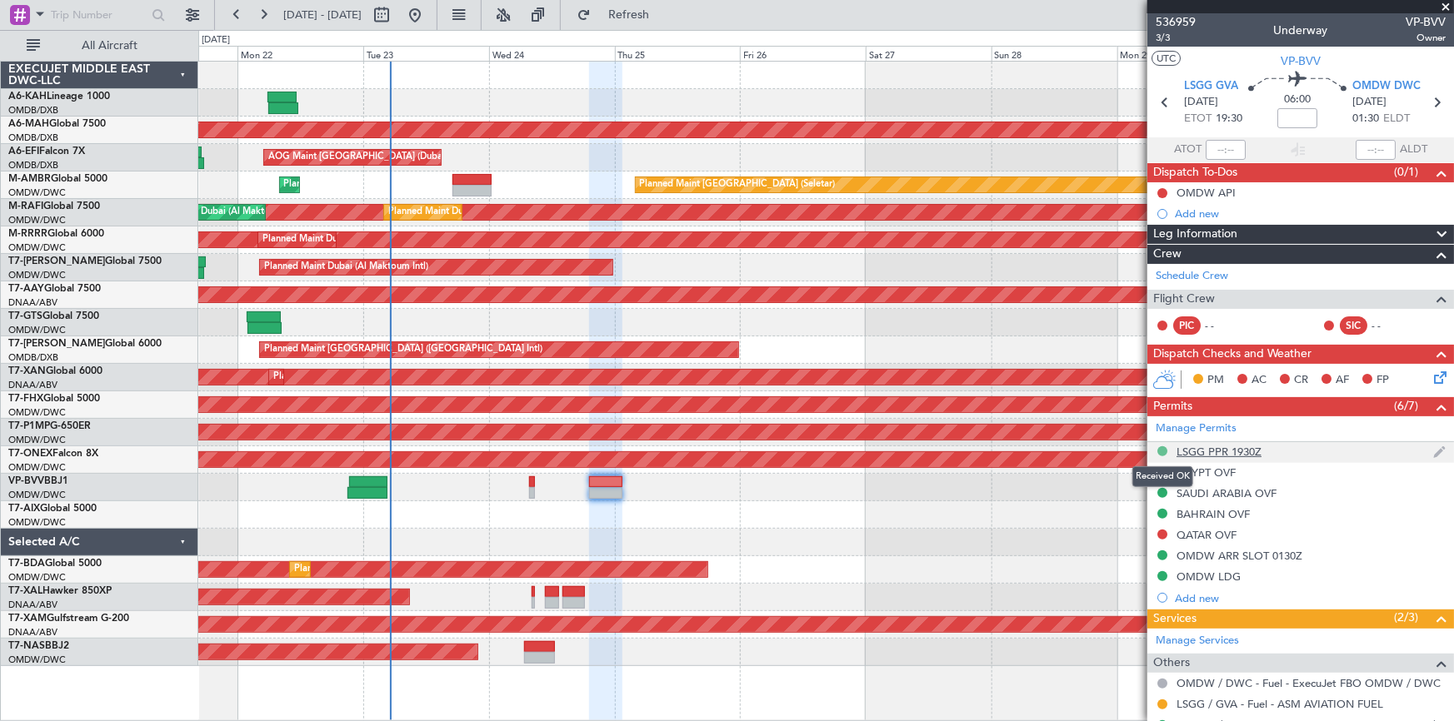
click at [1158, 450] on button at bounding box center [1162, 451] width 10 height 10
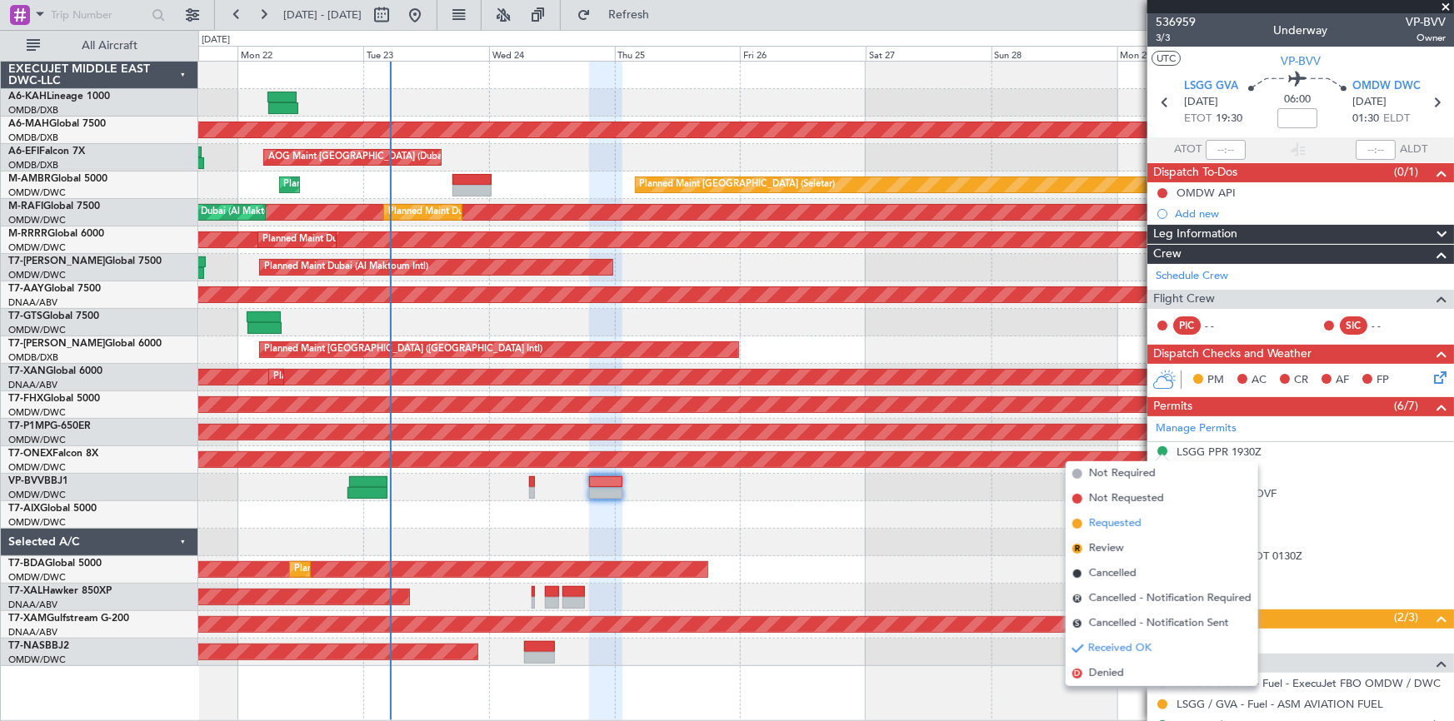
click at [1128, 518] on span "Requested" at bounding box center [1115, 524] width 52 height 17
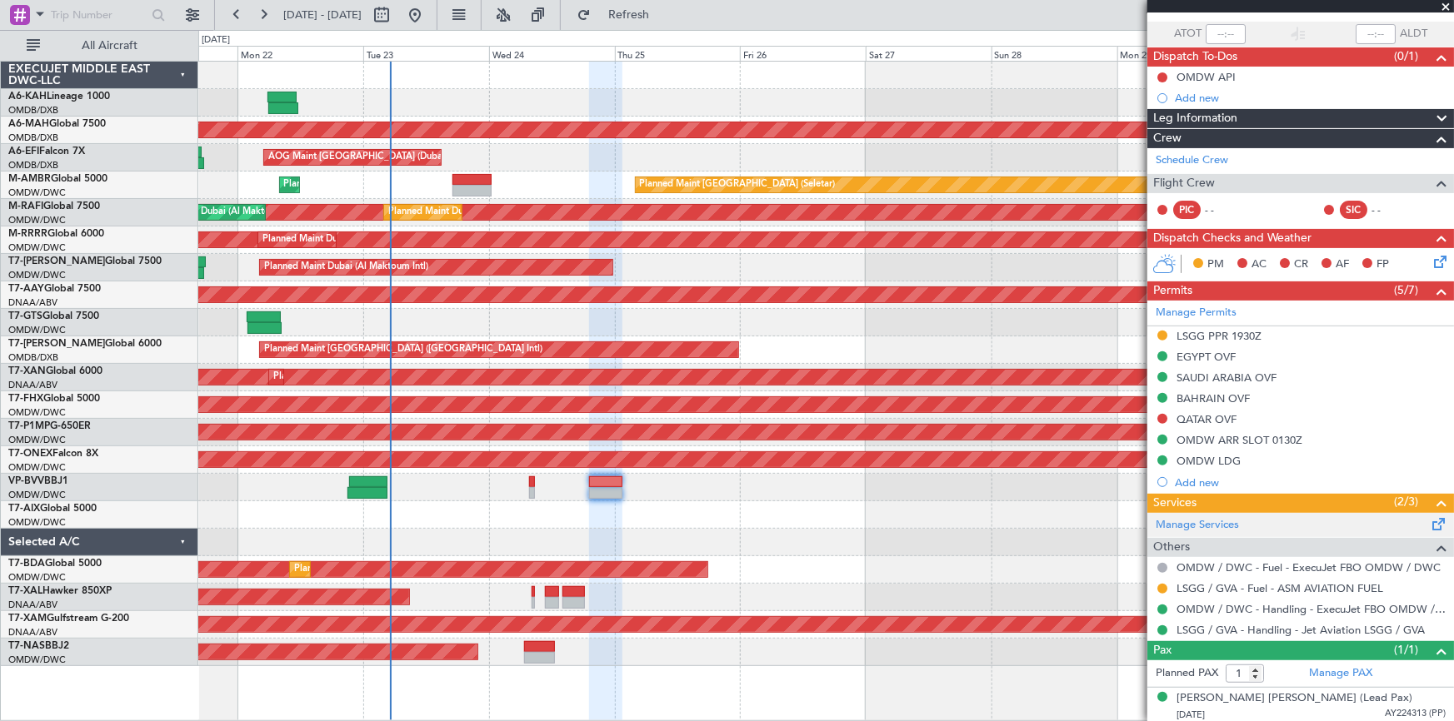
scroll to position [117, 0]
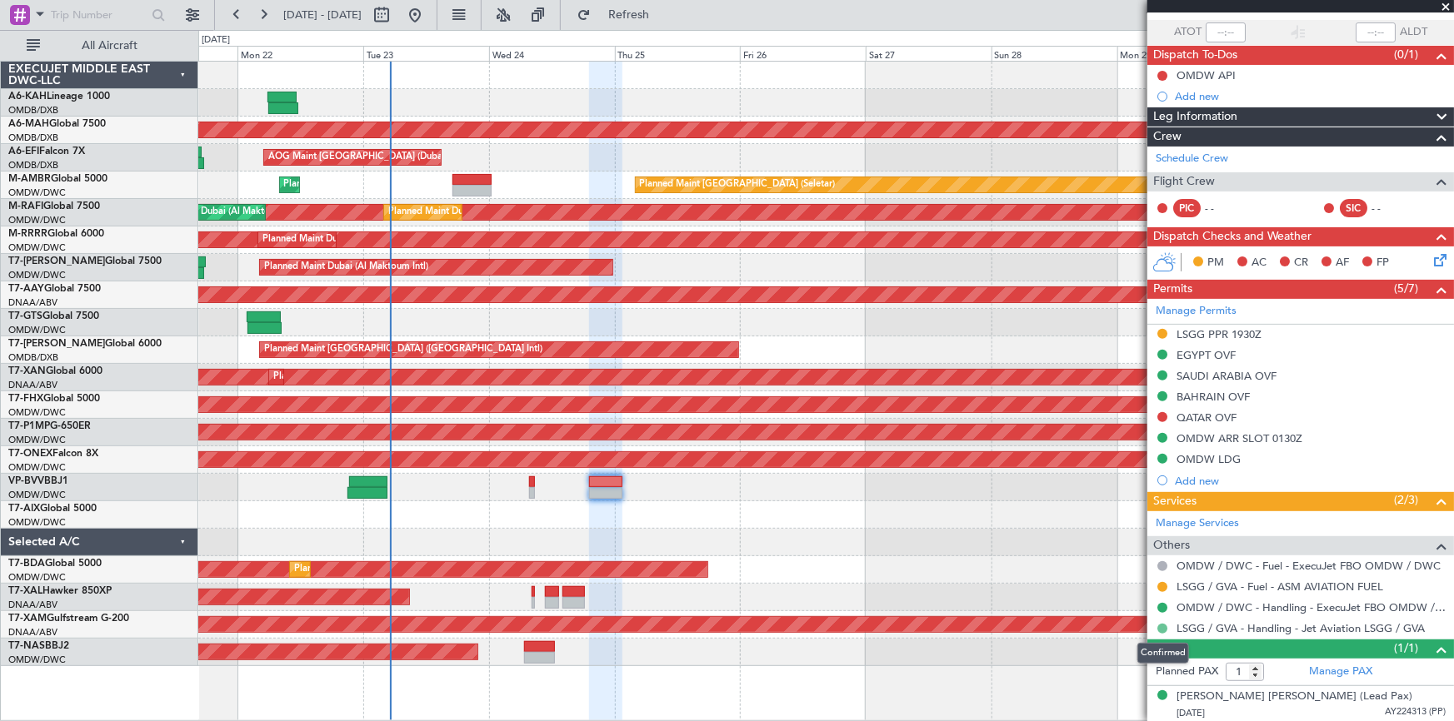
click at [1160, 626] on button at bounding box center [1162, 629] width 10 height 10
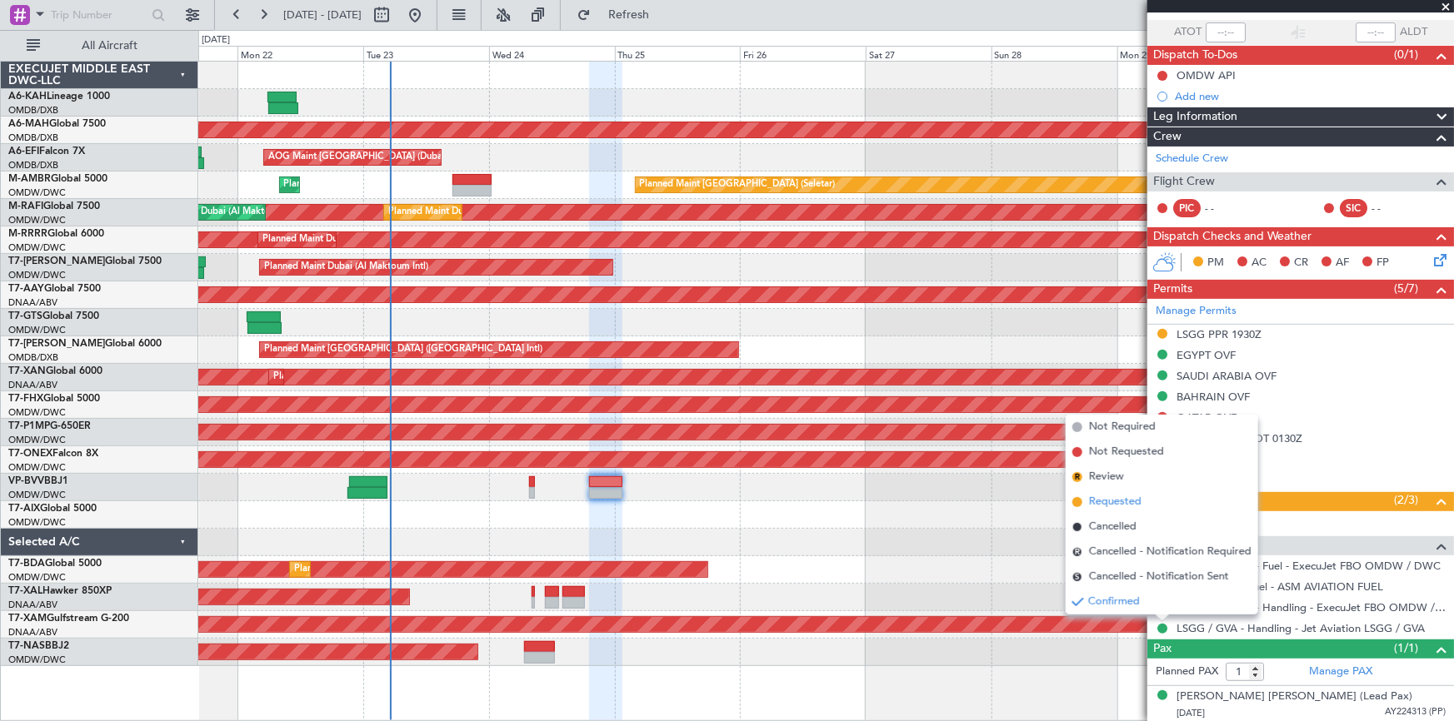
click at [1112, 501] on span "Requested" at bounding box center [1115, 502] width 52 height 17
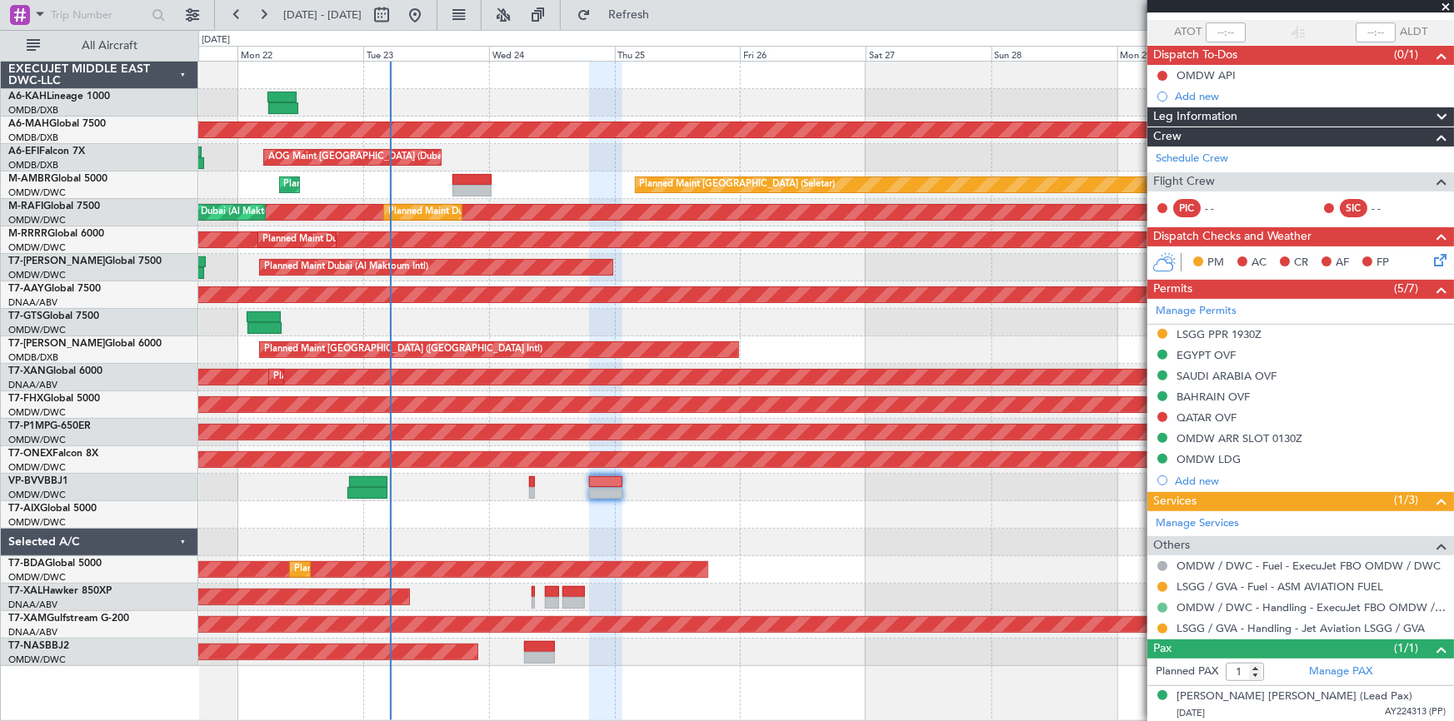
click at [1165, 606] on button at bounding box center [1162, 608] width 10 height 10
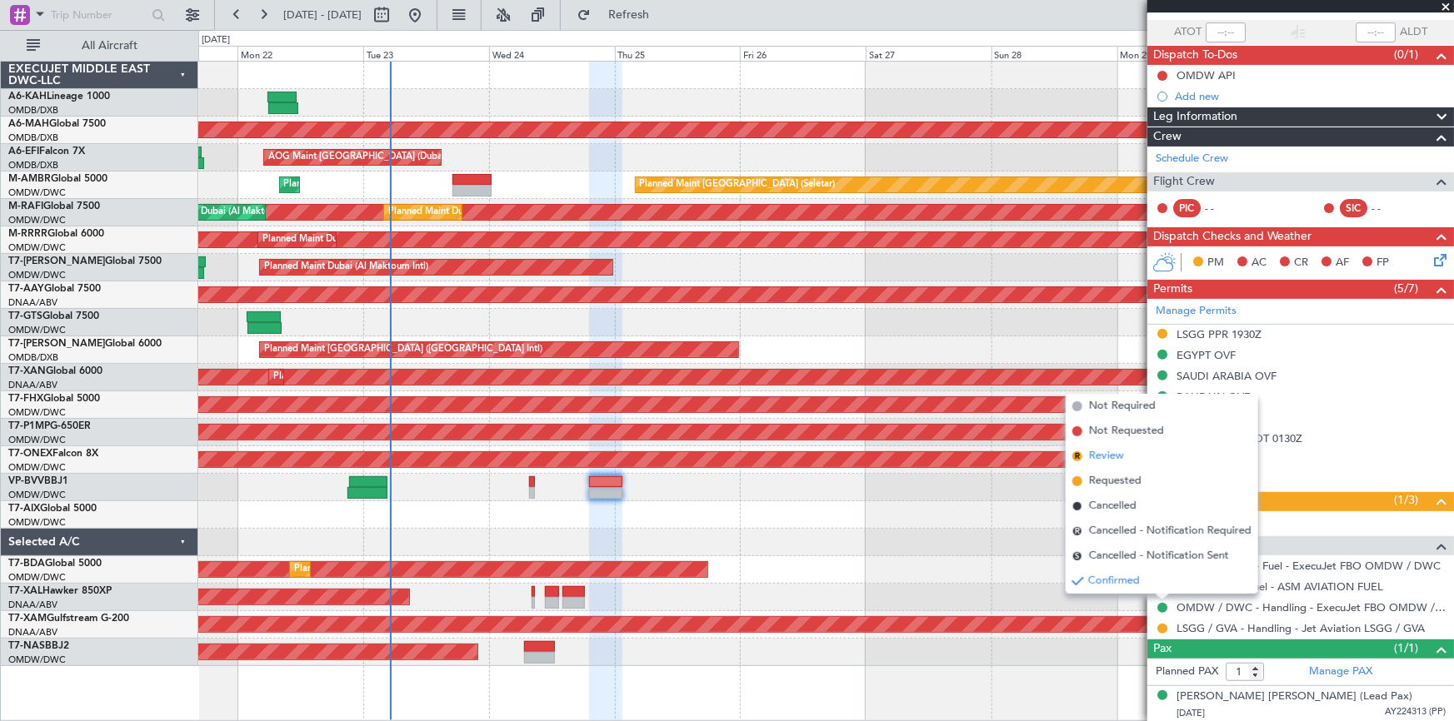
click at [1115, 454] on span "Review" at bounding box center [1106, 456] width 35 height 17
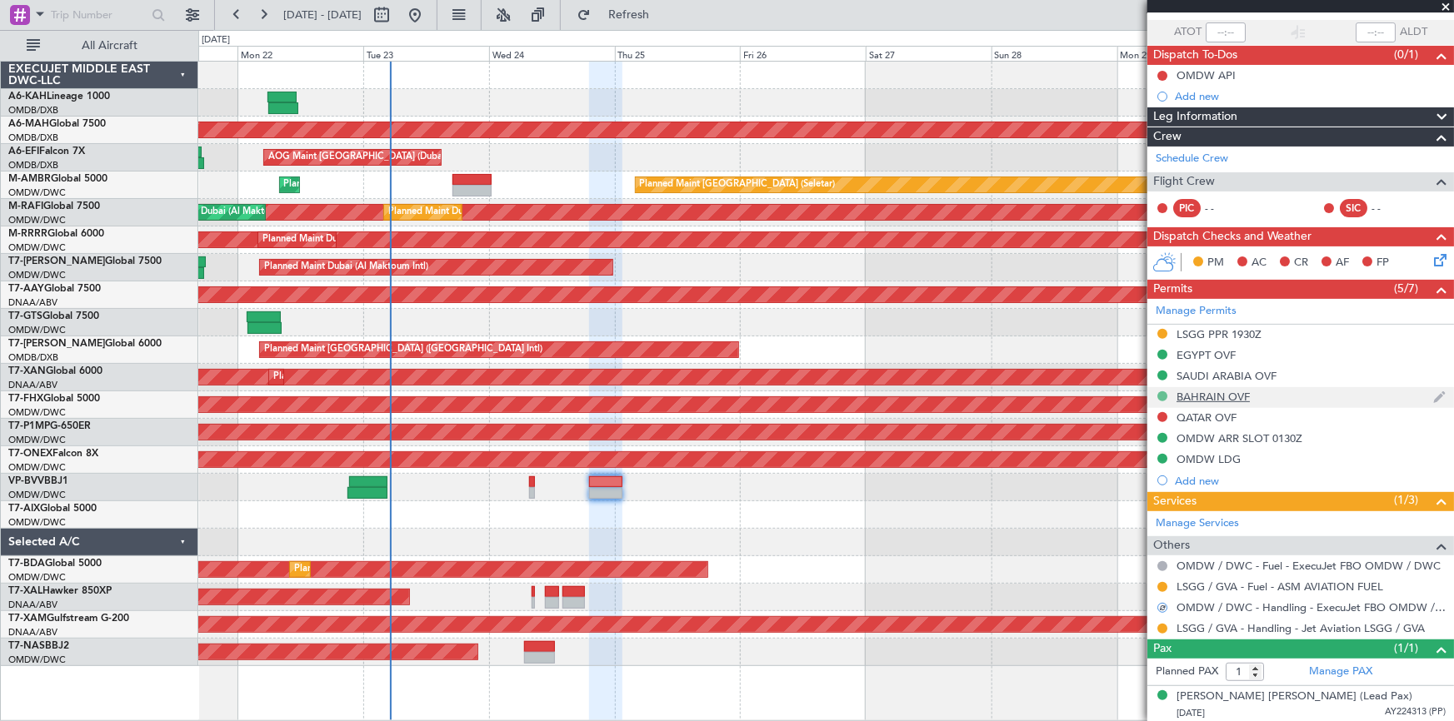
click at [1160, 392] on button at bounding box center [1162, 397] width 10 height 10
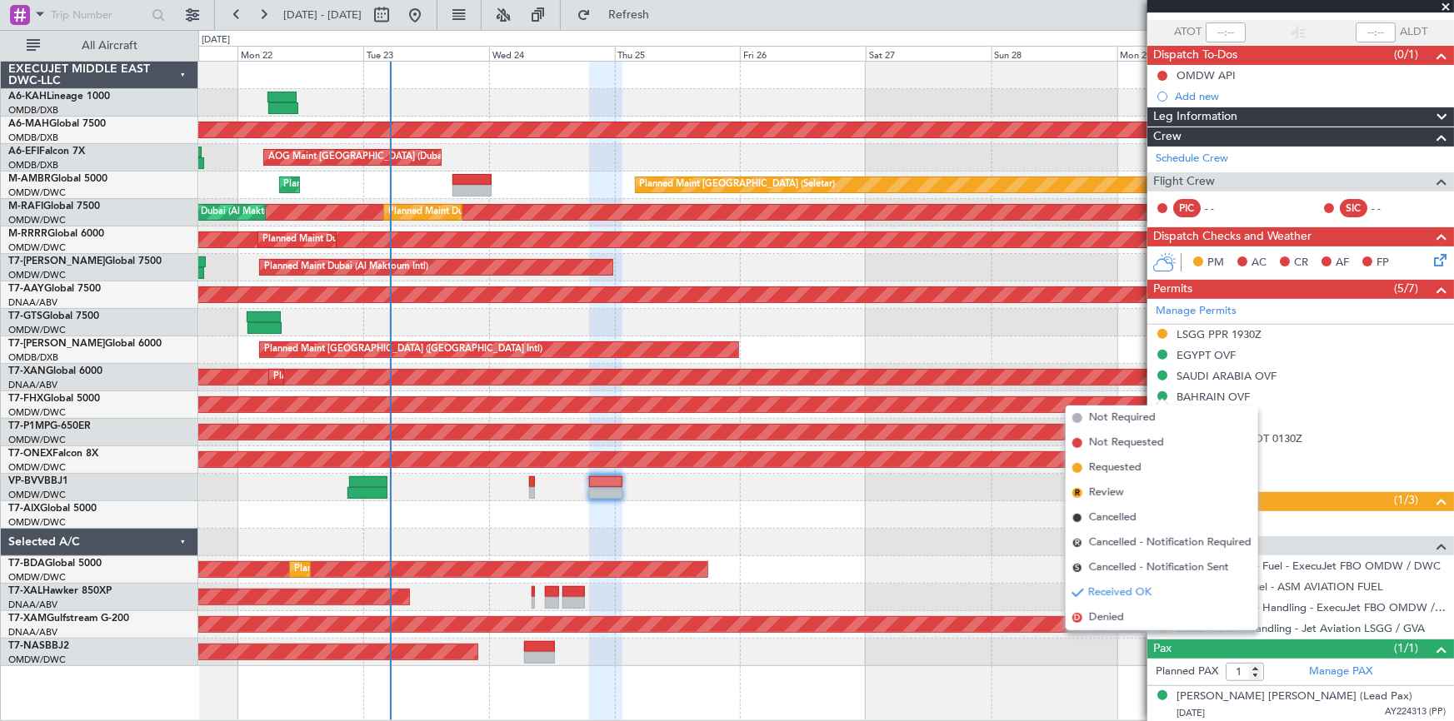
drag, startPoint x: 1105, startPoint y: 493, endPoint x: 1131, endPoint y: 425, distance: 73.0
click at [1107, 488] on span "Review" at bounding box center [1106, 493] width 35 height 17
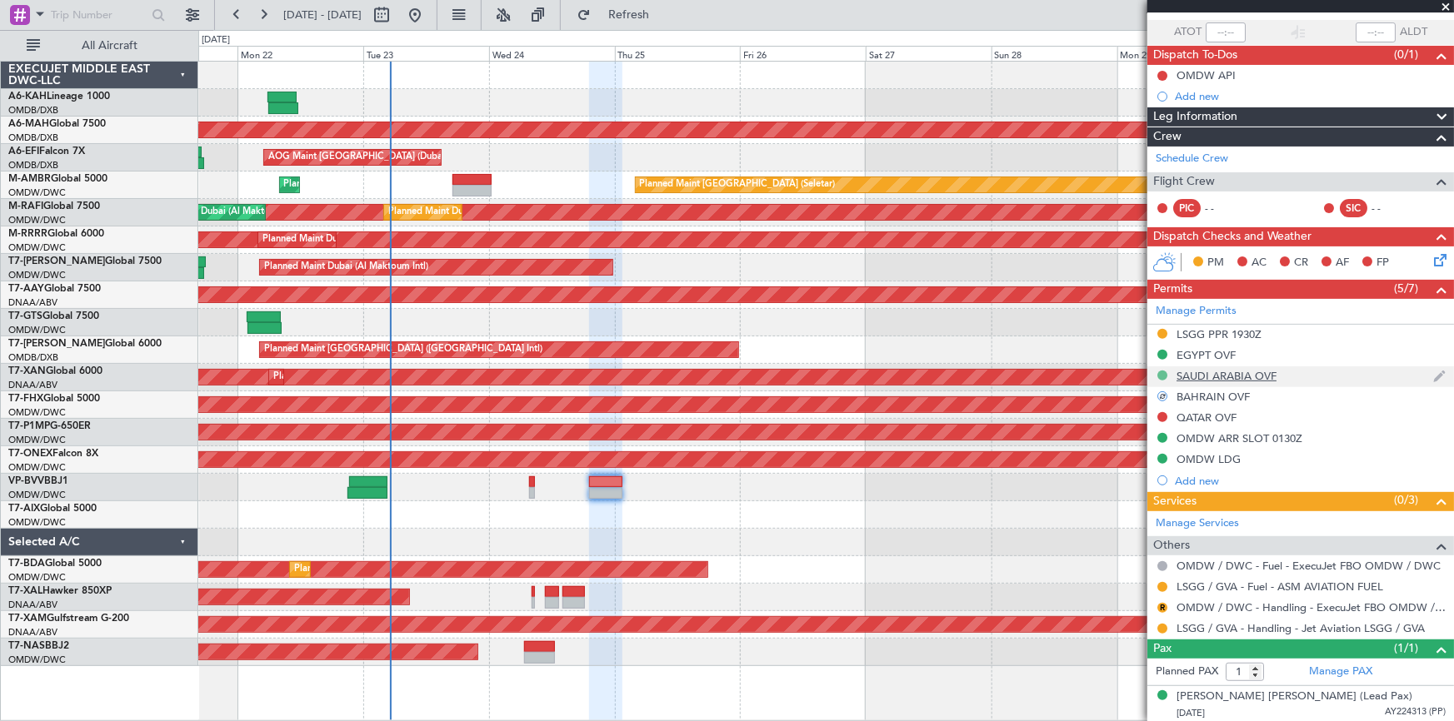
click at [1165, 371] on button at bounding box center [1162, 376] width 10 height 10
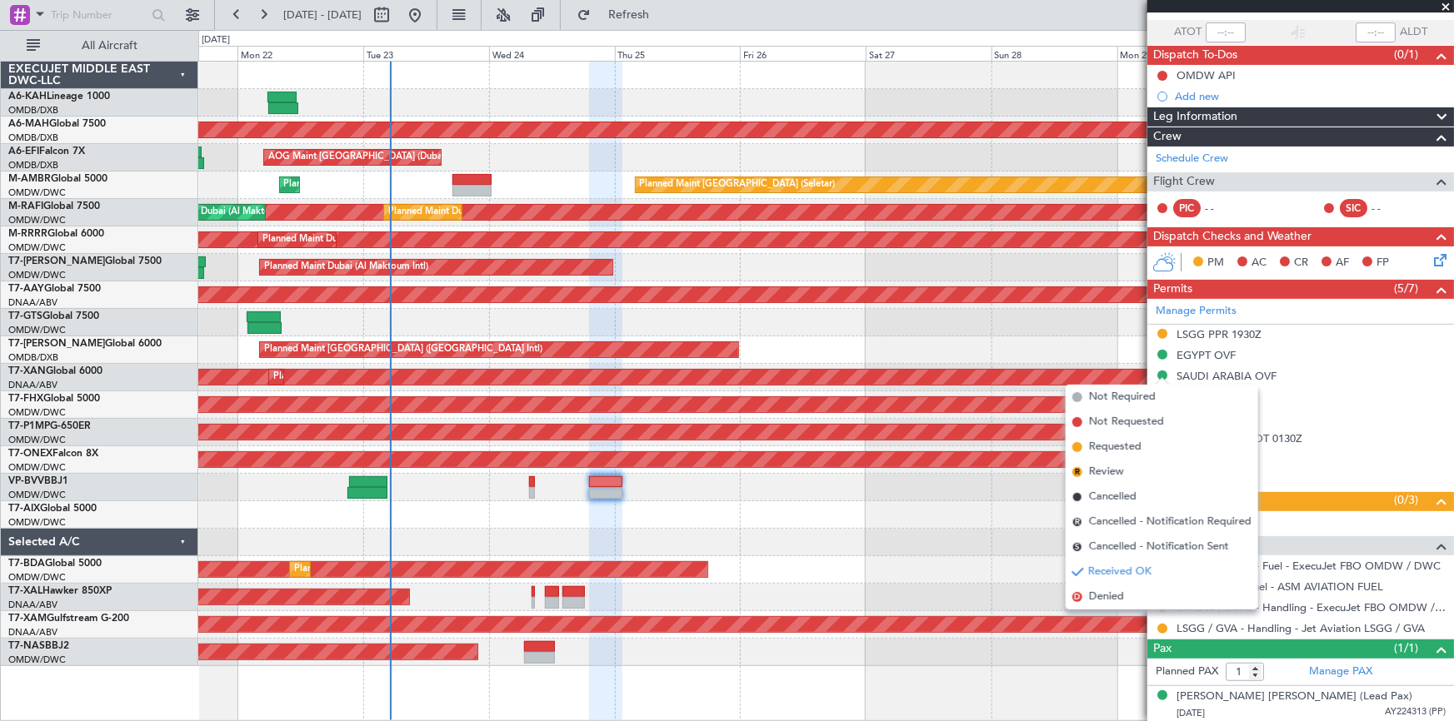
drag, startPoint x: 1118, startPoint y: 471, endPoint x: 1145, endPoint y: 405, distance: 71.8
click at [1118, 469] on span "Review" at bounding box center [1106, 472] width 35 height 17
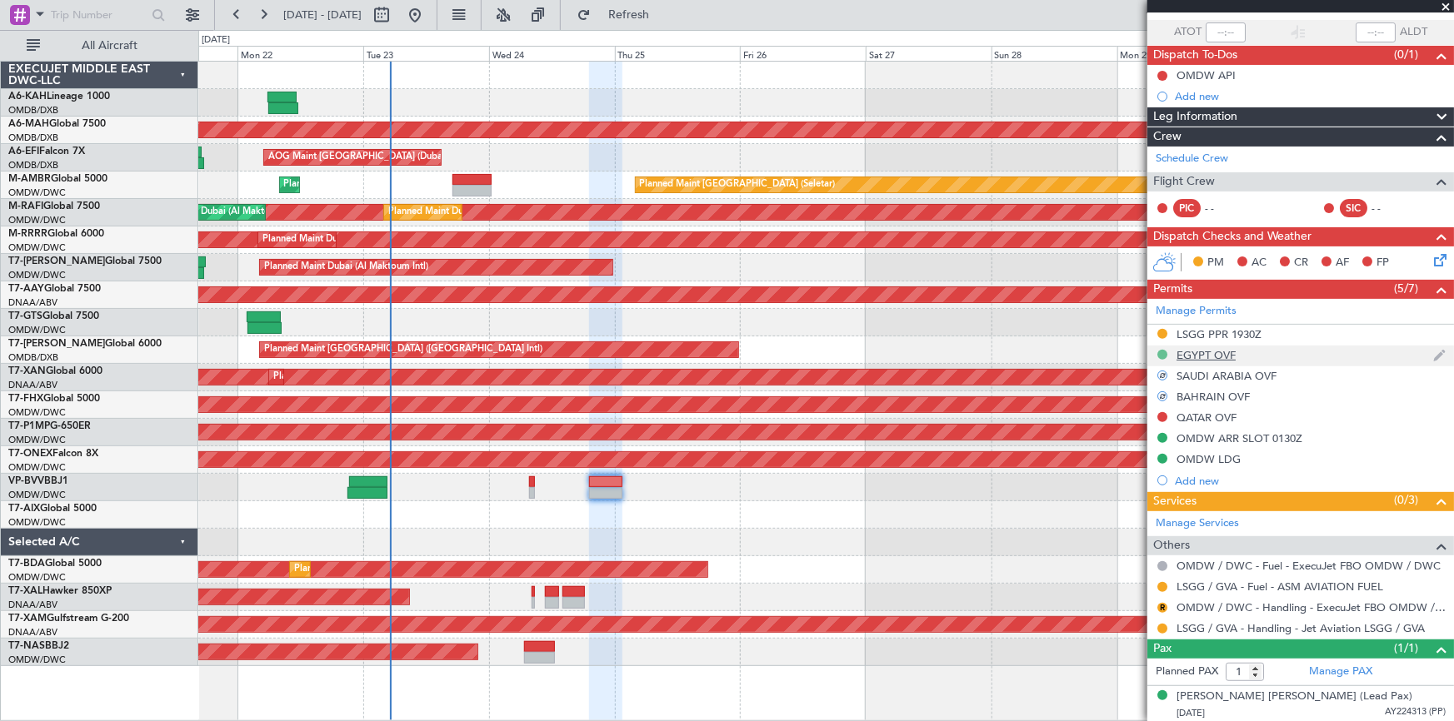
click at [1162, 350] on button at bounding box center [1162, 355] width 10 height 10
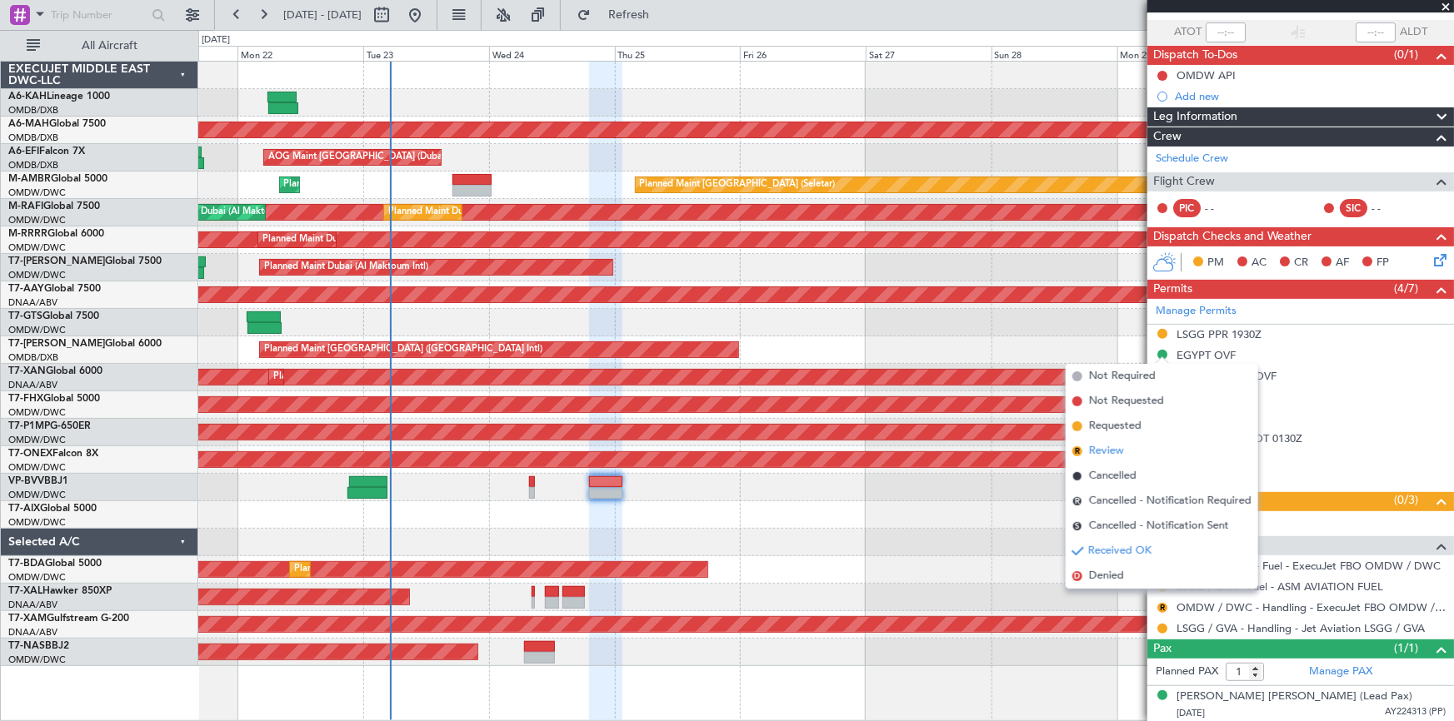
click at [1112, 446] on span "Review" at bounding box center [1106, 451] width 35 height 17
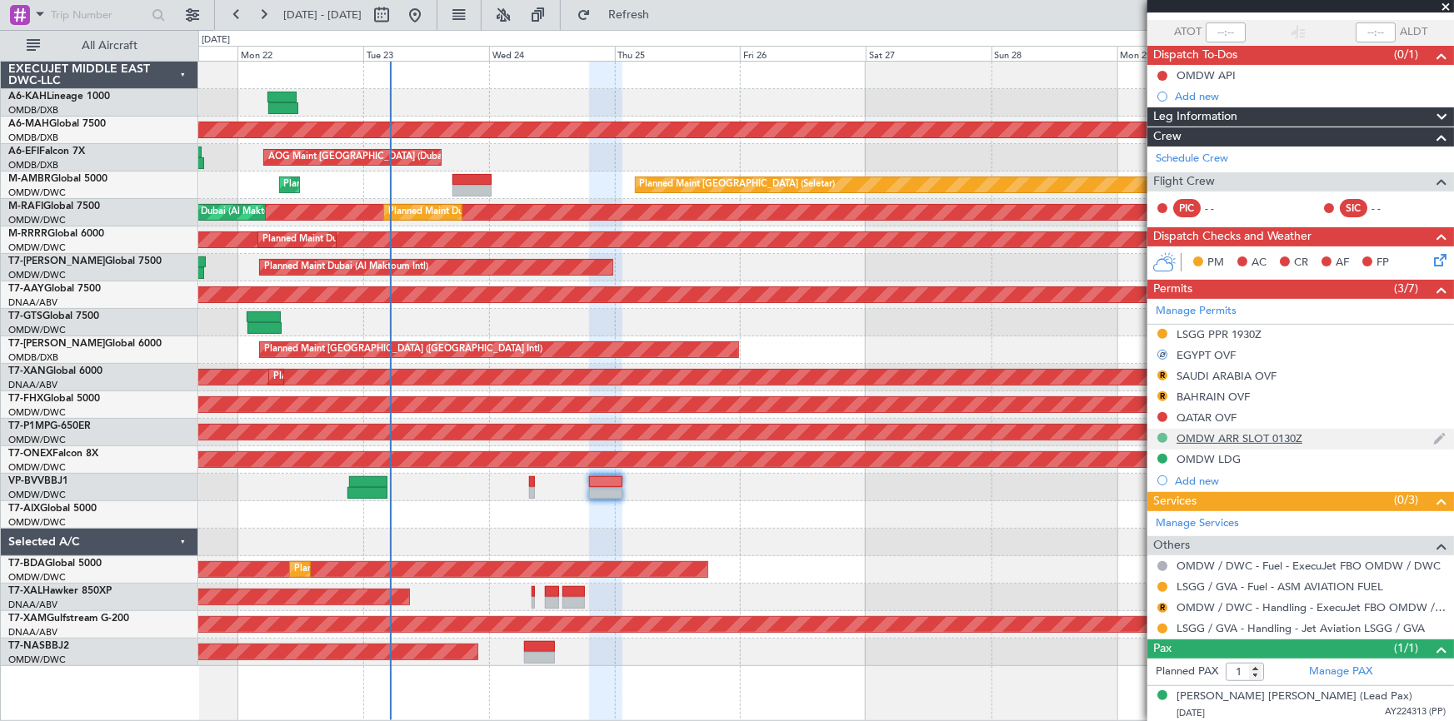
click at [1165, 436] on button at bounding box center [1162, 438] width 10 height 10
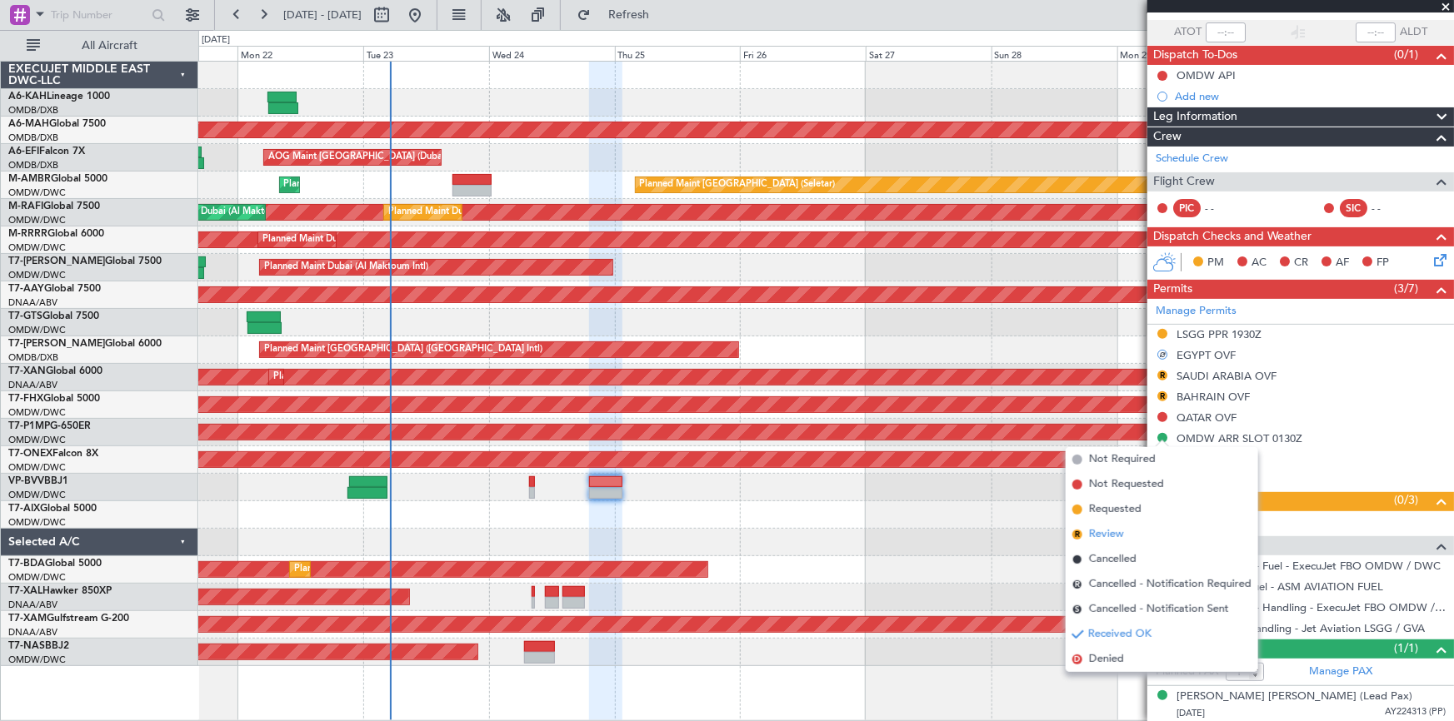
click at [1109, 531] on span "Review" at bounding box center [1106, 534] width 35 height 17
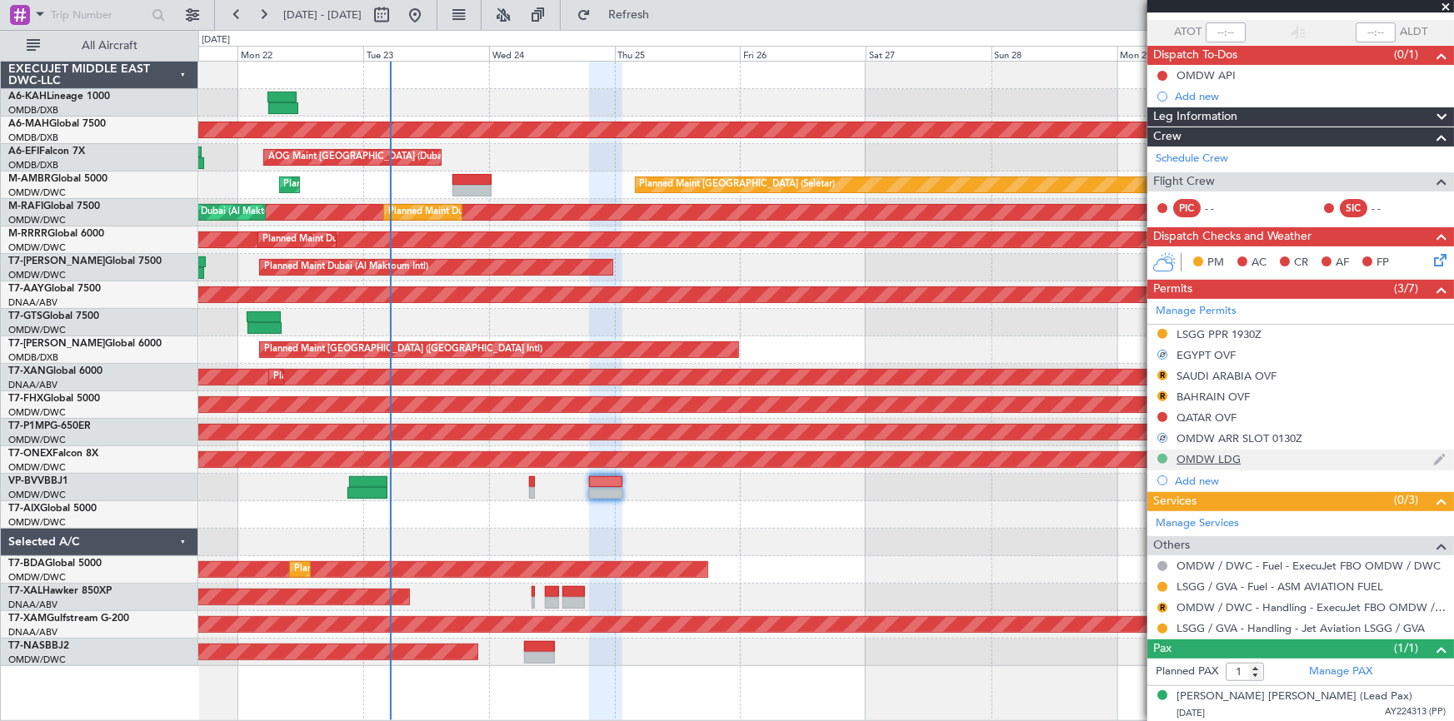
click at [1160, 458] on button at bounding box center [1162, 459] width 10 height 10
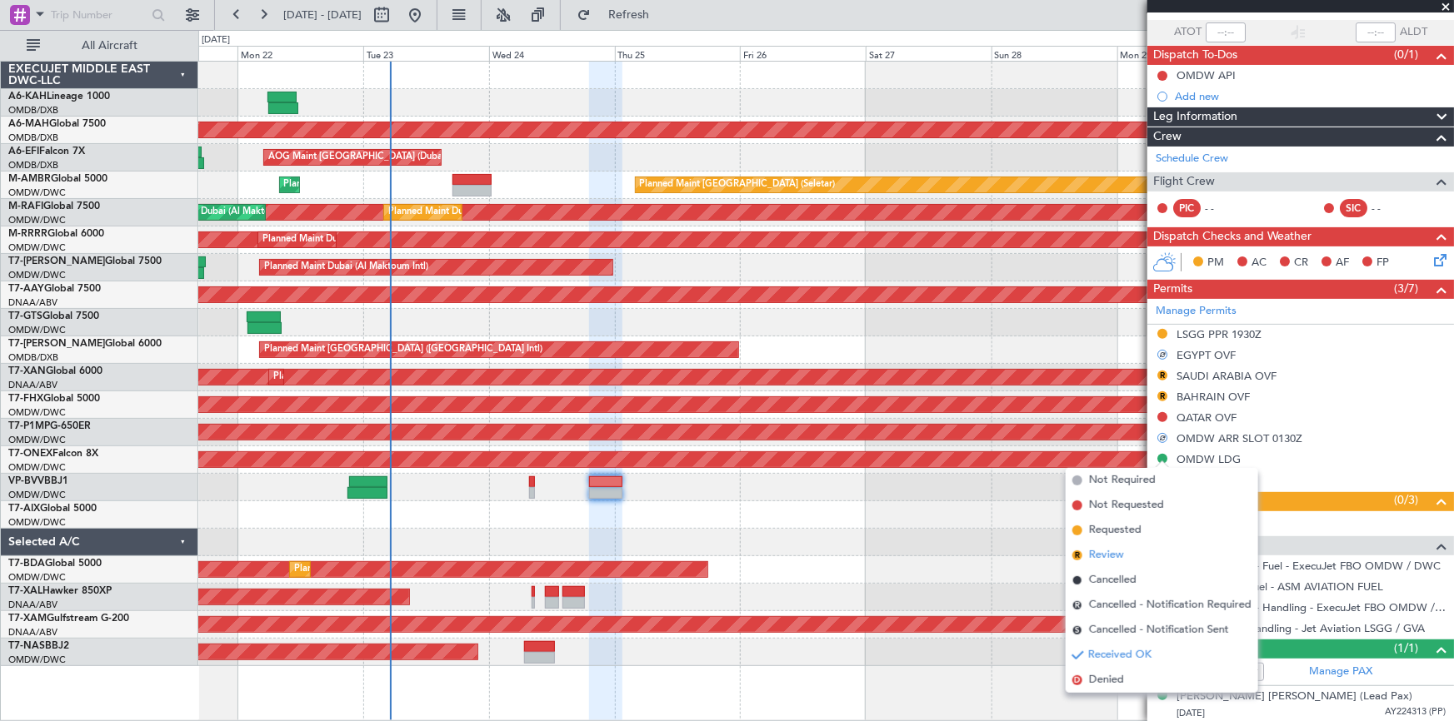
click at [1101, 556] on span "Review" at bounding box center [1106, 555] width 35 height 17
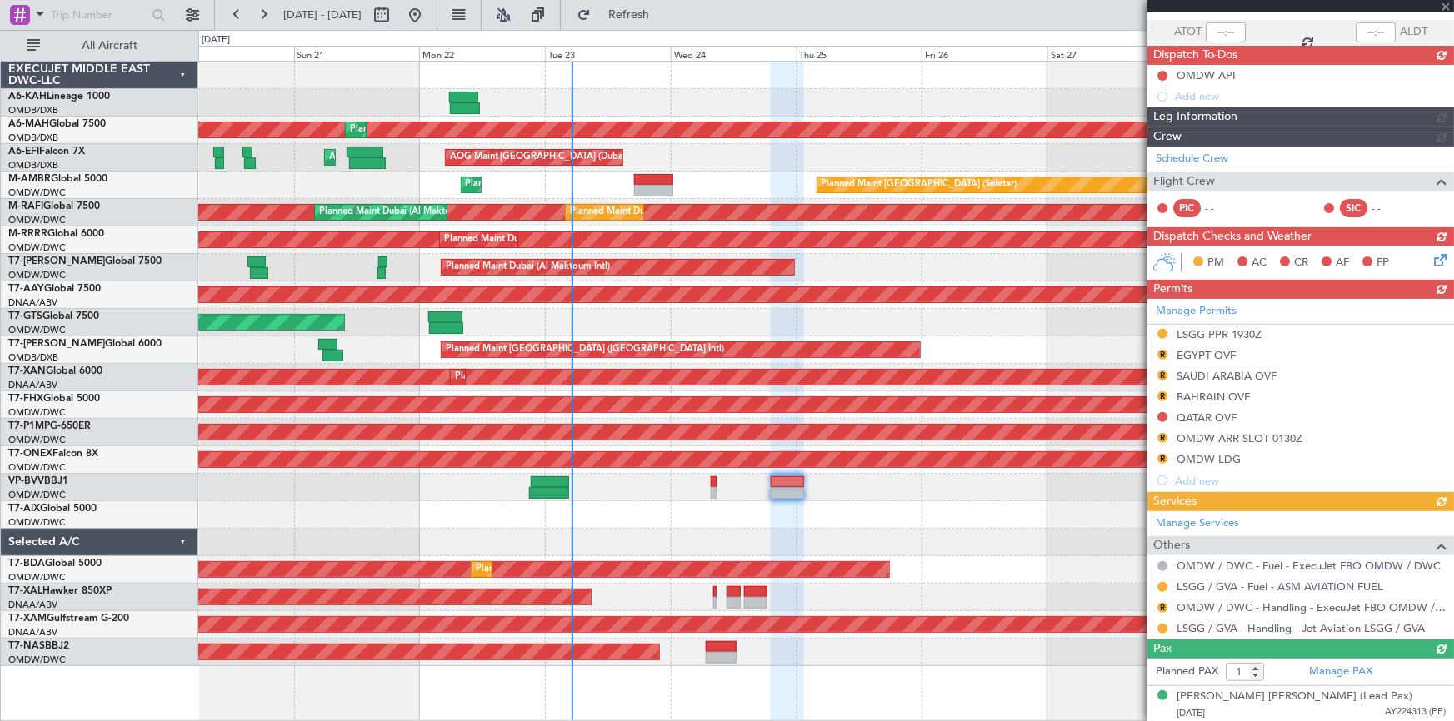
click at [718, 317] on div "AOG Maint [GEOGRAPHIC_DATA] (Seletar)" at bounding box center [825, 322] width 1255 height 27
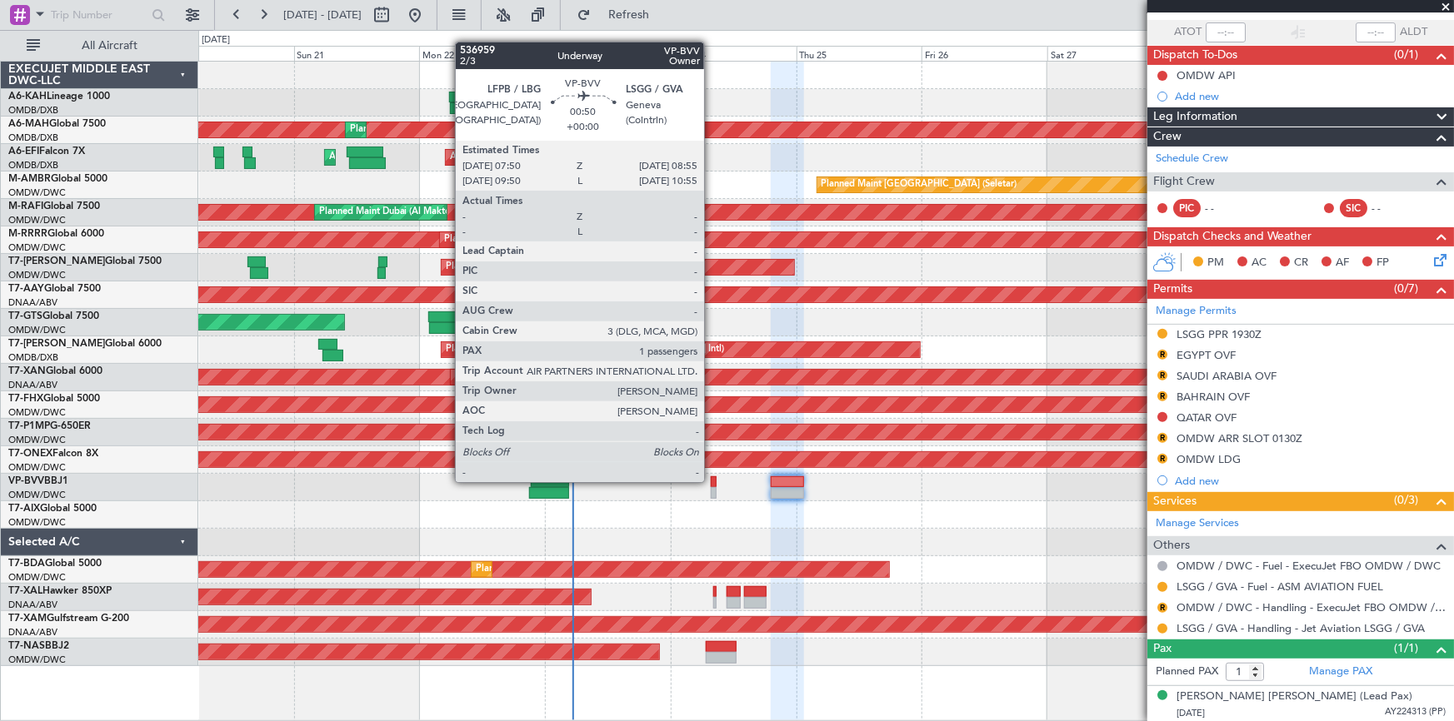
click at [711, 481] on div at bounding box center [714, 482] width 6 height 12
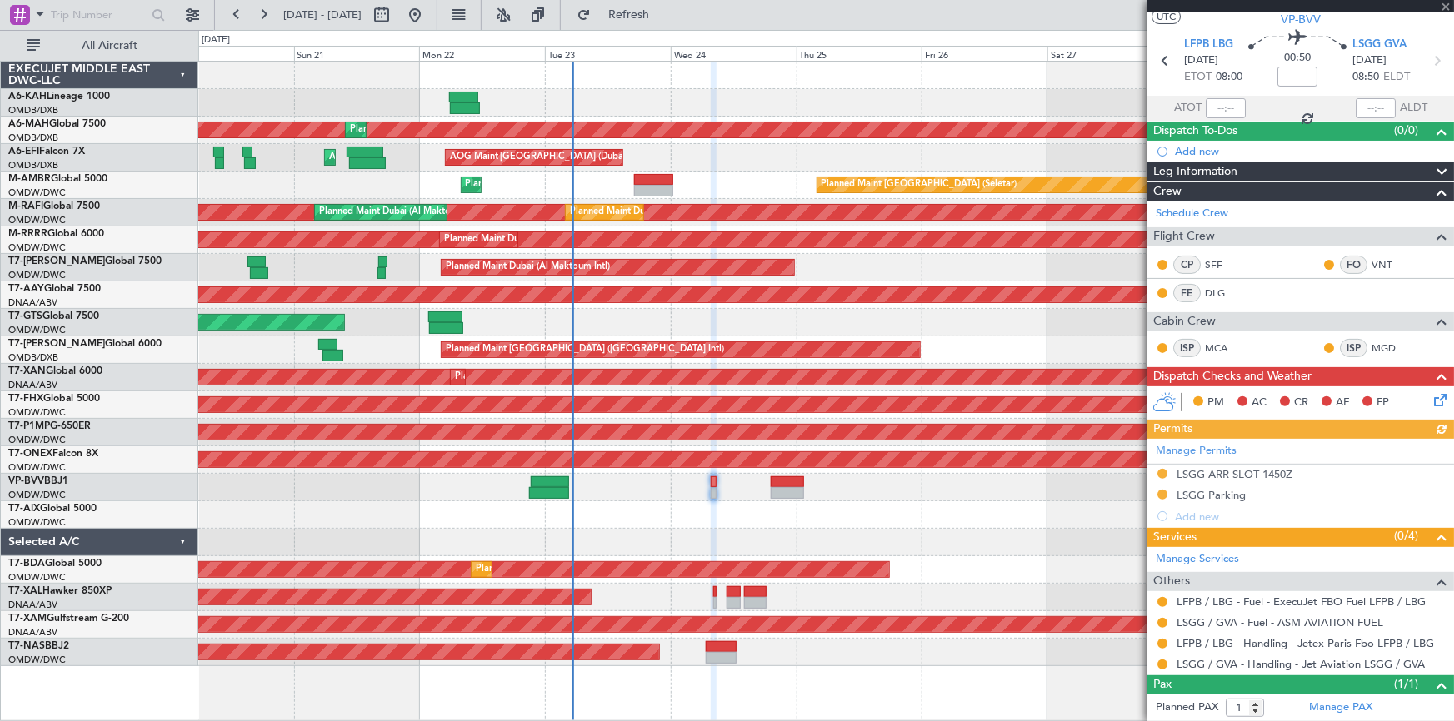
scroll to position [77, 0]
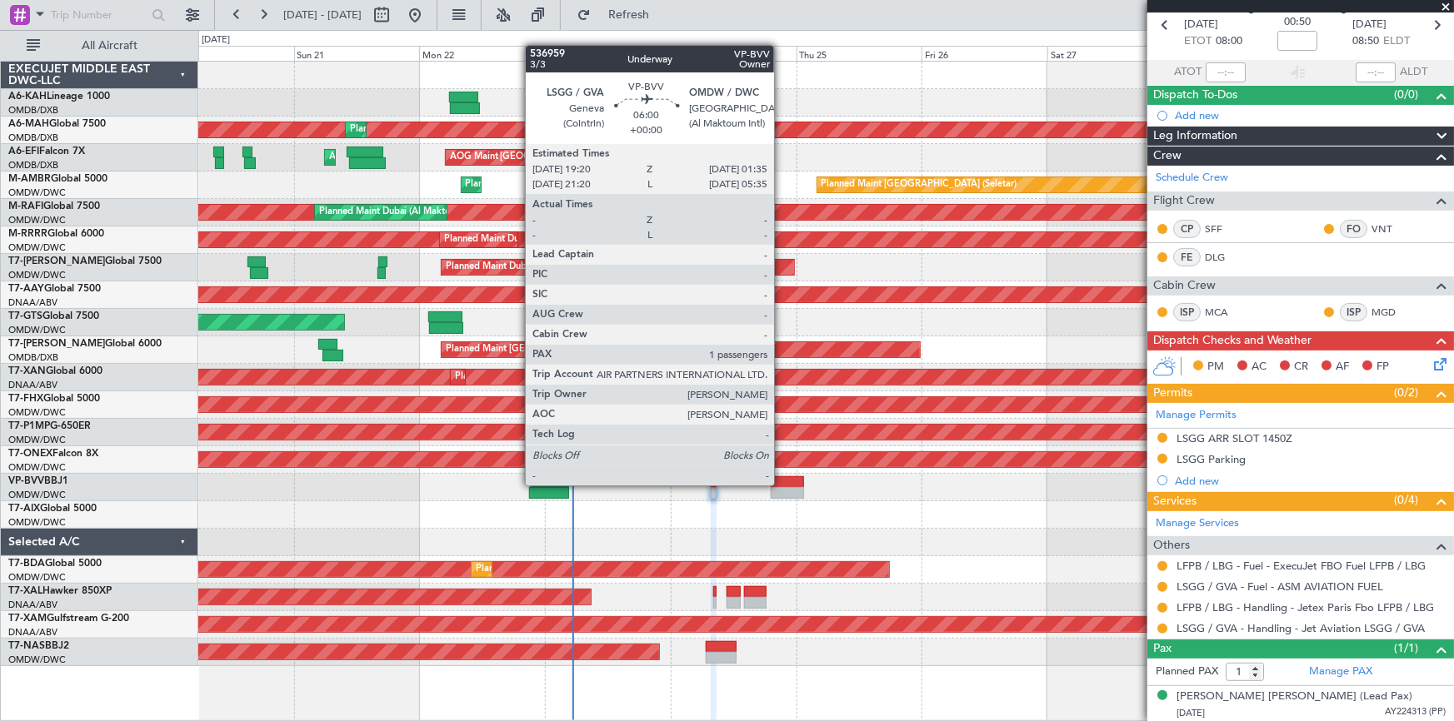
click at [781, 484] on div at bounding box center [787, 482] width 33 height 12
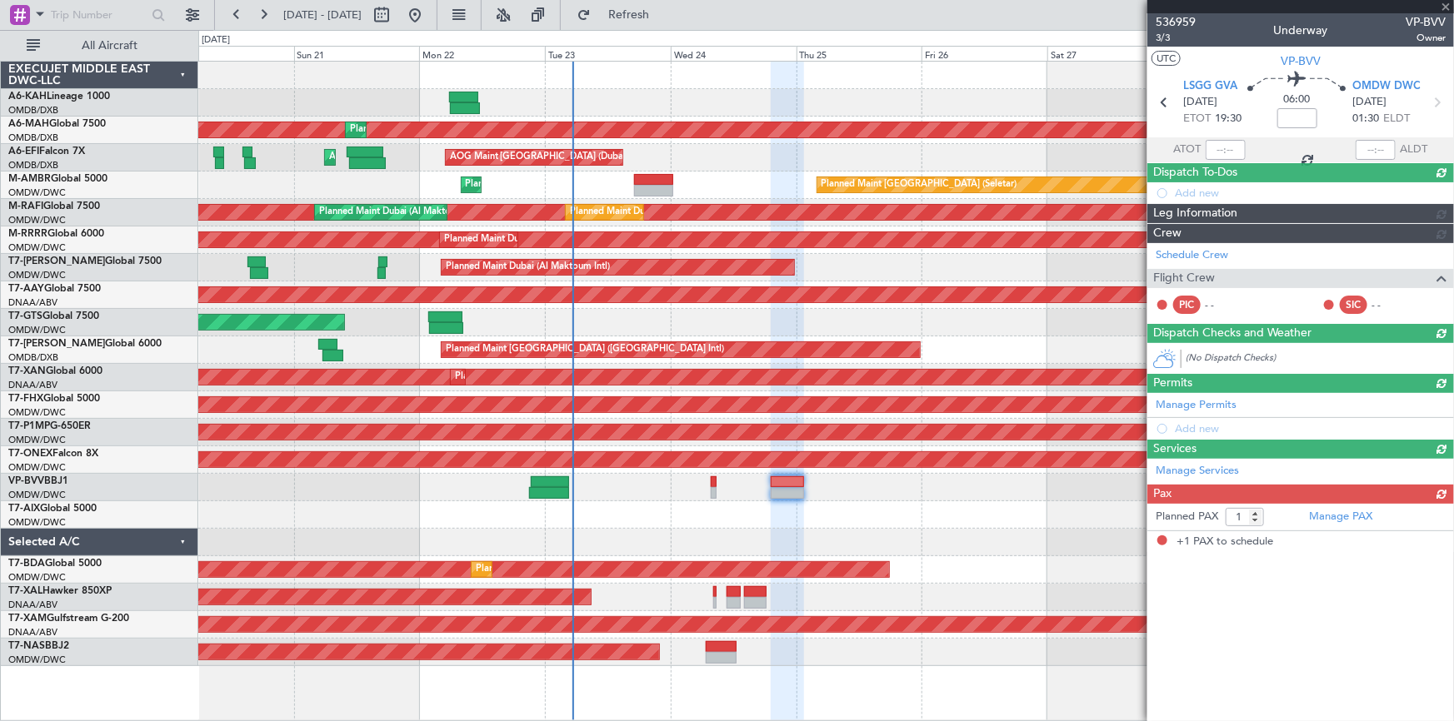
scroll to position [0, 0]
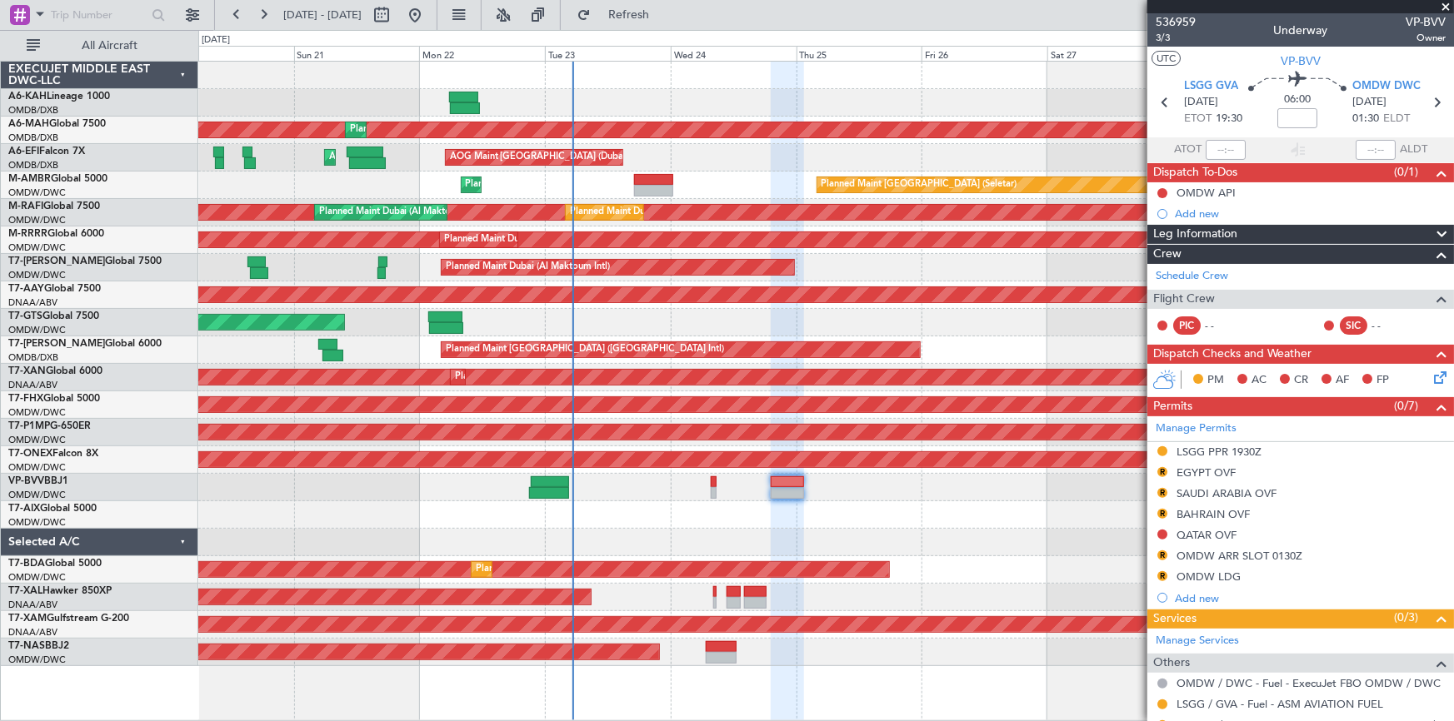
click at [711, 485] on div "Planned Maint Dubai (Al Maktoum Intl)" at bounding box center [825, 487] width 1255 height 27
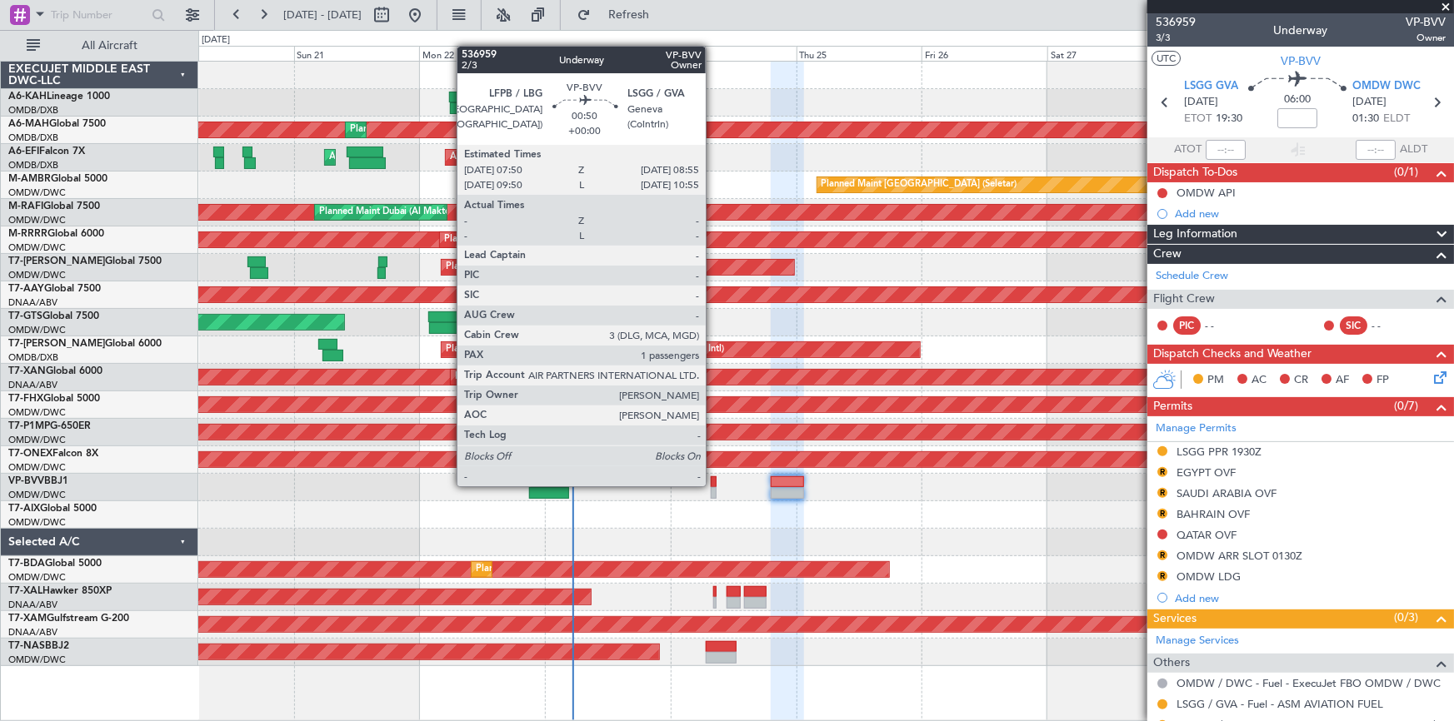
click at [713, 484] on div at bounding box center [714, 482] width 6 height 12
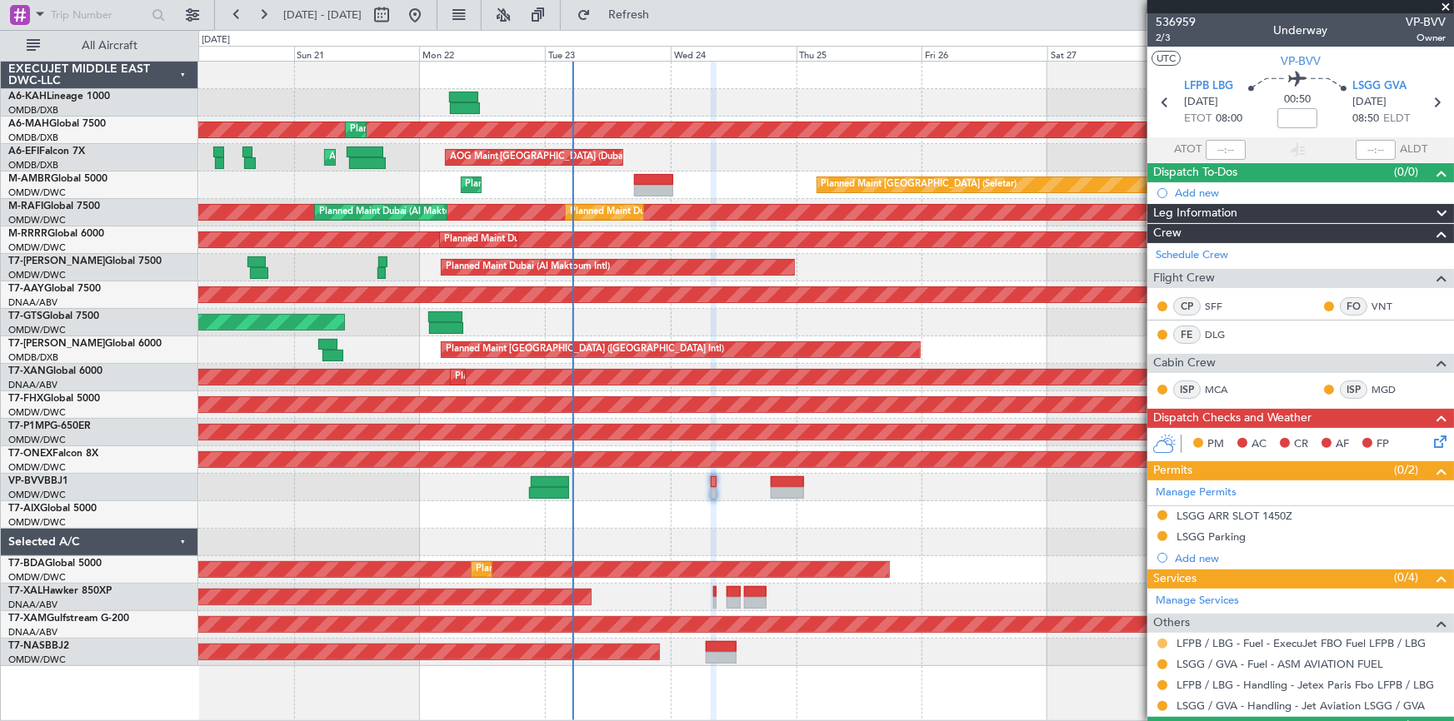
click at [1162, 641] on button at bounding box center [1162, 644] width 10 height 10
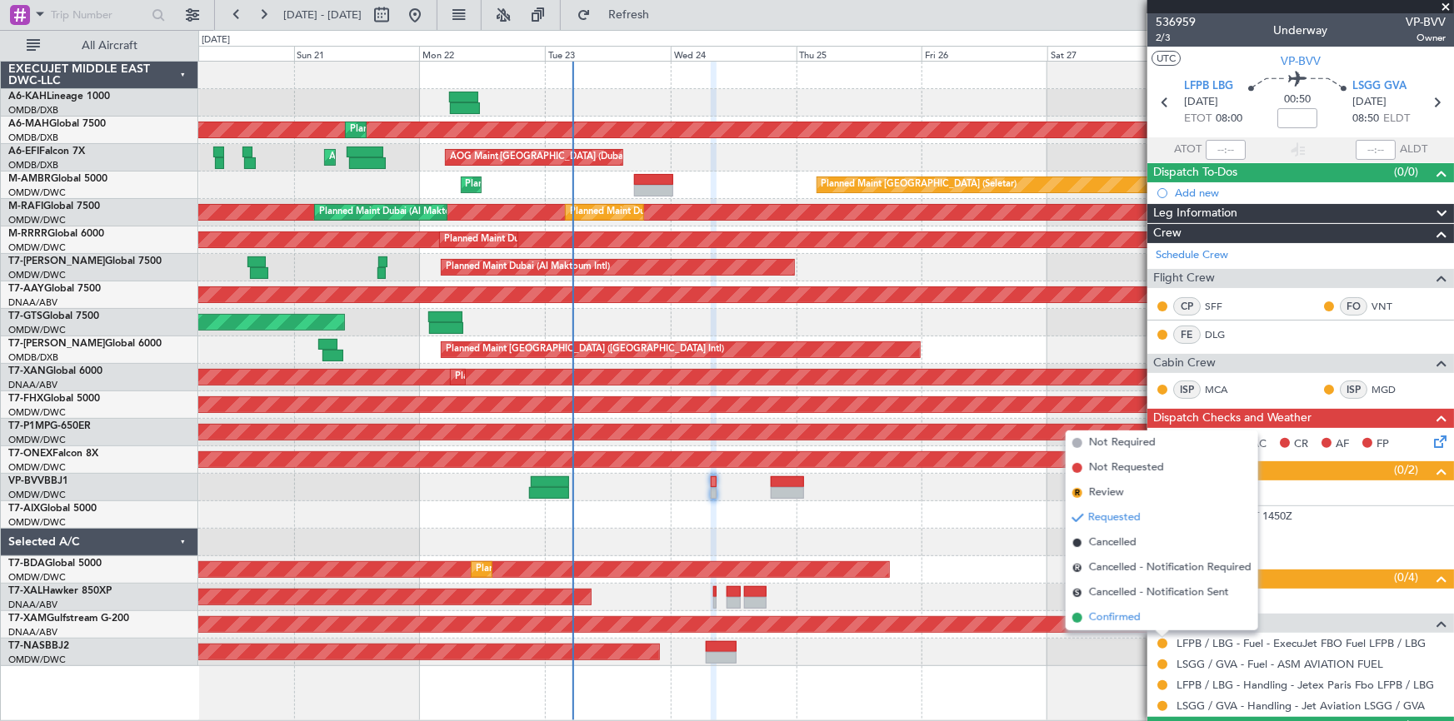
click at [1125, 615] on span "Confirmed" at bounding box center [1115, 618] width 52 height 17
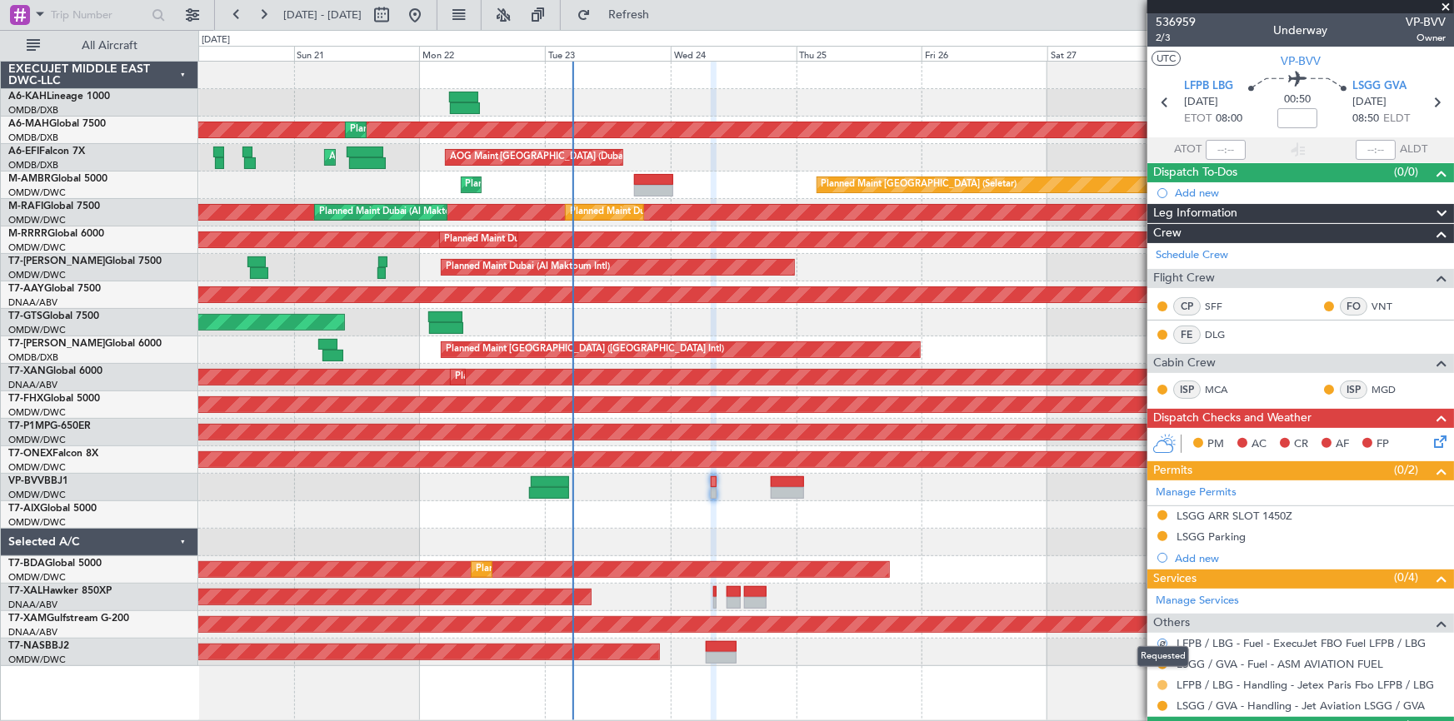
click at [1165, 683] on button at bounding box center [1162, 686] width 10 height 10
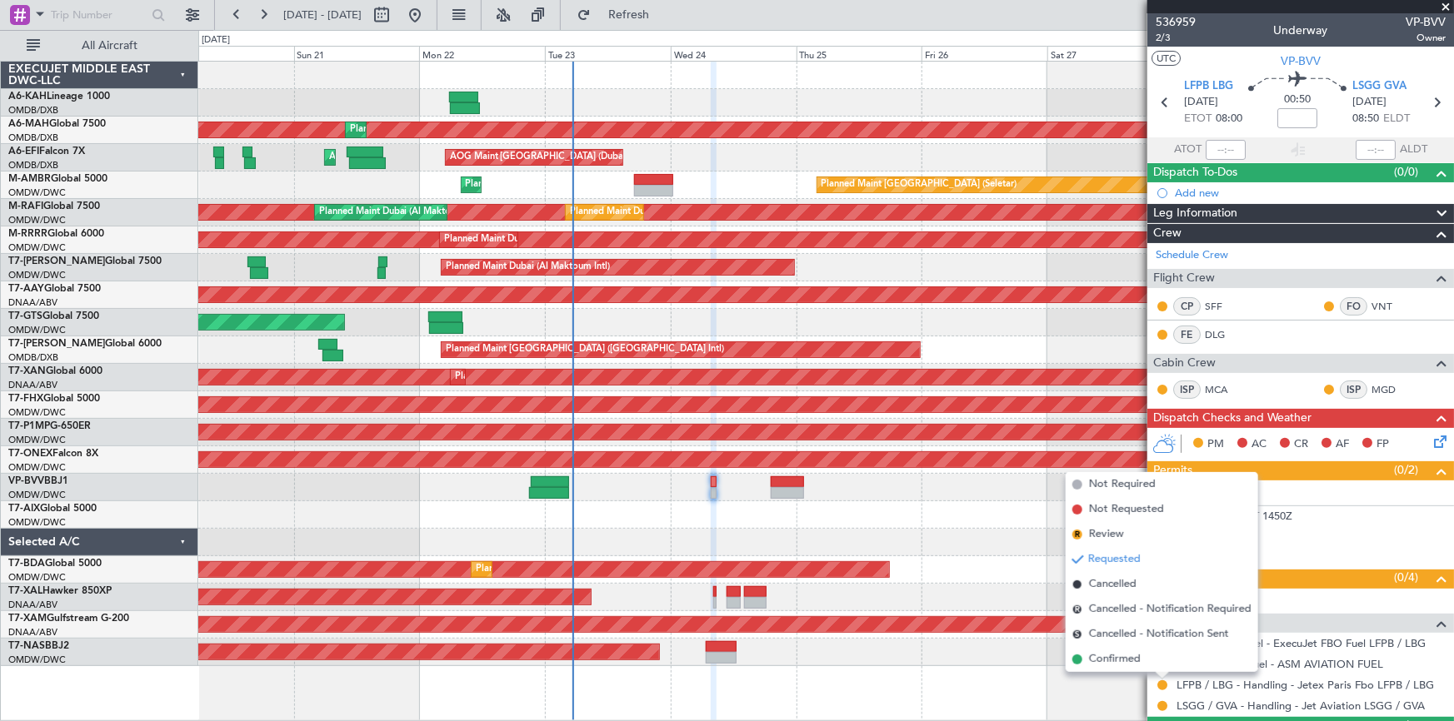
click at [1128, 658] on span "Confirmed" at bounding box center [1115, 659] width 52 height 17
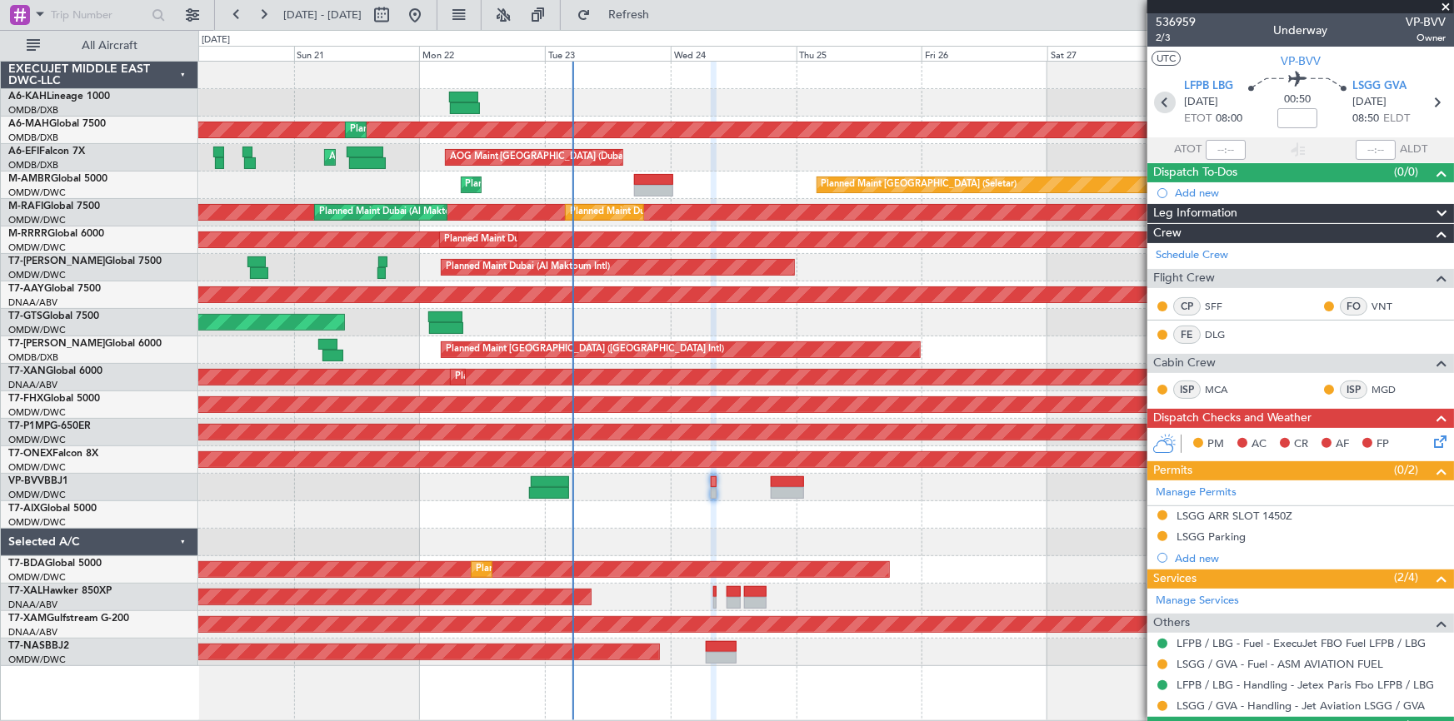
click at [1162, 102] on icon at bounding box center [1165, 103] width 22 height 22
type input "+00:35"
type input "21:22"
type input "04:23"
type input "2"
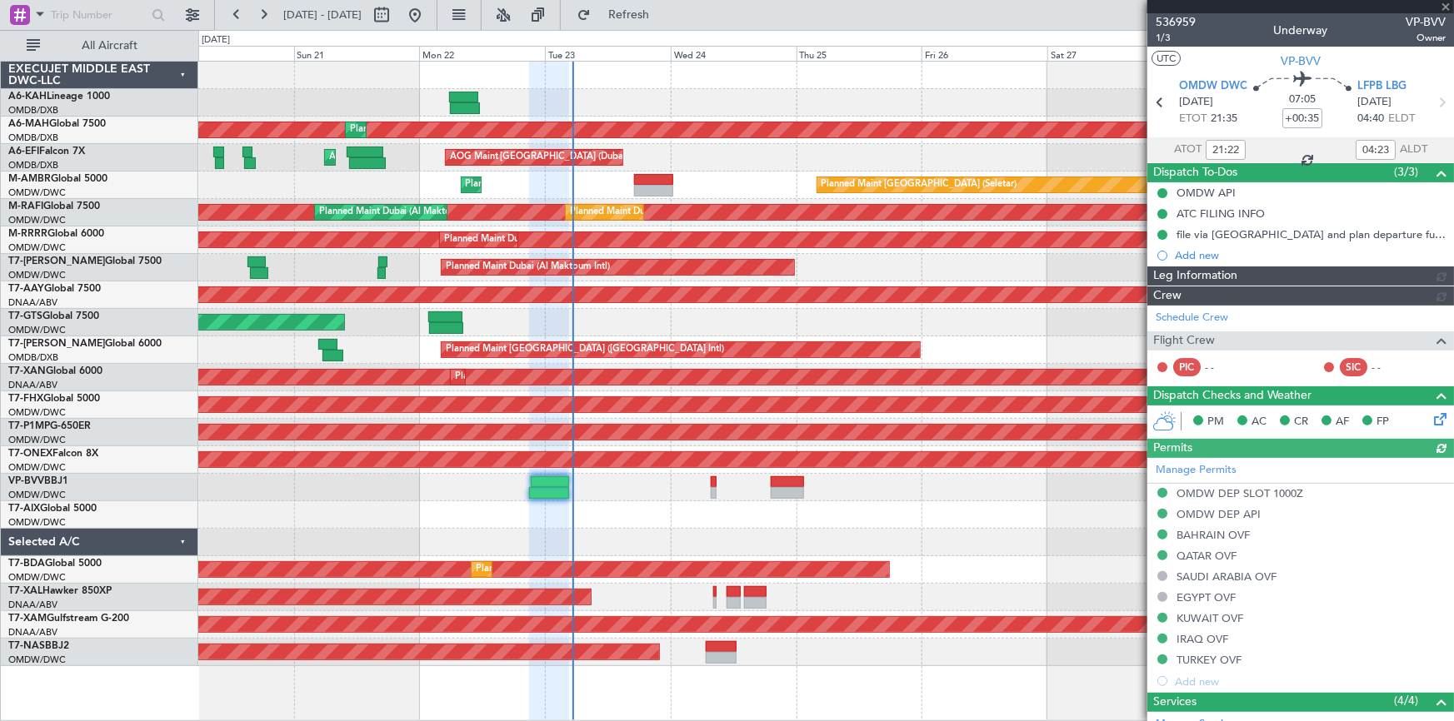
type input "[PERSON_NAME] ([PERSON_NAME])"
type input "7351"
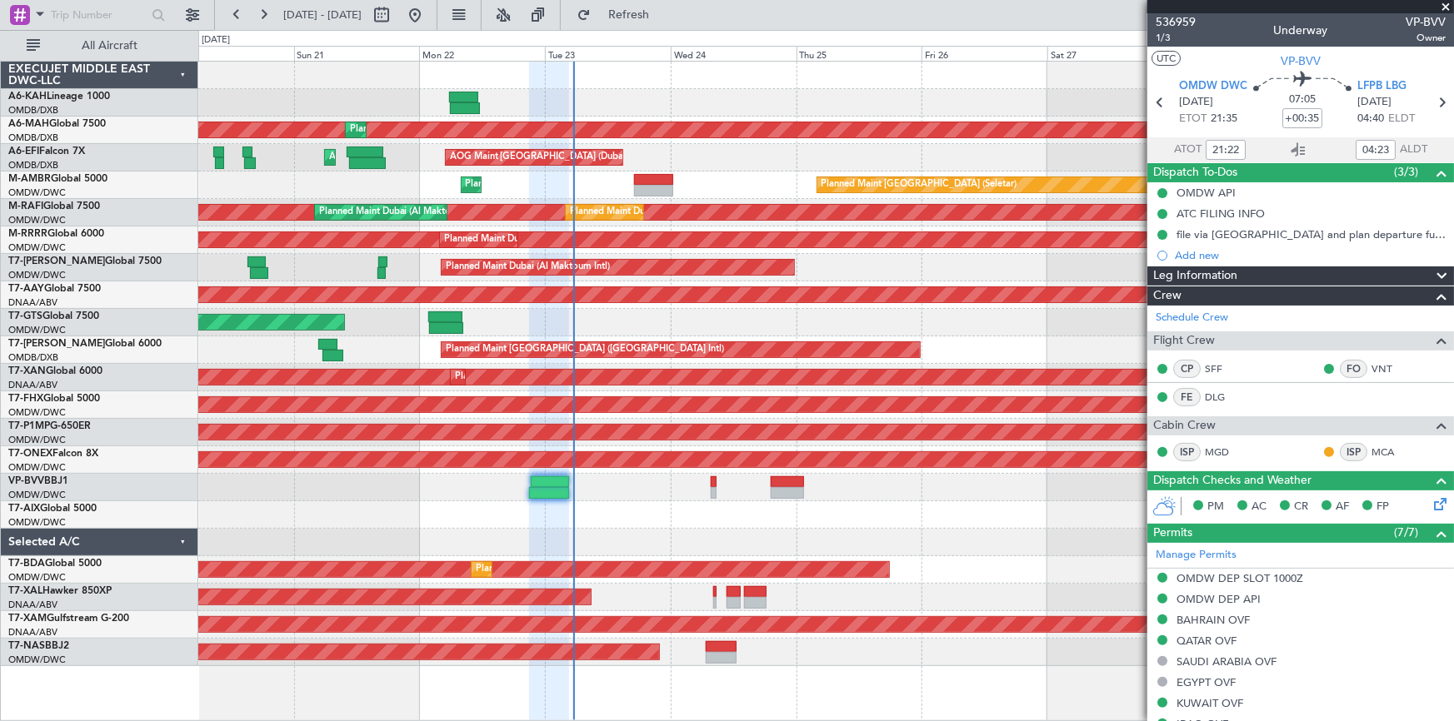
type input "[PERSON_NAME] ([PERSON_NAME])"
type input "7351"
type input "[PERSON_NAME] ([PERSON_NAME])"
type input "7351"
type input "[PERSON_NAME] ([PERSON_NAME])"
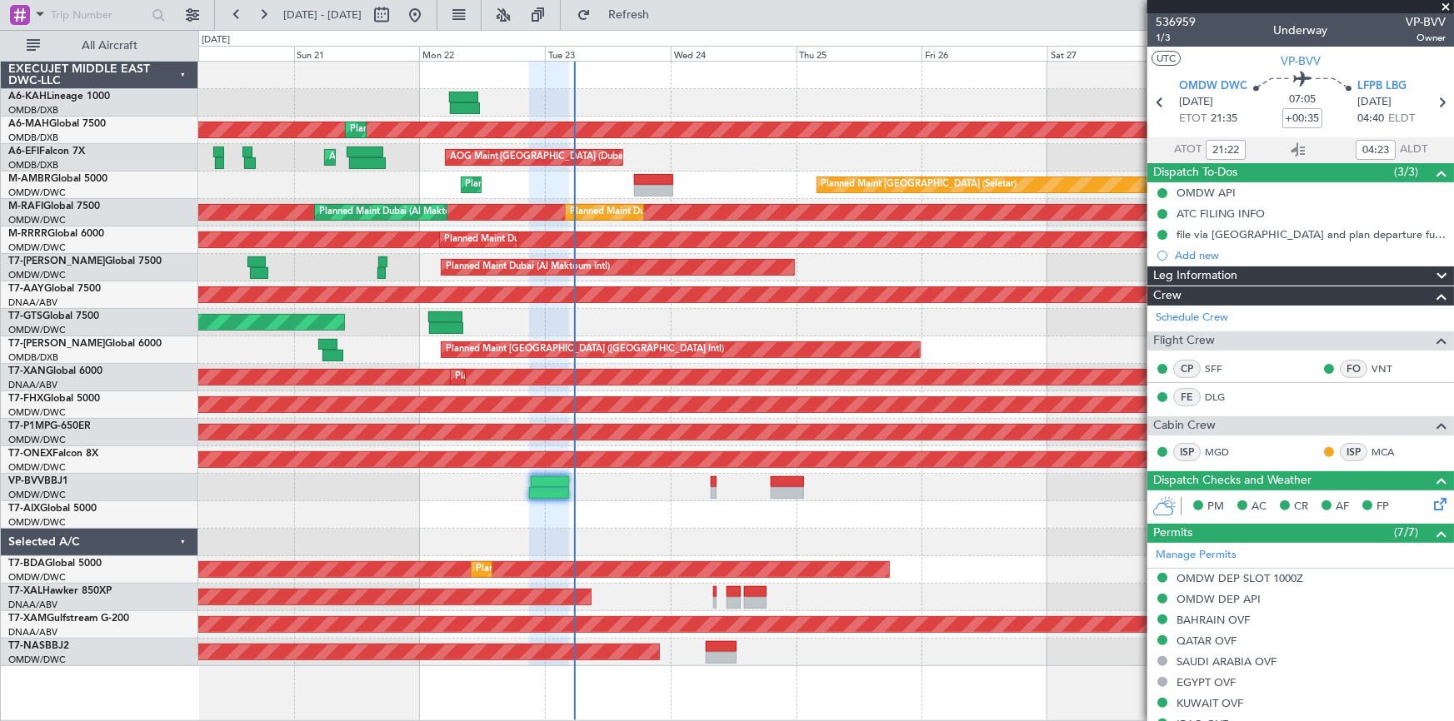
type input "7351"
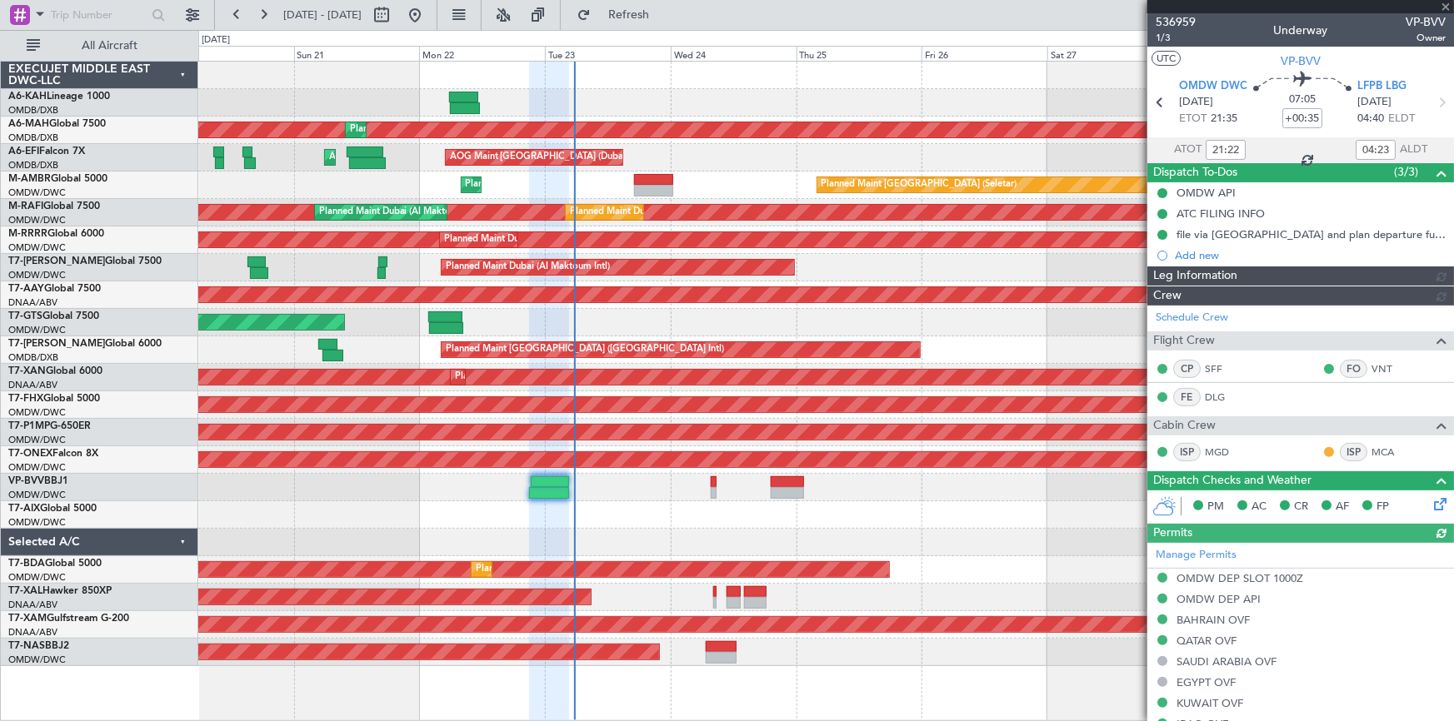
type input "[PERSON_NAME] ([PERSON_NAME])"
type input "7351"
type input "[PERSON_NAME] ([PERSON_NAME])"
type input "7351"
type input "[PERSON_NAME] ([PERSON_NAME])"
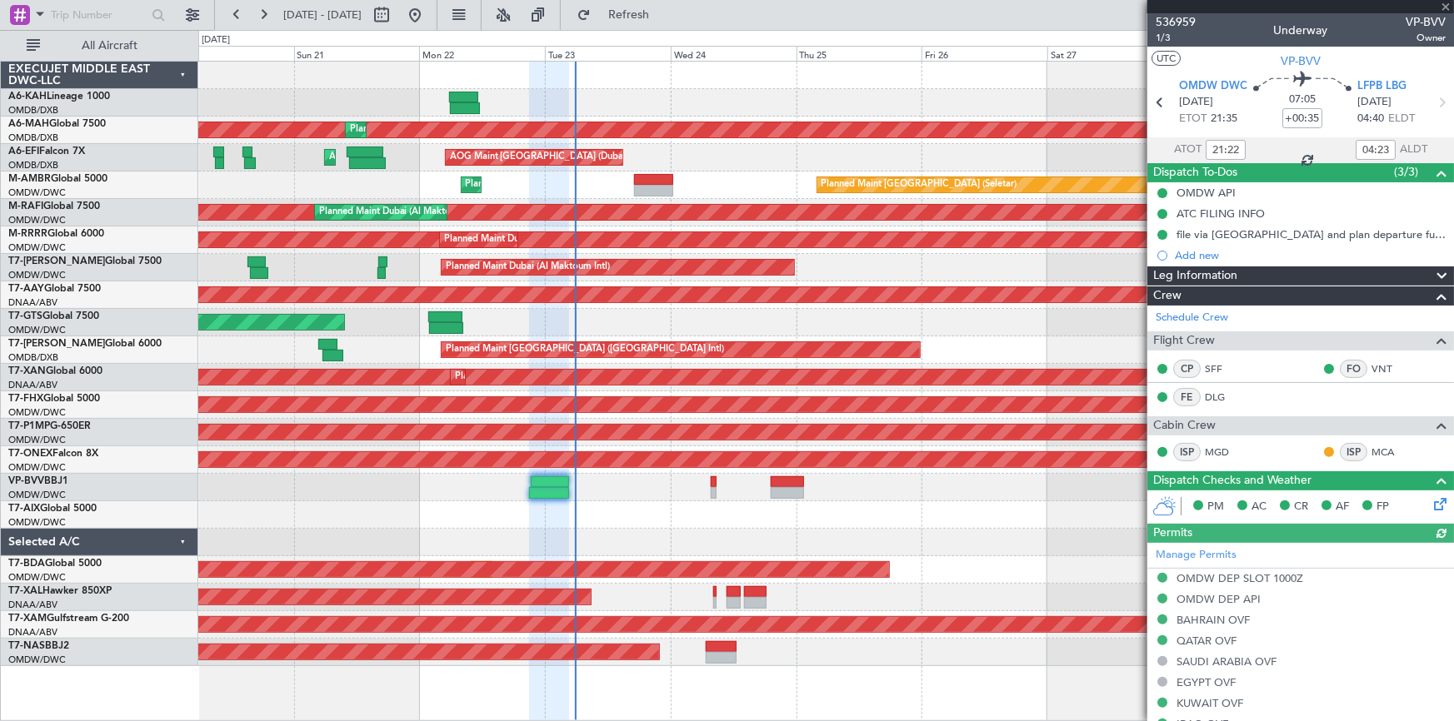
type input "7351"
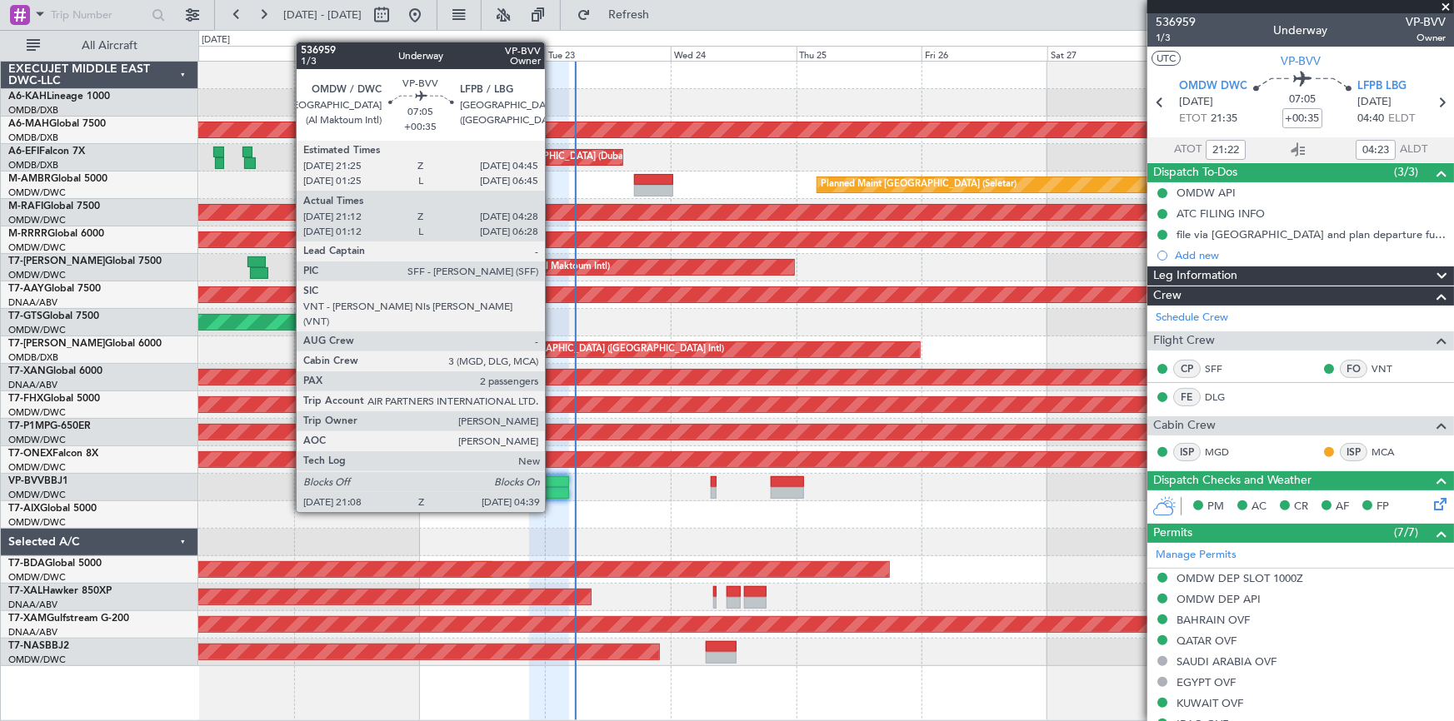
click at [552, 480] on div at bounding box center [550, 482] width 39 height 12
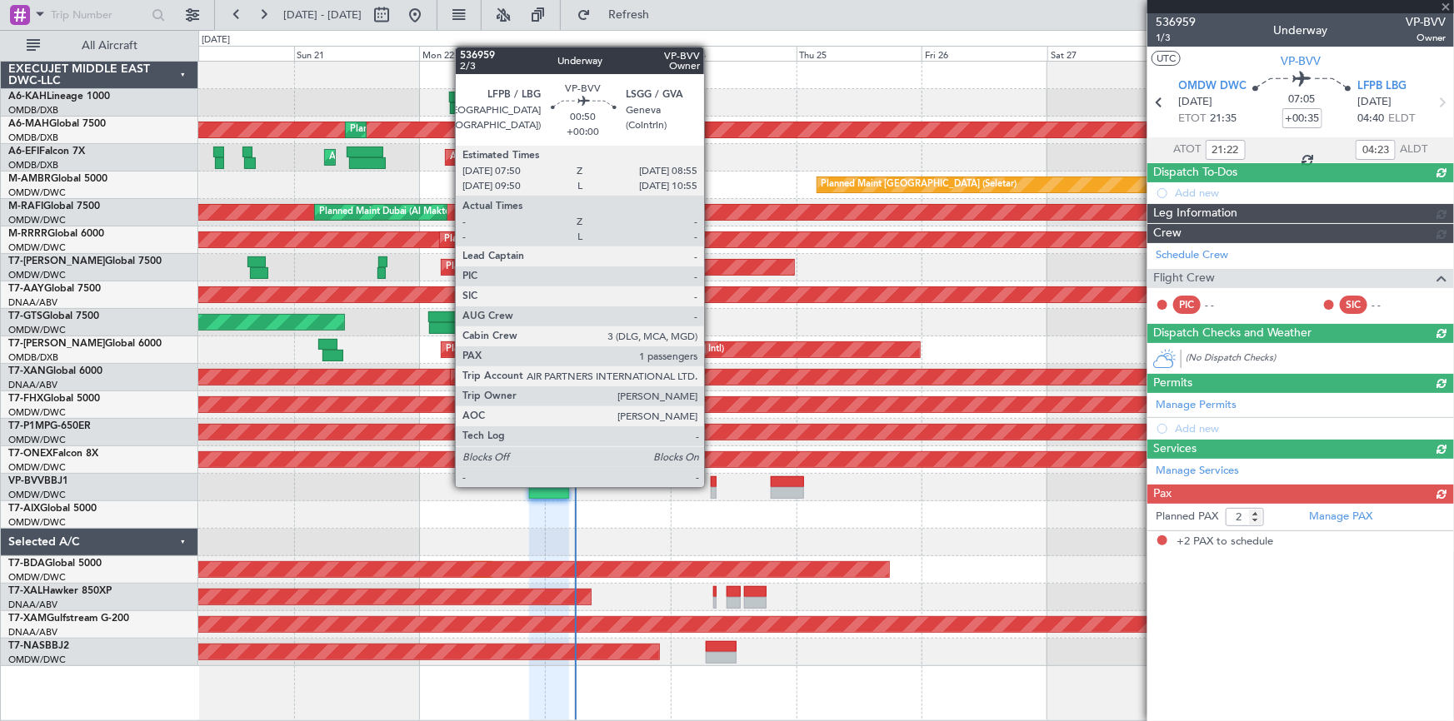
click at [711, 485] on div at bounding box center [714, 482] width 6 height 12
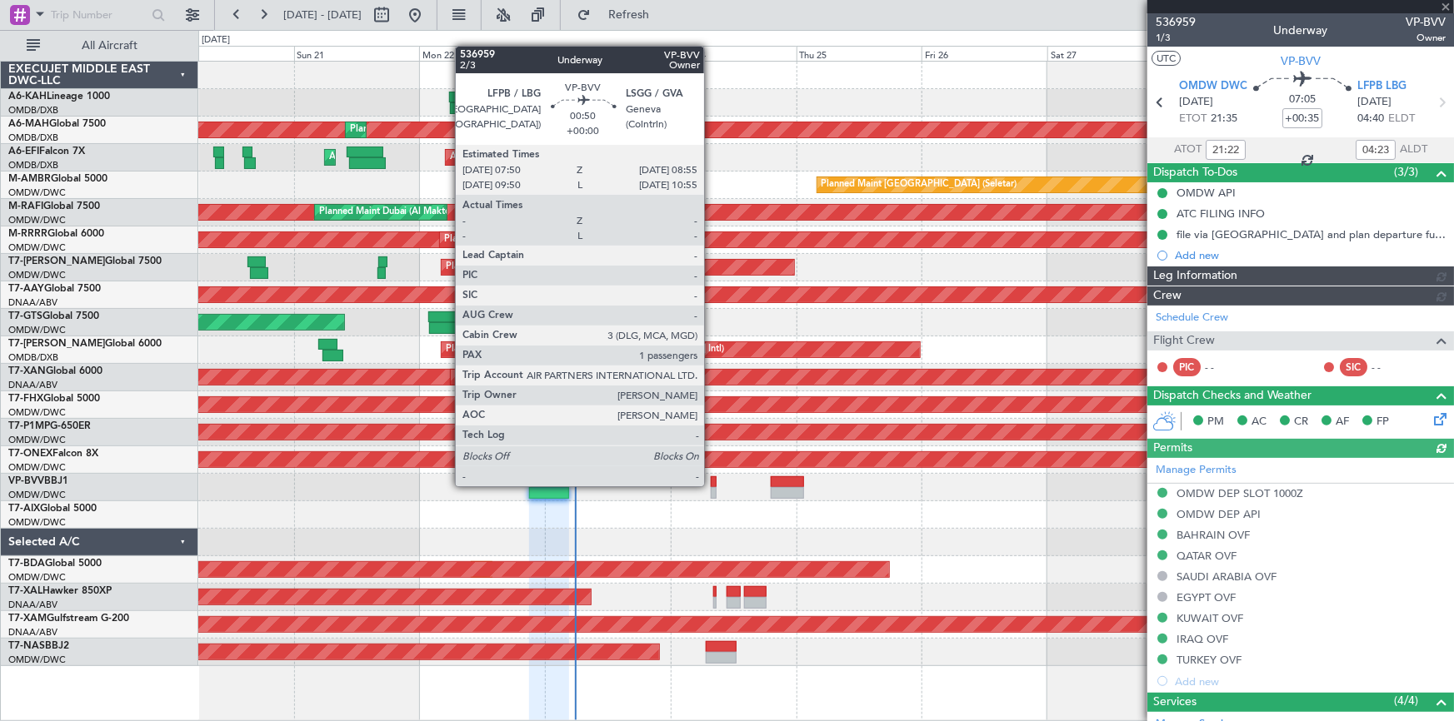
type input "[PERSON_NAME] ([PERSON_NAME])"
type input "7351"
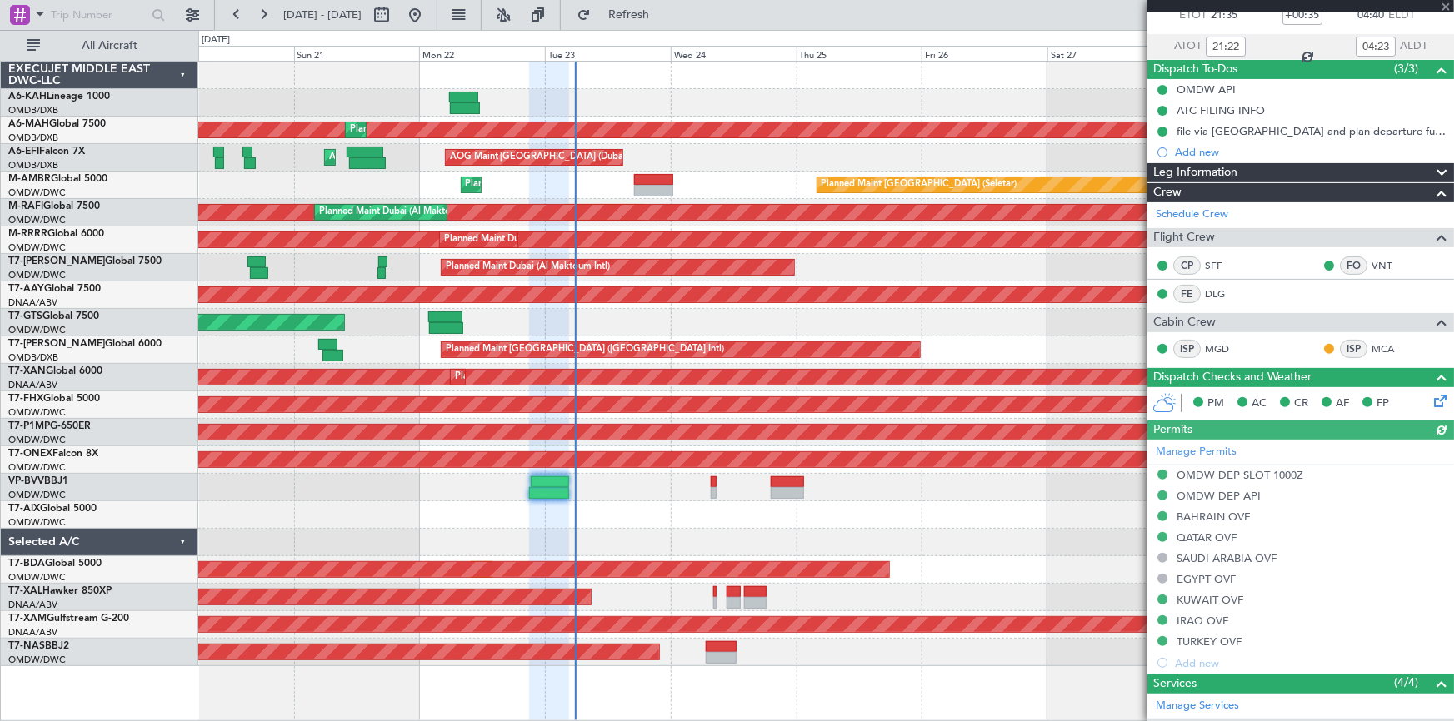
scroll to position [227, 0]
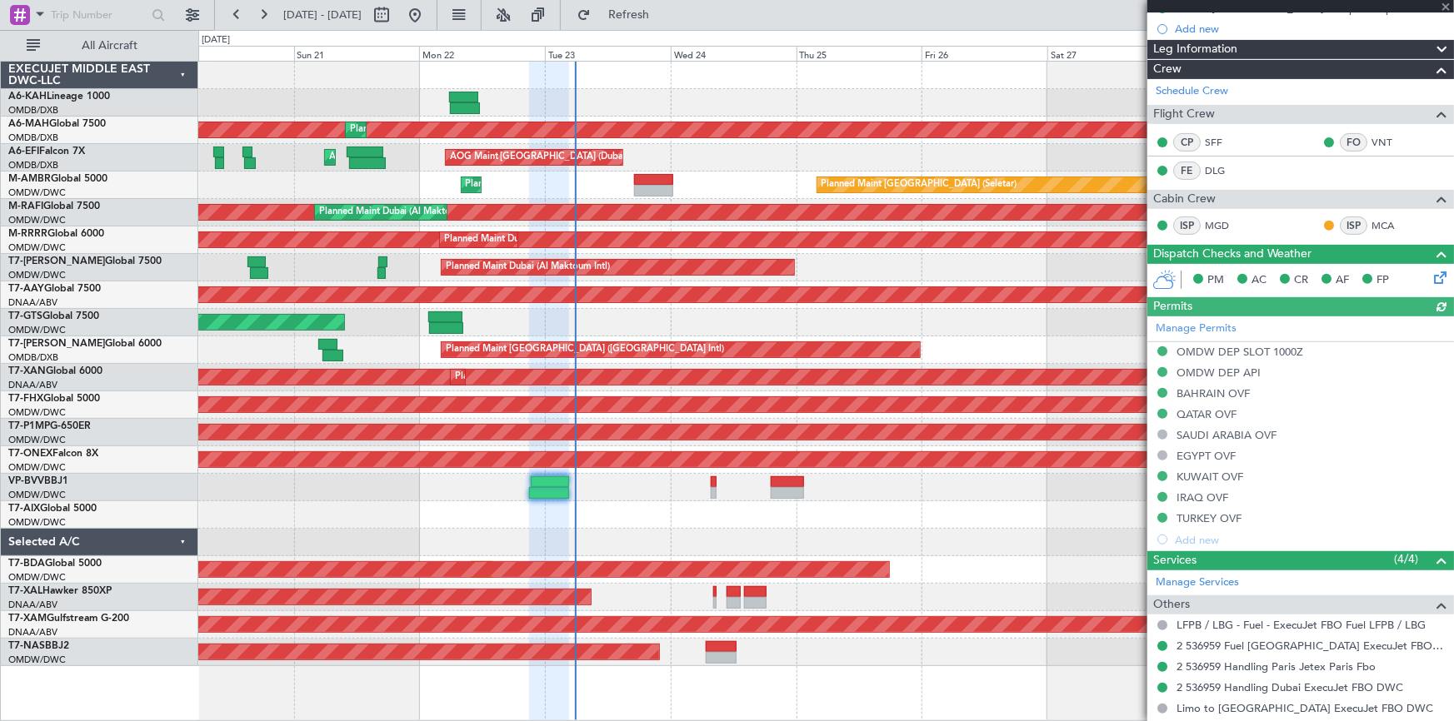
type input "1"
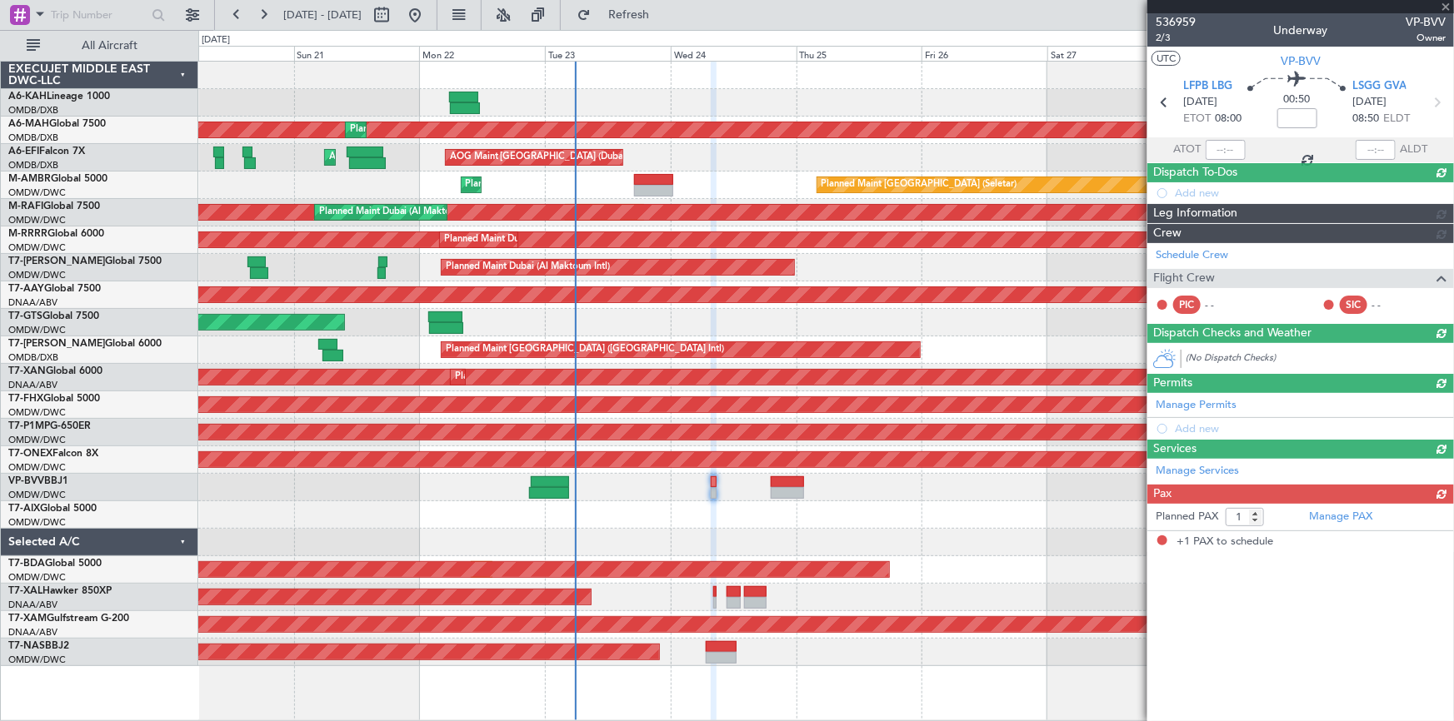
scroll to position [0, 0]
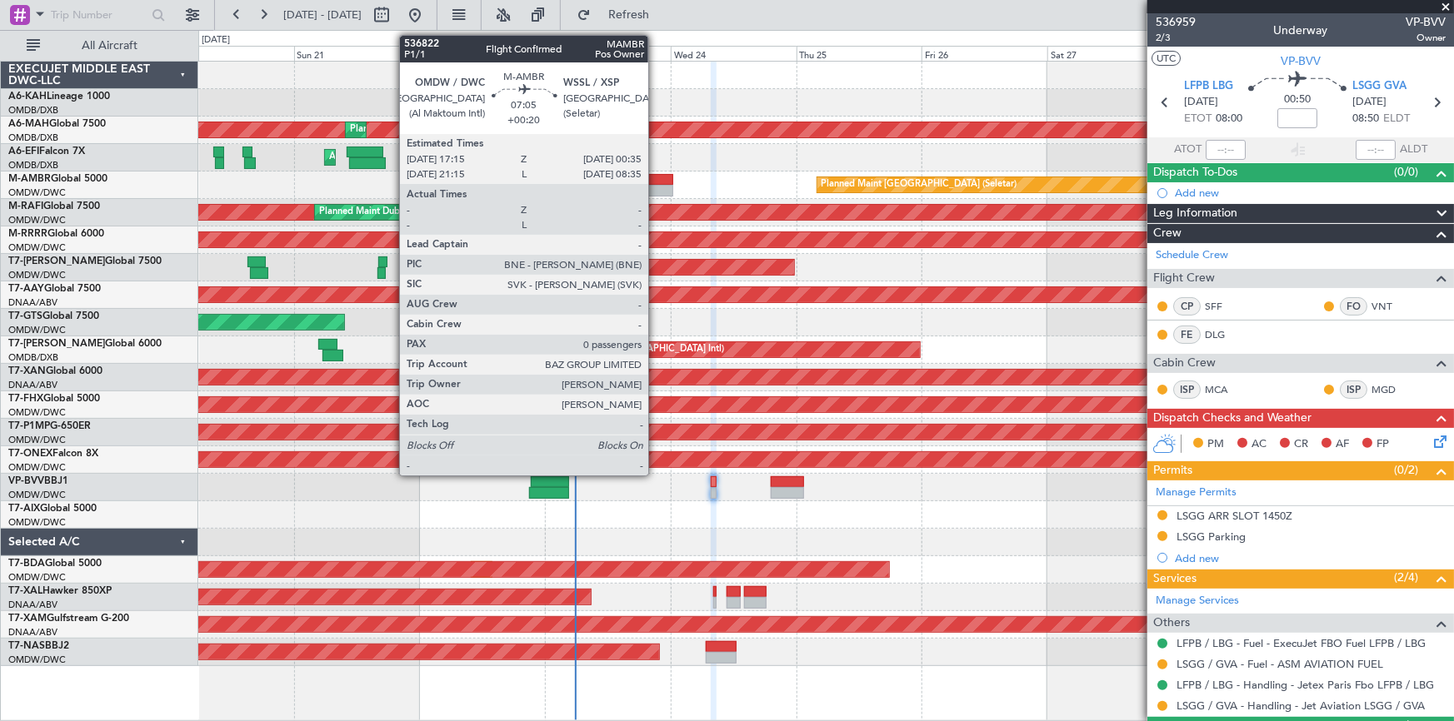
click at [656, 185] on div at bounding box center [653, 191] width 39 height 12
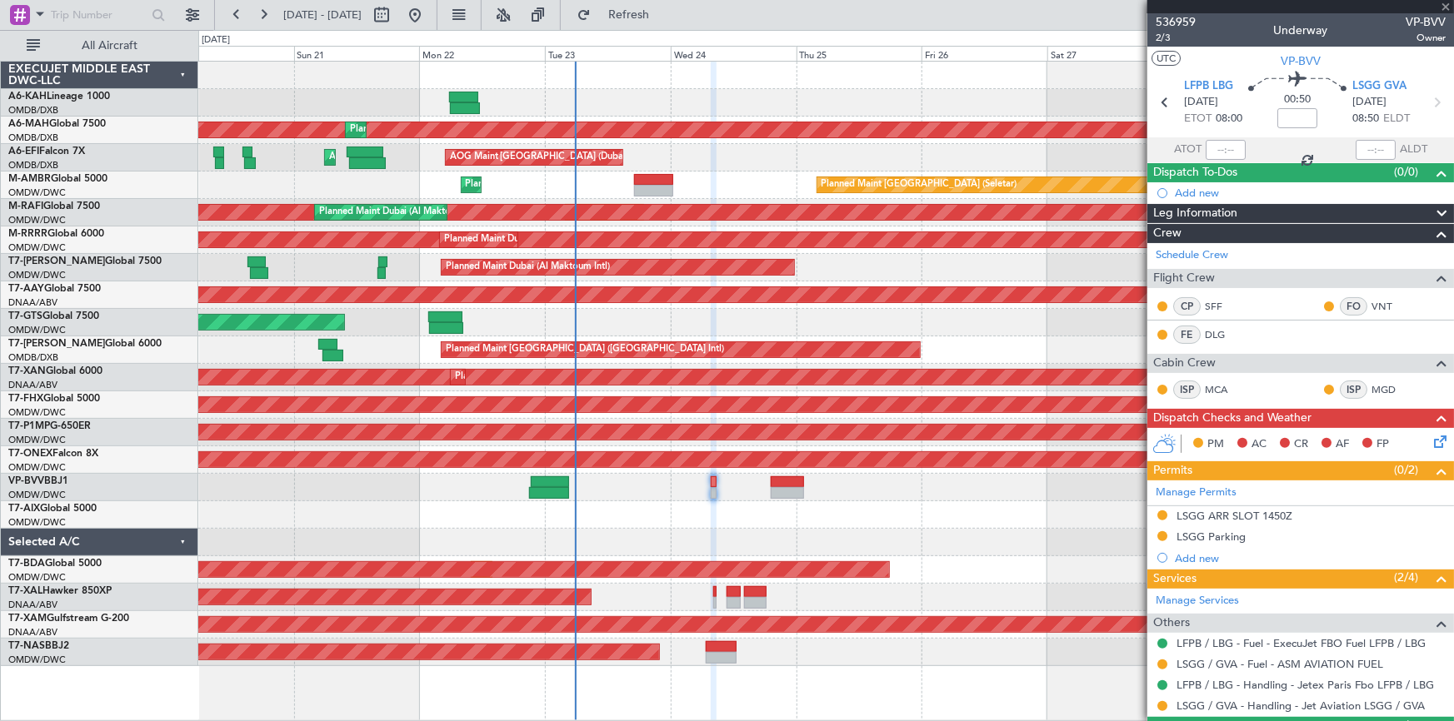
type input "+00:20"
type input "0"
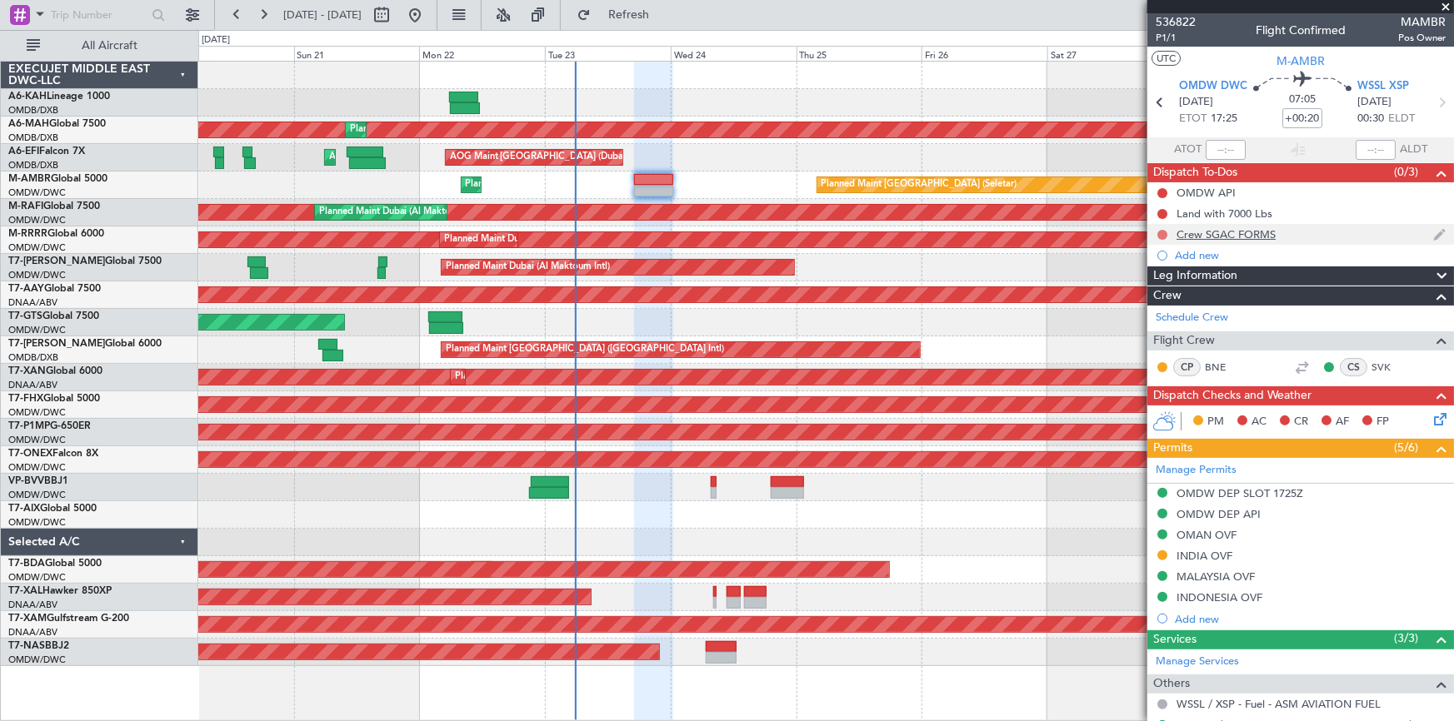
click at [1161, 234] on button at bounding box center [1162, 235] width 10 height 10
drag, startPoint x: 1161, startPoint y: 310, endPoint x: 1170, endPoint y: 299, distance: 13.7
click at [1161, 309] on span "Completed" at bounding box center [1169, 308] width 55 height 17
click at [1162, 36] on span "P1/1" at bounding box center [1175, 38] width 40 height 14
